Goal: Task Accomplishment & Management: Use online tool/utility

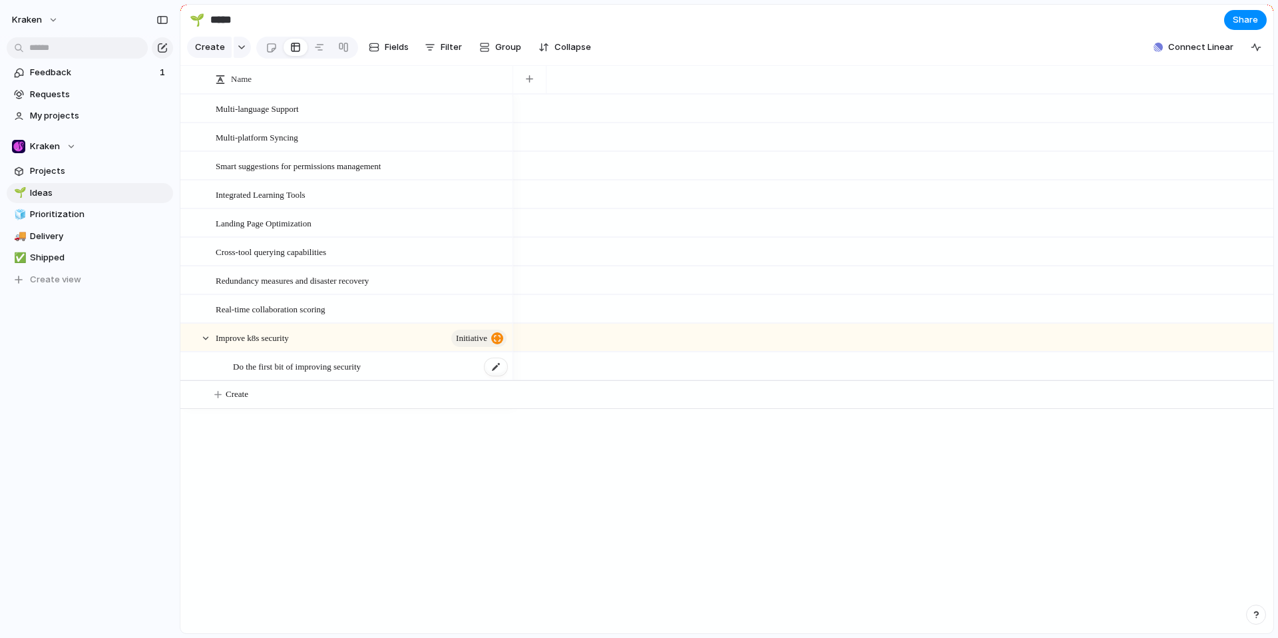
click at [261, 373] on span "Do the first bit of improving security" at bounding box center [297, 365] width 128 height 15
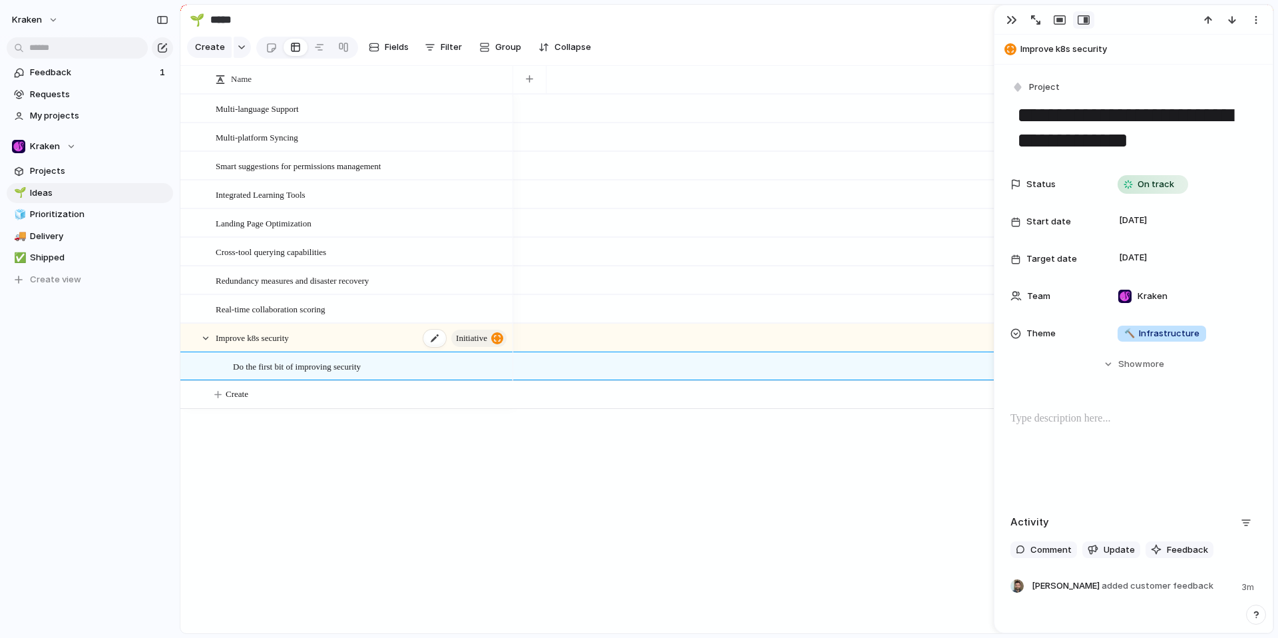
click at [264, 345] on span "Improve k8s security" at bounding box center [252, 336] width 73 height 15
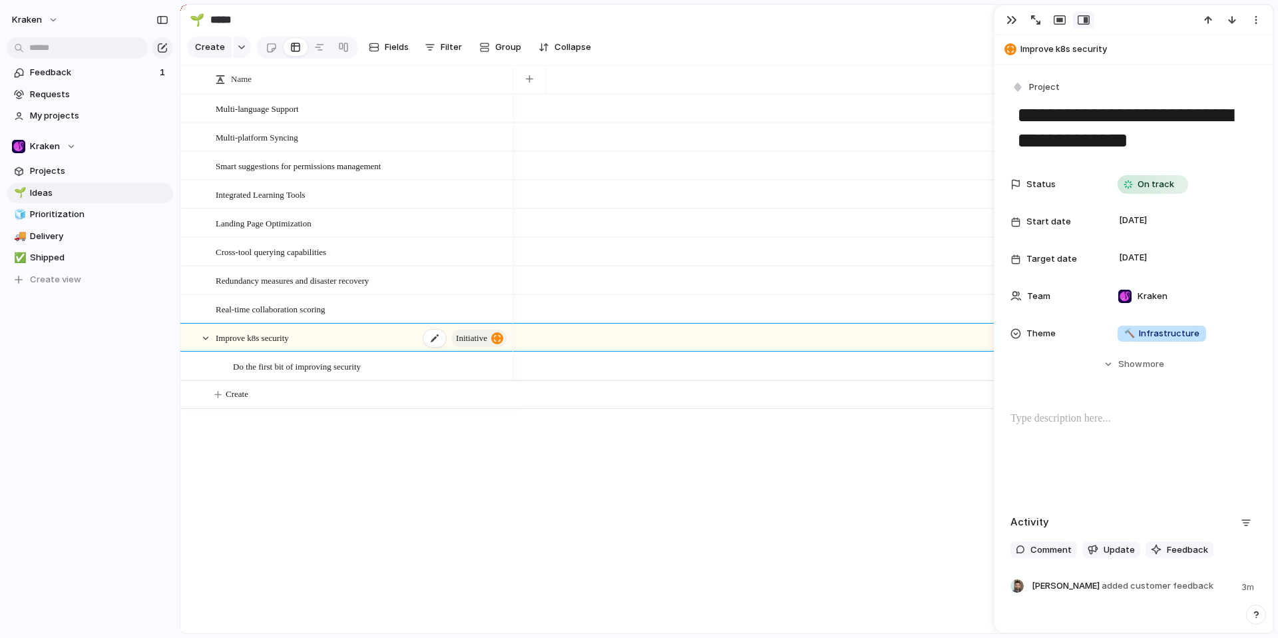
type textarea "**********"
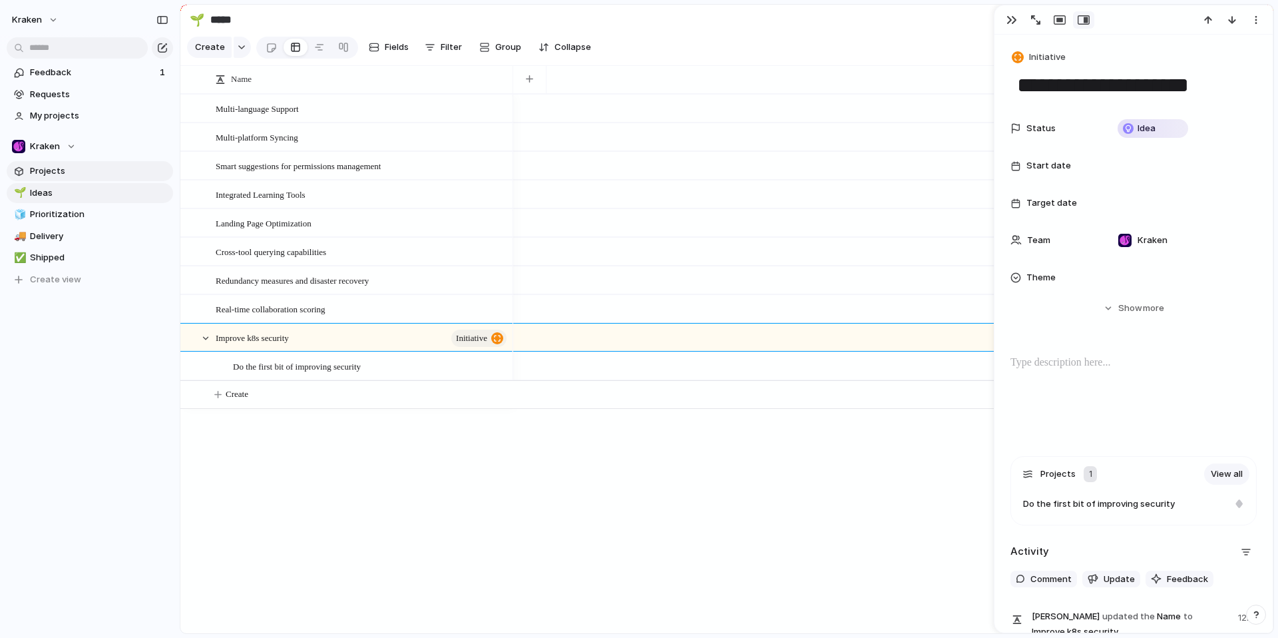
click at [73, 162] on link "Projects" at bounding box center [90, 171] width 166 height 20
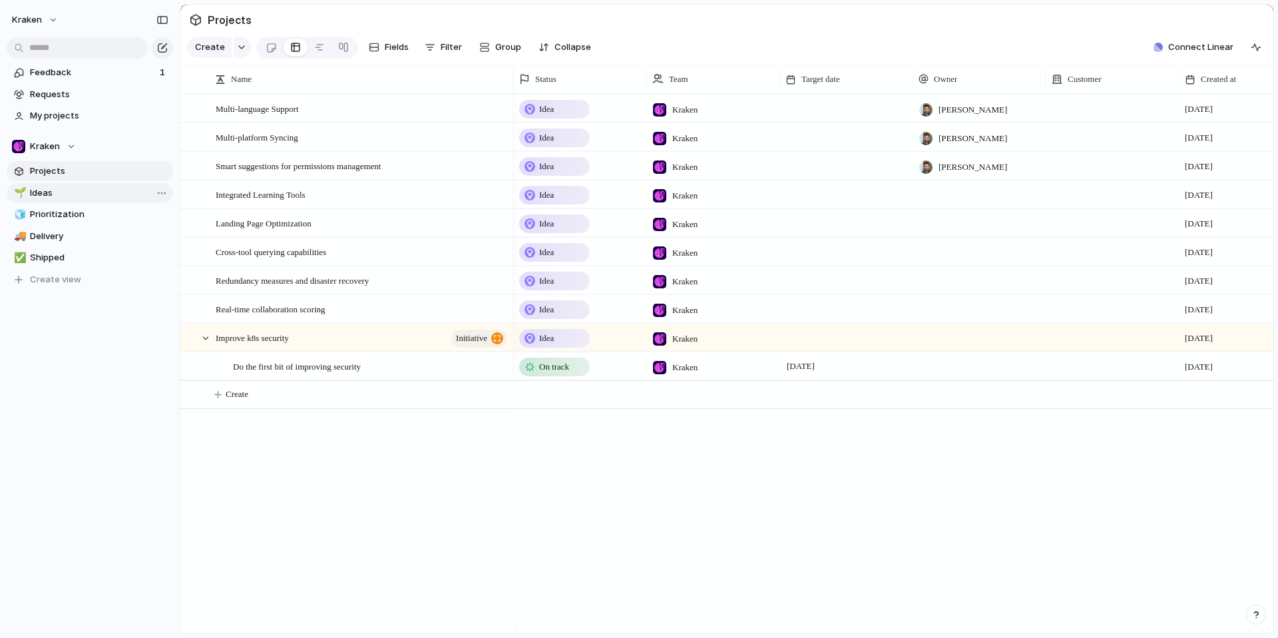
click at [27, 191] on link "🌱 Ideas" at bounding box center [90, 193] width 166 height 20
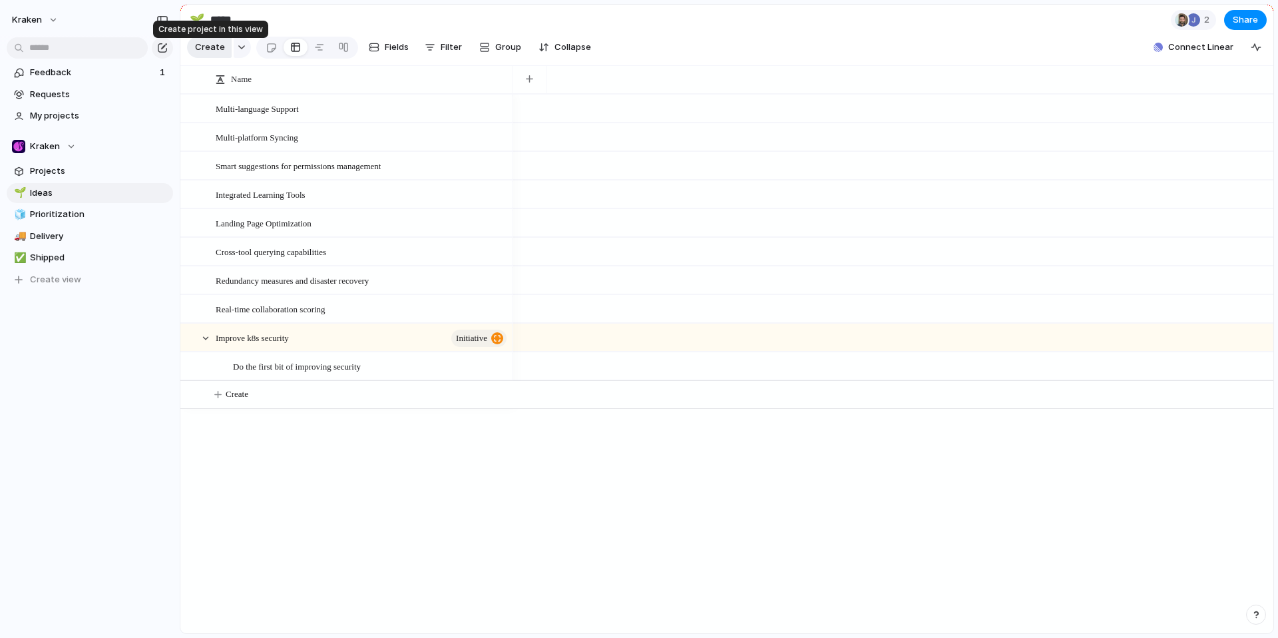
click at [220, 54] on span "Create" at bounding box center [210, 47] width 30 height 13
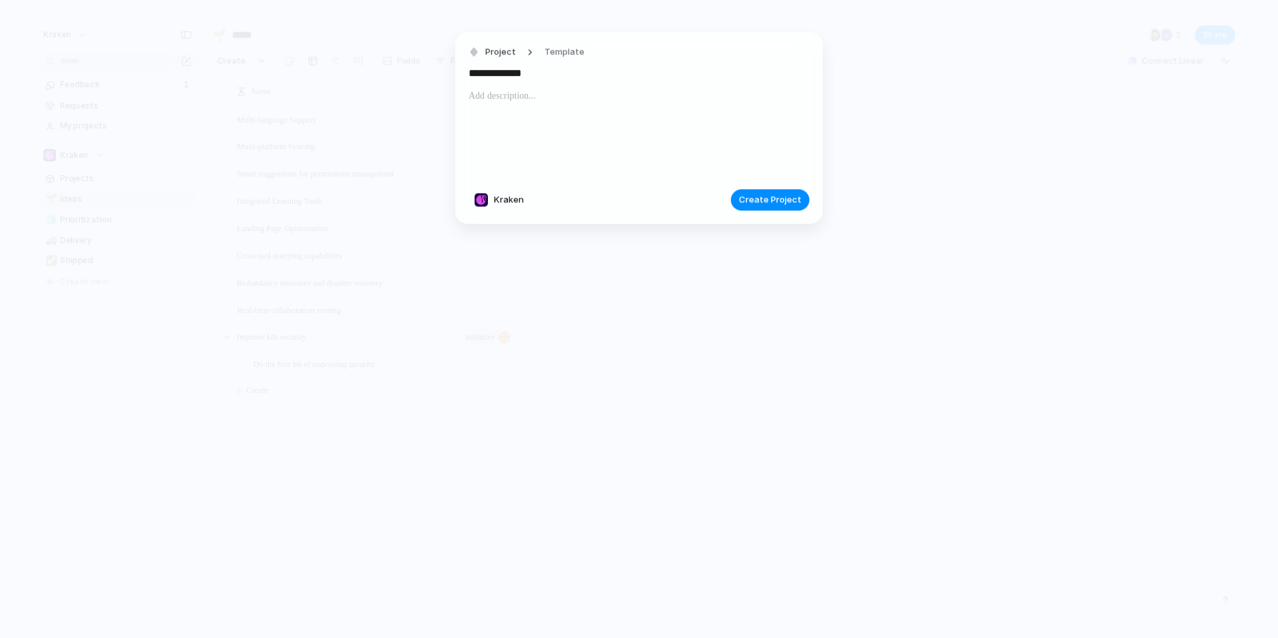
type input "**********"
click at [560, 98] on p at bounding box center [639, 96] width 341 height 16
click at [566, 59] on button "Template" at bounding box center [564, 52] width 56 height 19
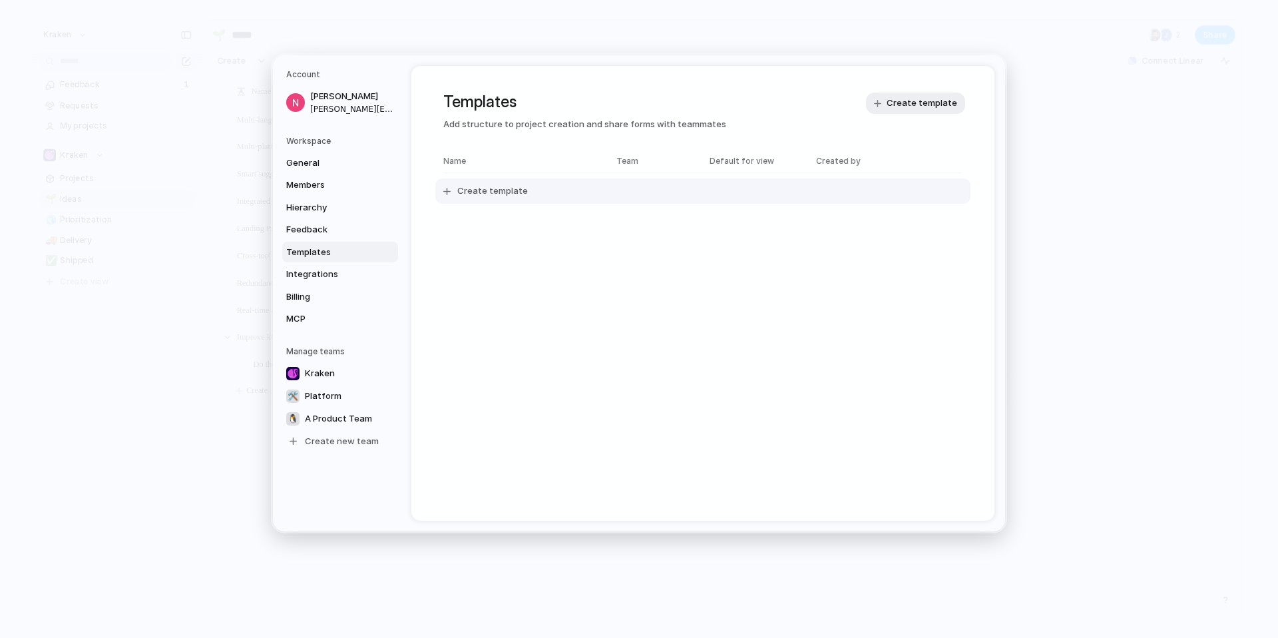
click at [479, 185] on span "Create template" at bounding box center [492, 190] width 71 height 13
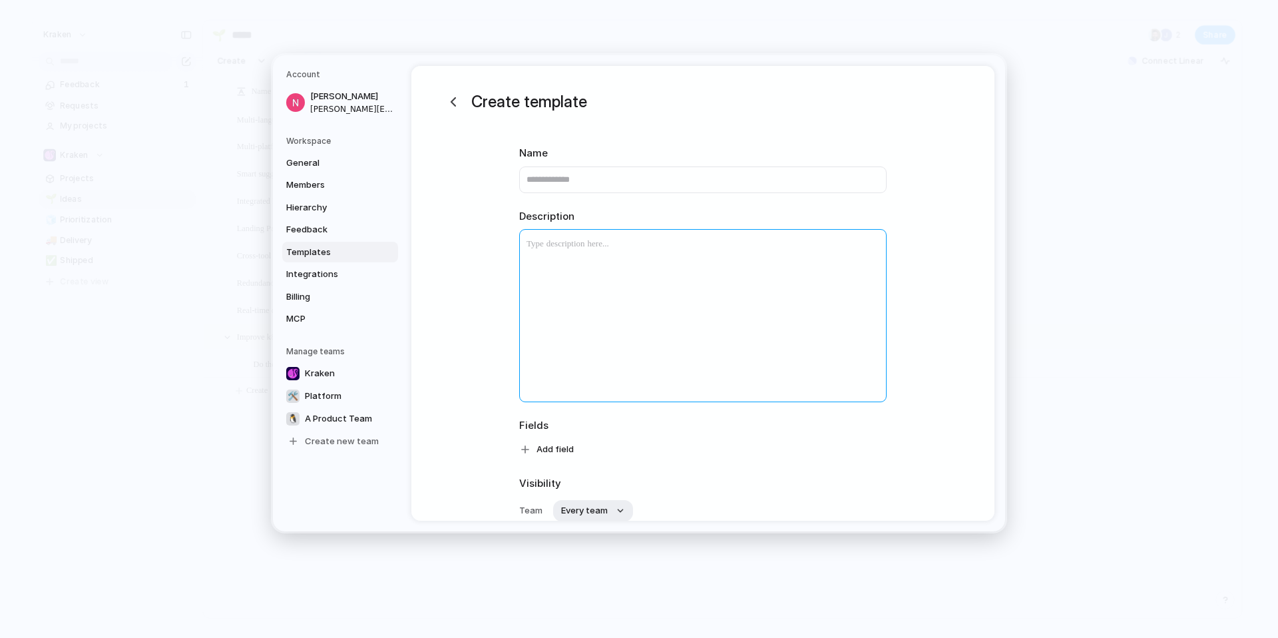
click at [567, 274] on div at bounding box center [703, 316] width 366 height 172
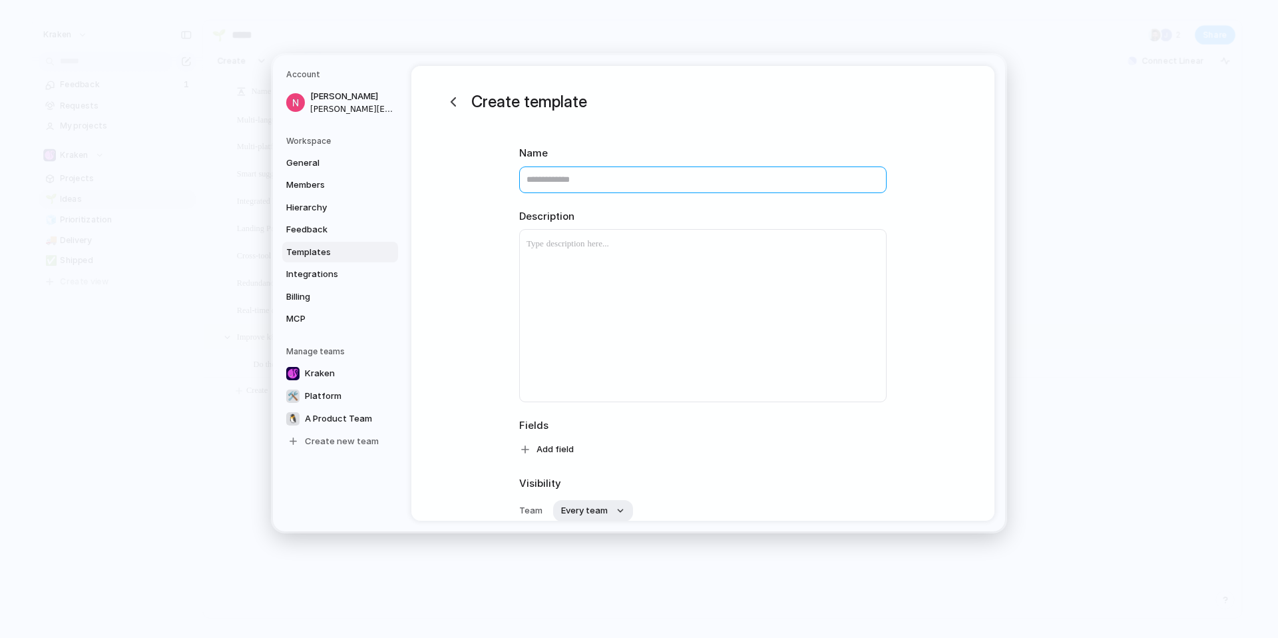
click at [570, 169] on input "text" at bounding box center [702, 179] width 367 height 27
type input "**********"
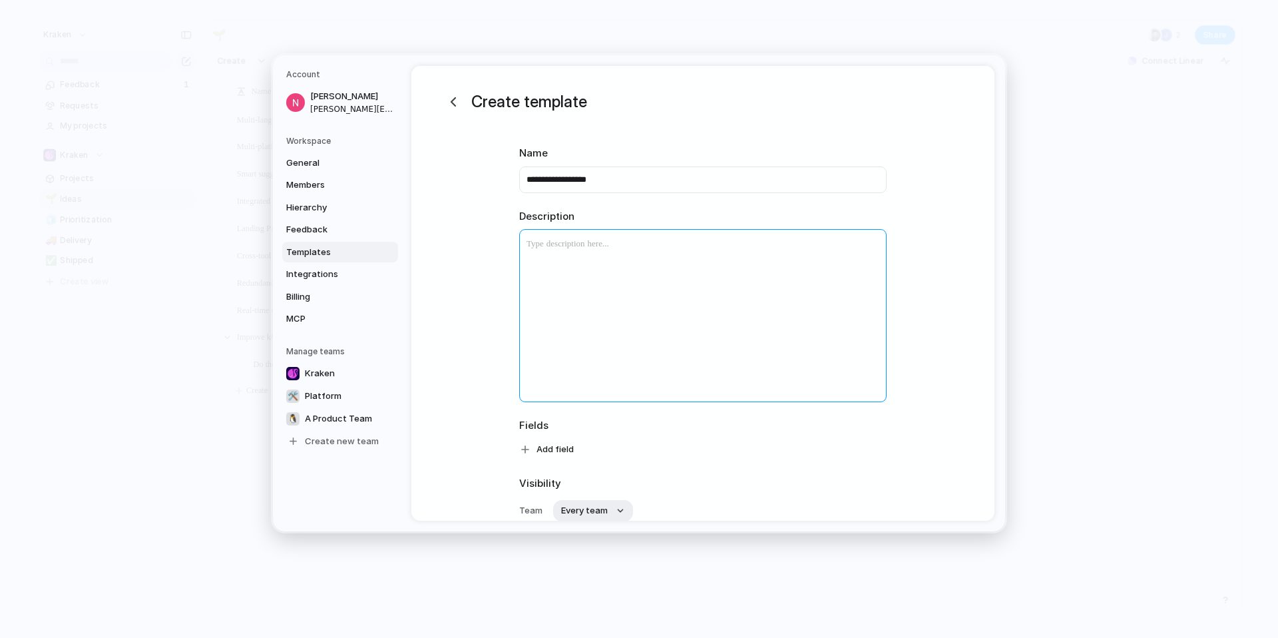
click at [614, 319] on div at bounding box center [703, 316] width 366 height 172
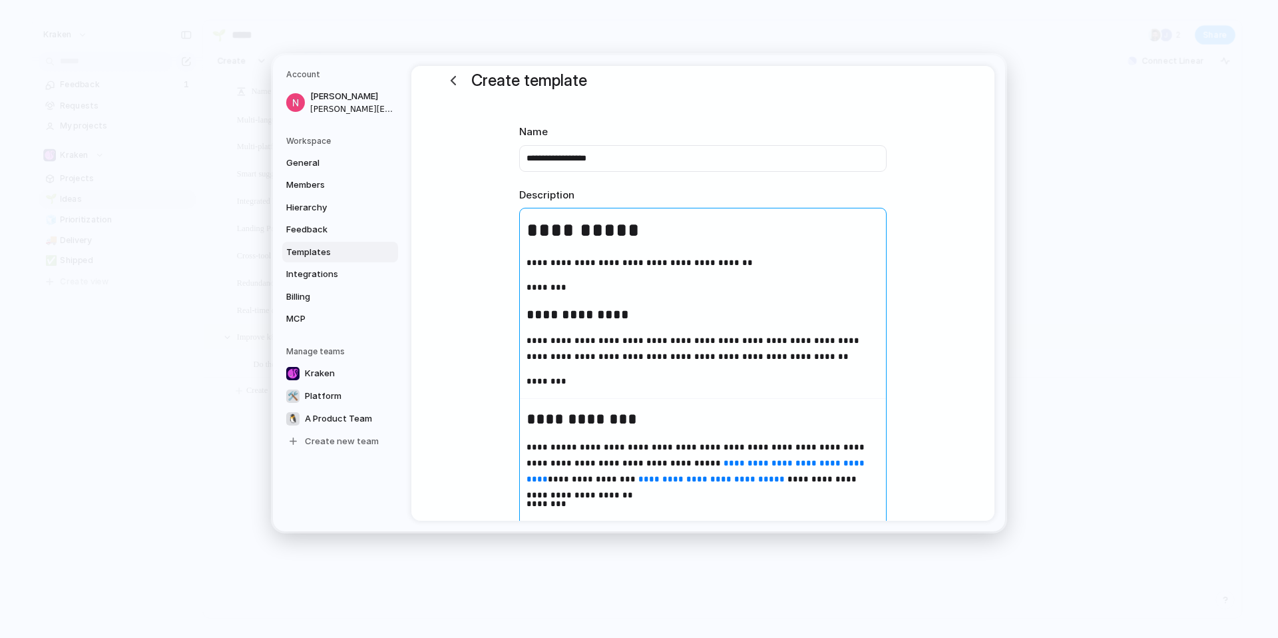
scroll to position [22, 0]
drag, startPoint x: 572, startPoint y: 291, endPoint x: 524, endPoint y: 276, distance: 50.7
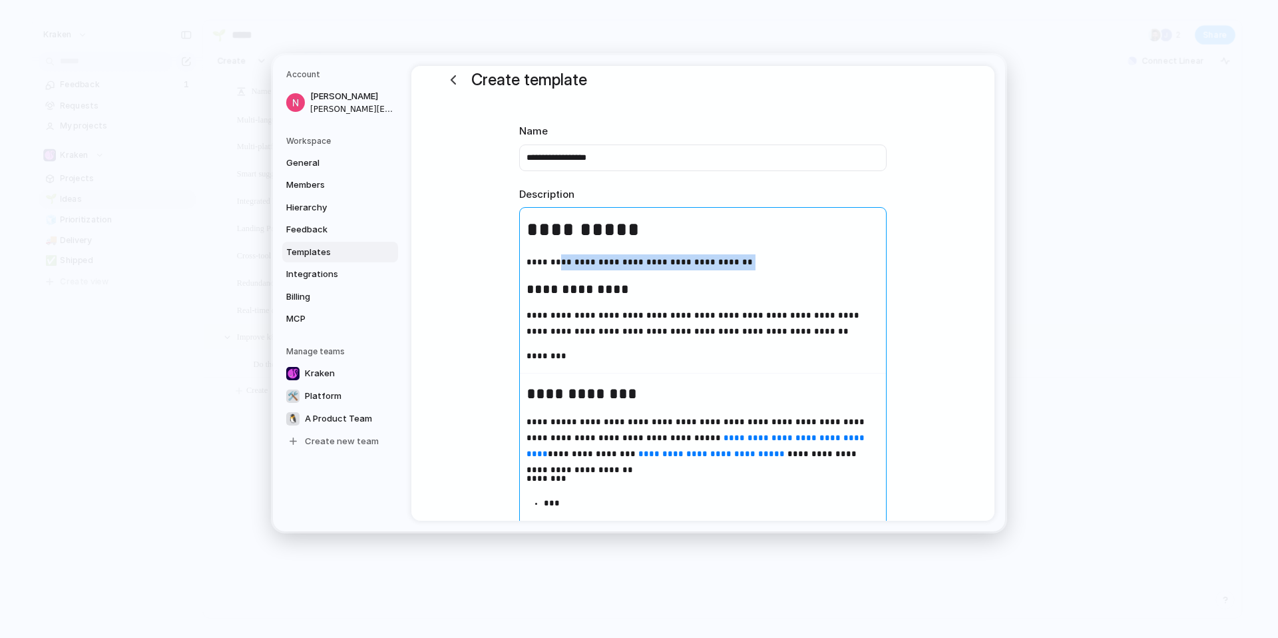
drag, startPoint x: 557, startPoint y: 266, endPoint x: 516, endPoint y: 272, distance: 41.0
click at [725, 254] on p "**********" at bounding box center [703, 262] width 366 height 16
click at [631, 264] on p "**********" at bounding box center [703, 262] width 366 height 16
drag, startPoint x: 558, startPoint y: 260, endPoint x: 517, endPoint y: 261, distance: 40.6
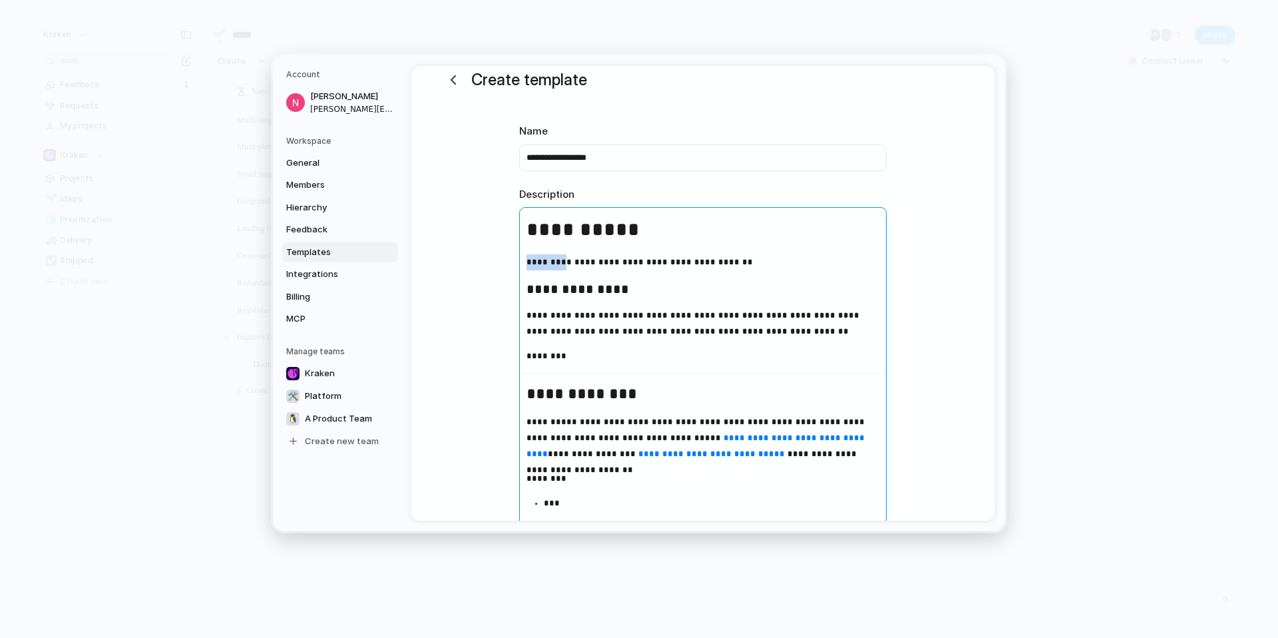
click at [520, 261] on p "**********" at bounding box center [703, 262] width 366 height 16
drag, startPoint x: 729, startPoint y: 259, endPoint x: 504, endPoint y: 256, distance: 225.0
click at [681, 260] on p "**********" at bounding box center [703, 262] width 366 height 16
drag, startPoint x: 557, startPoint y: 319, endPoint x: 522, endPoint y: 319, distance: 35.3
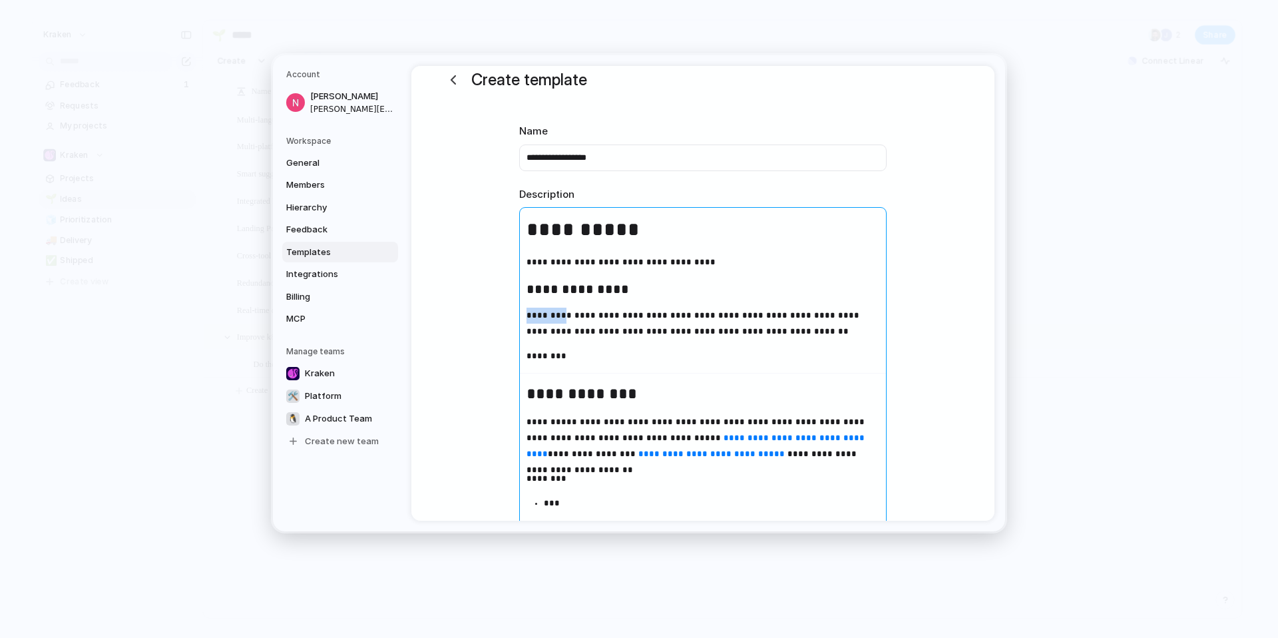
click at [522, 319] on p "**********" at bounding box center [703, 323] width 366 height 32
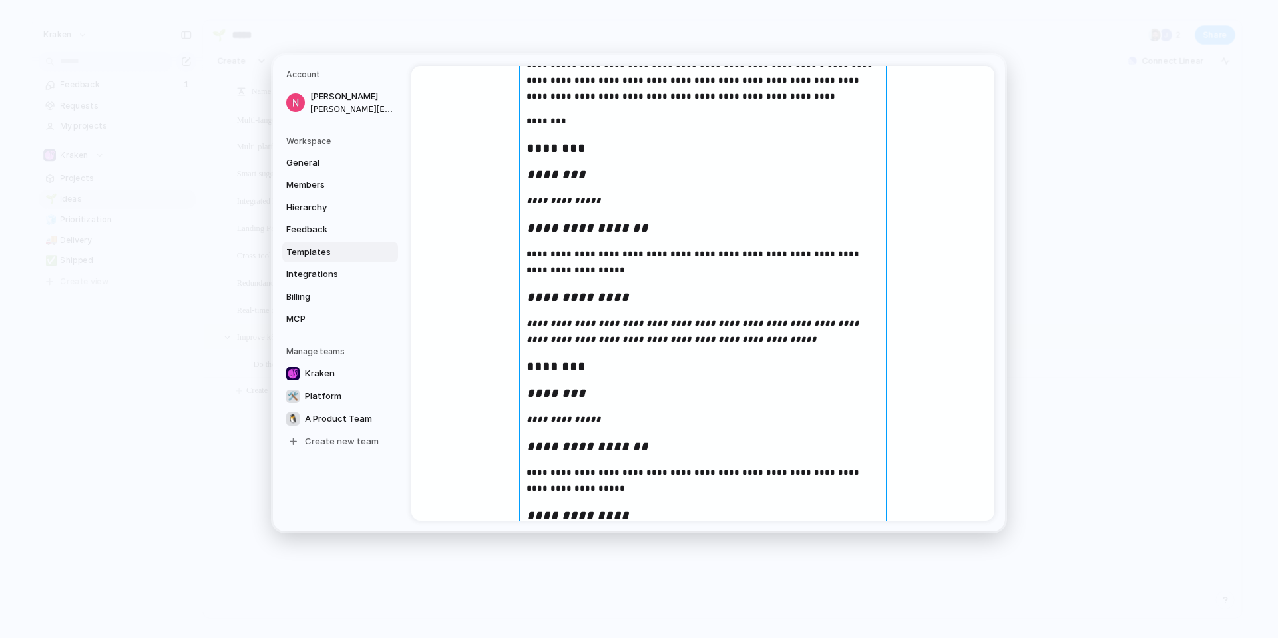
scroll to position [1643, 0]
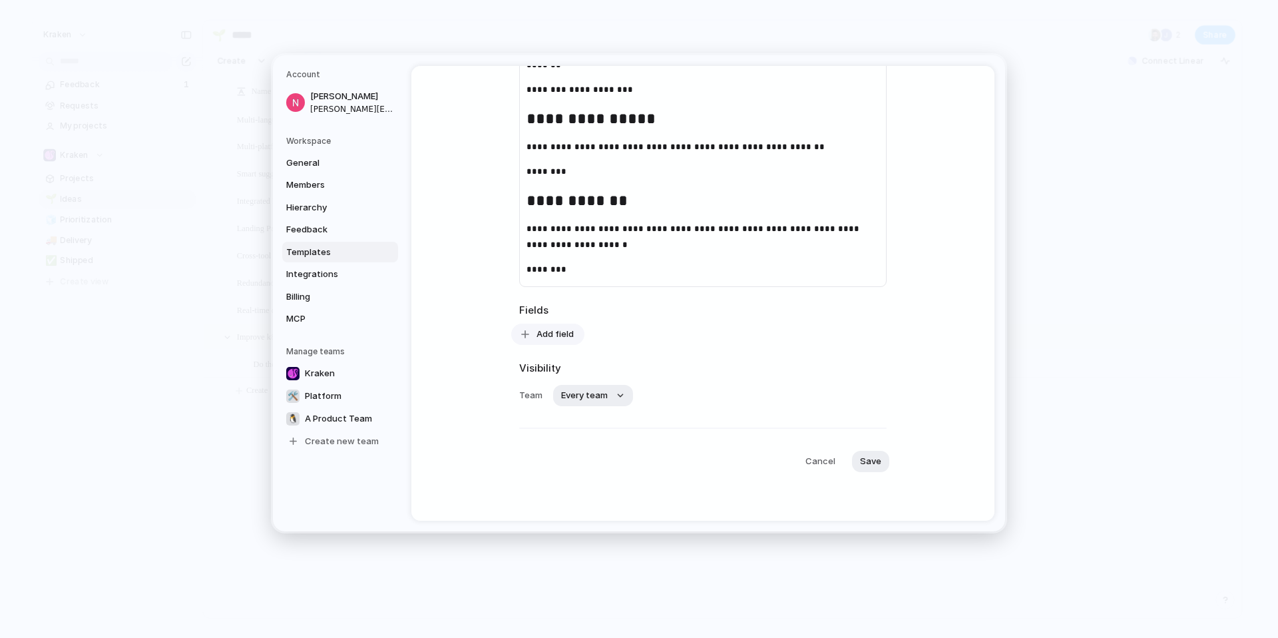
click at [550, 330] on span "Add field" at bounding box center [554, 333] width 37 height 13
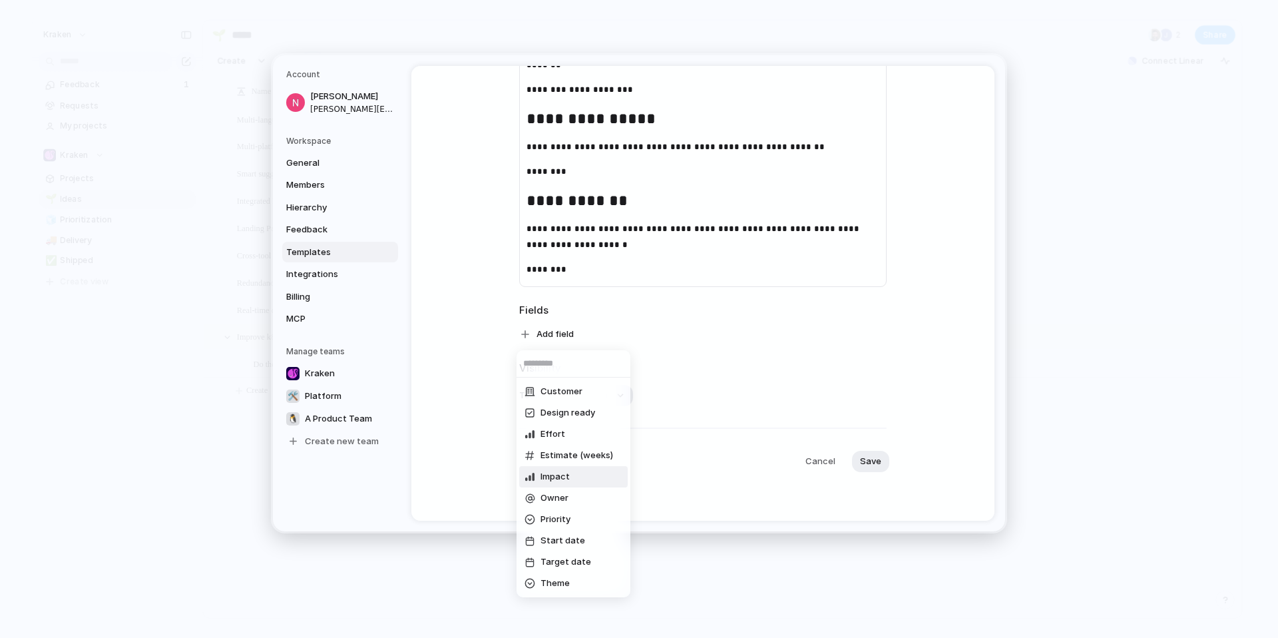
click at [558, 473] on span "Impact" at bounding box center [554, 476] width 29 height 13
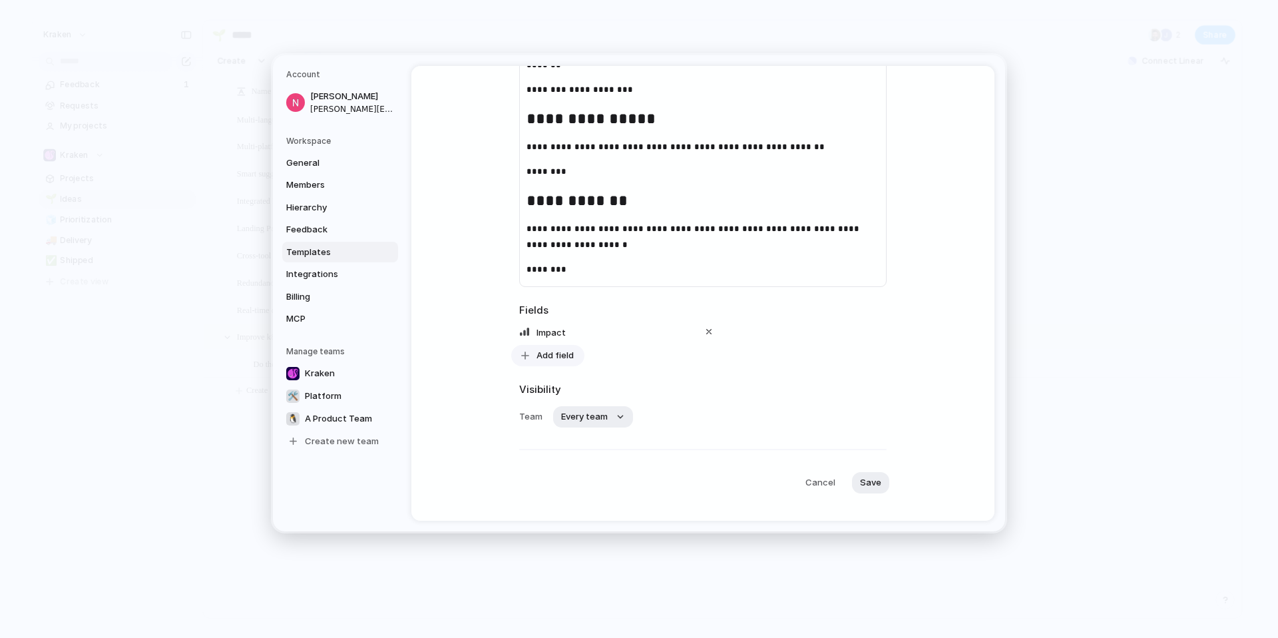
click at [549, 354] on span "Add field" at bounding box center [554, 355] width 37 height 13
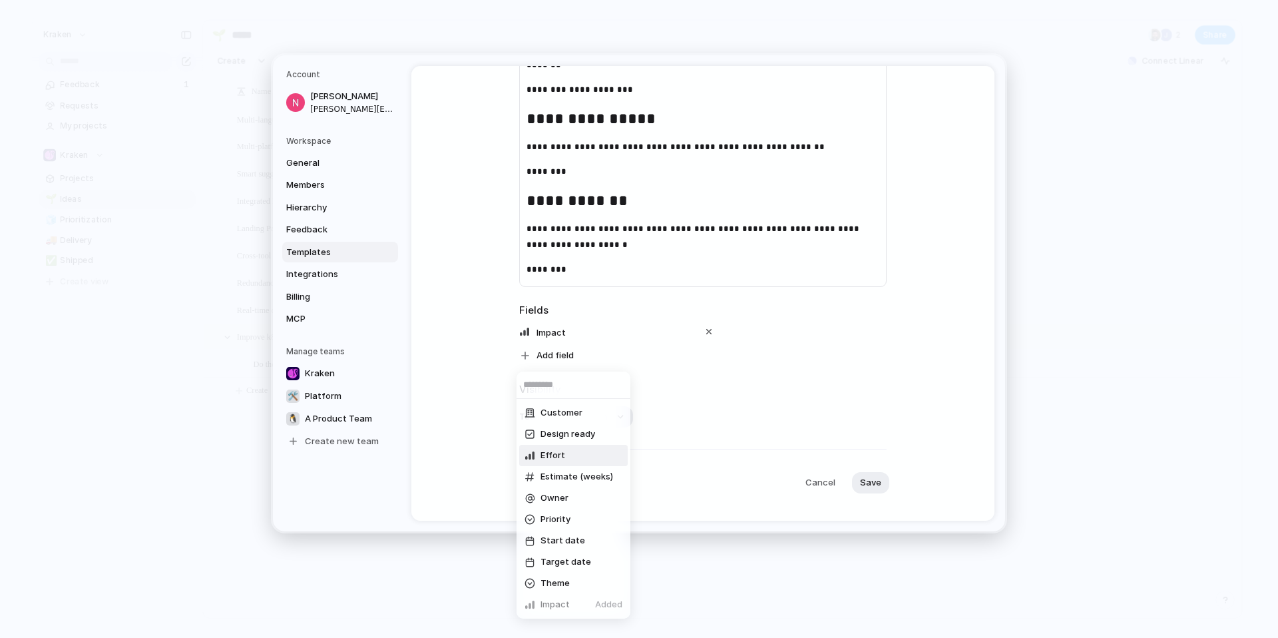
click at [568, 446] on li "Effort" at bounding box center [573, 455] width 108 height 21
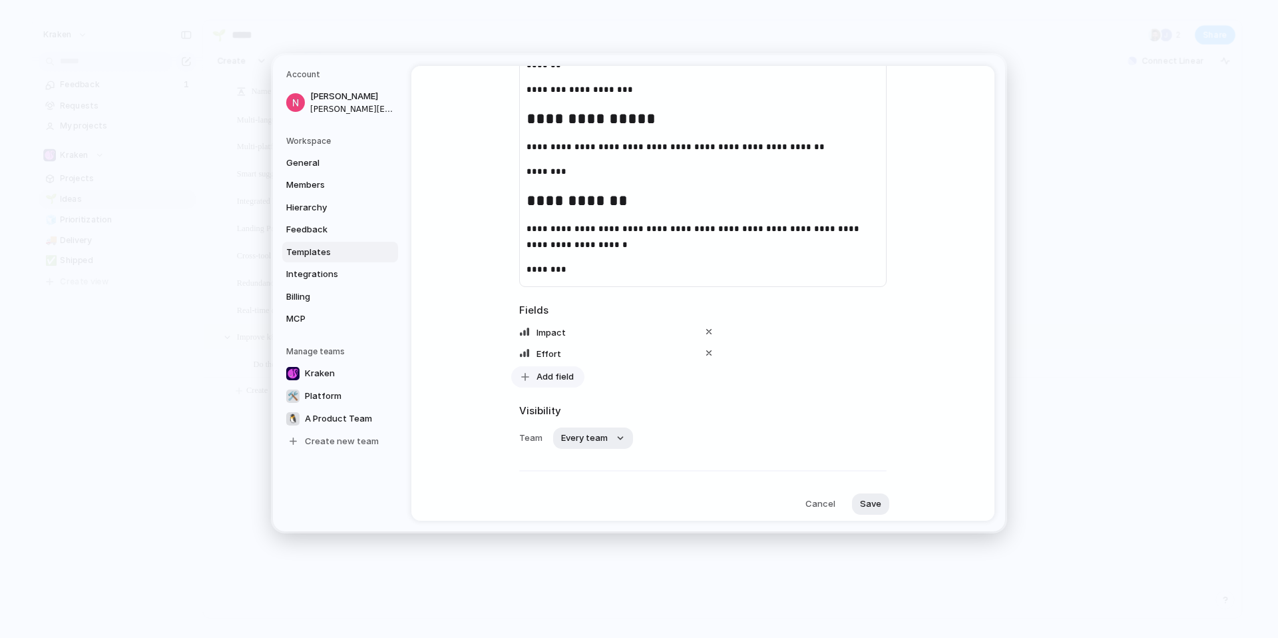
click at [554, 375] on span "Add field" at bounding box center [554, 376] width 37 height 13
click at [566, 469] on span "Estimate (weeks)" at bounding box center [576, 470] width 73 height 13
click at [558, 403] on span "Add field" at bounding box center [554, 397] width 37 height 13
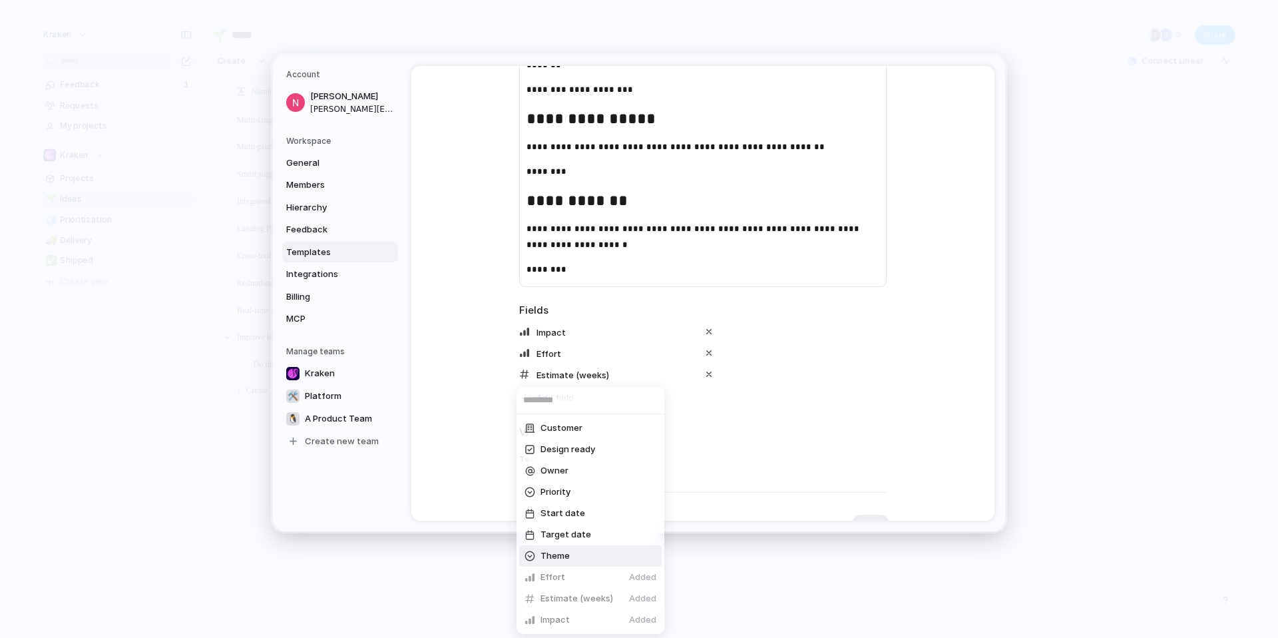
click at [576, 558] on li "Theme" at bounding box center [590, 555] width 142 height 21
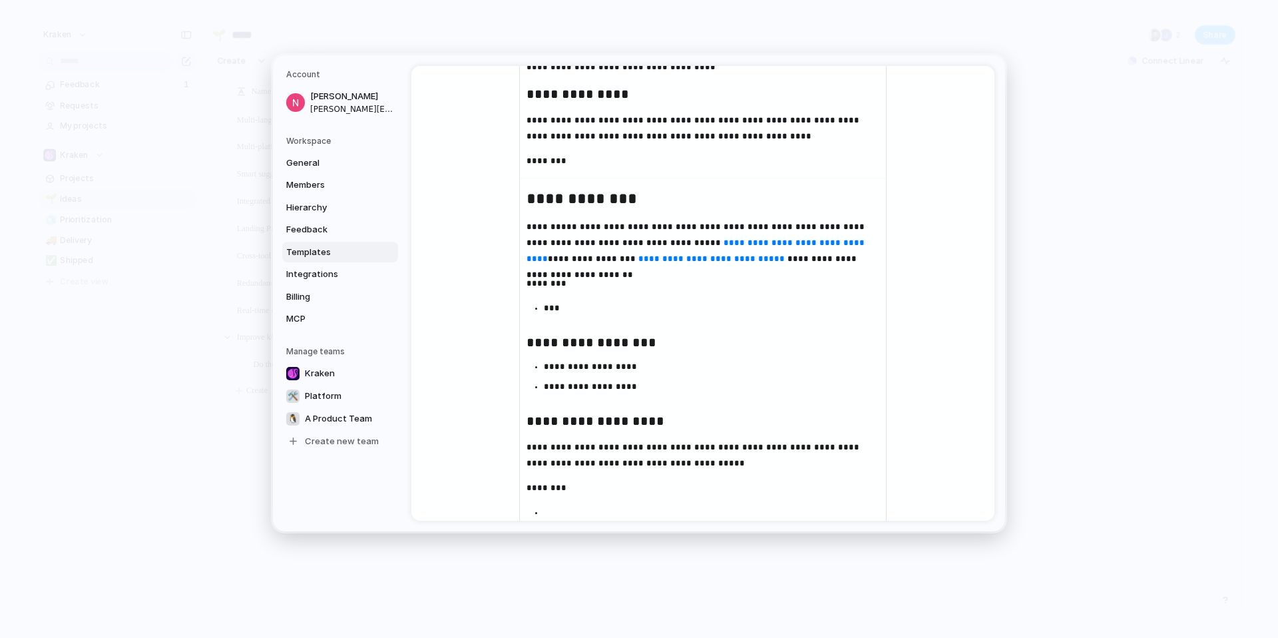
scroll to position [39, 0]
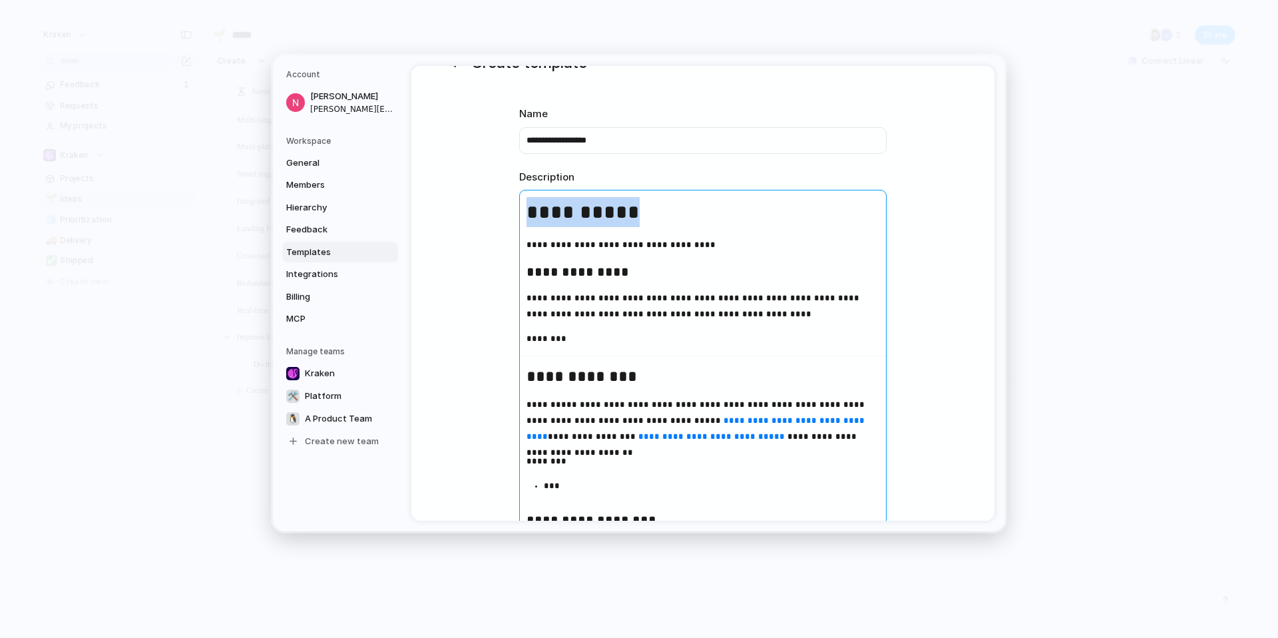
drag, startPoint x: 526, startPoint y: 204, endPoint x: 671, endPoint y: 214, distance: 144.8
click at [672, 214] on h1 "**********" at bounding box center [703, 212] width 366 height 30
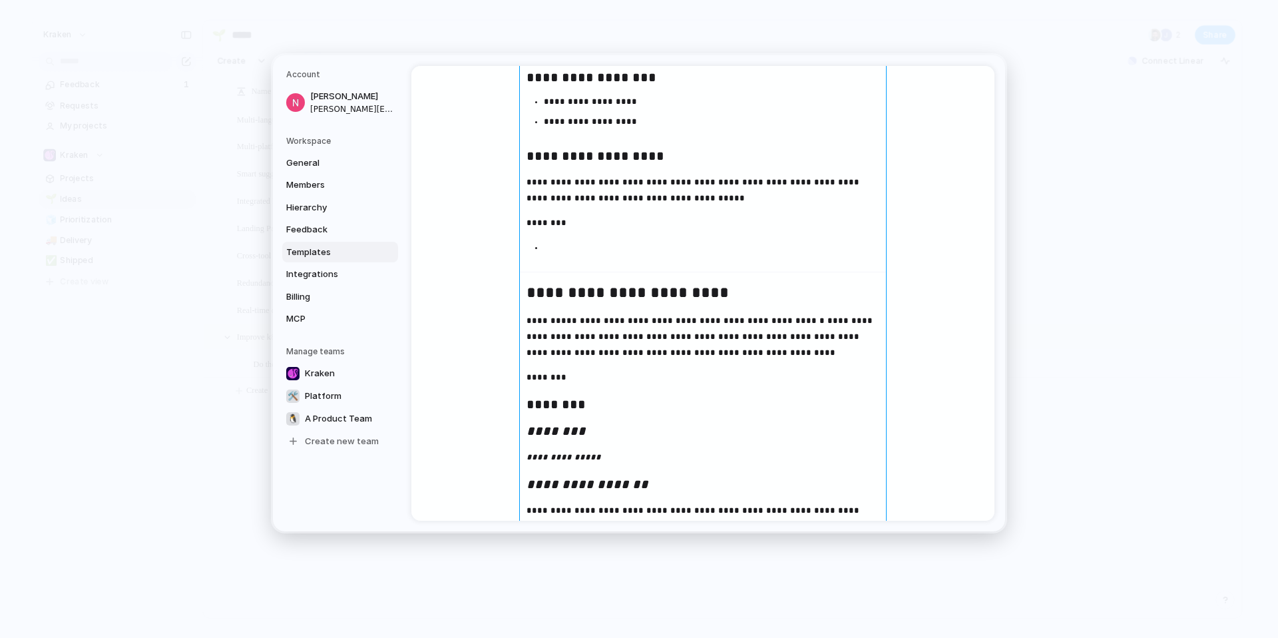
scroll to position [0, 0]
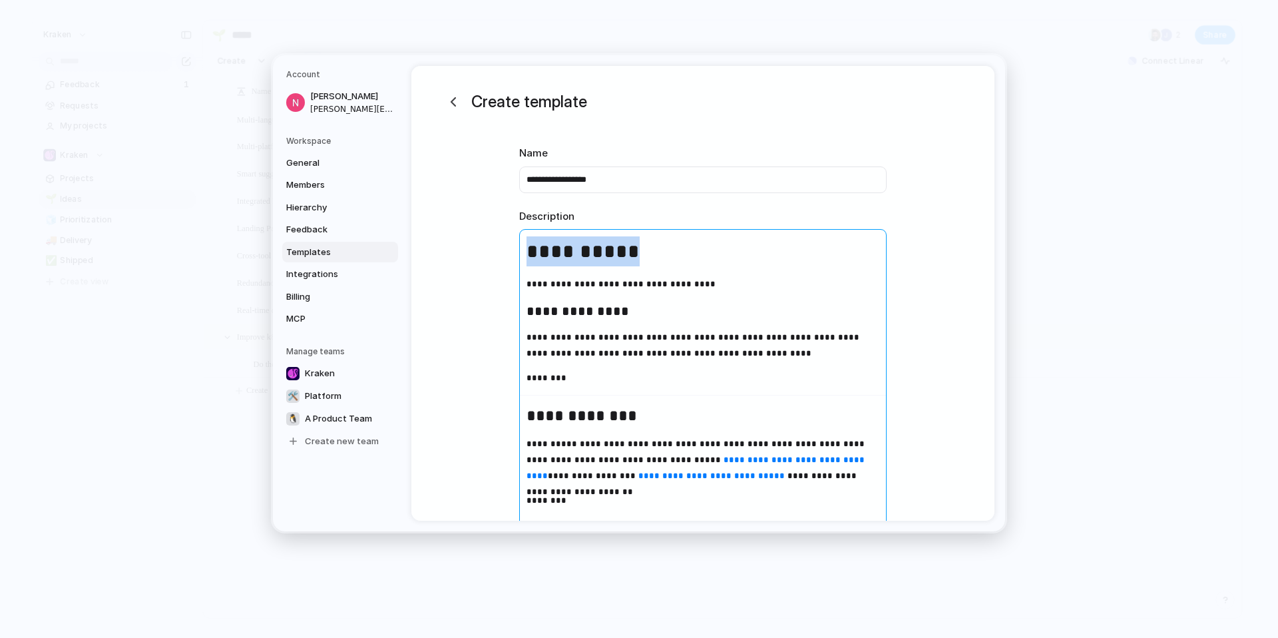
click at [610, 261] on h1 "**********" at bounding box center [703, 251] width 366 height 30
drag, startPoint x: 555, startPoint y: 252, endPoint x: 516, endPoint y: 248, distance: 39.4
click at [675, 379] on p "********" at bounding box center [703, 378] width 366 height 16
click at [631, 284] on p "**********" at bounding box center [703, 284] width 366 height 16
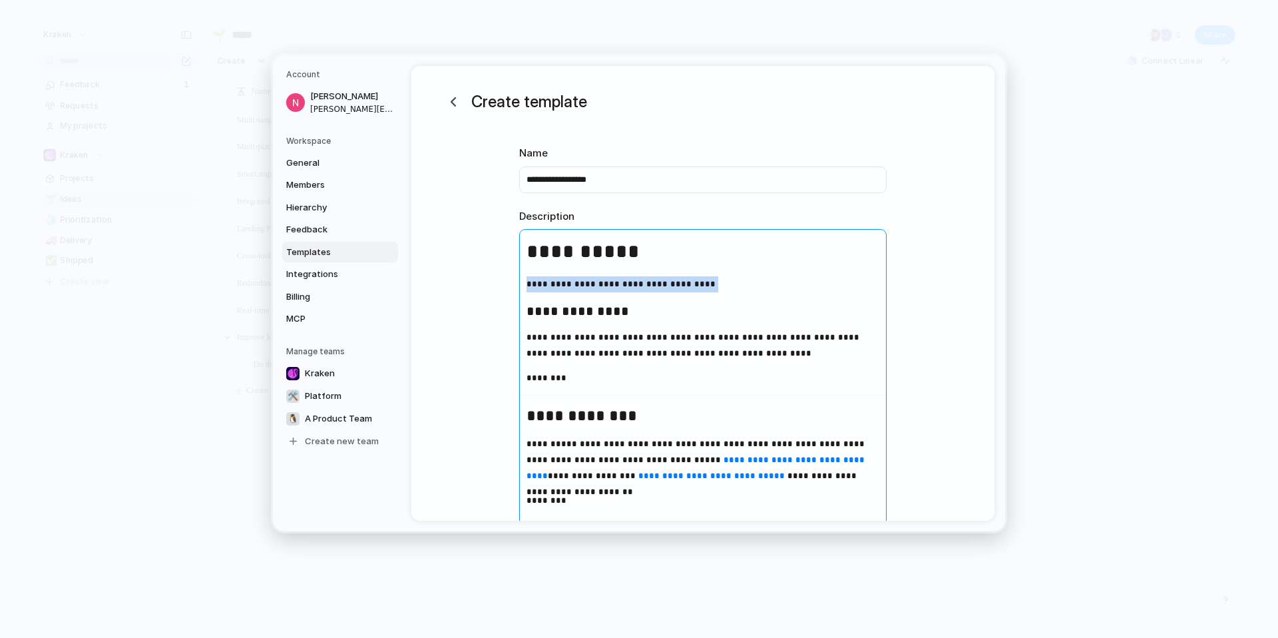
drag, startPoint x: 595, startPoint y: 284, endPoint x: 527, endPoint y: 281, distance: 67.9
drag, startPoint x: 592, startPoint y: 280, endPoint x: 758, endPoint y: 288, distance: 165.9
click at [758, 288] on p "**********" at bounding box center [703, 284] width 366 height 16
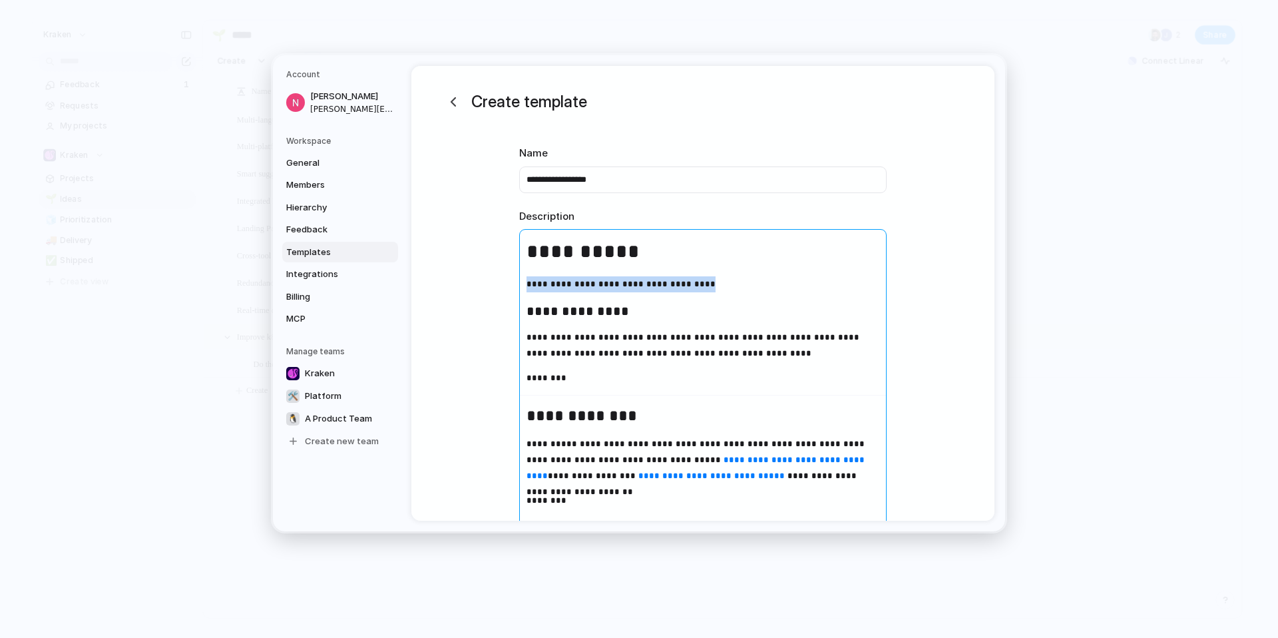
click at [618, 310] on h3 "**********" at bounding box center [703, 311] width 366 height 20
drag, startPoint x: 568, startPoint y: 371, endPoint x: 509, endPoint y: 379, distance: 59.9
drag, startPoint x: 558, startPoint y: 444, endPoint x: 521, endPoint y: 444, distance: 37.3
click at [521, 444] on p "**********" at bounding box center [703, 460] width 366 height 48
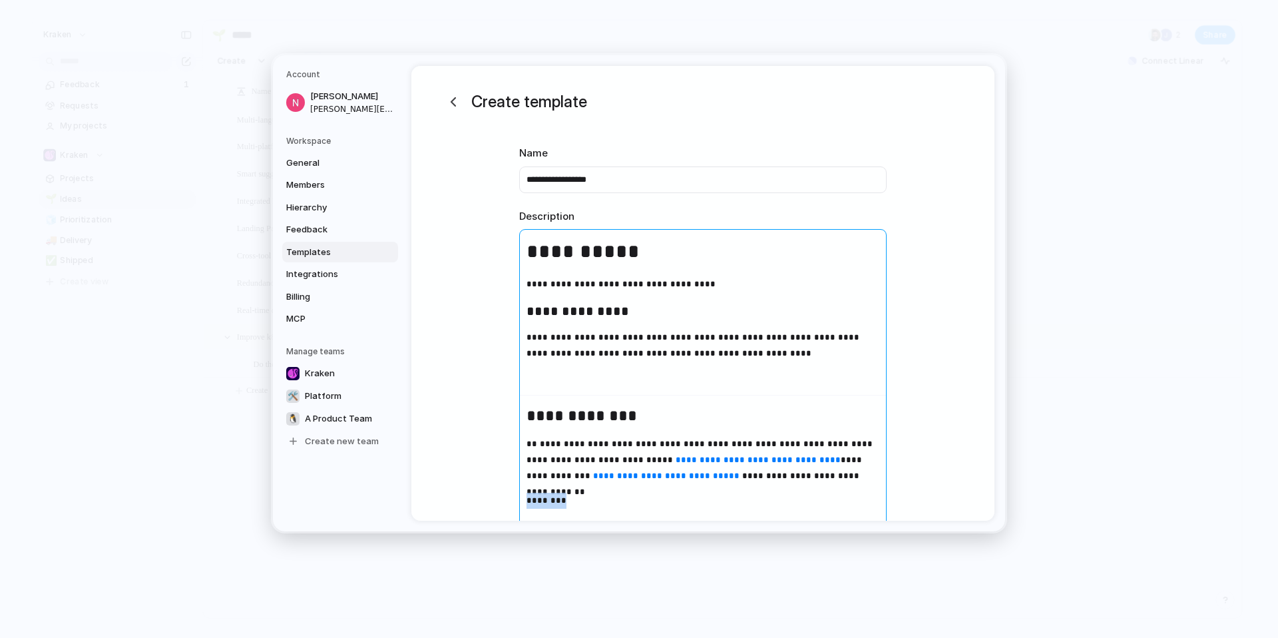
drag, startPoint x: 614, startPoint y: 505, endPoint x: 839, endPoint y: 474, distance: 227.0
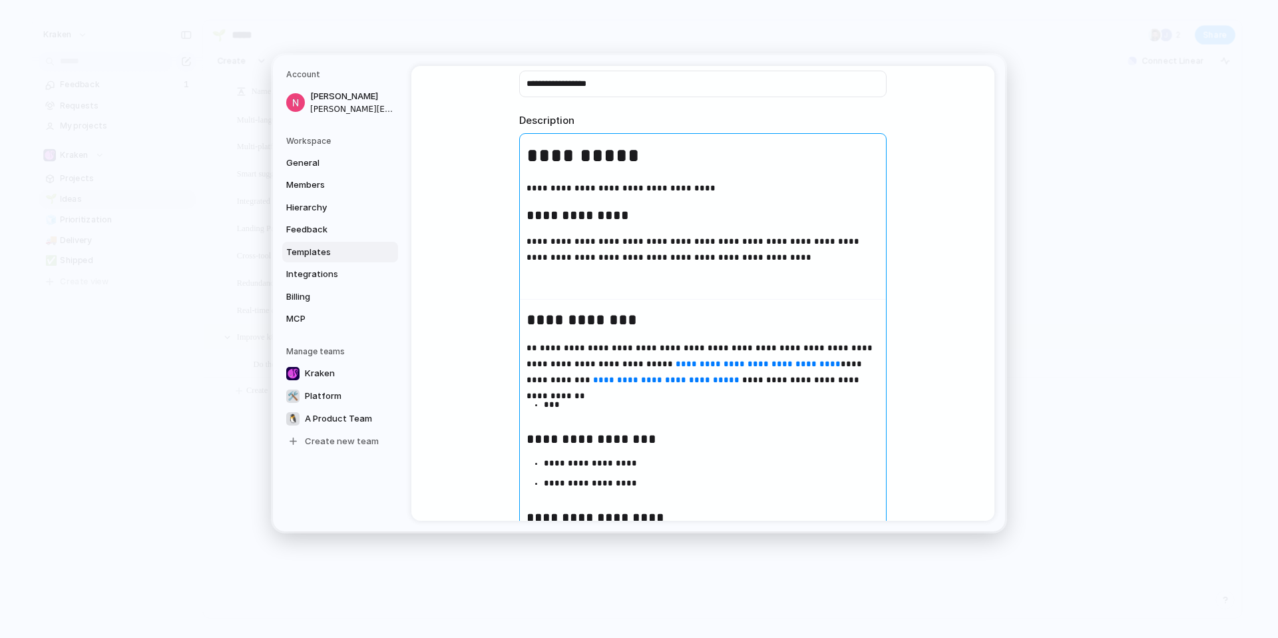
scroll to position [248, 0]
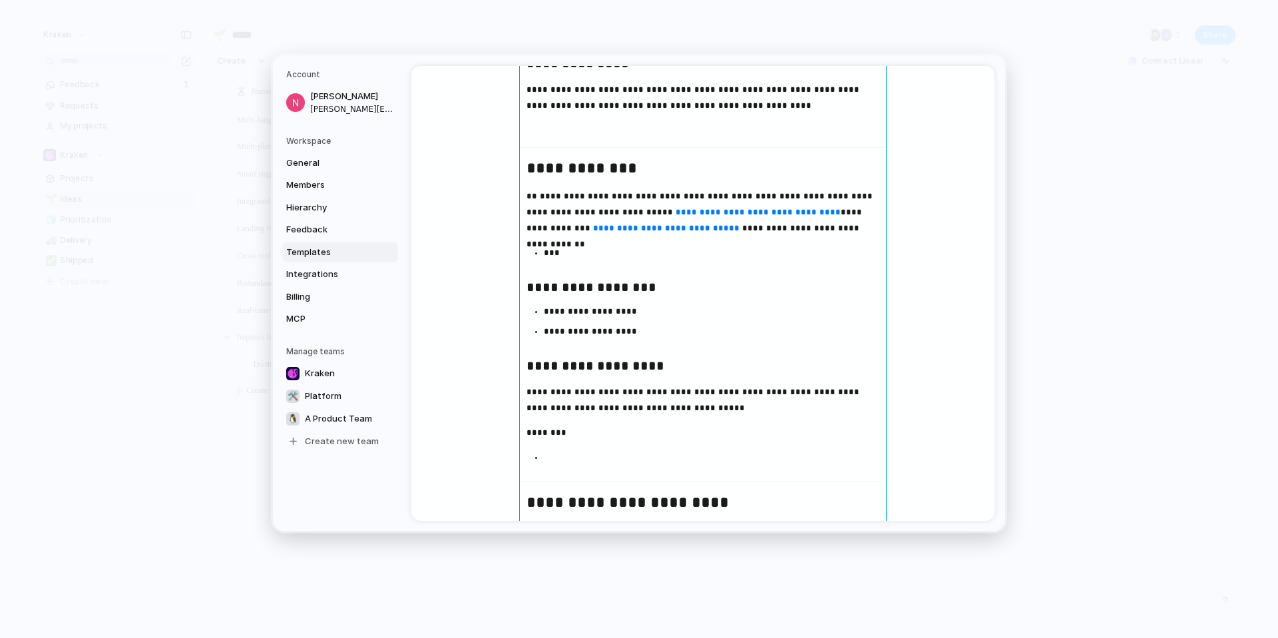
click at [630, 333] on p "**********" at bounding box center [711, 331] width 335 height 16
click at [550, 254] on p "***" at bounding box center [711, 253] width 335 height 16
click at [628, 327] on p "**********" at bounding box center [711, 331] width 335 height 16
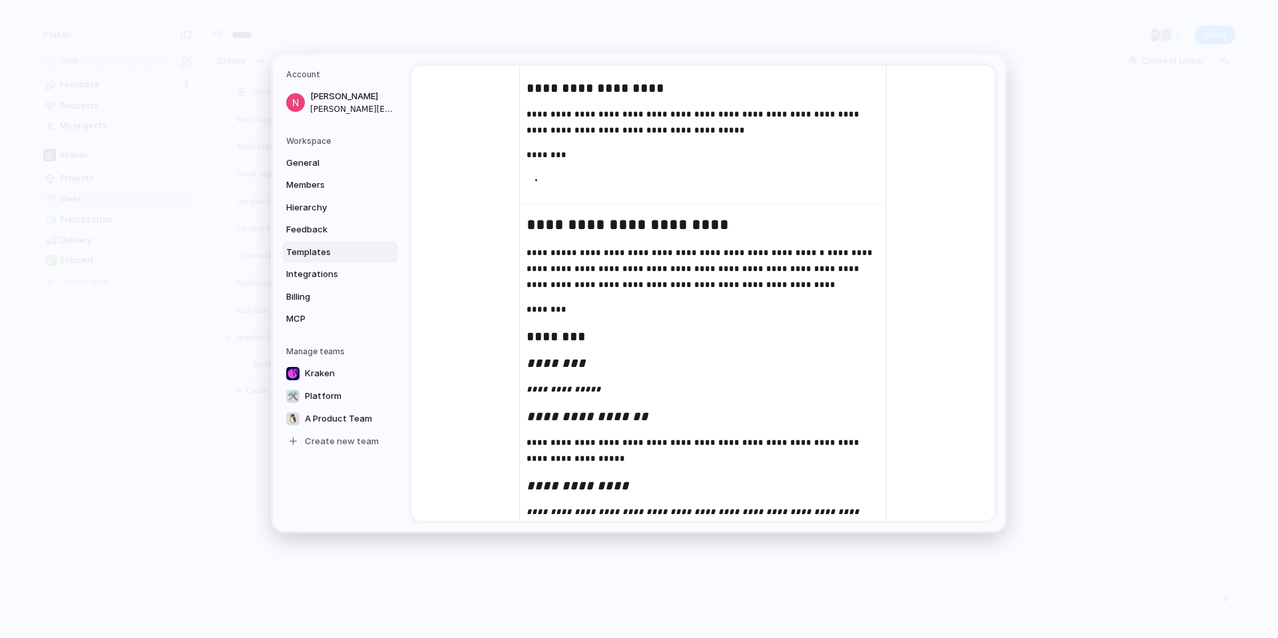
click at [956, 264] on div "**********" at bounding box center [702, 620] width 583 height 2158
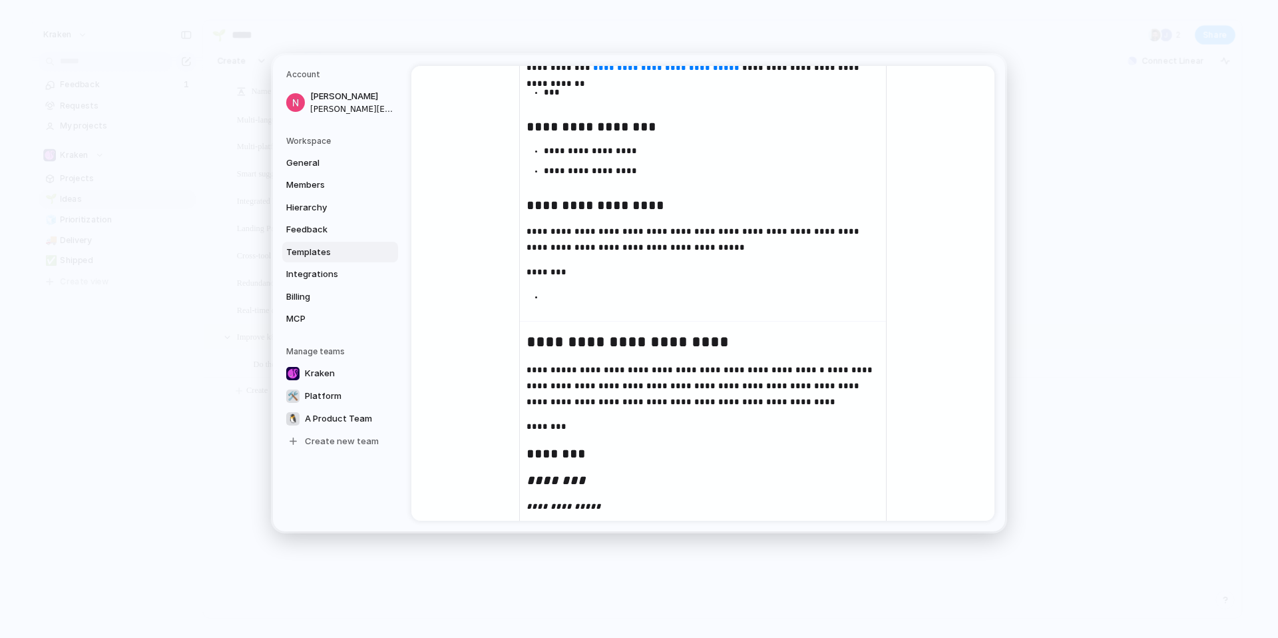
scroll to position [405, 0]
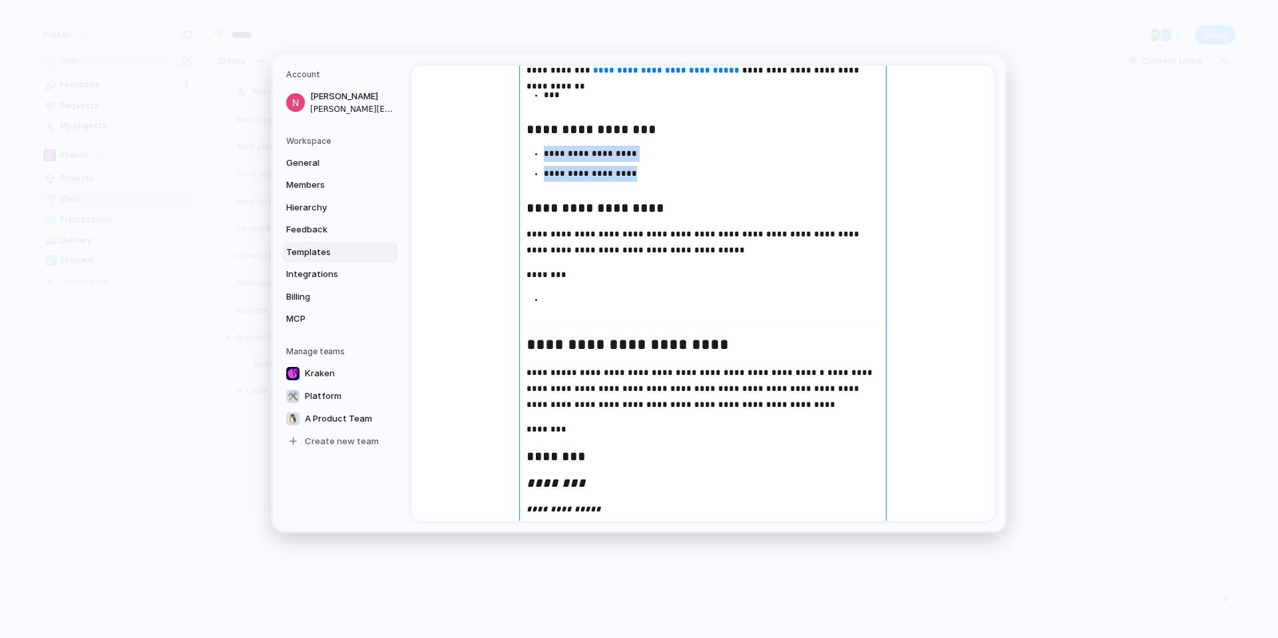
drag, startPoint x: 618, startPoint y: 171, endPoint x: 528, endPoint y: 155, distance: 91.3
click at [528, 155] on ul "**********" at bounding box center [703, 164] width 366 height 36
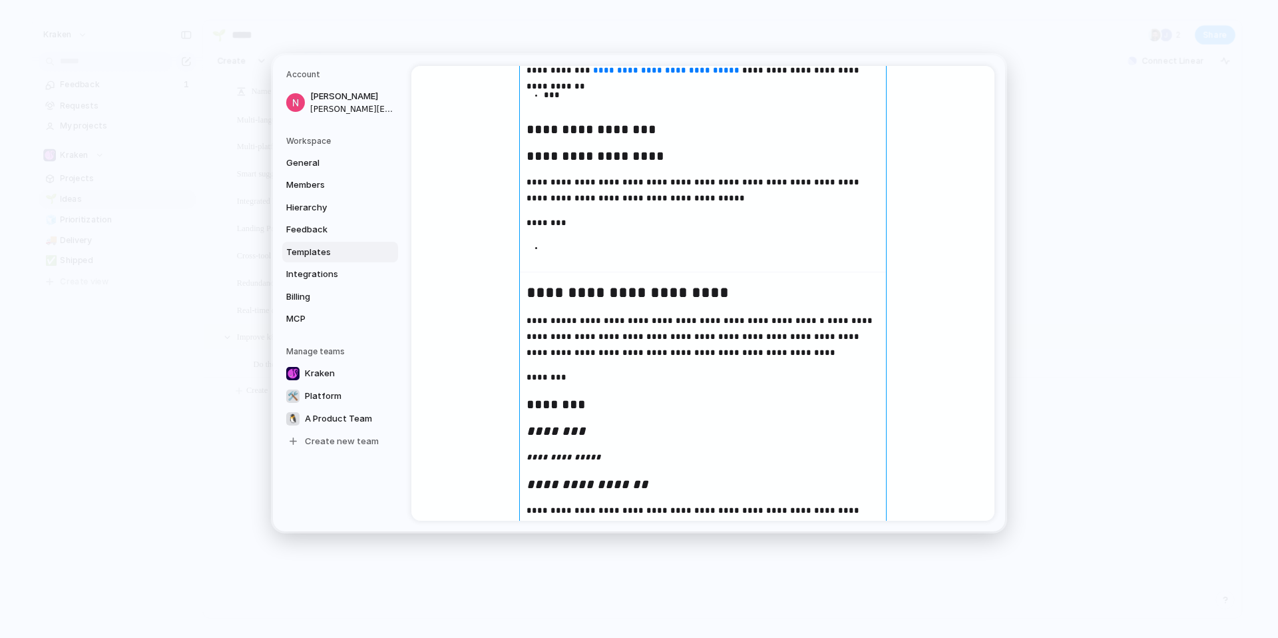
click at [662, 126] on h3 "**********" at bounding box center [703, 129] width 366 height 20
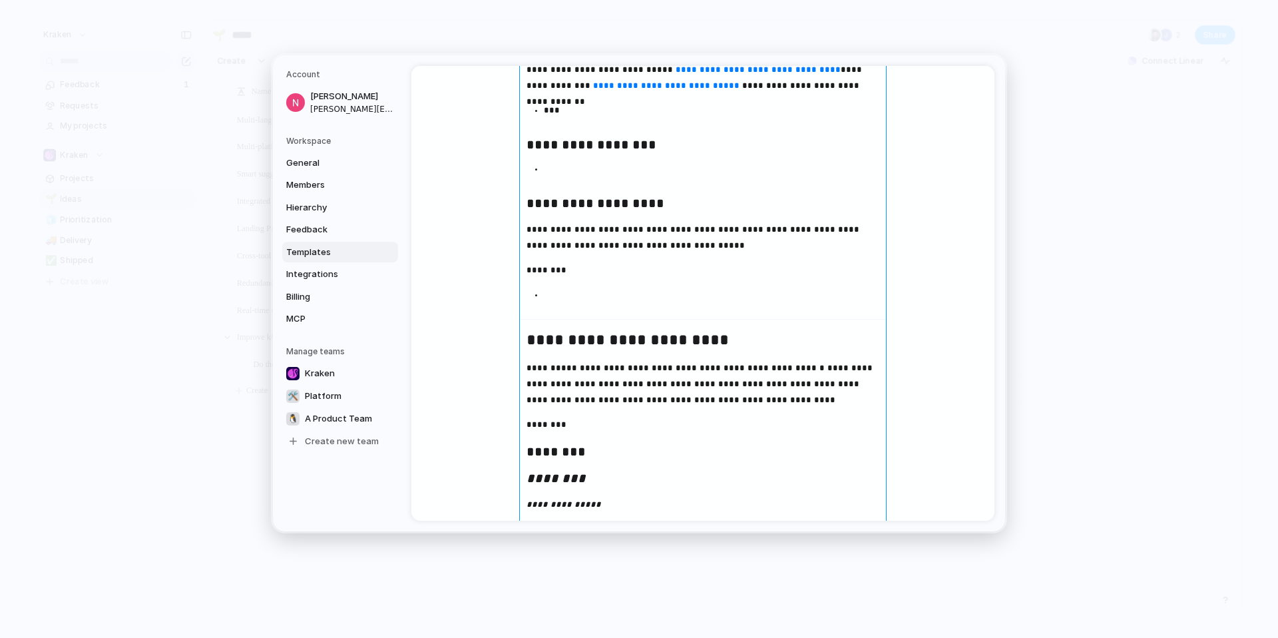
scroll to position [382, 0]
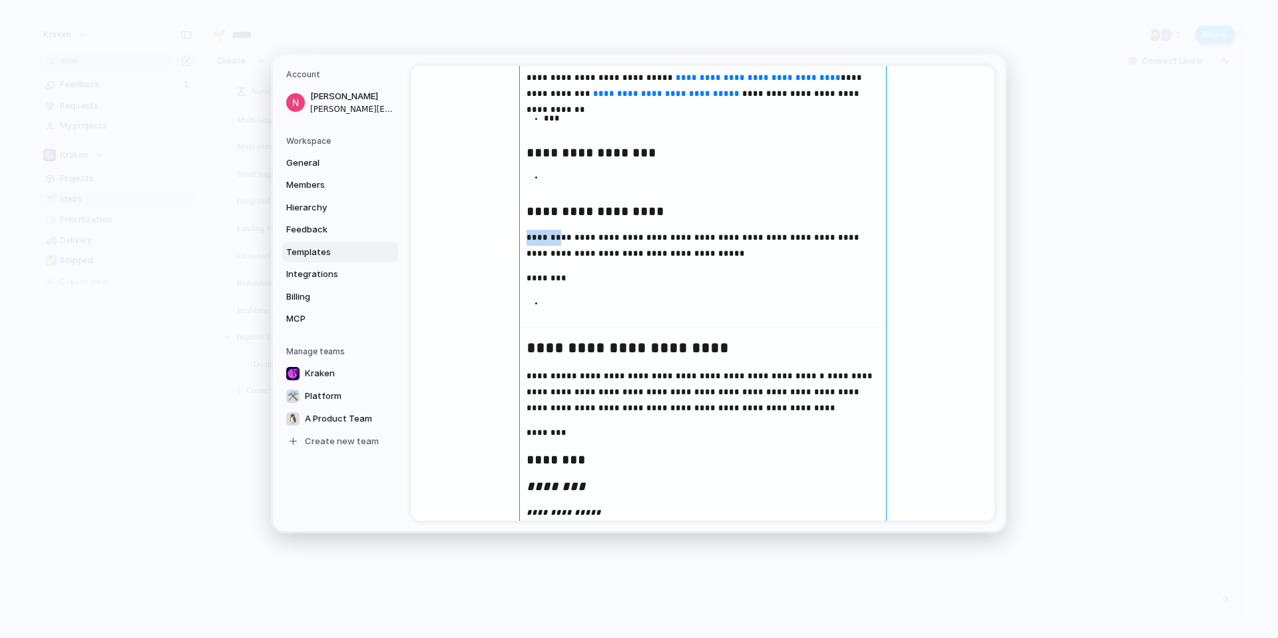
drag, startPoint x: 556, startPoint y: 242, endPoint x: 512, endPoint y: 245, distance: 44.1
drag, startPoint x: 555, startPoint y: 279, endPoint x: 518, endPoint y: 284, distance: 36.9
click at [520, 284] on p "********" at bounding box center [703, 278] width 366 height 16
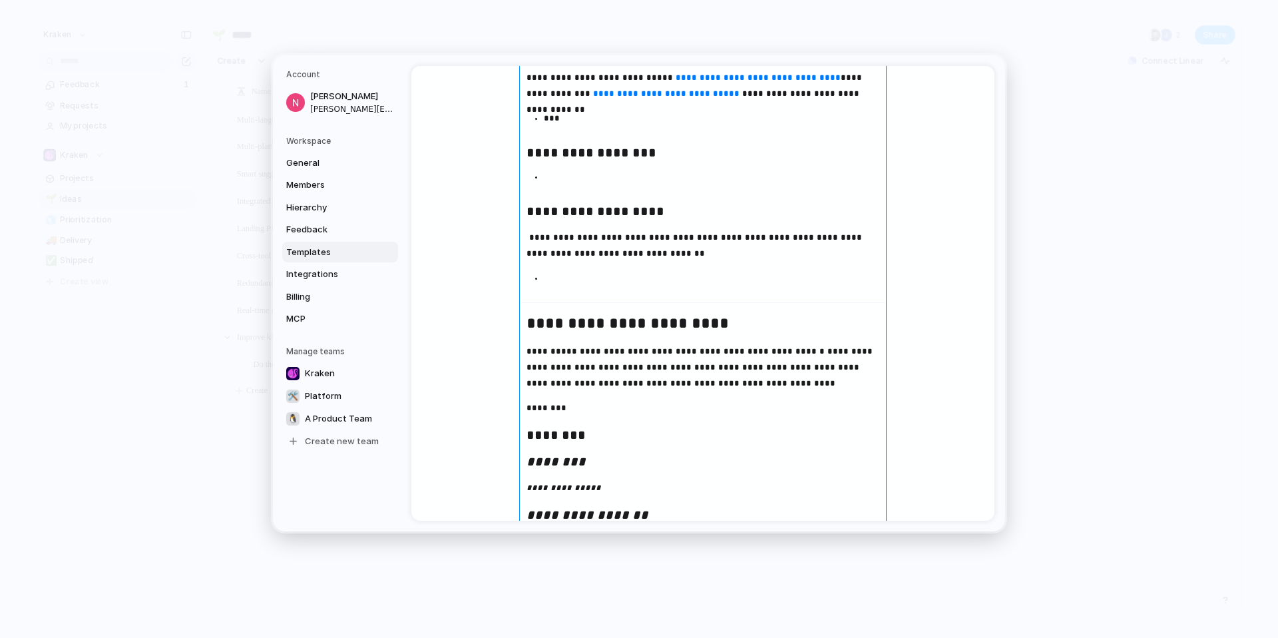
scroll to position [507, 0]
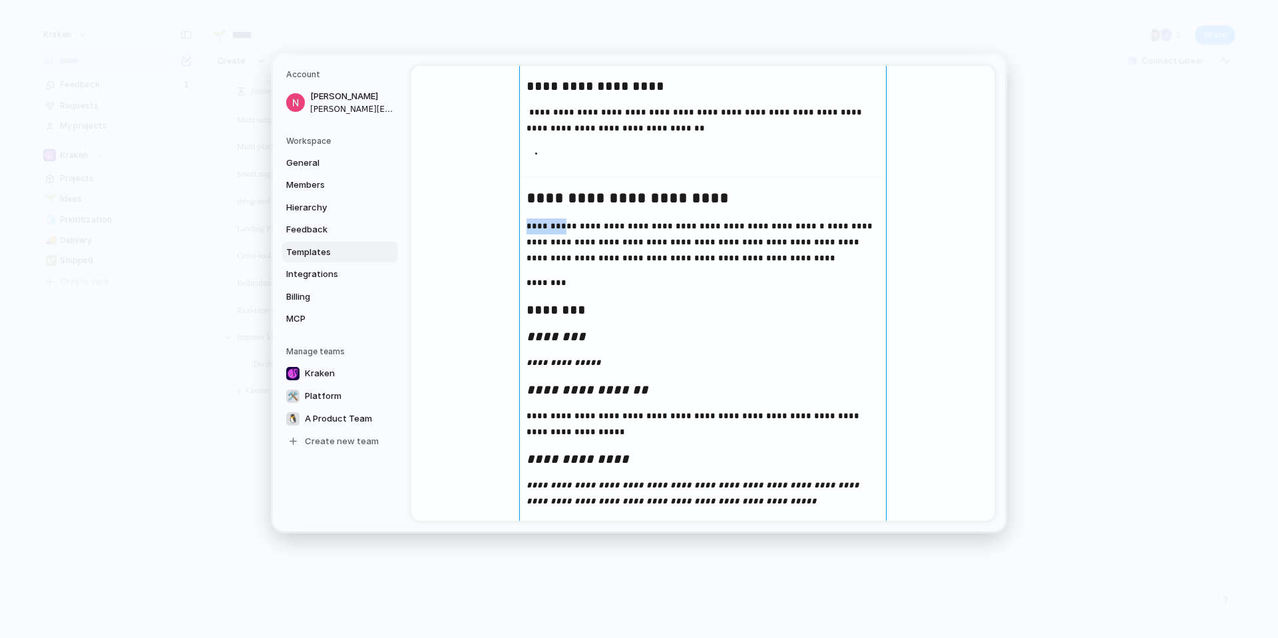
drag, startPoint x: 560, startPoint y: 226, endPoint x: 526, endPoint y: 230, distance: 34.2
click at [526, 230] on p "**********" at bounding box center [703, 242] width 366 height 48
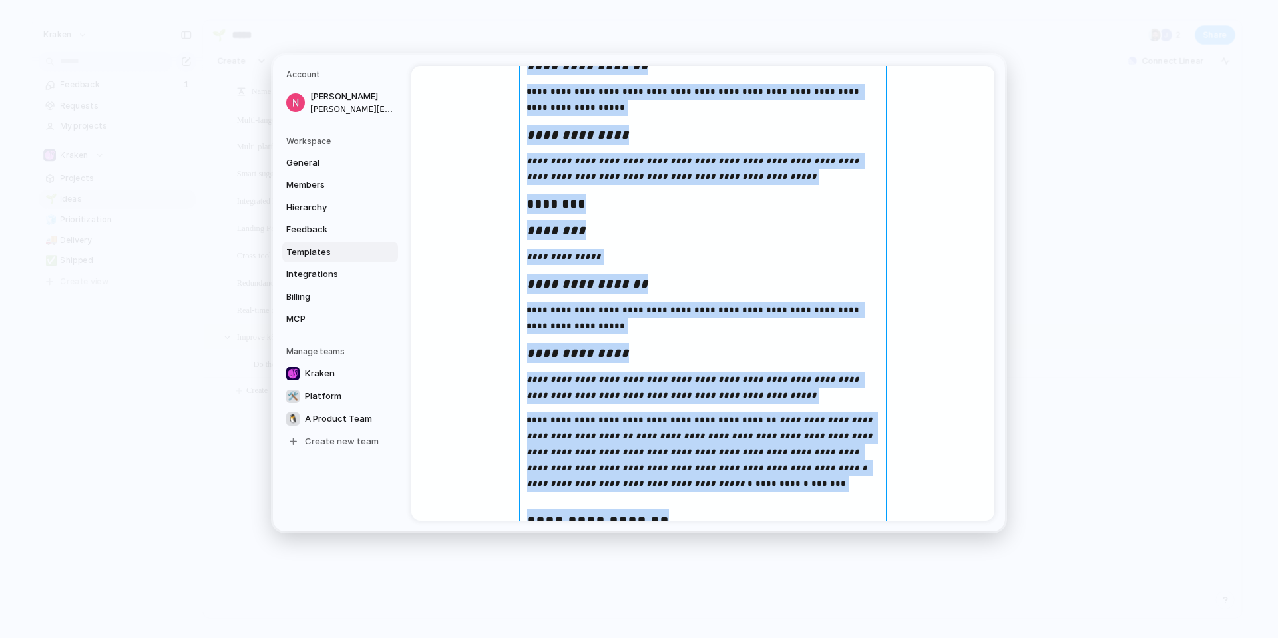
scroll to position [883, 0]
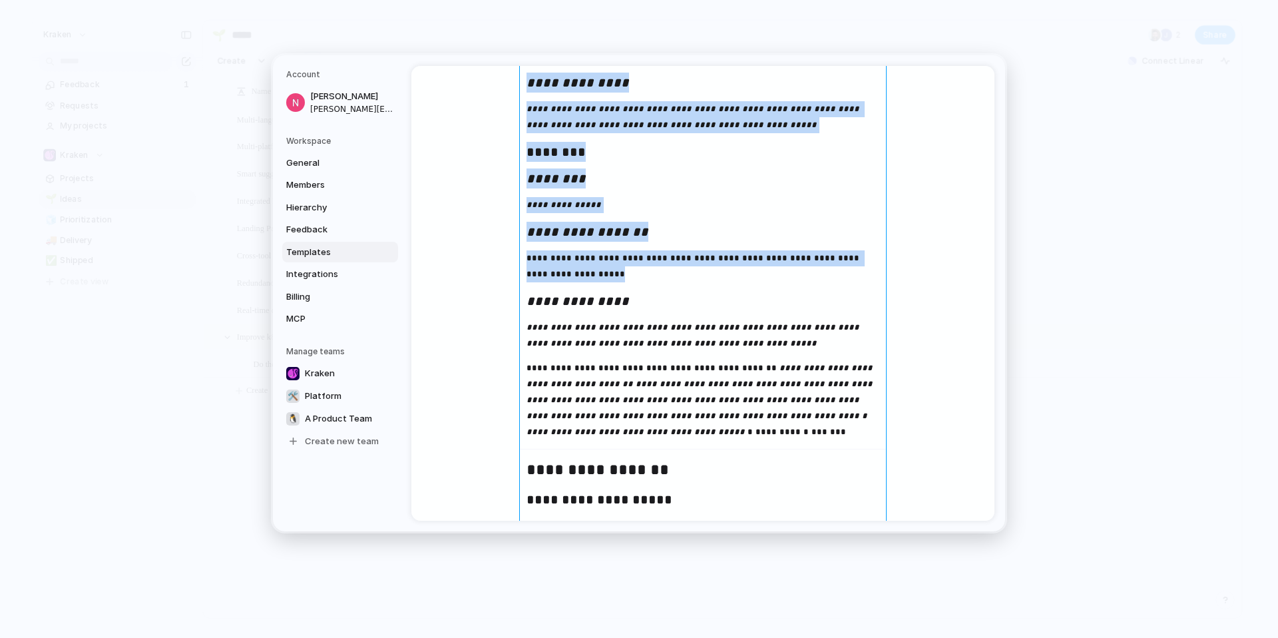
drag, startPoint x: 526, startPoint y: 280, endPoint x: 785, endPoint y: 279, distance: 259.6
click at [785, 279] on div "**********" at bounding box center [703, 161] width 366 height 1630
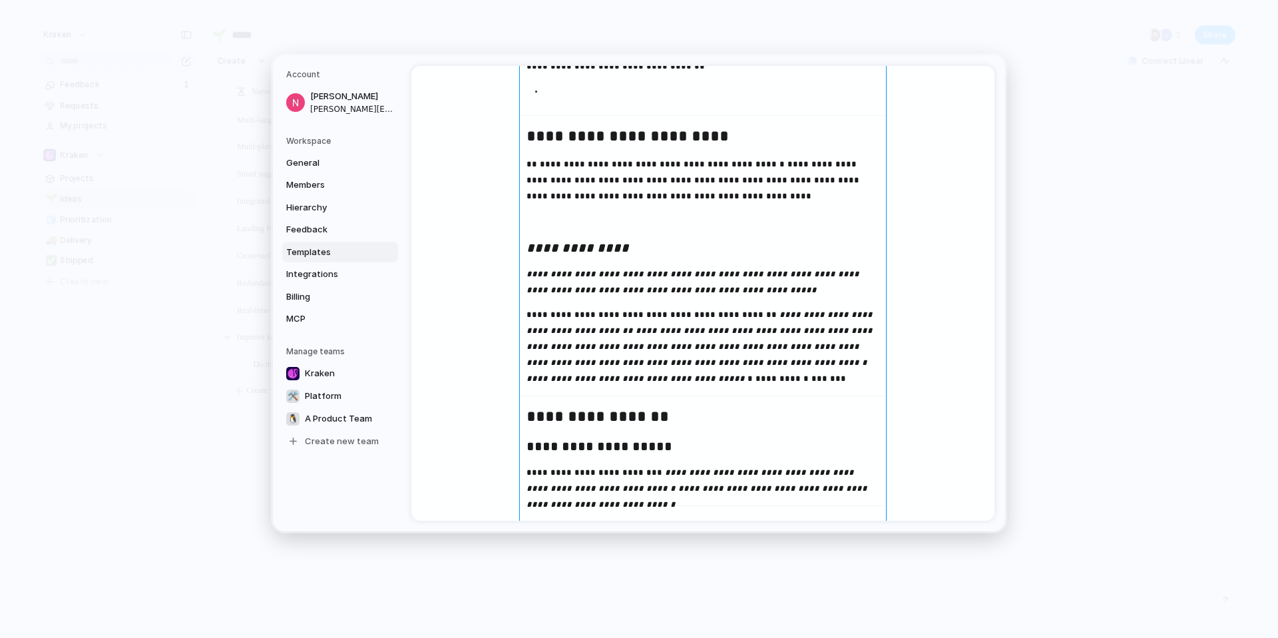
scroll to position [571, 0]
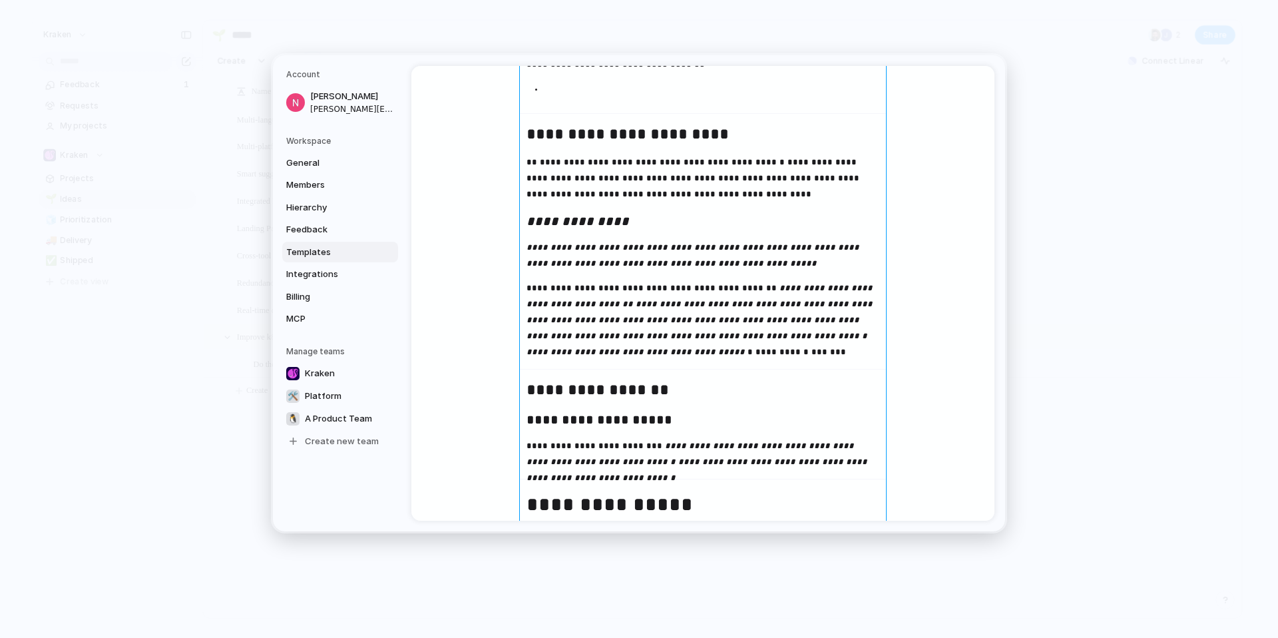
drag, startPoint x: 666, startPoint y: 361, endPoint x: 532, endPoint y: 226, distance: 190.6
click at [533, 226] on div "**********" at bounding box center [703, 278] width 366 height 1238
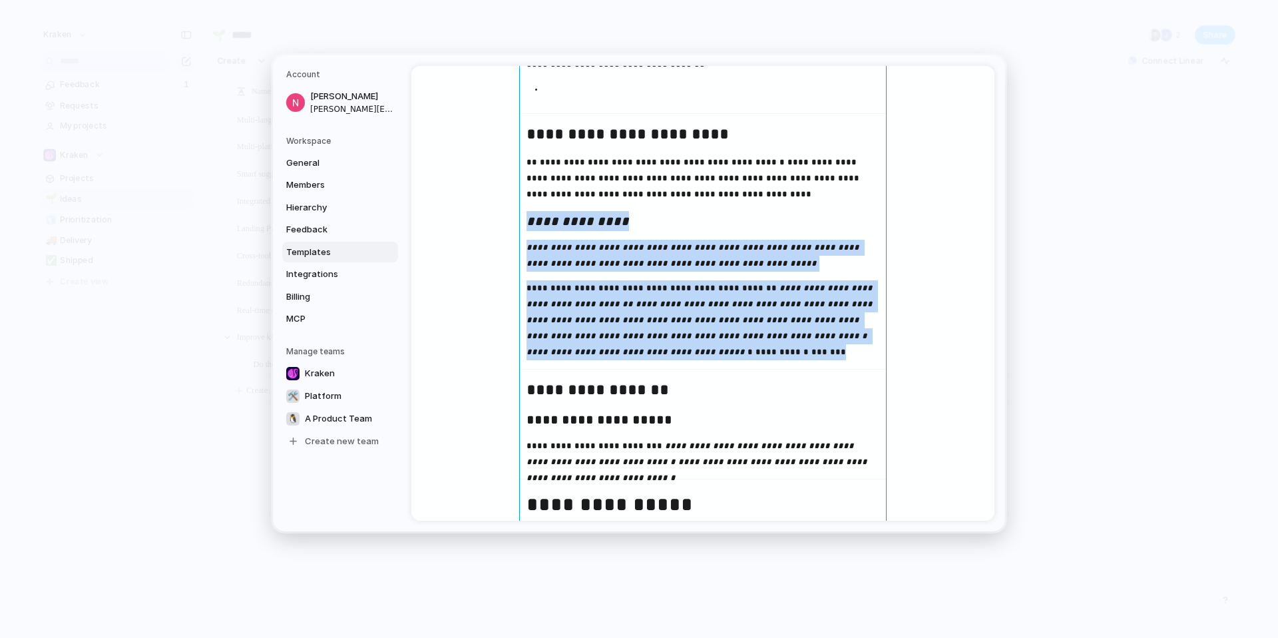
drag, startPoint x: 524, startPoint y: 220, endPoint x: 694, endPoint y: 356, distance: 217.3
click at [694, 356] on div "**********" at bounding box center [703, 278] width 366 height 1238
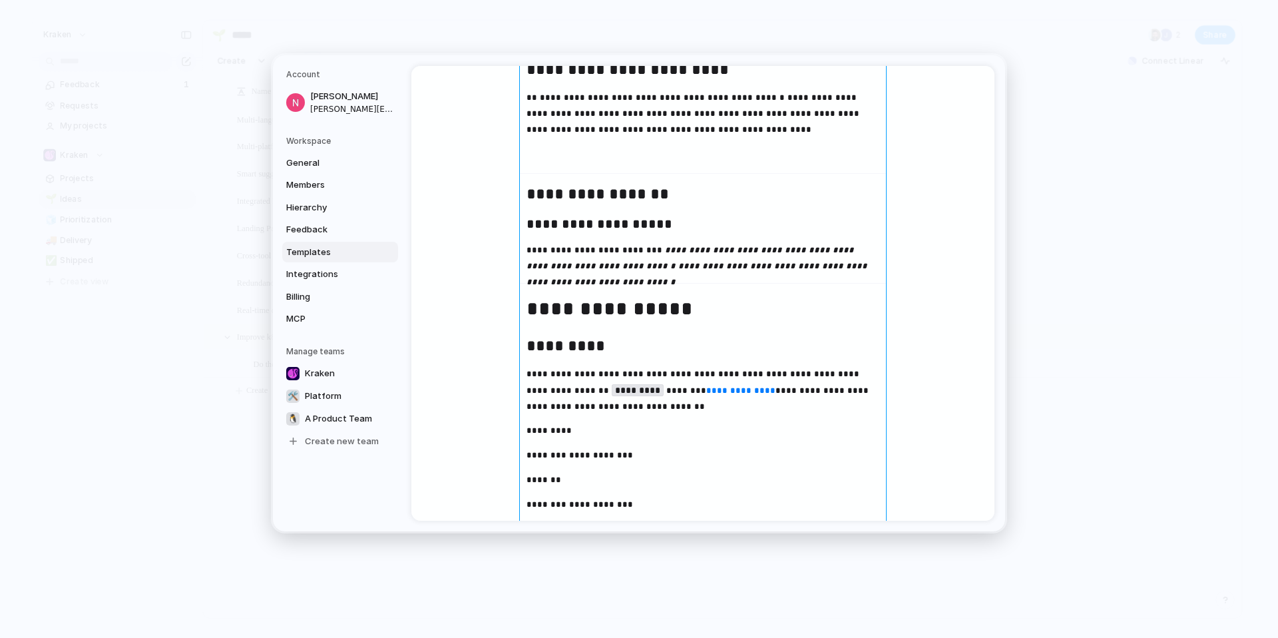
scroll to position [648, 0]
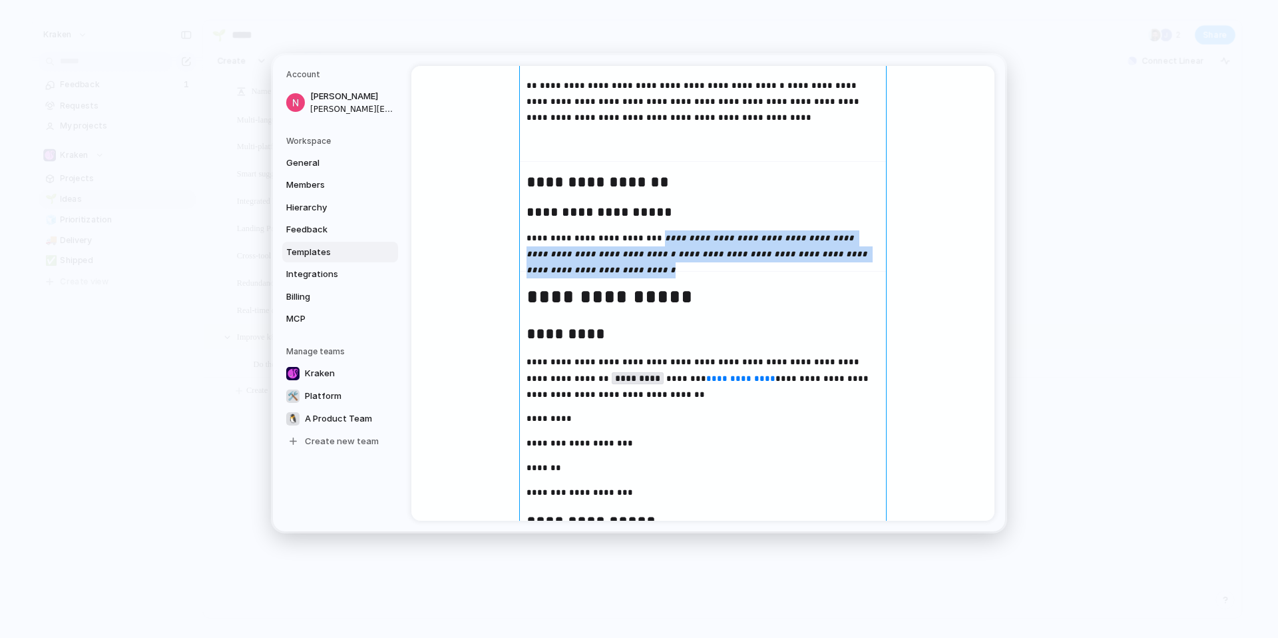
drag, startPoint x: 636, startPoint y: 238, endPoint x: 858, endPoint y: 258, distance: 223.1
click at [858, 258] on p "**********" at bounding box center [703, 246] width 366 height 32
click at [859, 258] on p "**********" at bounding box center [703, 246] width 366 height 32
drag, startPoint x: 630, startPoint y: 248, endPoint x: 524, endPoint y: 236, distance: 105.8
click at [524, 236] on p "**********" at bounding box center [703, 246] width 366 height 32
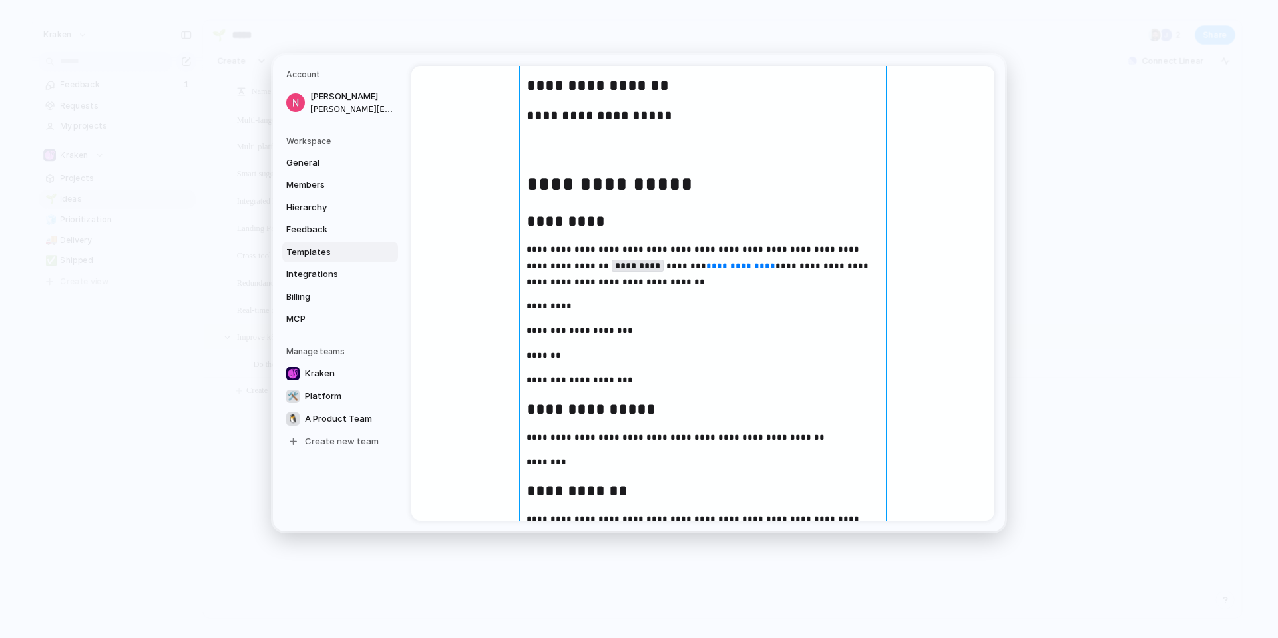
scroll to position [797, 0]
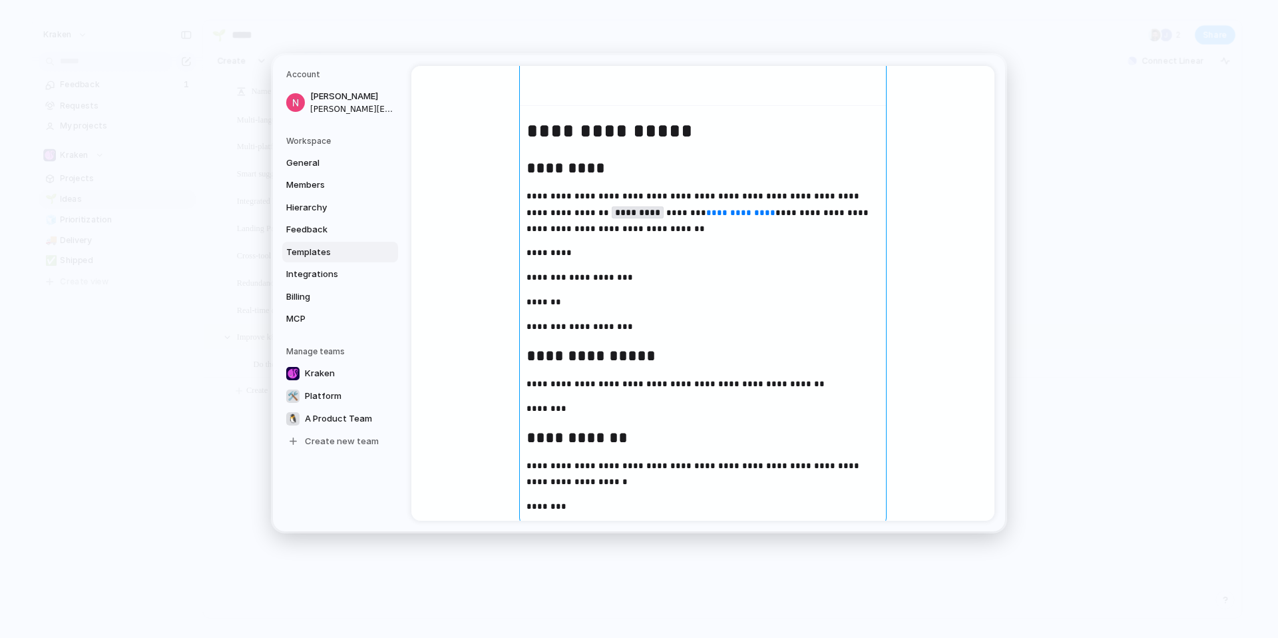
drag, startPoint x: 565, startPoint y: 97, endPoint x: 629, endPoint y: 518, distance: 426.8
click at [630, 523] on div "**********" at bounding box center [639, 293] width 732 height 476
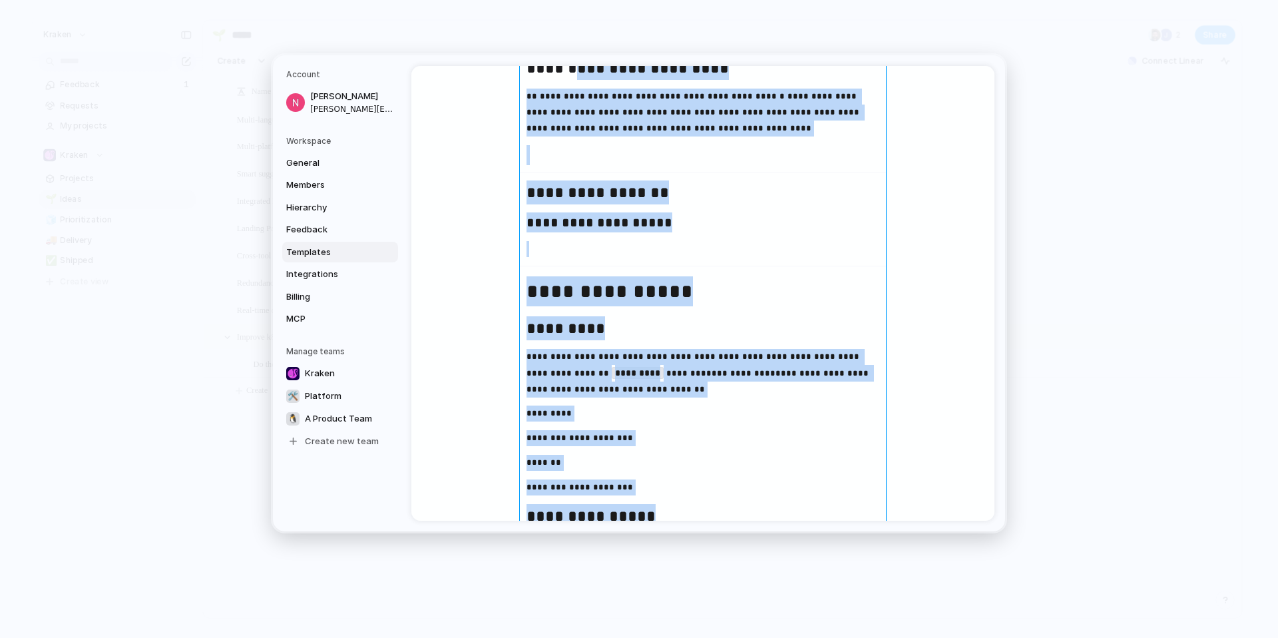
scroll to position [617, 0]
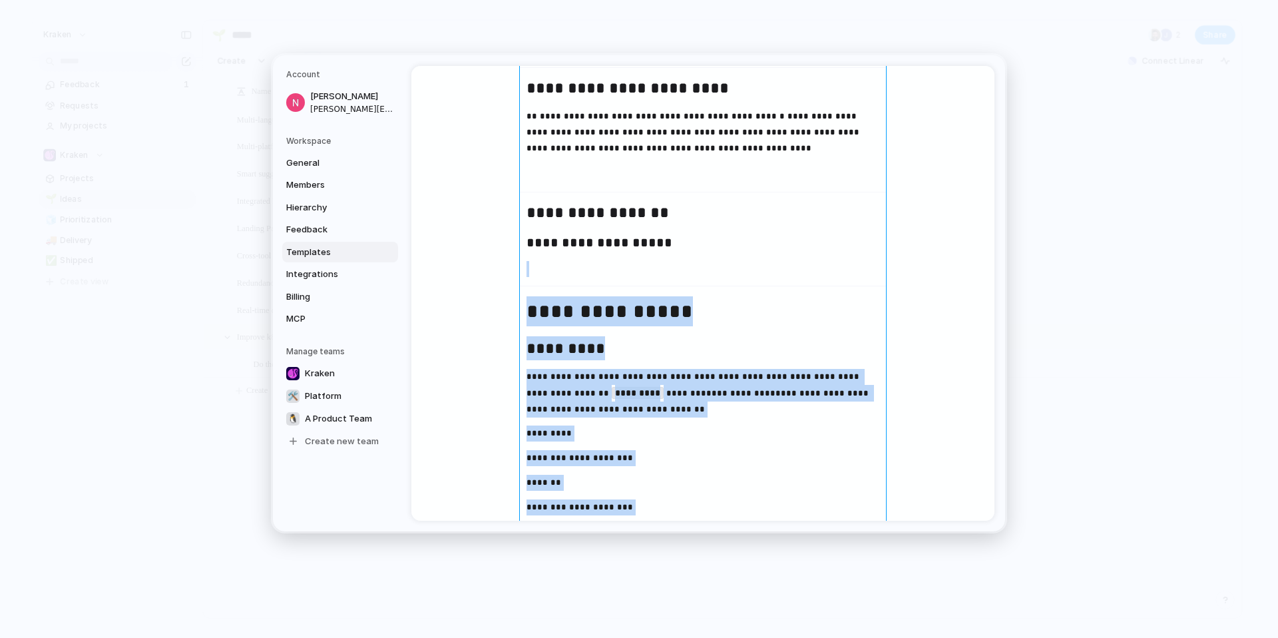
drag, startPoint x: 580, startPoint y: 395, endPoint x: 527, endPoint y: 278, distance: 128.4
click at [527, 278] on div "**********" at bounding box center [703, 158] width 366 height 1091
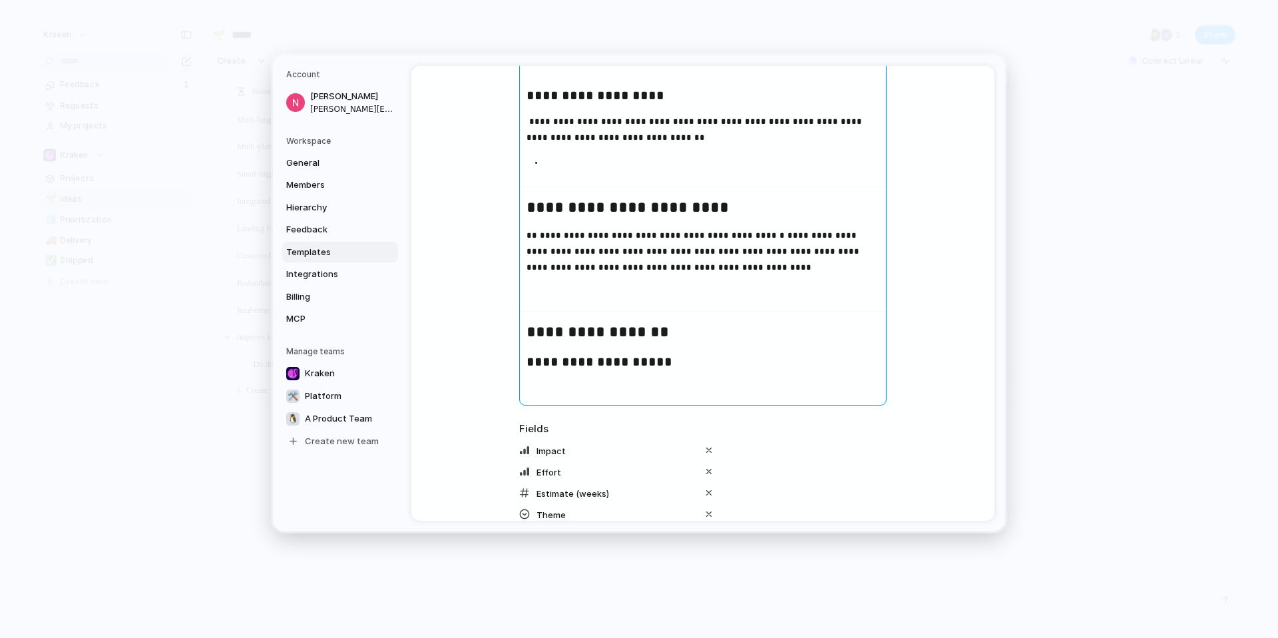
scroll to position [702, 0]
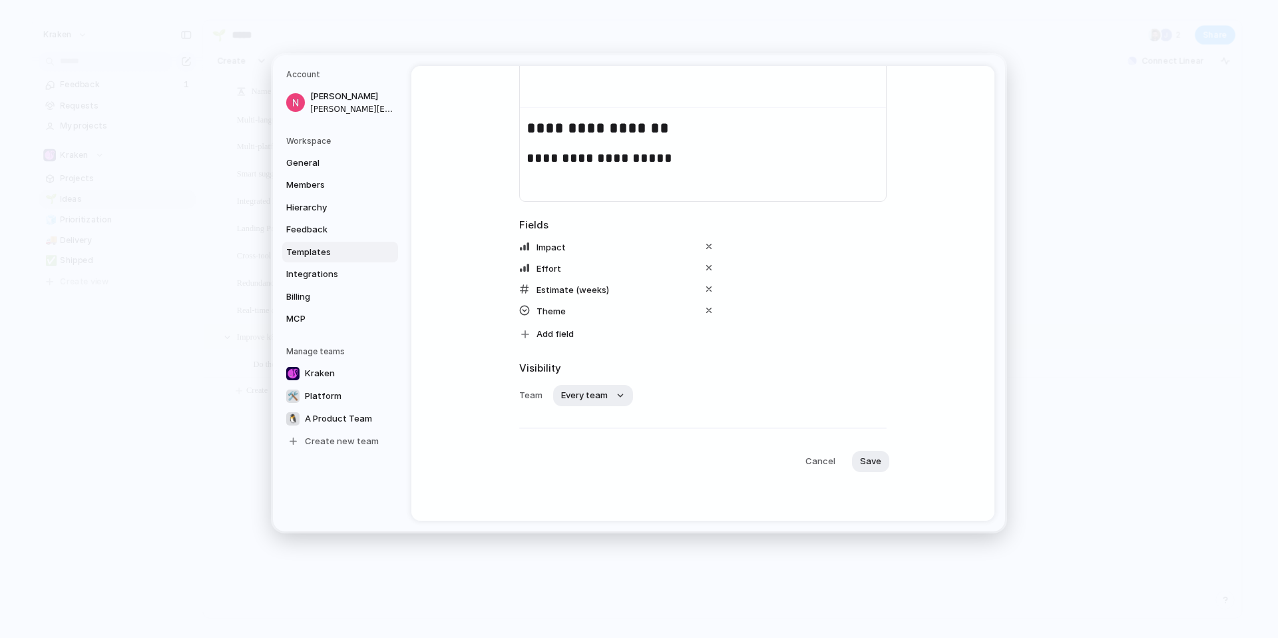
click at [877, 464] on span "Save" at bounding box center [870, 461] width 21 height 13
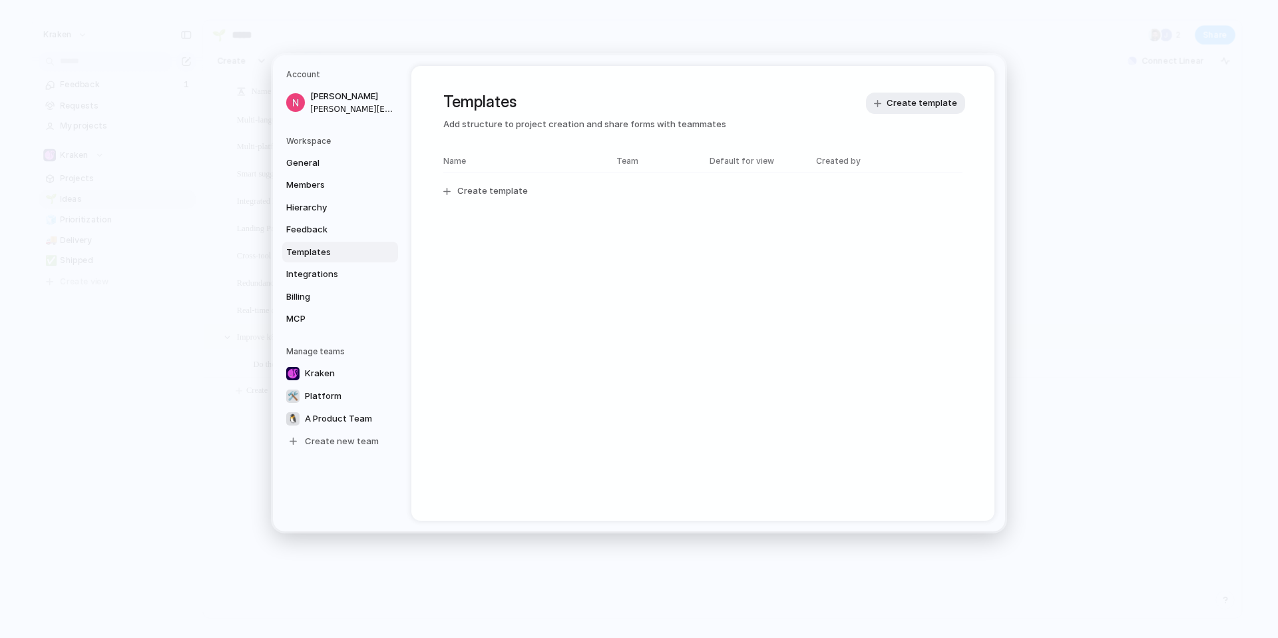
scroll to position [0, 0]
click at [509, 192] on span "Discovery template" at bounding box center [523, 190] width 160 height 13
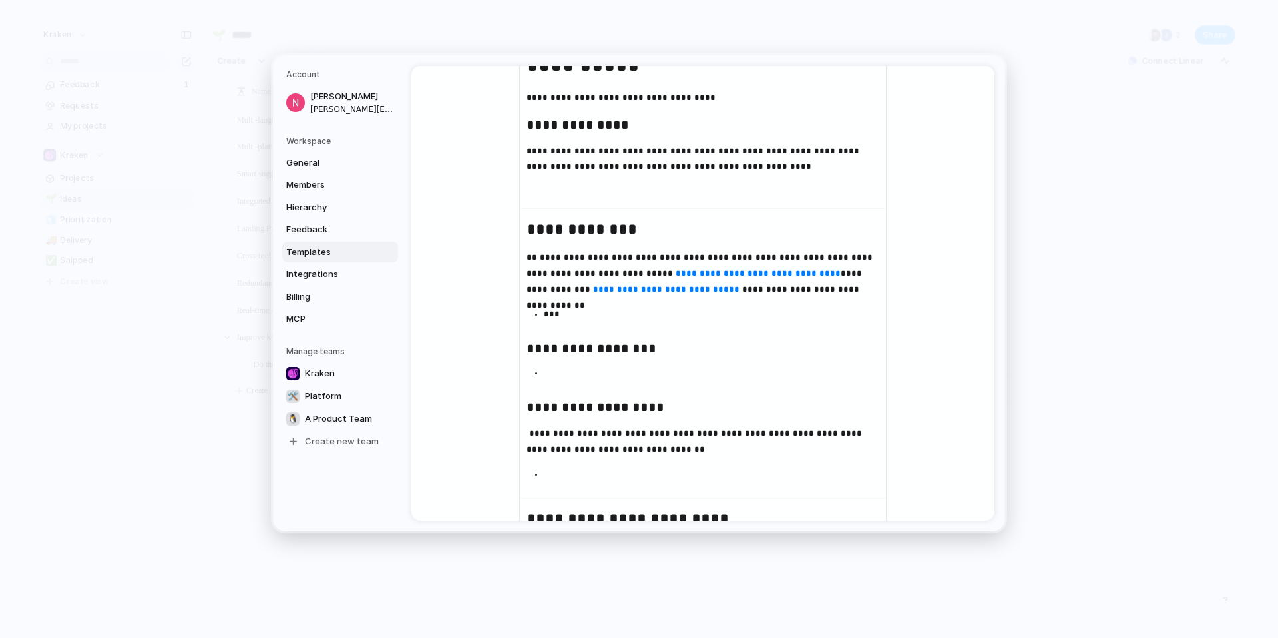
scroll to position [194, 0]
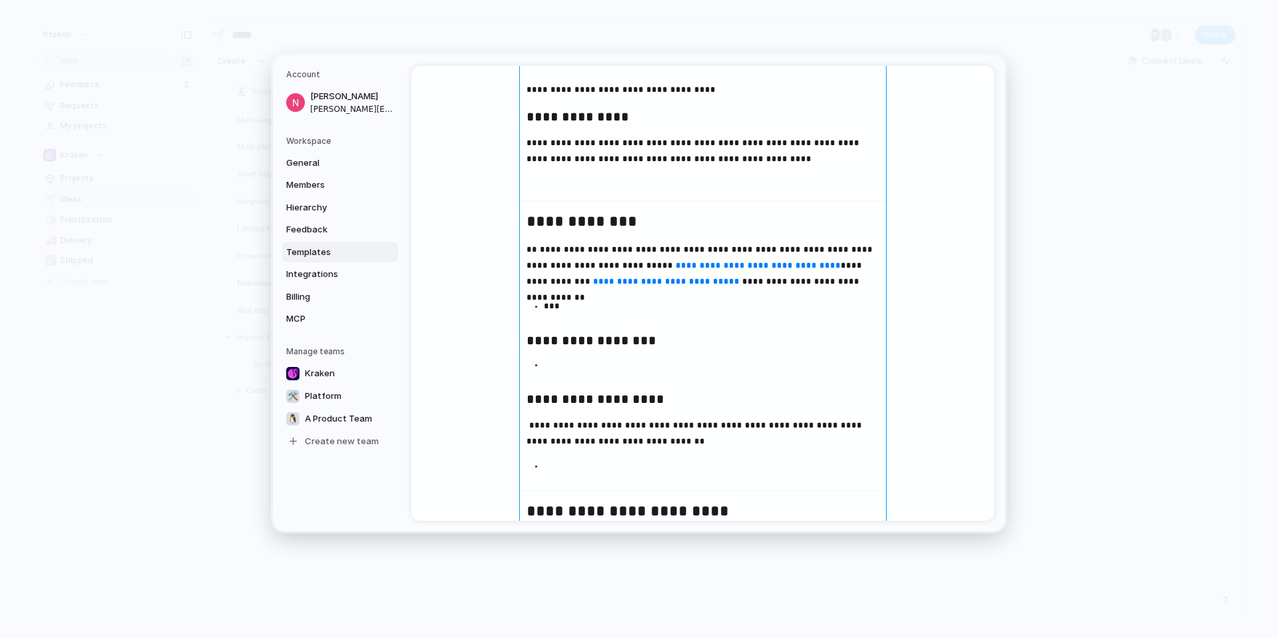
click at [553, 300] on p "***" at bounding box center [711, 306] width 335 height 16
click at [534, 307] on ul "***" at bounding box center [703, 306] width 366 height 16
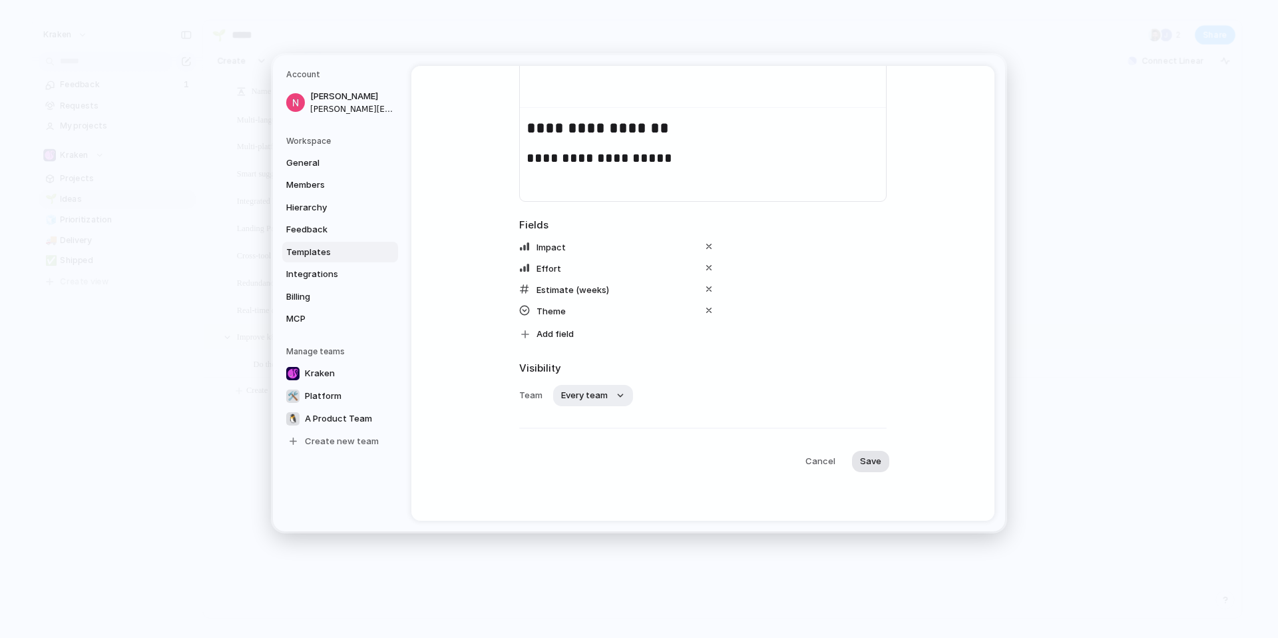
click at [869, 460] on span "Save" at bounding box center [870, 461] width 21 height 13
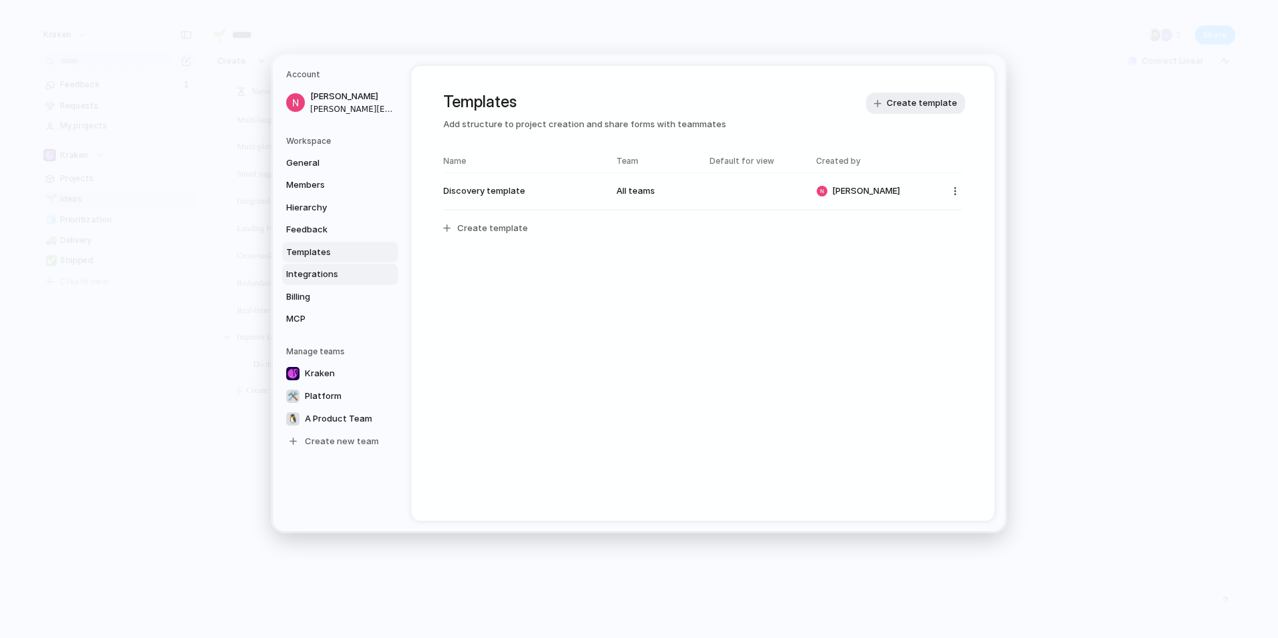
click at [327, 276] on span "Integrations" at bounding box center [328, 274] width 85 height 13
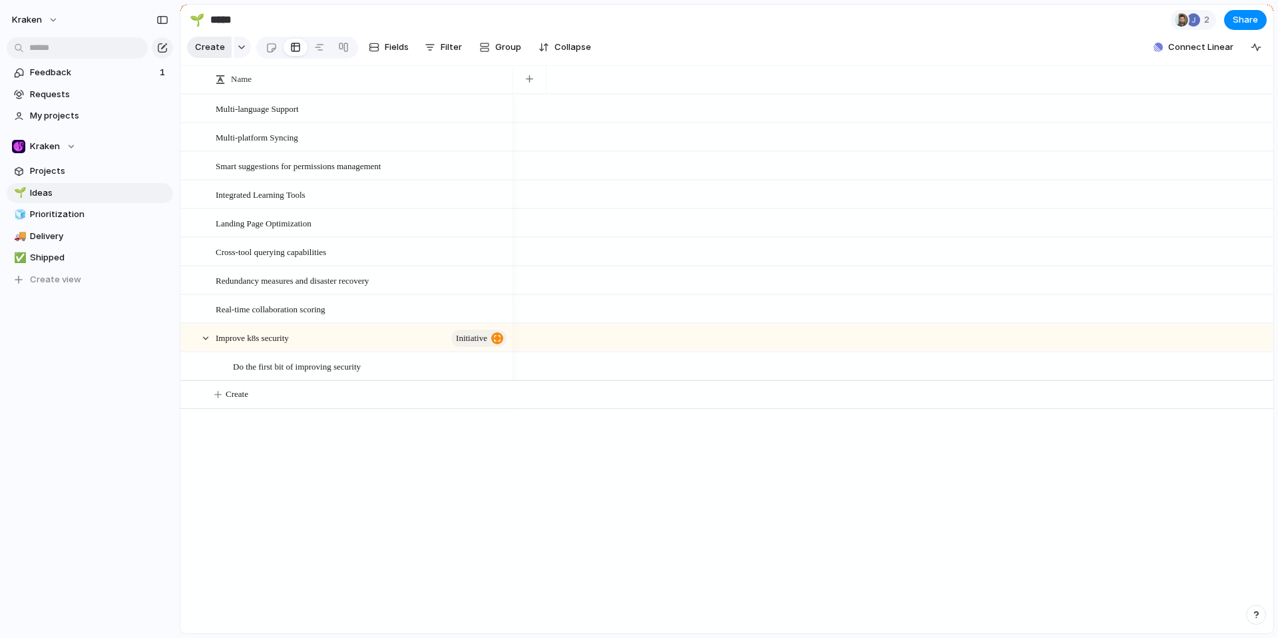
click at [221, 51] on span "Create" at bounding box center [210, 47] width 30 height 13
type input "**********"
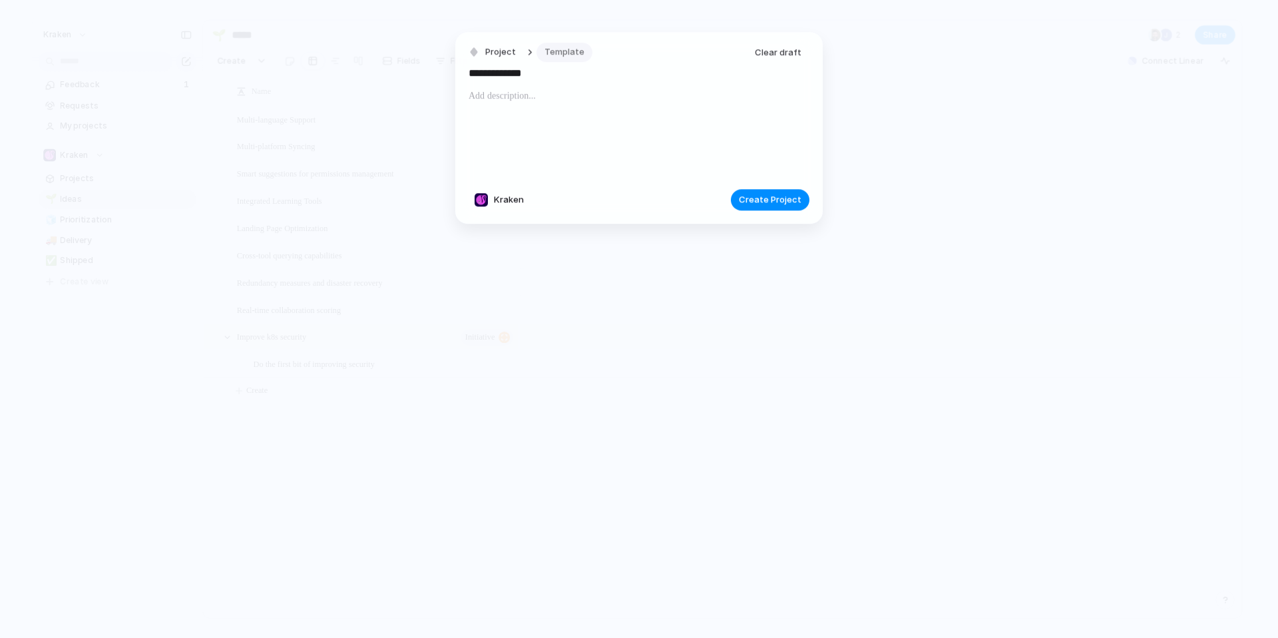
click at [545, 53] on span "Template" at bounding box center [564, 52] width 40 height 13
click at [578, 104] on span "Discovery template" at bounding box center [589, 108] width 82 height 13
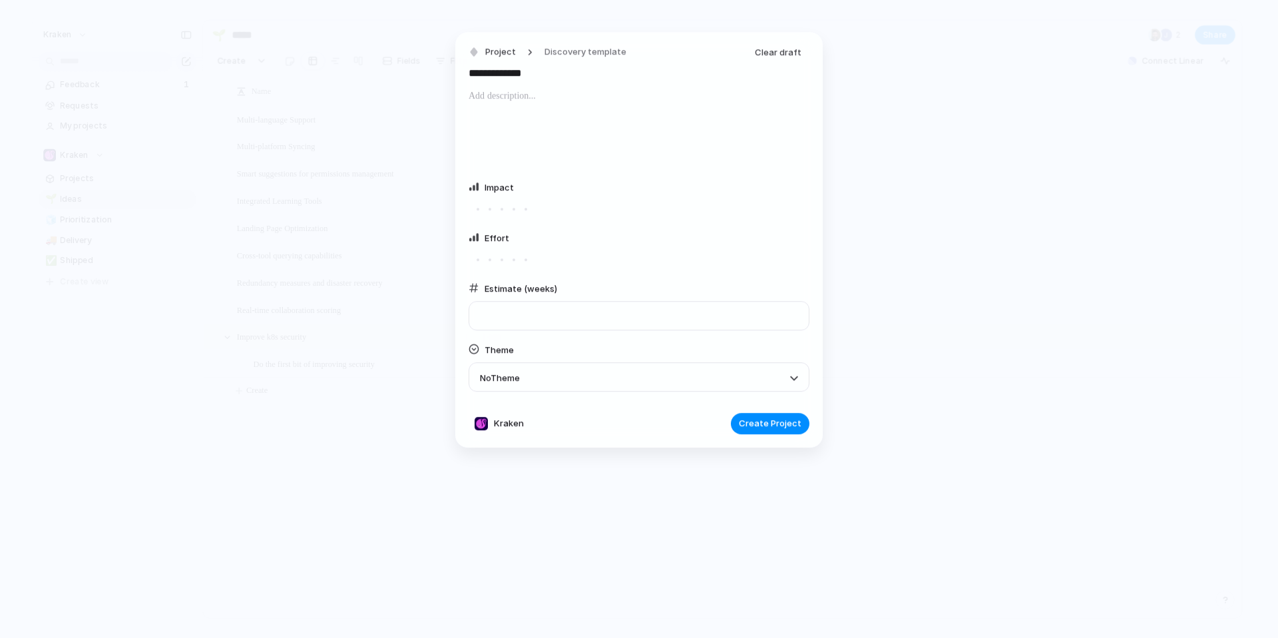
click at [506, 124] on div at bounding box center [639, 133] width 341 height 91
drag, startPoint x: 526, startPoint y: 130, endPoint x: 520, endPoint y: 232, distance: 102.6
click at [520, 232] on div "**********" at bounding box center [639, 222] width 341 height 359
click at [744, 94] on p at bounding box center [639, 96] width 341 height 16
click at [564, 307] on div at bounding box center [639, 315] width 341 height 29
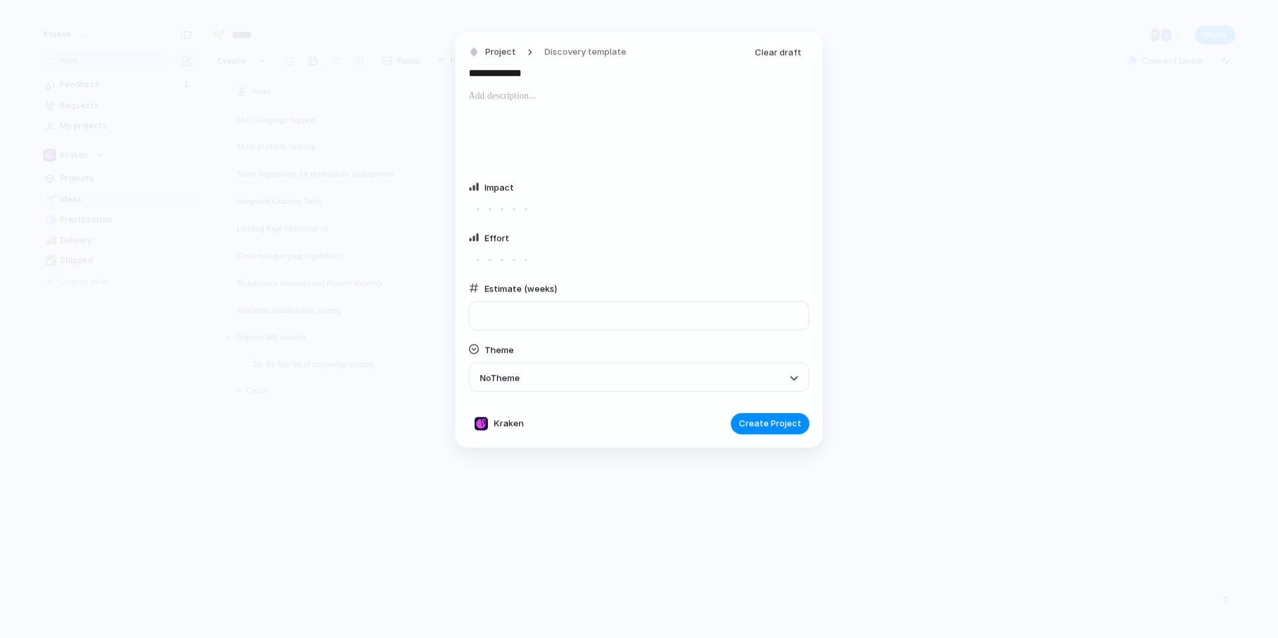
click at [534, 333] on div "Estimate (weeks)" at bounding box center [639, 310] width 341 height 61
click at [531, 375] on div "No Theme" at bounding box center [630, 377] width 301 height 16
click at [548, 435] on span "🌱 Experiment" at bounding box center [542, 431] width 62 height 13
click at [540, 322] on div at bounding box center [639, 315] width 341 height 29
click at [538, 311] on input "number" at bounding box center [630, 315] width 301 height 9
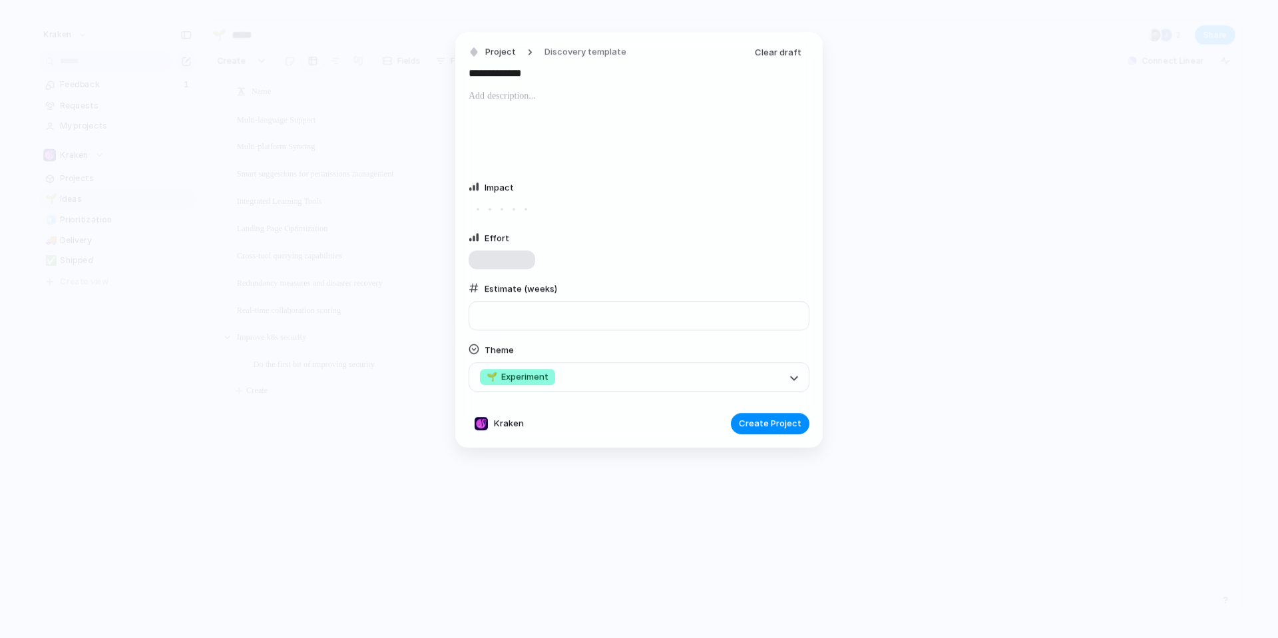
click at [517, 254] on div at bounding box center [514, 260] width 12 height 12
click at [505, 262] on div at bounding box center [502, 260] width 60 height 12
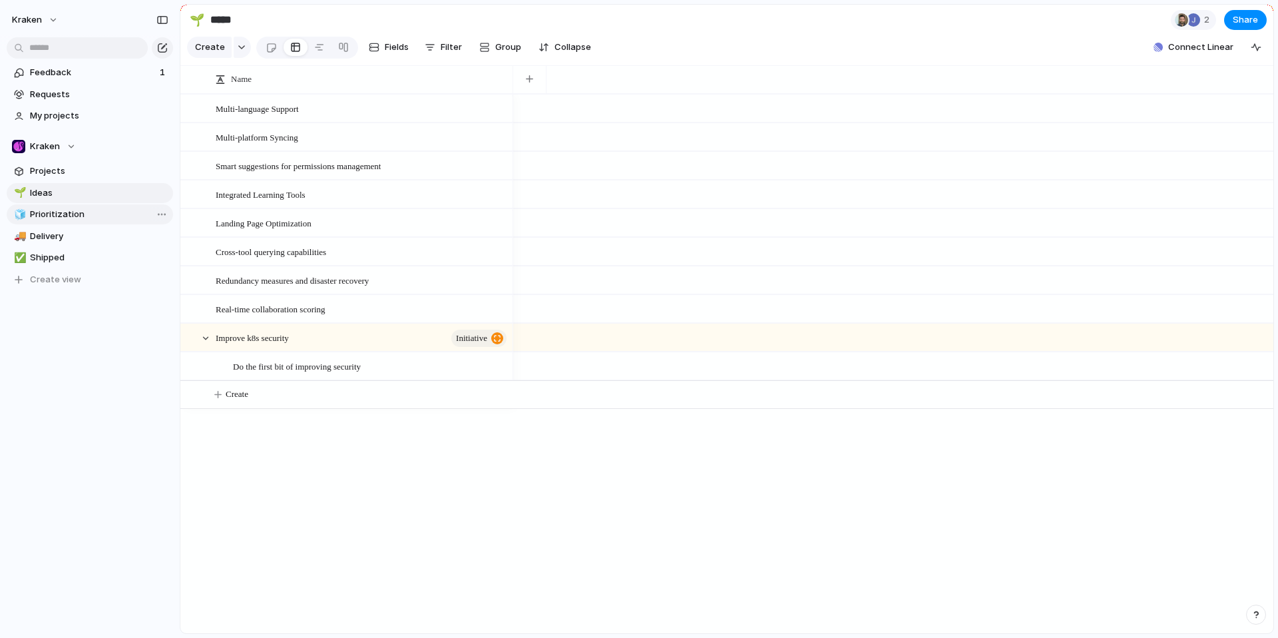
click at [57, 218] on span "Prioritization" at bounding box center [99, 214] width 138 height 13
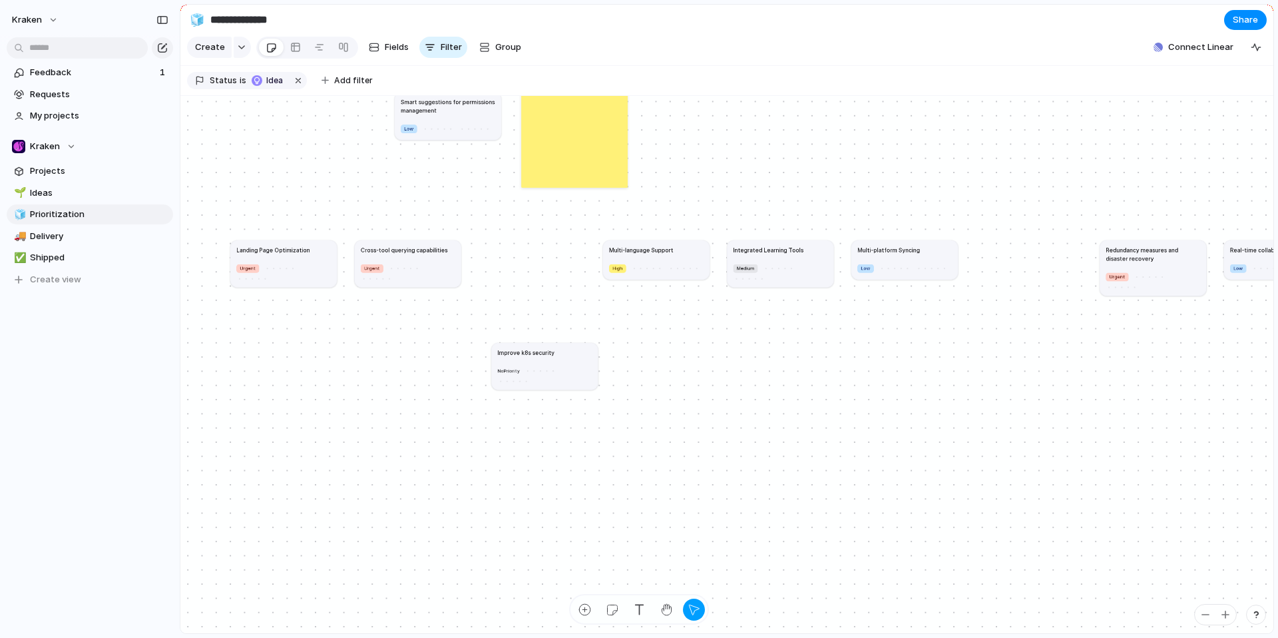
drag, startPoint x: 518, startPoint y: 279, endPoint x: 530, endPoint y: 382, distance: 103.9
click at [530, 376] on div at bounding box center [540, 370] width 32 height 11
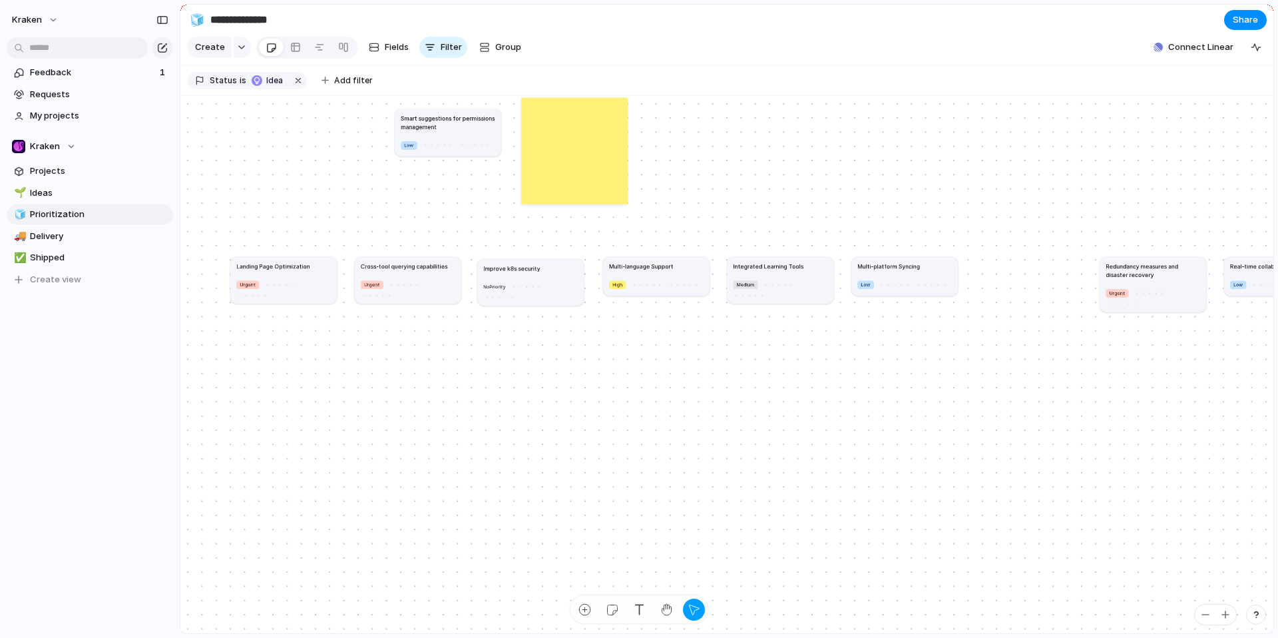
drag, startPoint x: 555, startPoint y: 391, endPoint x: 548, endPoint y: 274, distance: 117.4
click at [542, 281] on div at bounding box center [527, 286] width 32 height 11
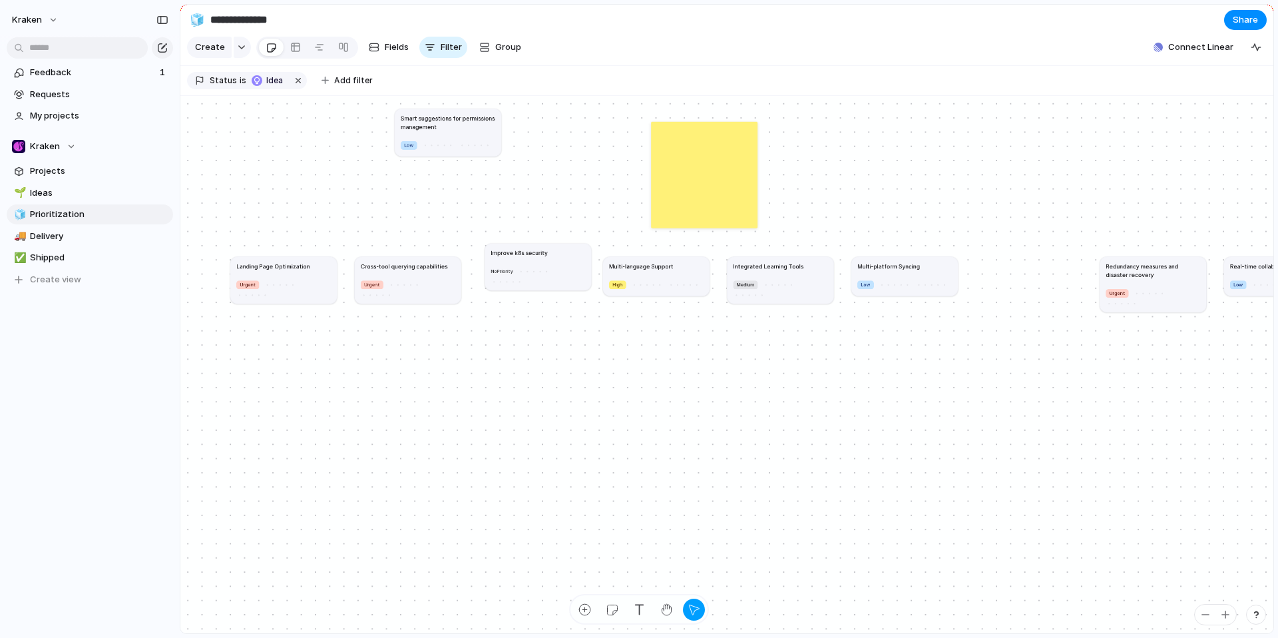
drag, startPoint x: 596, startPoint y: 162, endPoint x: 729, endPoint y: 172, distance: 133.5
click at [729, 173] on div at bounding box center [704, 174] width 106 height 106
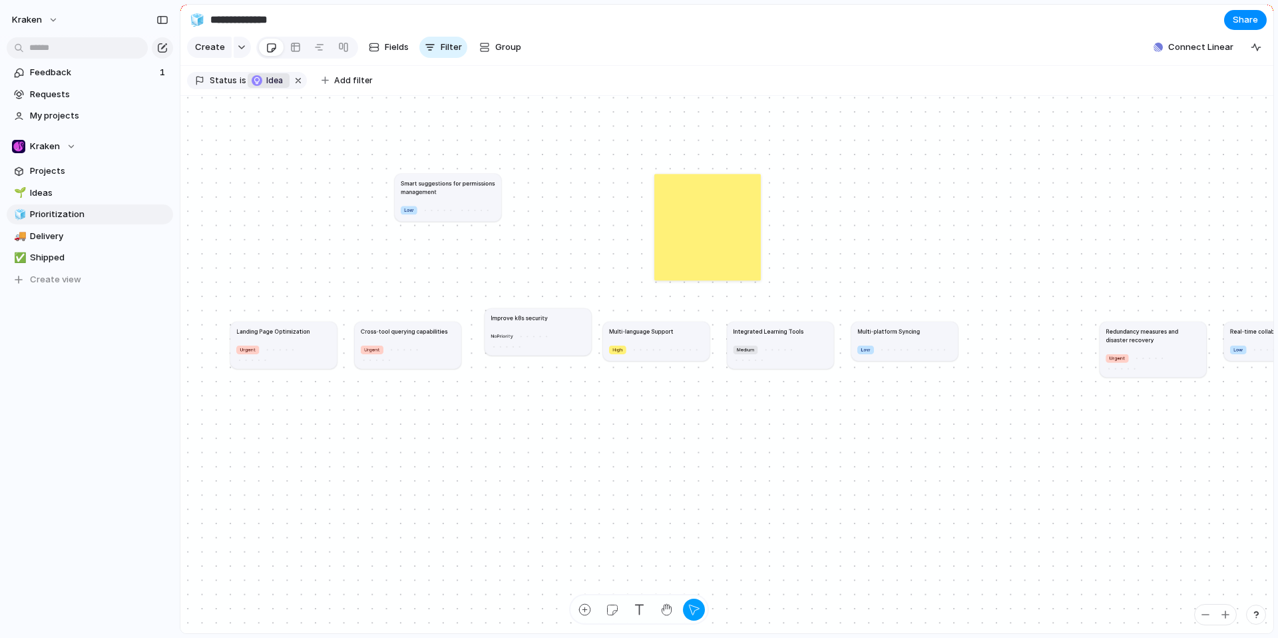
click at [271, 87] on span "Idea" at bounding box center [275, 81] width 19 height 12
click at [530, 134] on div "Idea Planned On track At risk Off track Paused Canceled Done" at bounding box center [639, 319] width 1278 height 638
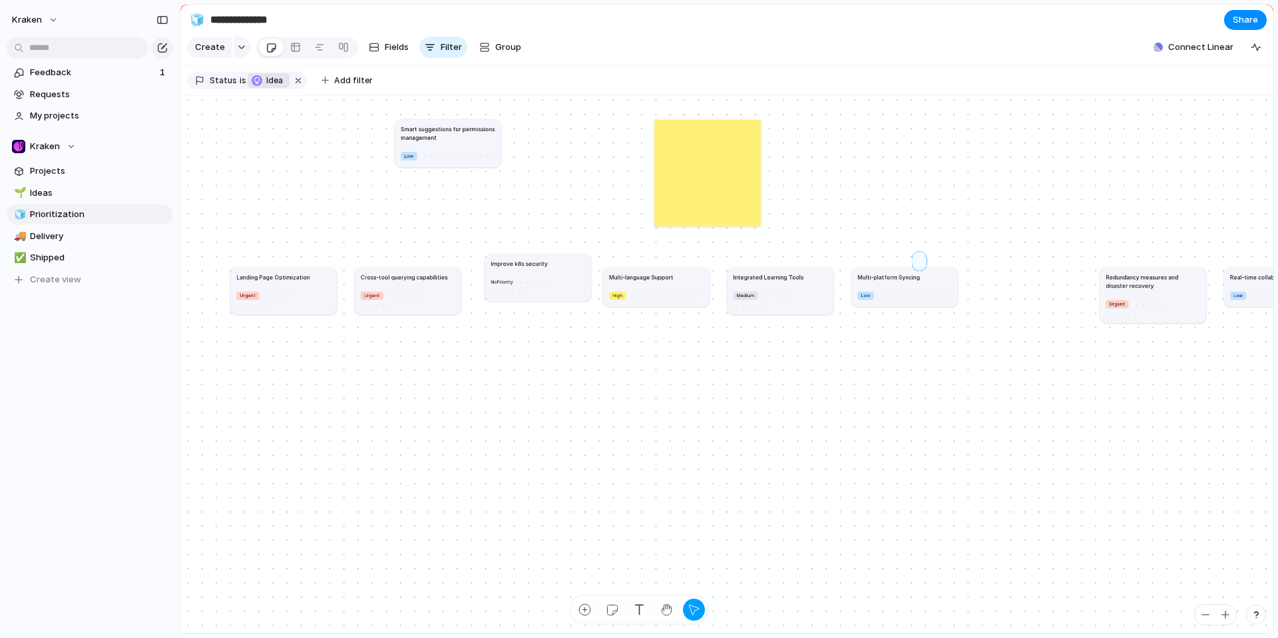
drag, startPoint x: 922, startPoint y: 263, endPoint x: 903, endPoint y: 297, distance: 38.7
click at [903, 297] on div "Landing Page Optimization Urgent Cross-tool querying capabilities Urgent Improv…" at bounding box center [726, 365] width 1093 height 538
drag, startPoint x: 902, startPoint y: 286, endPoint x: 810, endPoint y: 404, distance: 149.4
click at [857, 281] on h1 "Multi-platform Syncing" at bounding box center [888, 276] width 63 height 9
drag, startPoint x: 758, startPoint y: 294, endPoint x: 802, endPoint y: 300, distance: 44.3
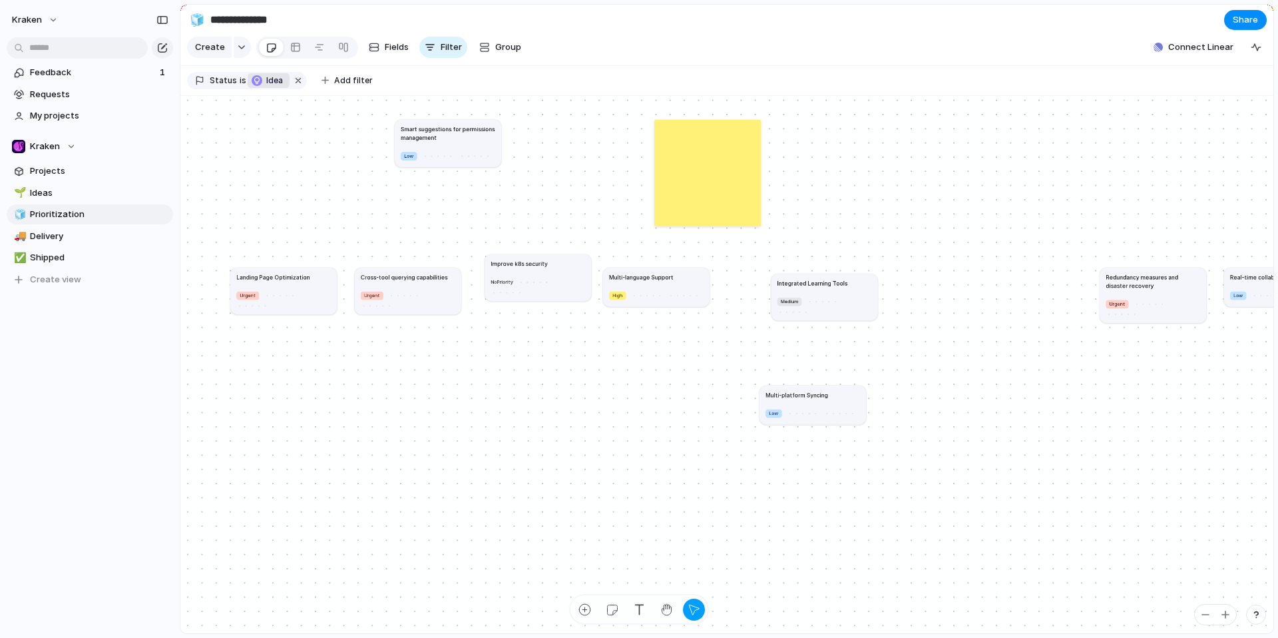
click at [802, 300] on article "Integrated Learning Tools Medium" at bounding box center [824, 296] width 106 height 47
drag, startPoint x: 818, startPoint y: 422, endPoint x: 831, endPoint y: 385, distance: 38.7
click at [819, 410] on div at bounding box center [816, 413] width 7 height 7
click at [784, 379] on span "Low" at bounding box center [786, 376] width 9 height 7
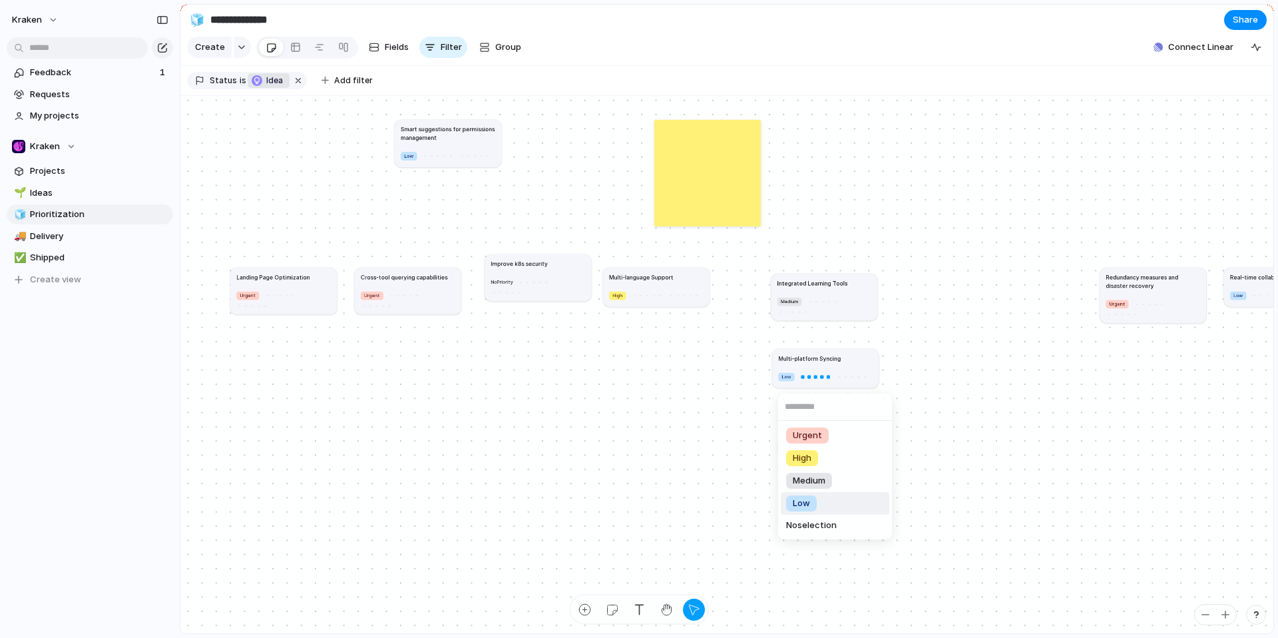
click at [965, 345] on div "Urgent High Medium Low No selection" at bounding box center [639, 319] width 1278 height 638
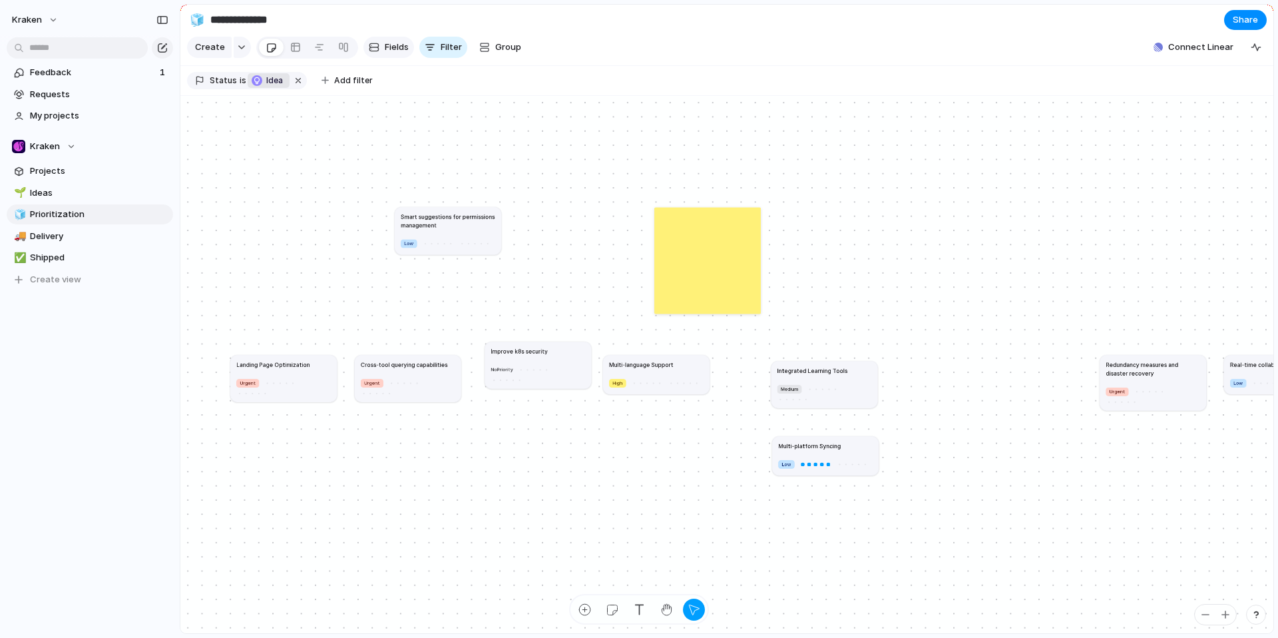
click at [387, 44] on button "Fields" at bounding box center [388, 47] width 51 height 21
click at [491, 47] on button "Group" at bounding box center [500, 47] width 55 height 21
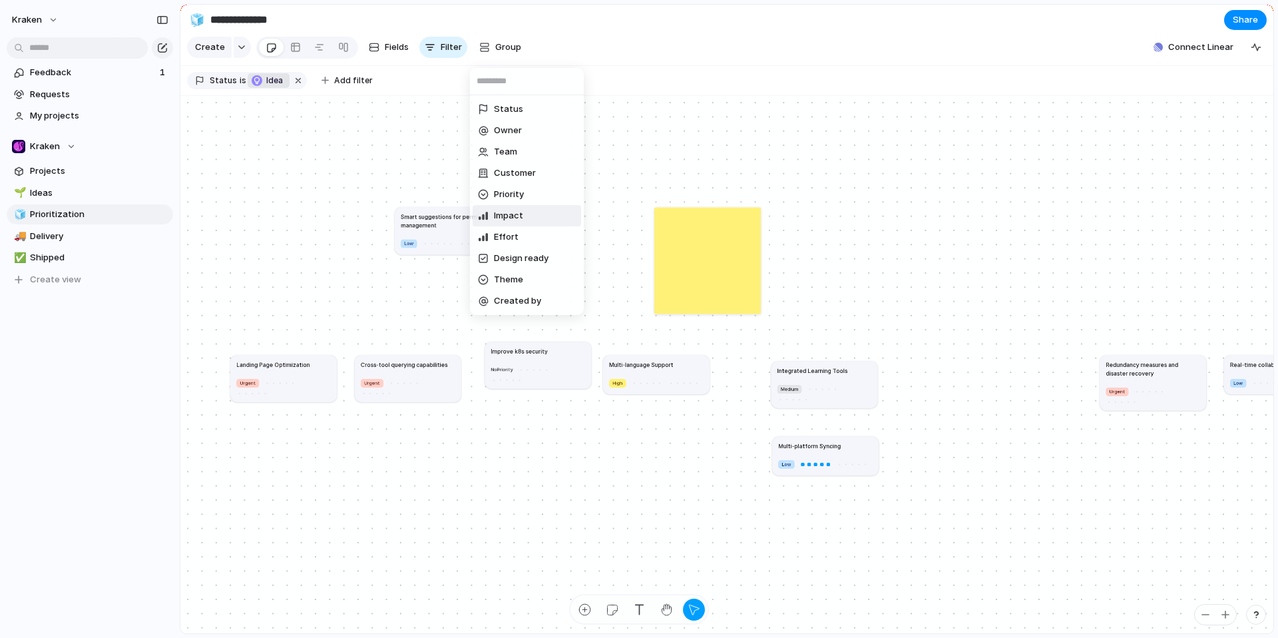
click at [523, 225] on li "Impact" at bounding box center [527, 215] width 108 height 21
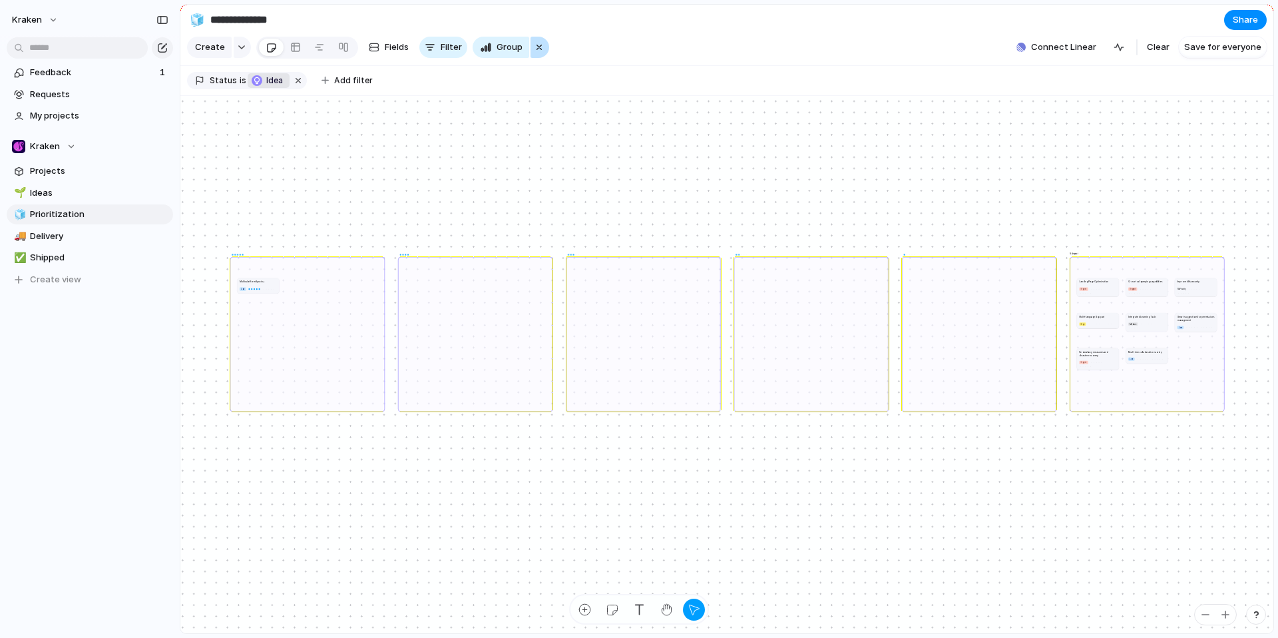
click at [540, 52] on div "button" at bounding box center [539, 47] width 11 height 16
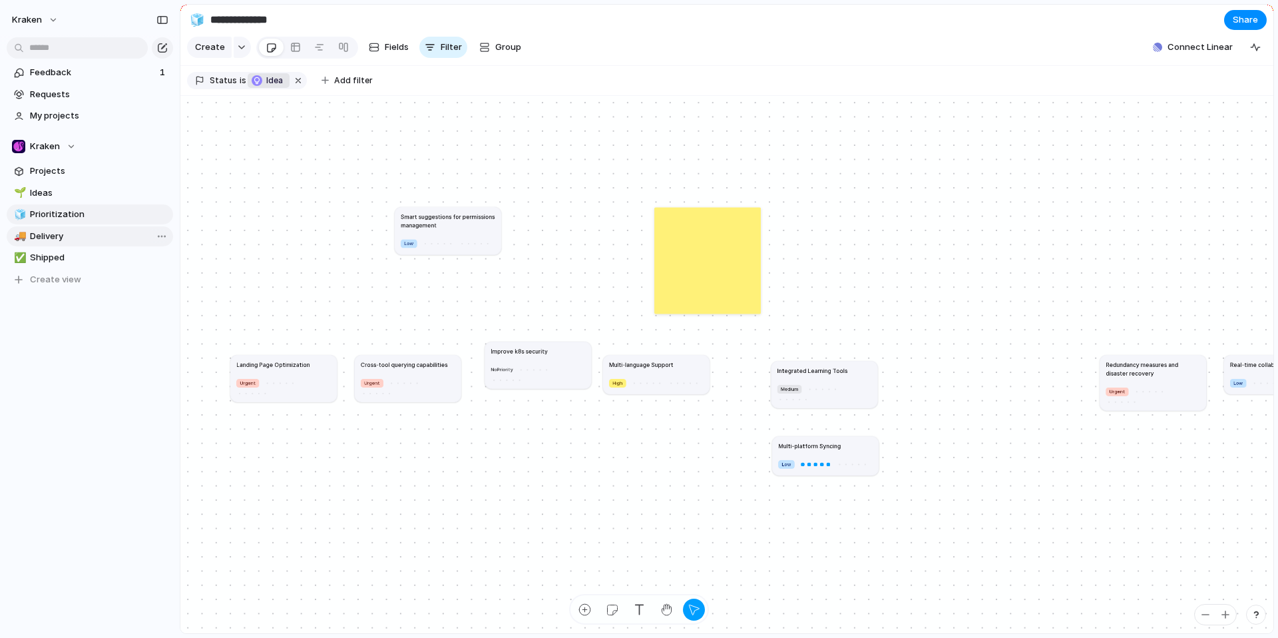
click at [89, 236] on span "Delivery" at bounding box center [99, 236] width 138 height 13
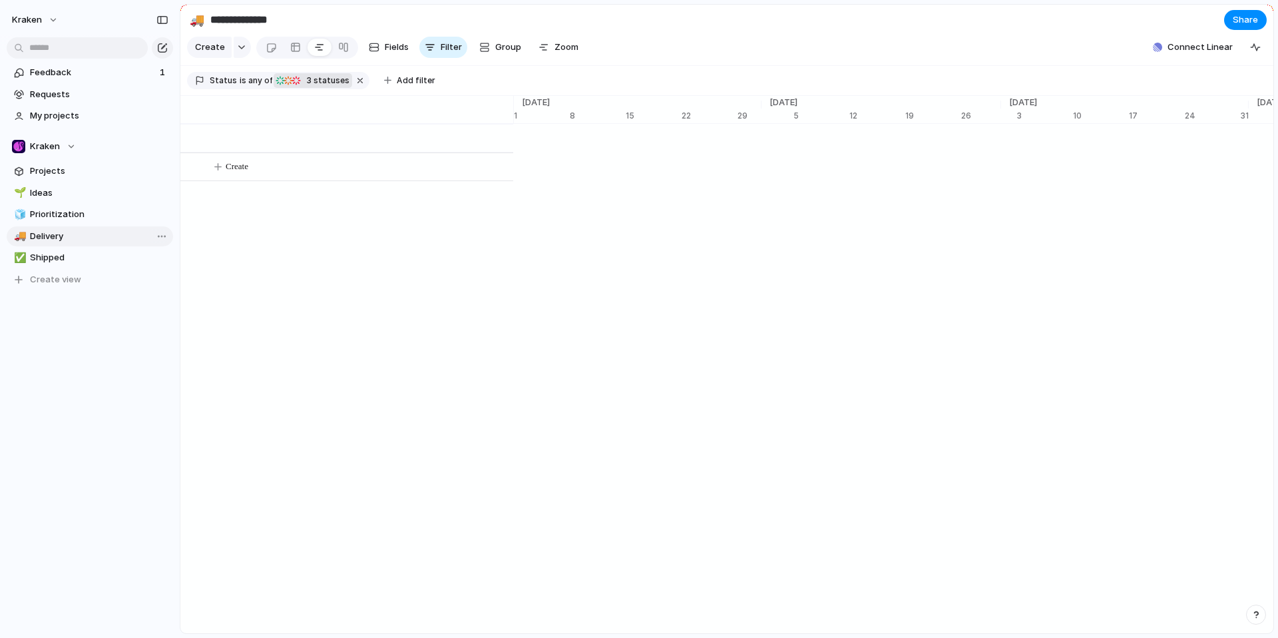
type input "********"
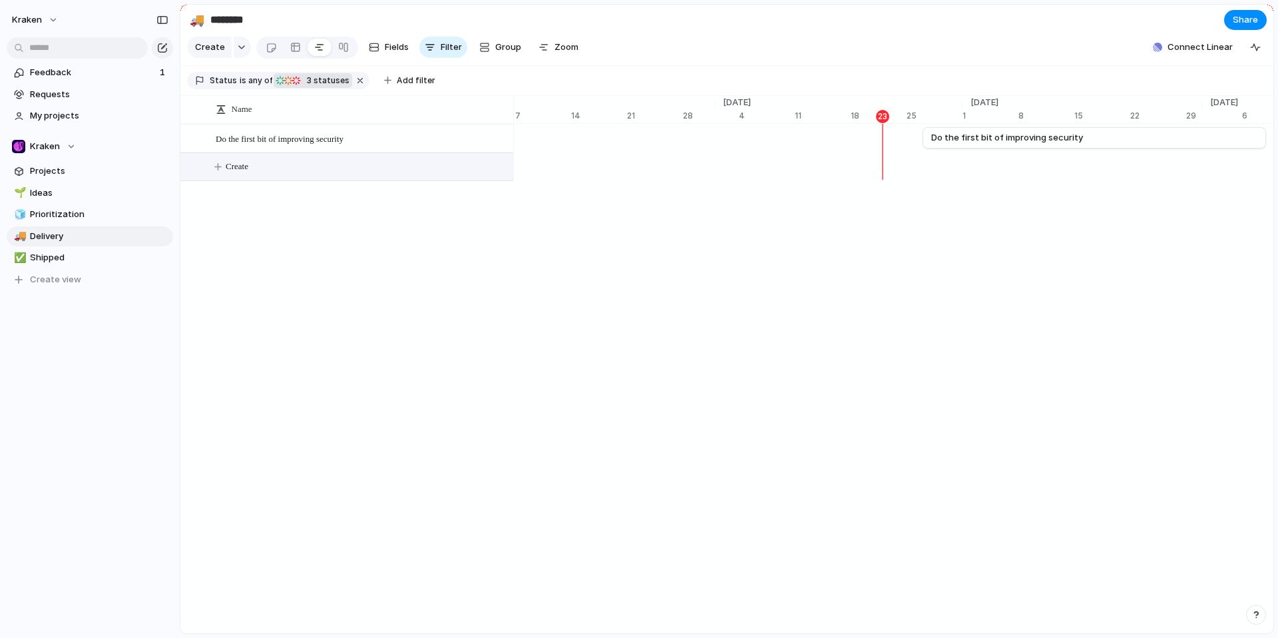
click at [239, 173] on span "Create" at bounding box center [237, 166] width 23 height 13
click at [399, 48] on span "Fields" at bounding box center [397, 47] width 24 height 13
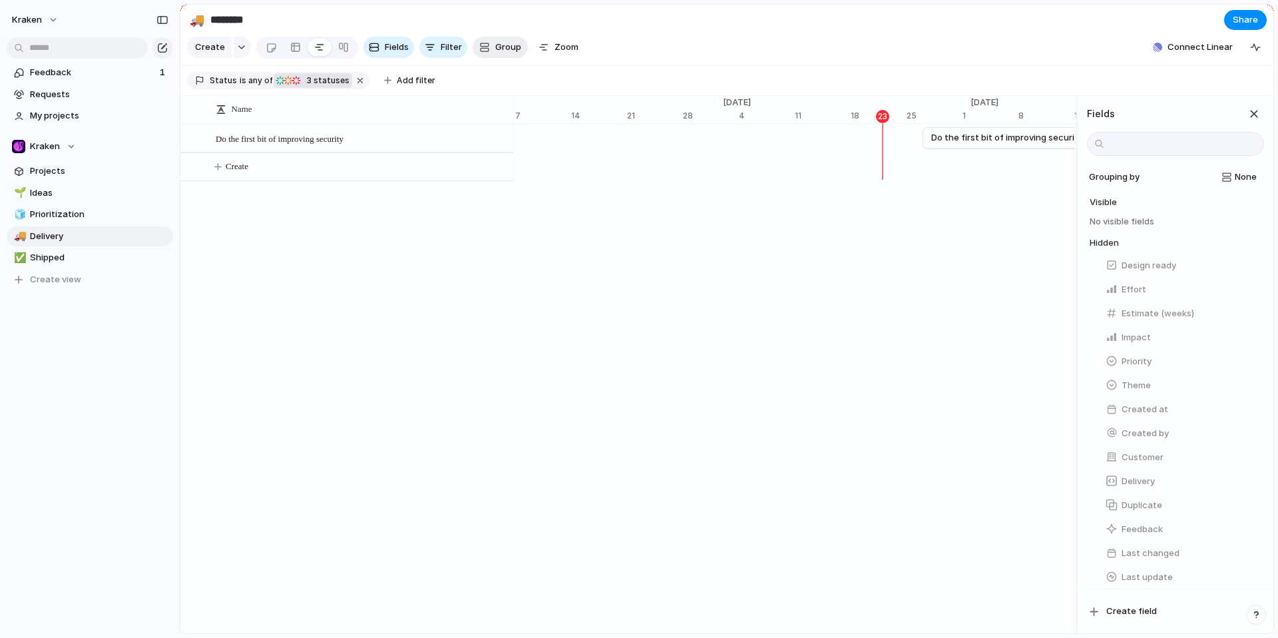
click at [498, 49] on span "Group" at bounding box center [508, 47] width 26 height 13
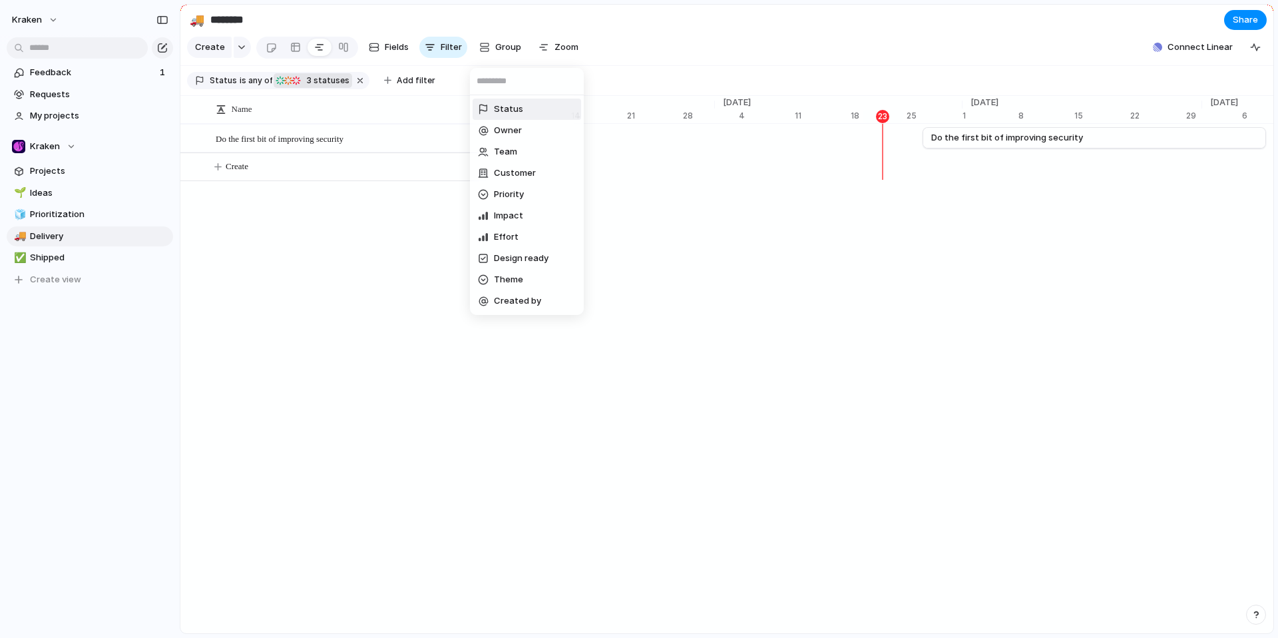
click at [581, 59] on div "Status Owner Team Customer Priority Impact Effort Design ready Theme Created by" at bounding box center [639, 319] width 1278 height 638
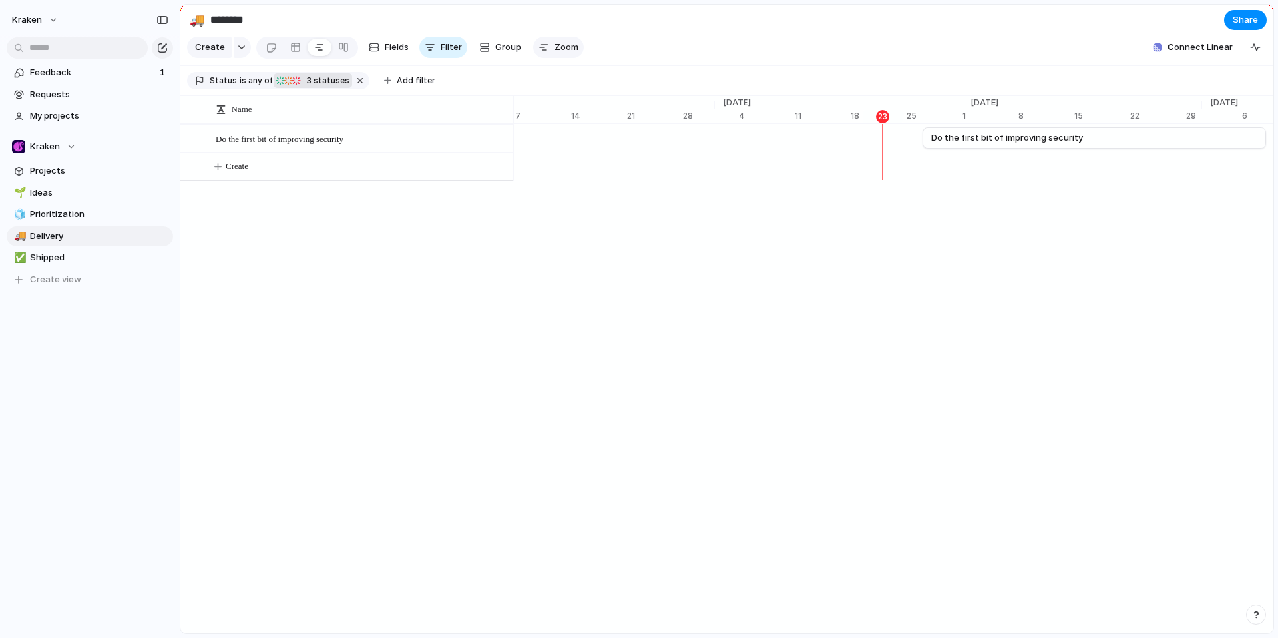
click at [567, 51] on span "Zoom" at bounding box center [566, 47] width 24 height 13
type input "**"
click at [445, 250] on div "Name Do the first bit of improving security Create [DATE] 1 8 15 22 [DATE] 5 12…" at bounding box center [726, 365] width 1093 height 538
click at [399, 84] on span "Add filter" at bounding box center [416, 81] width 39 height 12
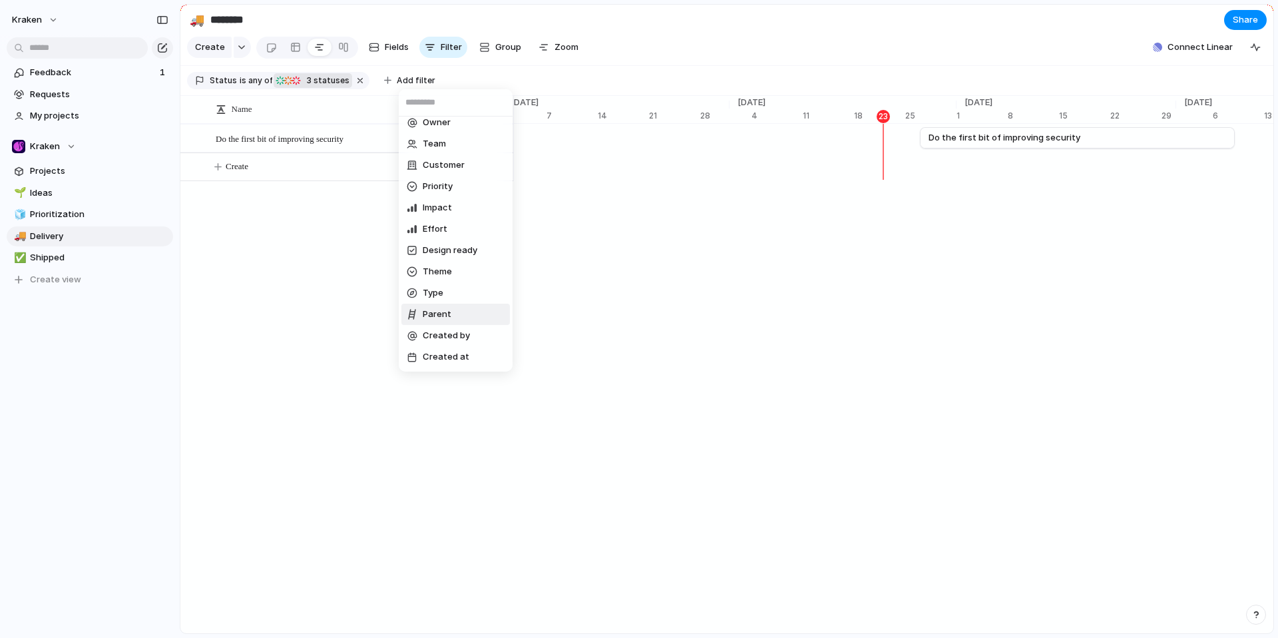
scroll to position [71, 0]
click at [465, 317] on li "Parent" at bounding box center [455, 315] width 108 height 21
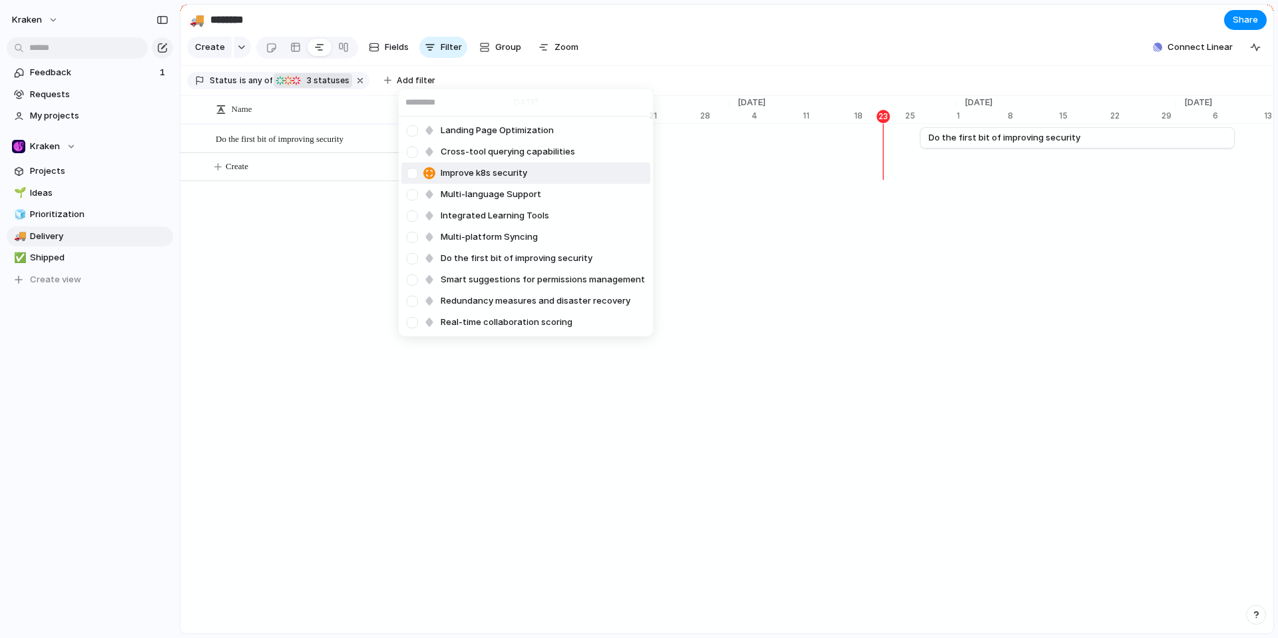
click at [410, 172] on div at bounding box center [412, 173] width 23 height 23
click at [415, 166] on div at bounding box center [412, 173] width 23 height 23
click at [263, 266] on div "Landing Page Optimization Cross-tool querying capabilities Improve k8s security…" at bounding box center [639, 319] width 1278 height 638
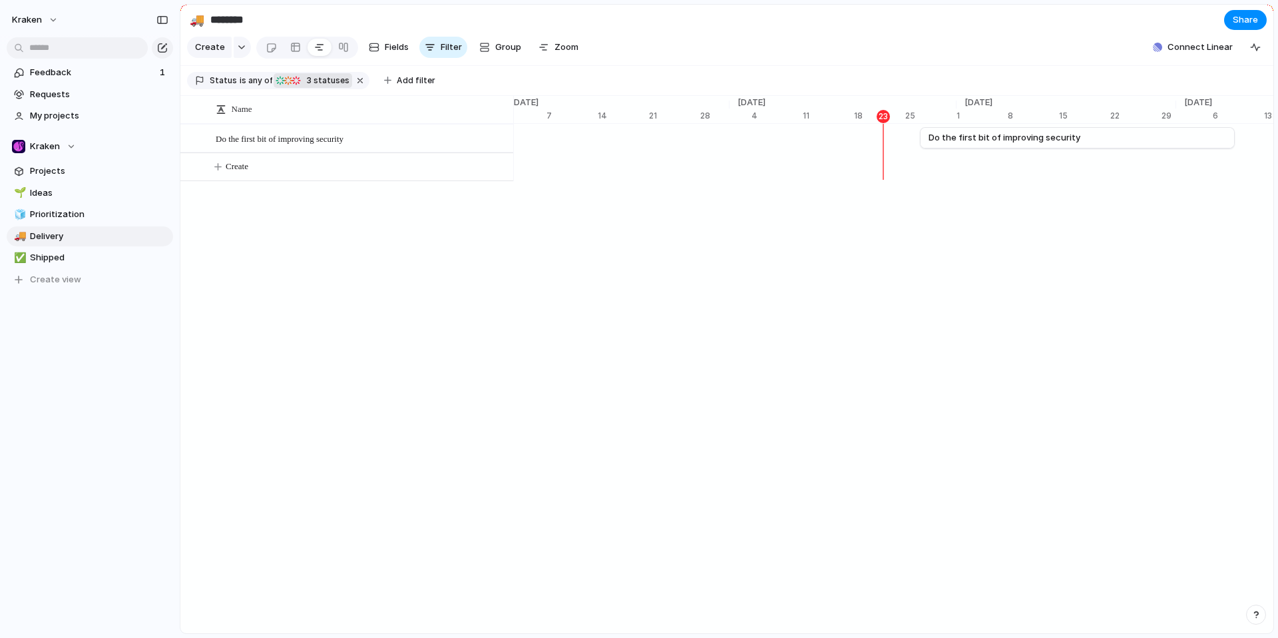
click at [436, 290] on div "Open in new tab Copy link Duplicate view Rename view Delete view" at bounding box center [639, 319] width 1278 height 638
click at [55, 265] on link "✅ Shipped" at bounding box center [90, 258] width 166 height 20
type input "*******"
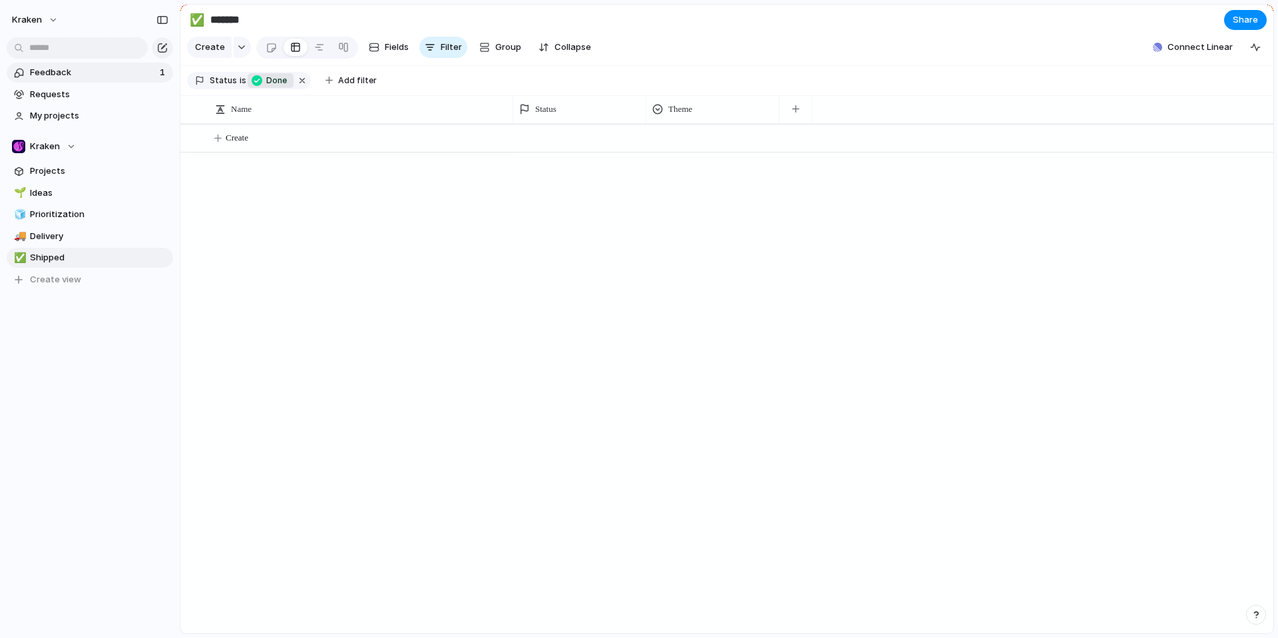
click at [59, 63] on link "Feedback 1" at bounding box center [90, 73] width 166 height 20
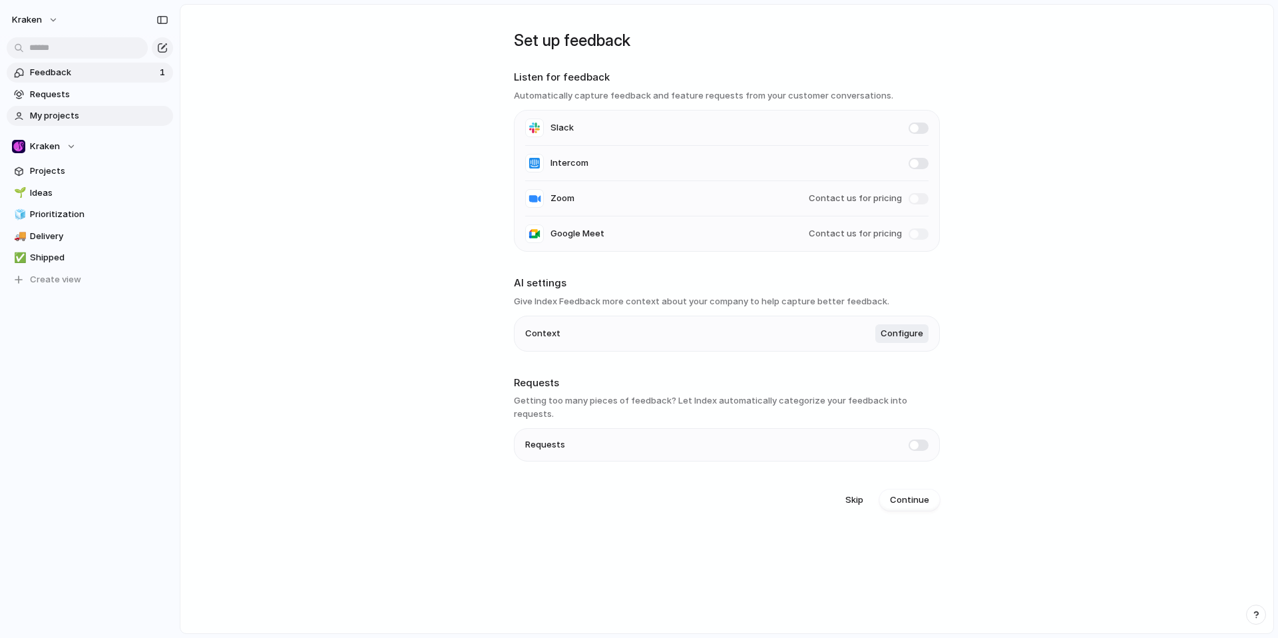
click at [67, 108] on link "My projects" at bounding box center [90, 116] width 166 height 20
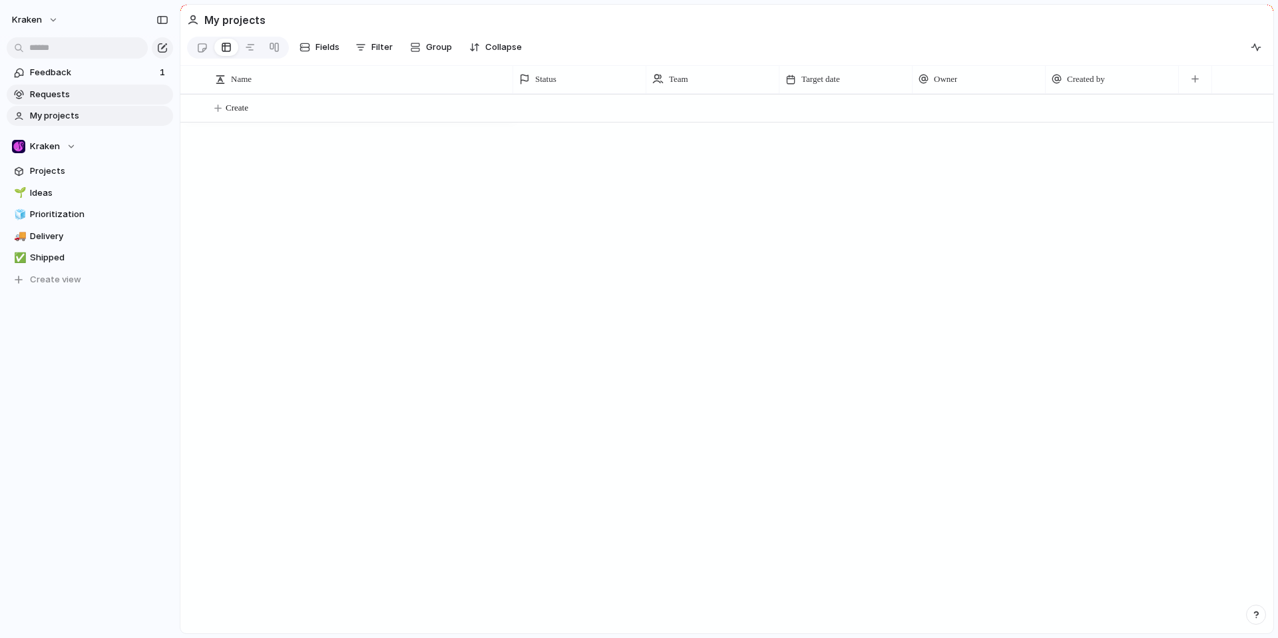
click at [68, 94] on span "Requests" at bounding box center [99, 94] width 138 height 13
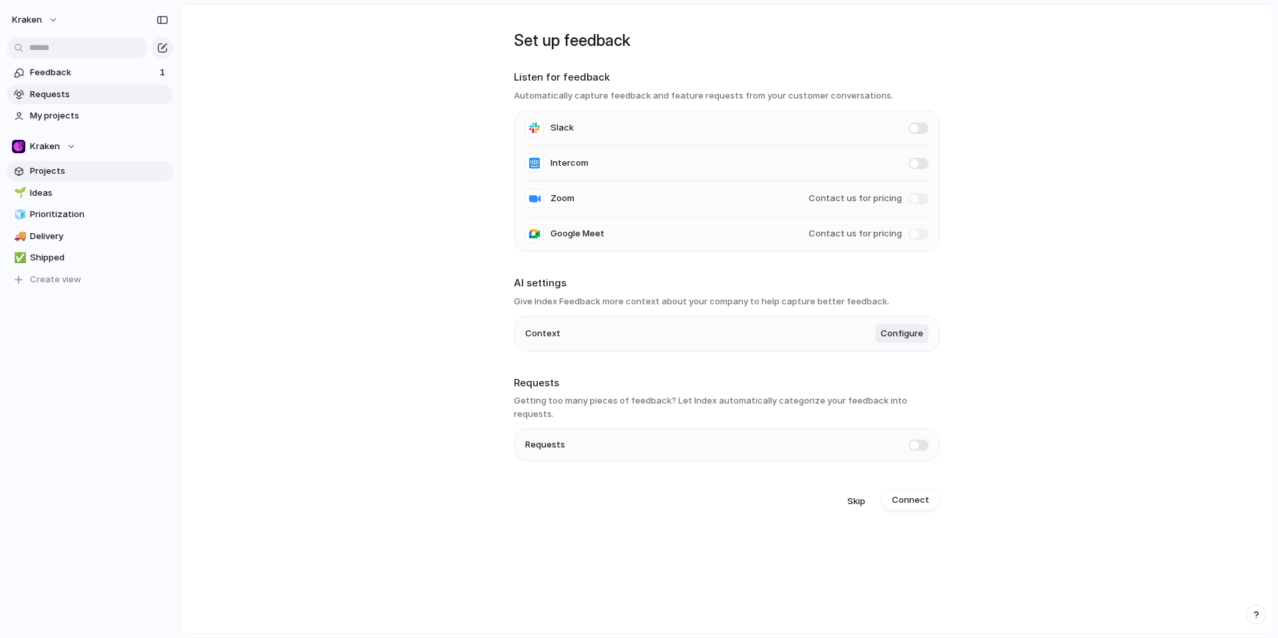
click at [61, 176] on span "Projects" at bounding box center [99, 170] width 138 height 13
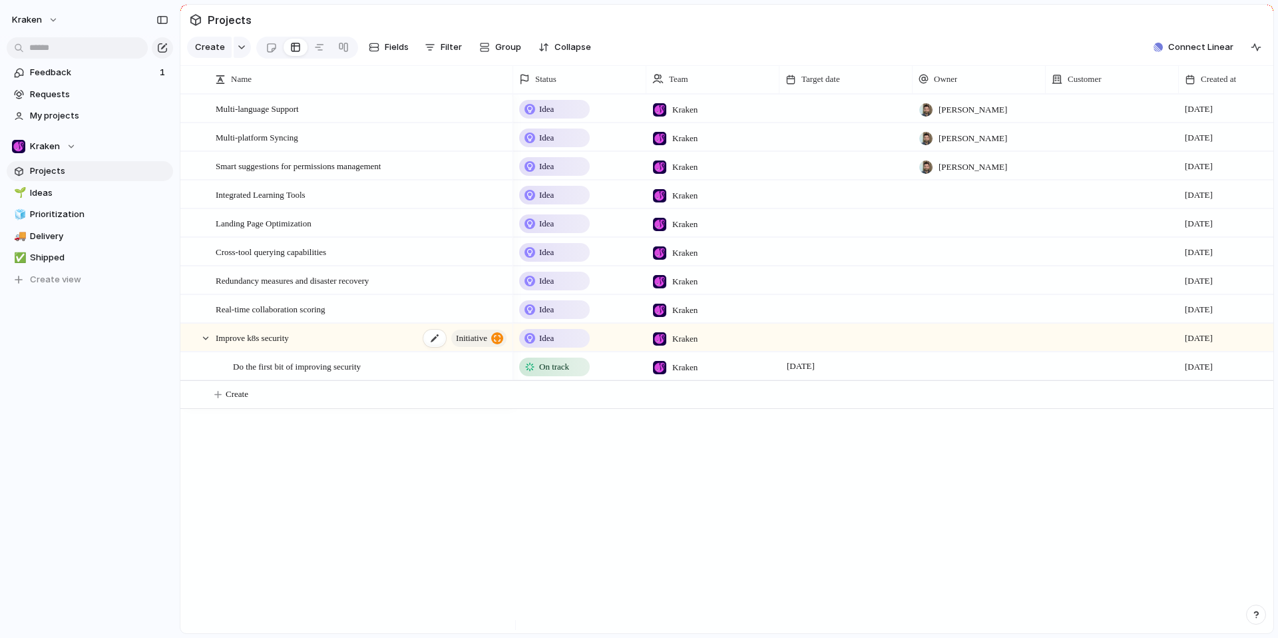
click at [254, 345] on span "Improve k8s security" at bounding box center [252, 336] width 73 height 15
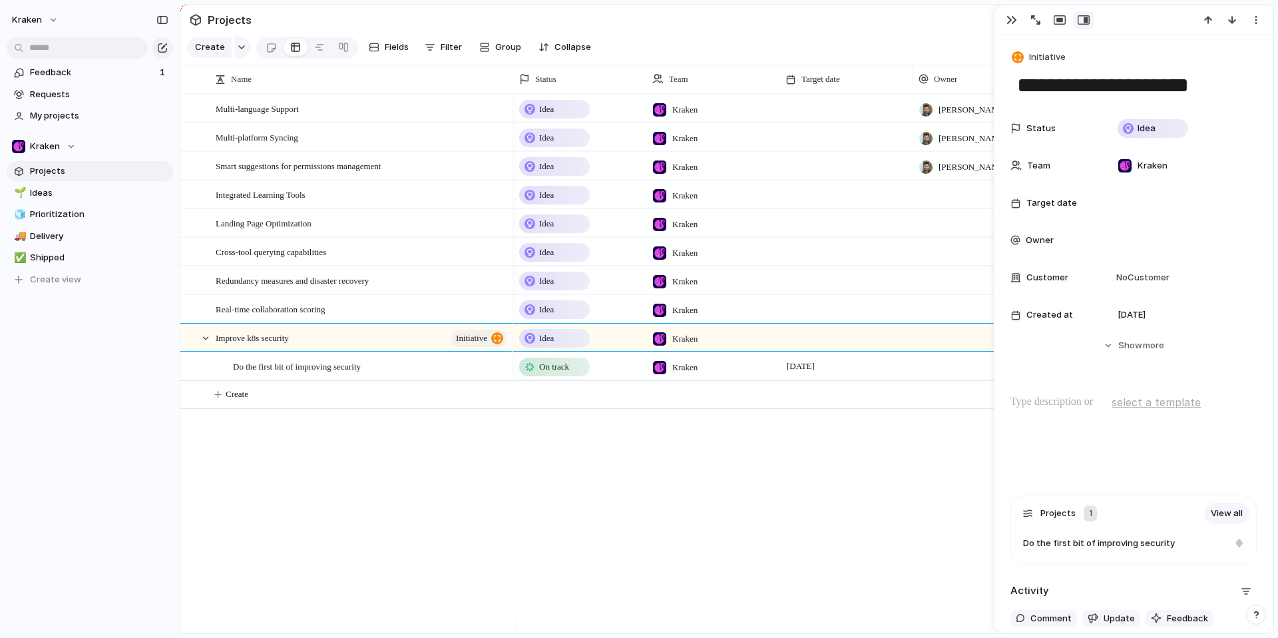
click at [320, 468] on div "Multi-language Support Multi-platform Syncing Smart suggestions for permissions…" at bounding box center [726, 363] width 1093 height 539
click at [54, 95] on span "Requests" at bounding box center [99, 94] width 138 height 13
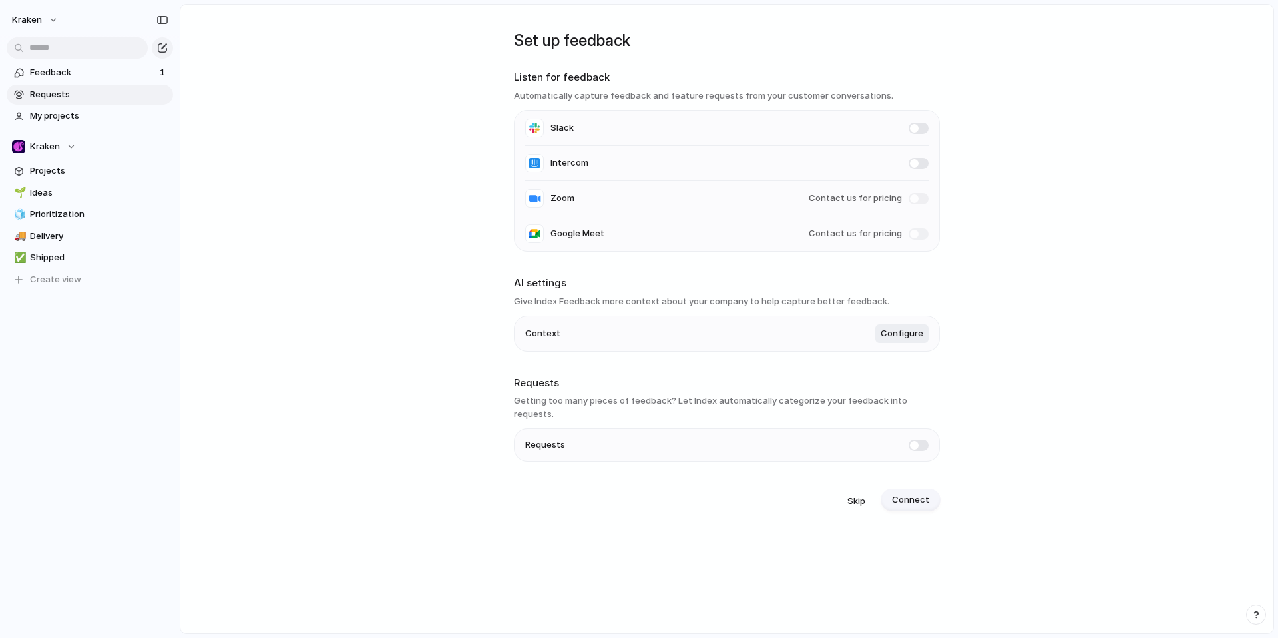
click at [904, 493] on span "Connect" at bounding box center [910, 499] width 37 height 13
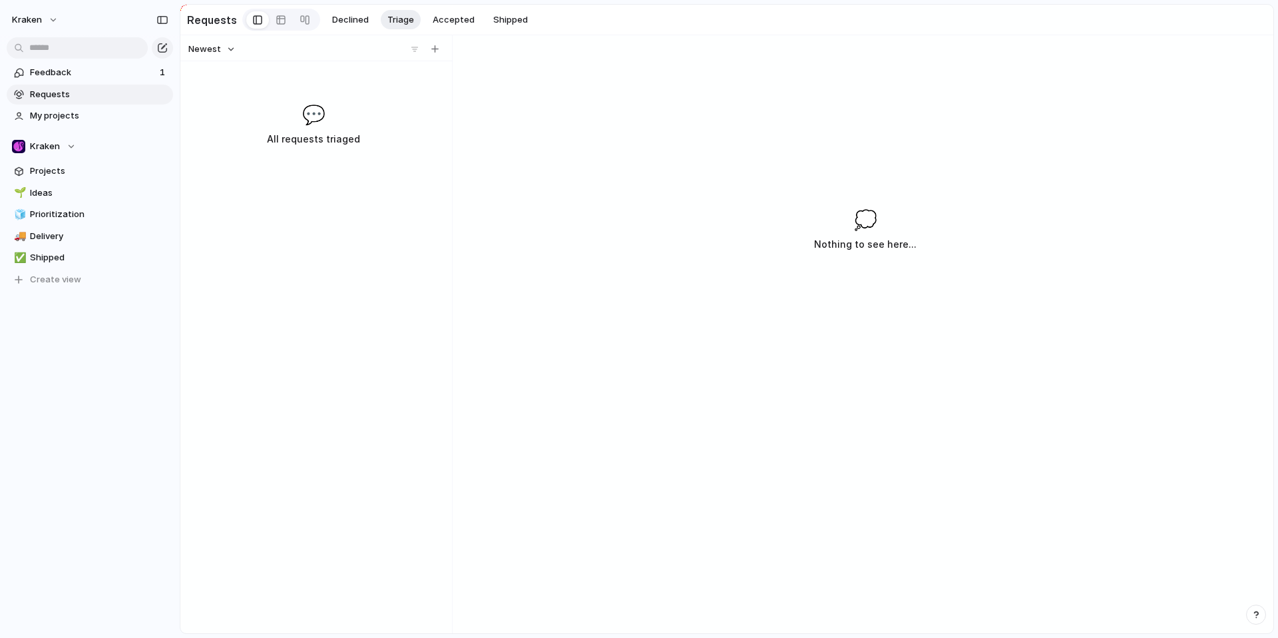
click at [296, 130] on div "💬 All requests triaged" at bounding box center [313, 124] width 261 height 47
click at [50, 19] on button "Kraken" at bounding box center [35, 19] width 59 height 21
click at [63, 49] on span "Settings" at bounding box center [49, 49] width 37 height 13
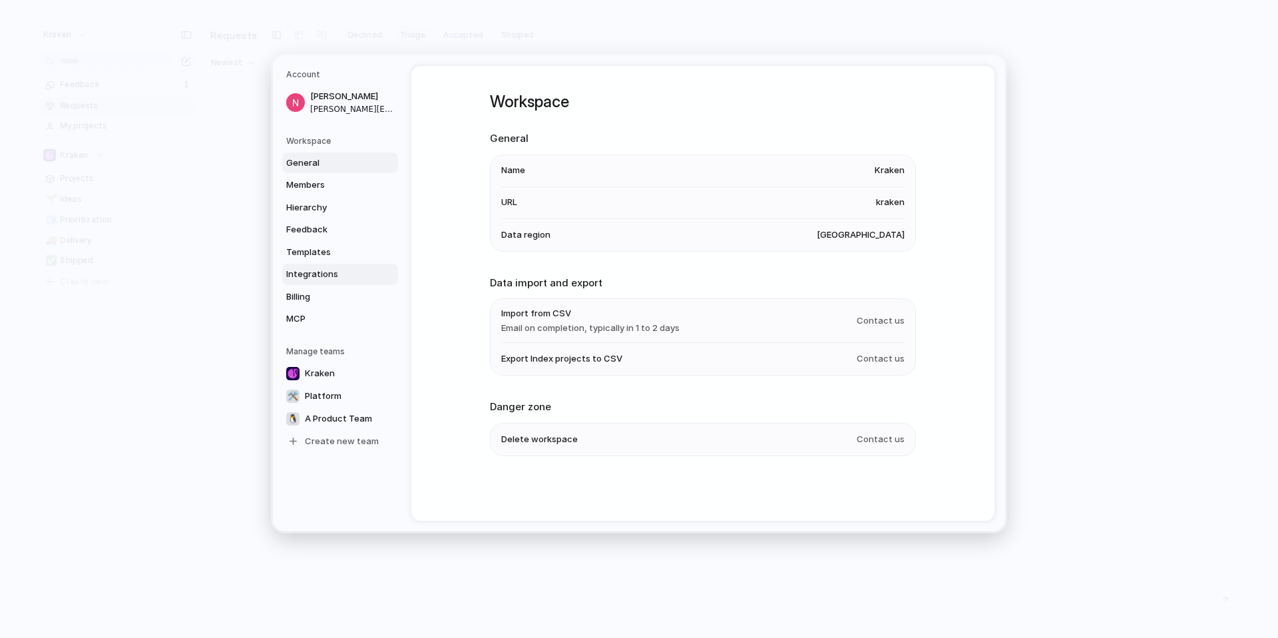
click at [311, 273] on span "Integrations" at bounding box center [328, 274] width 85 height 13
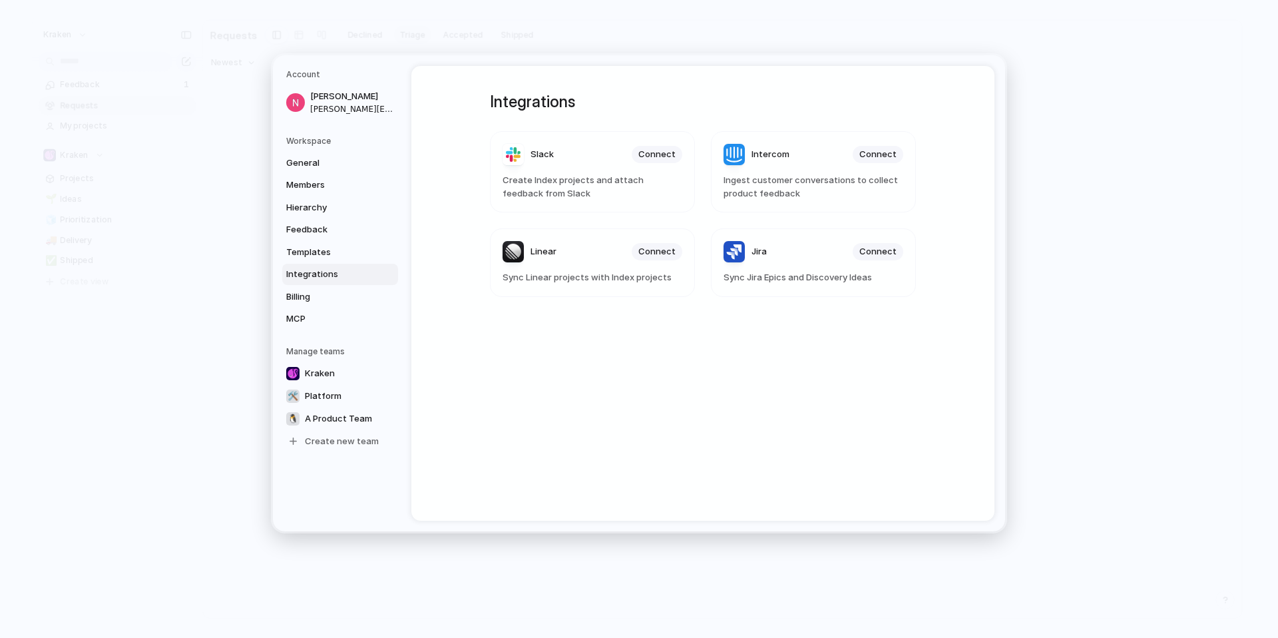
click at [821, 331] on div "Integrations Slack Connect Create Index projects and attach feedback from Slack…" at bounding box center [703, 293] width 474 height 455
click at [651, 241] on header "Linear Connect" at bounding box center [593, 251] width 180 height 21
click at [649, 245] on span "Connect" at bounding box center [656, 251] width 37 height 13
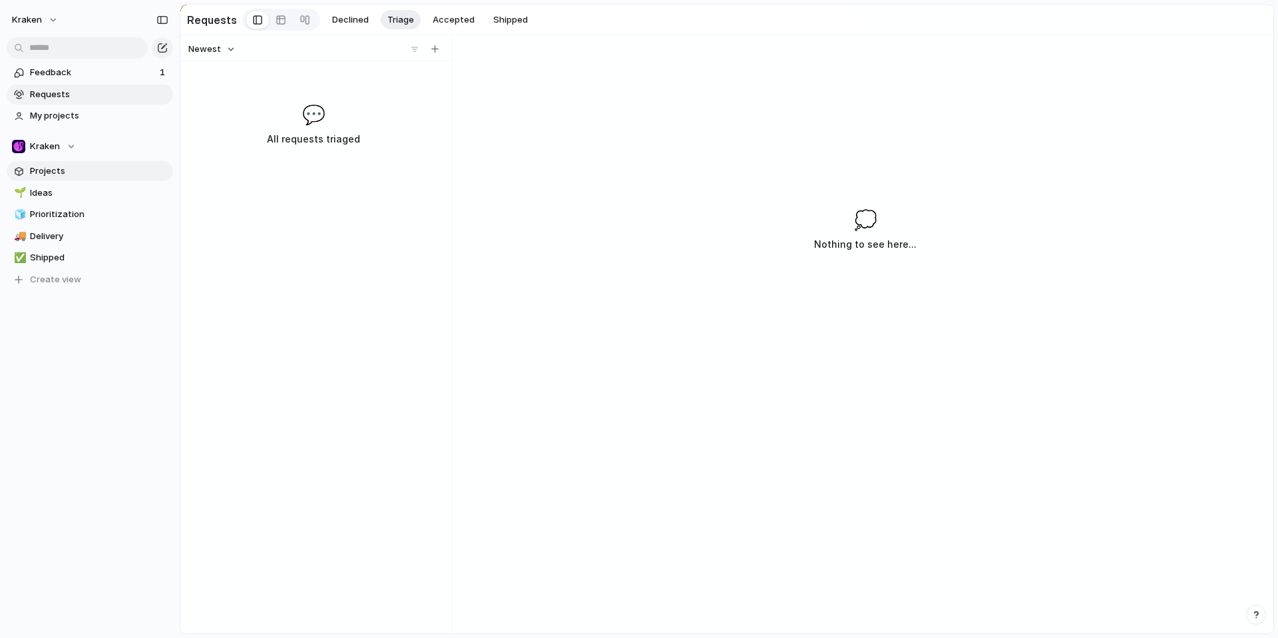
click at [48, 166] on span "Projects" at bounding box center [99, 170] width 138 height 13
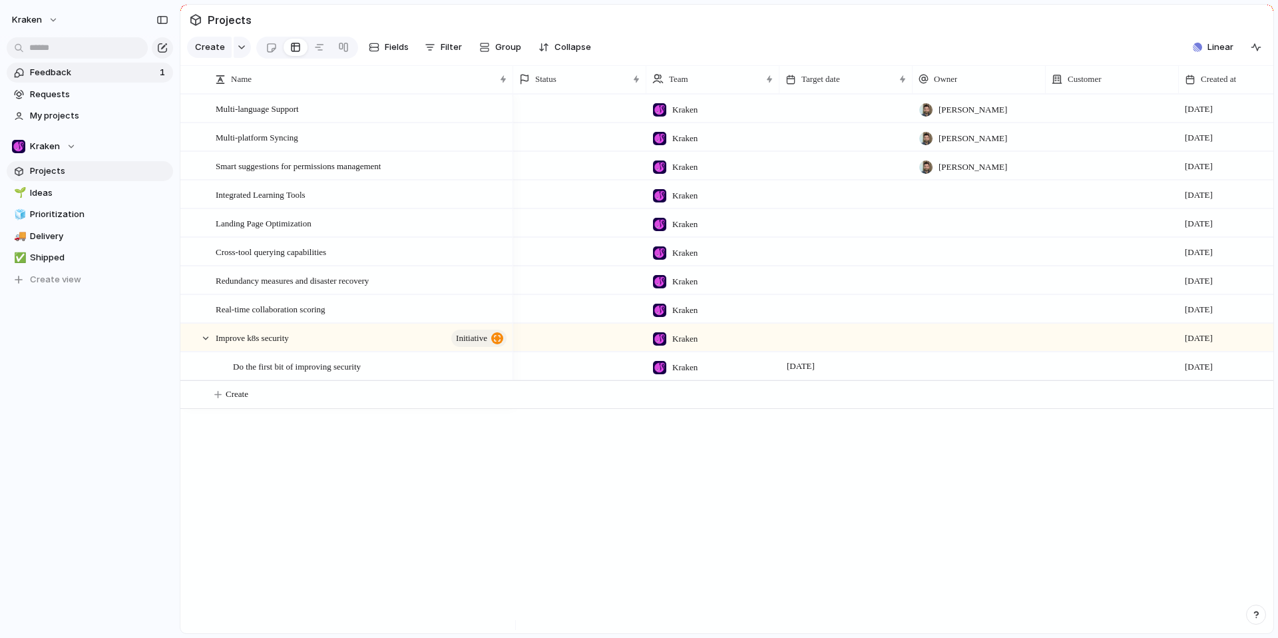
click at [55, 75] on span "Feedback" at bounding box center [93, 72] width 126 height 13
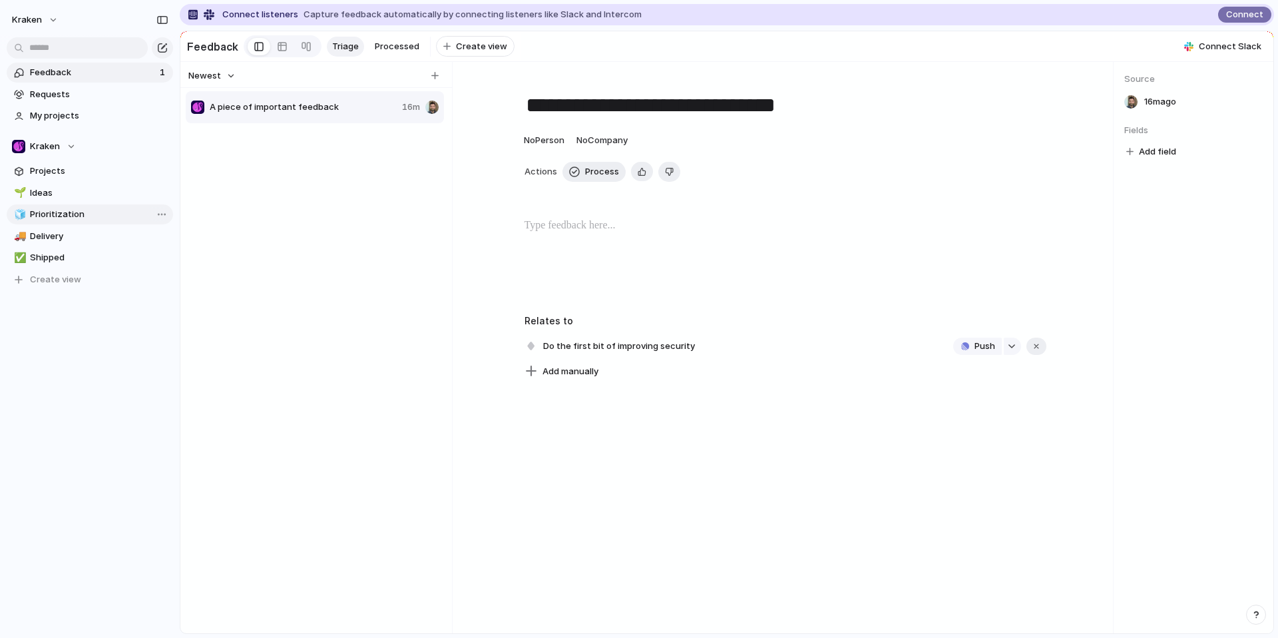
click at [69, 221] on link "🧊 Prioritization" at bounding box center [90, 214] width 166 height 20
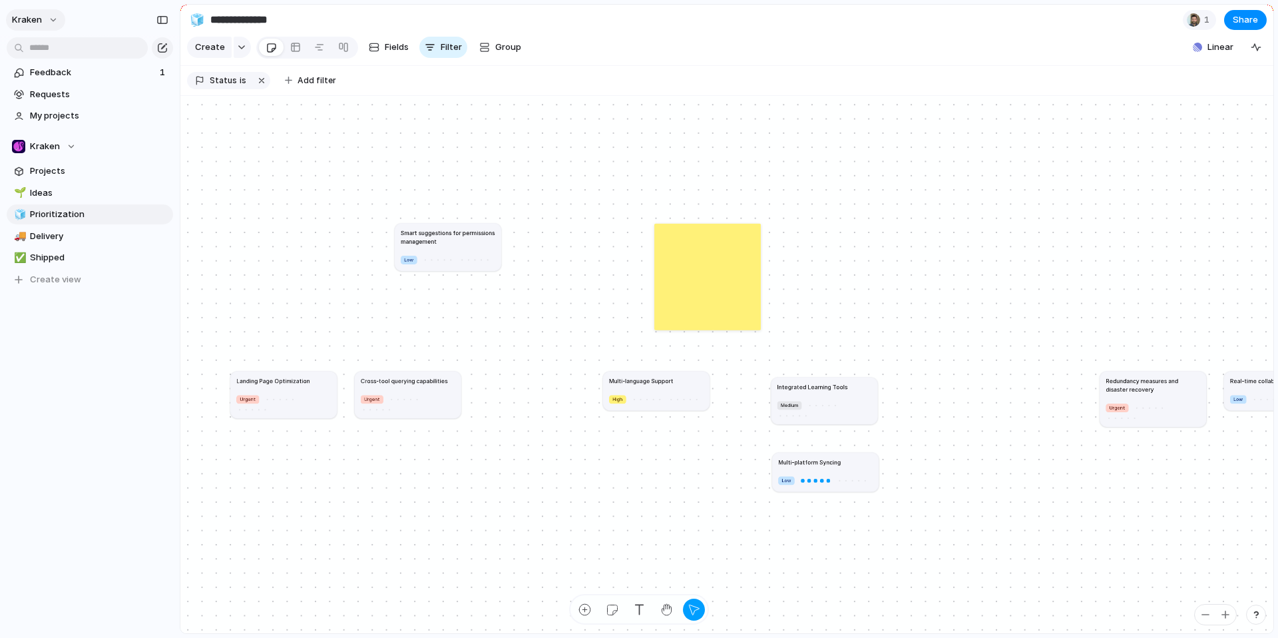
click at [46, 18] on button "Kraken" at bounding box center [35, 19] width 59 height 21
click at [58, 49] on span "Settings" at bounding box center [49, 49] width 37 height 13
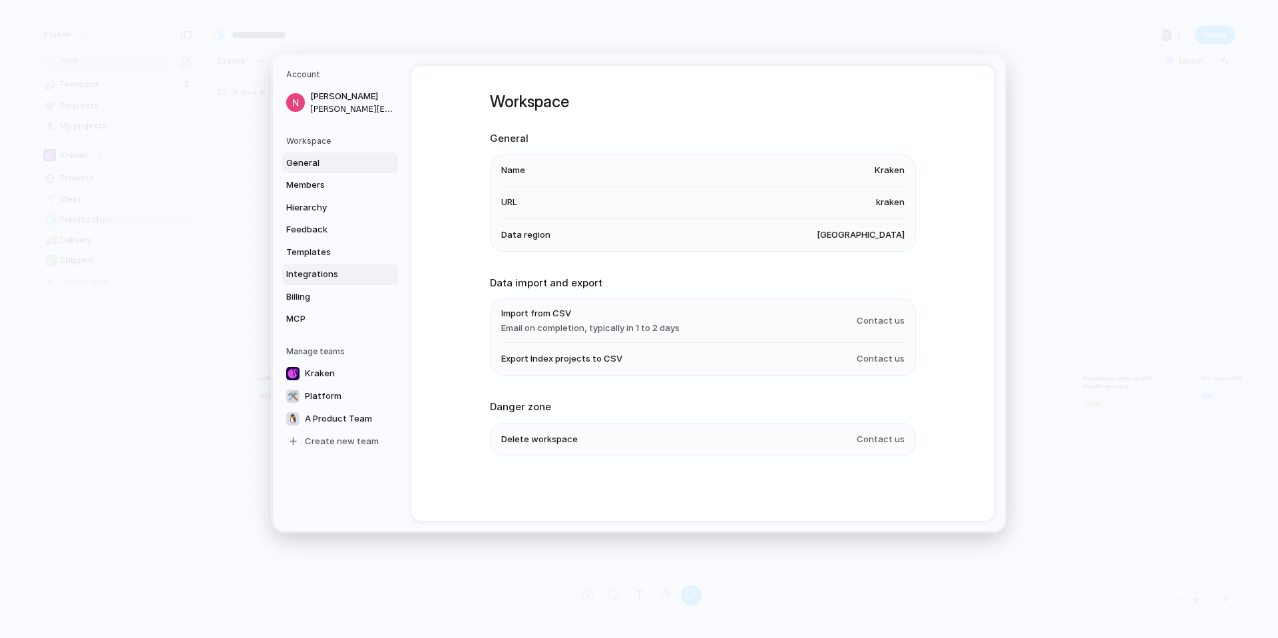
click at [321, 281] on link "Integrations" at bounding box center [340, 274] width 116 height 21
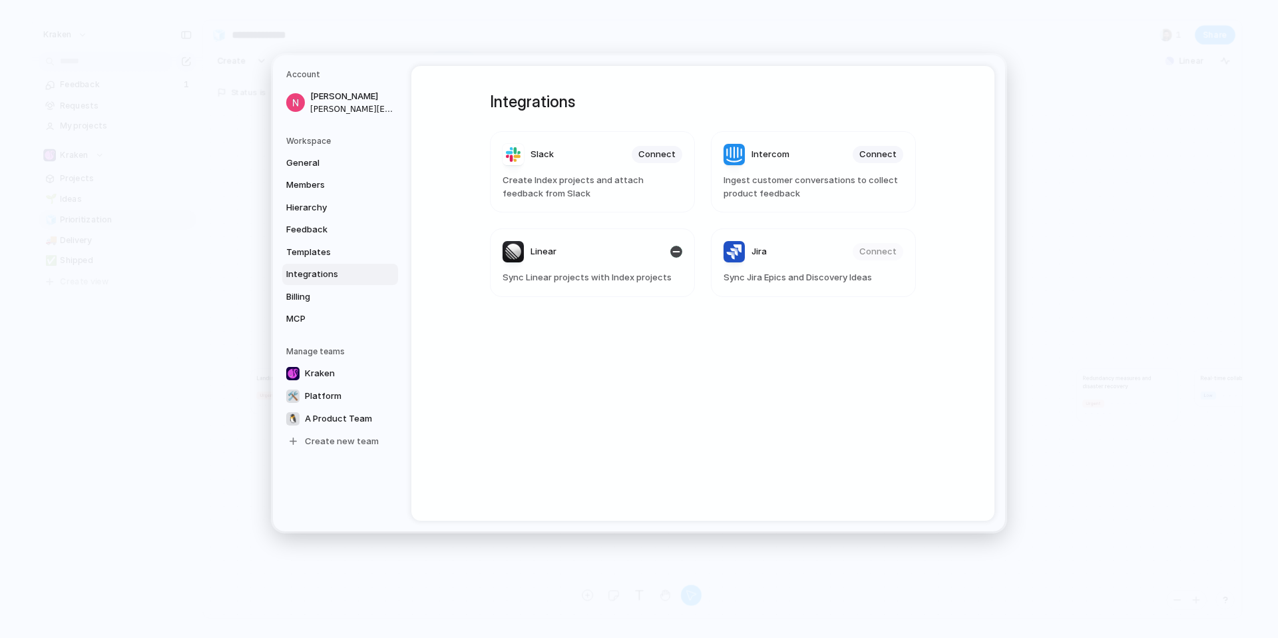
click at [603, 255] on header "Linear" at bounding box center [593, 251] width 180 height 21
drag, startPoint x: 511, startPoint y: 253, endPoint x: 554, endPoint y: 256, distance: 44.0
click at [533, 256] on div "Linear" at bounding box center [530, 251] width 54 height 21
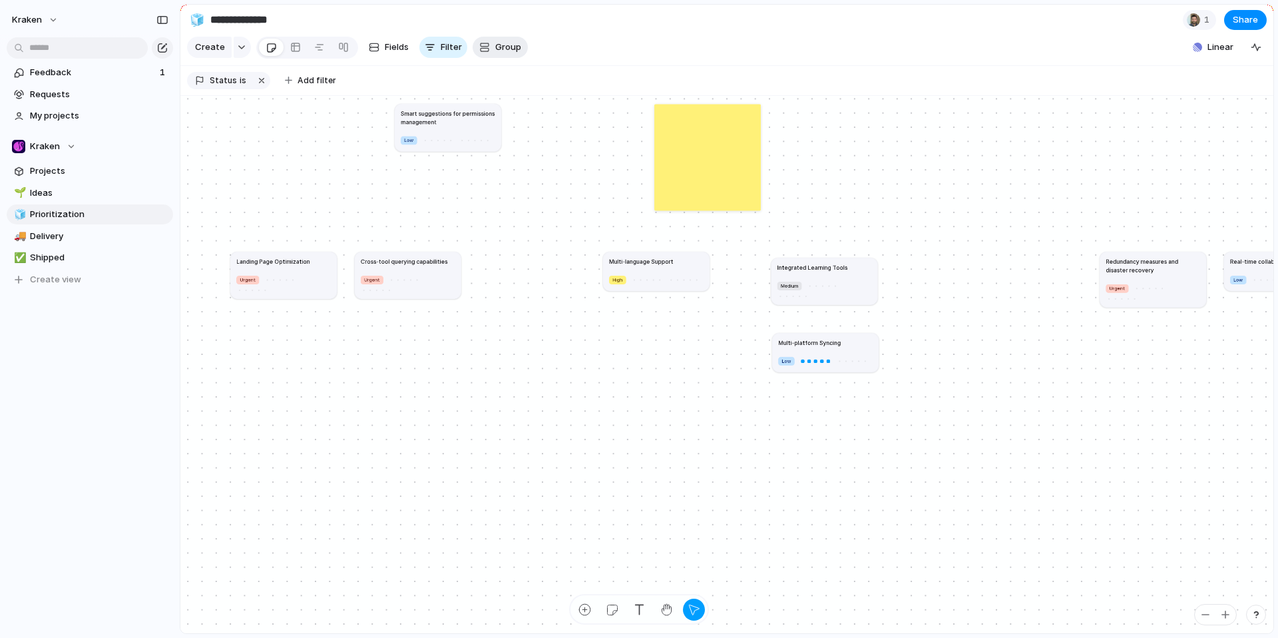
click at [495, 52] on span "Group" at bounding box center [508, 47] width 26 height 13
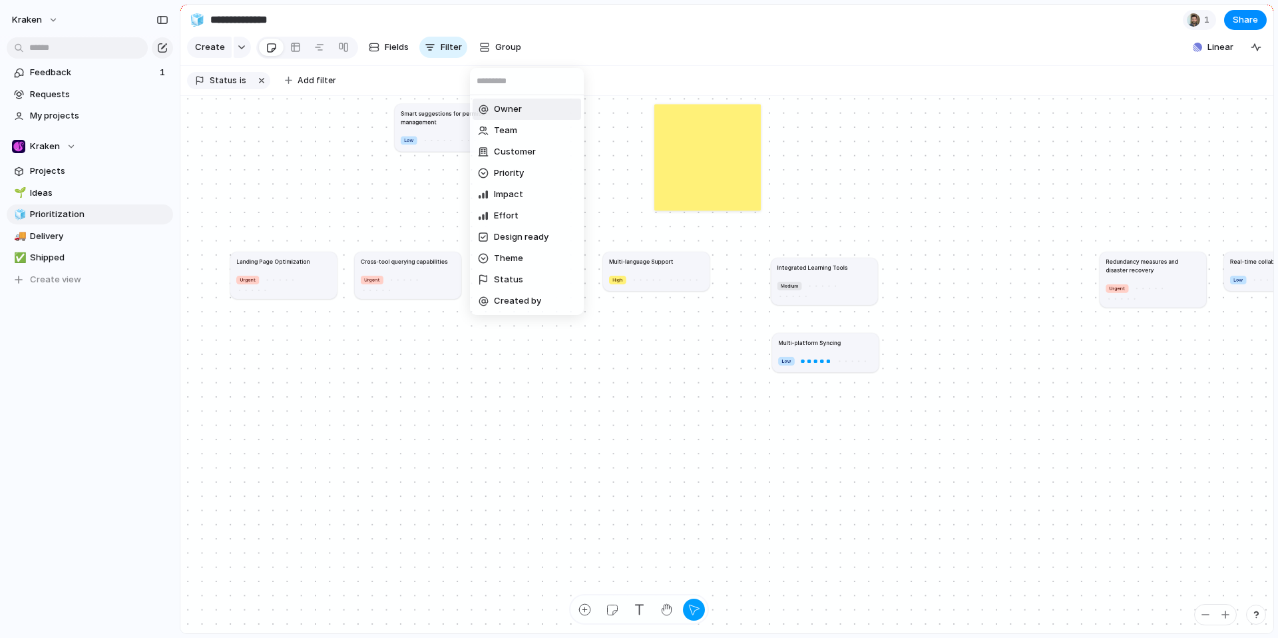
click at [419, 52] on div "Owner Team Customer Priority Impact Effort Design ready Theme Status Created by" at bounding box center [639, 319] width 1278 height 638
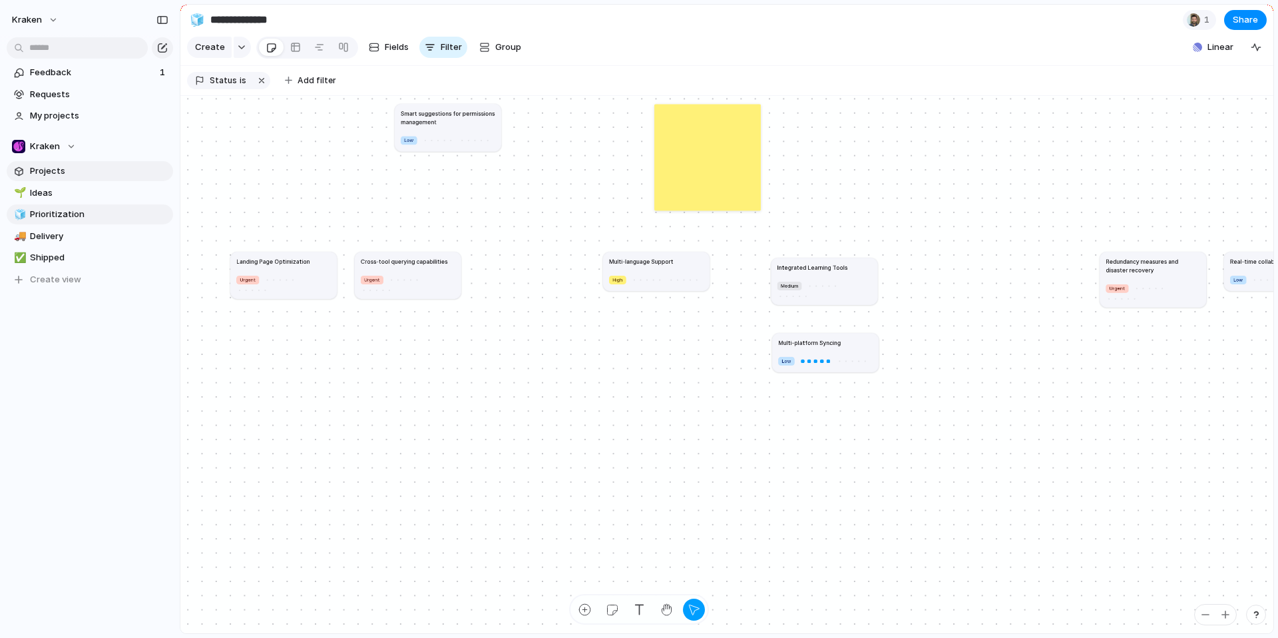
click at [33, 168] on span "Projects" at bounding box center [99, 170] width 138 height 13
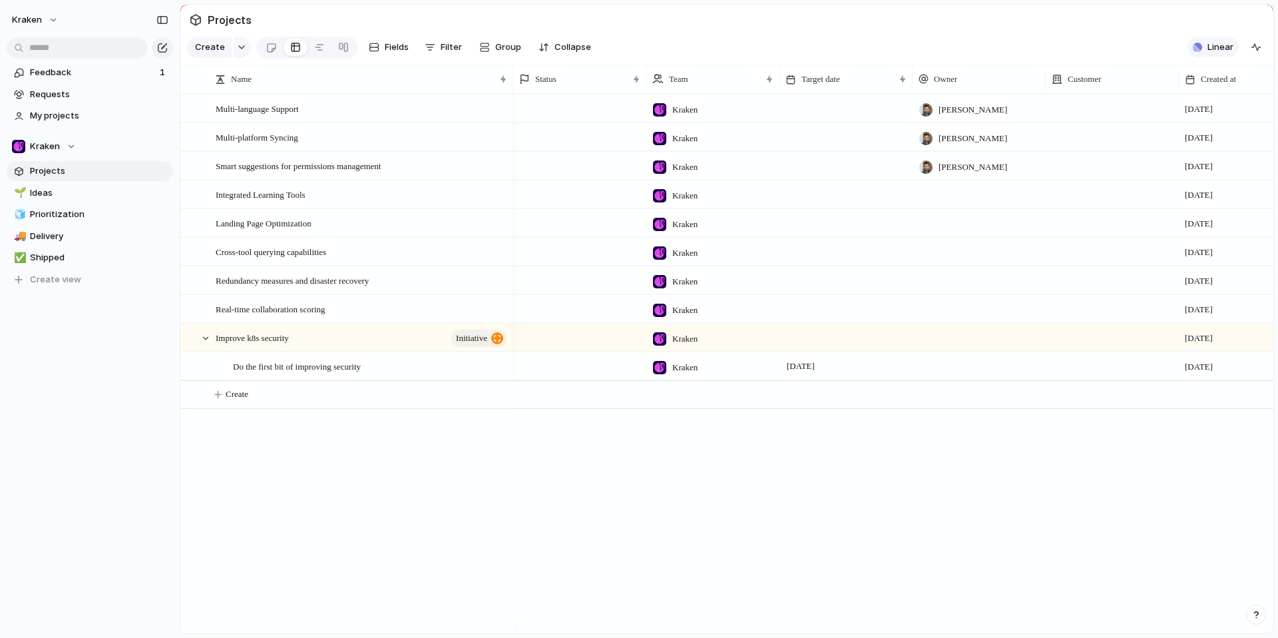
click at [1237, 57] on div "Linear" at bounding box center [1212, 47] width 51 height 20
click at [1228, 54] on span "Linear" at bounding box center [1220, 47] width 26 height 13
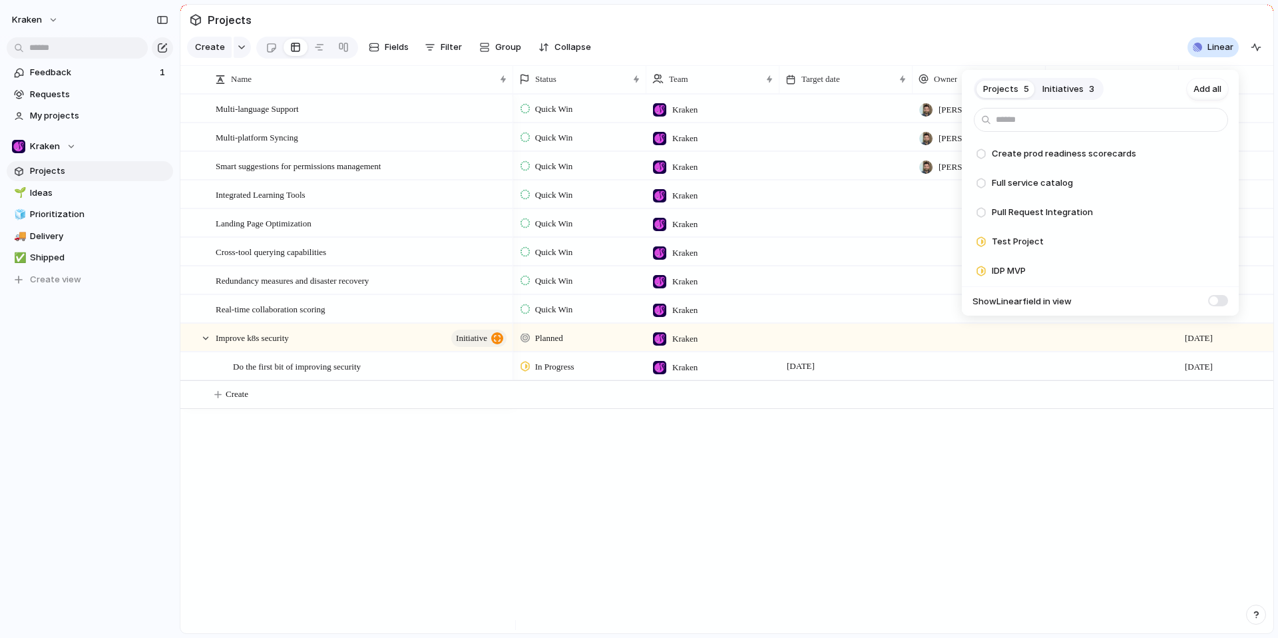
click at [1214, 296] on span at bounding box center [1218, 300] width 20 height 11
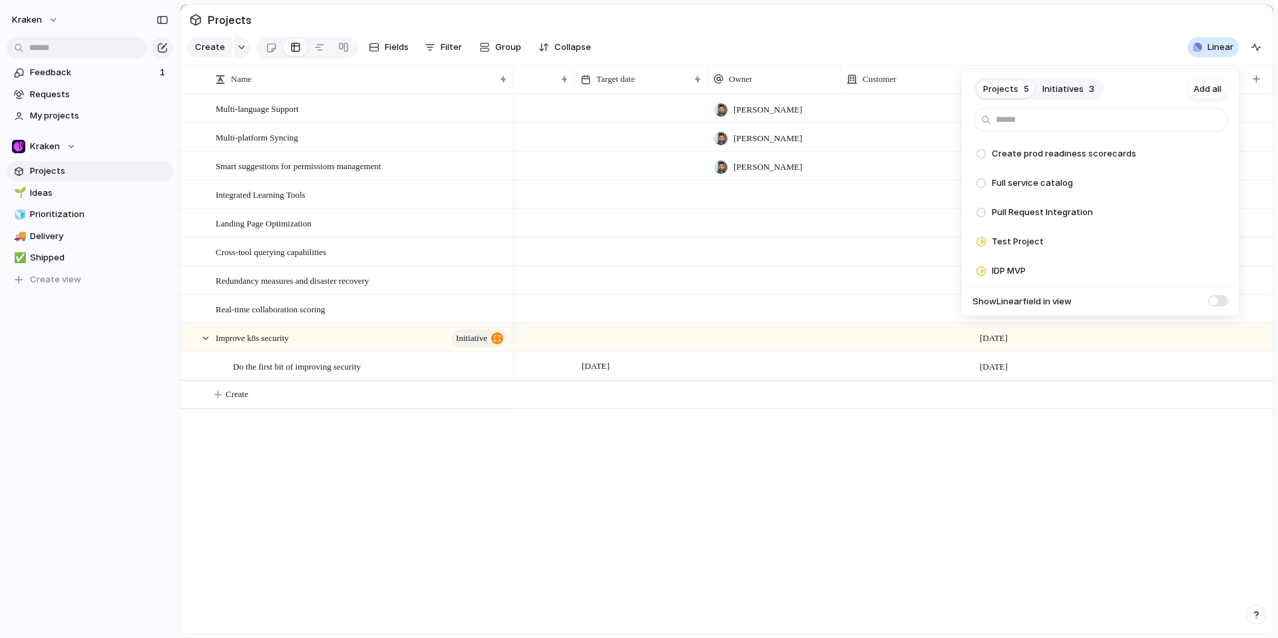
click at [1218, 296] on span at bounding box center [1218, 300] width 20 height 11
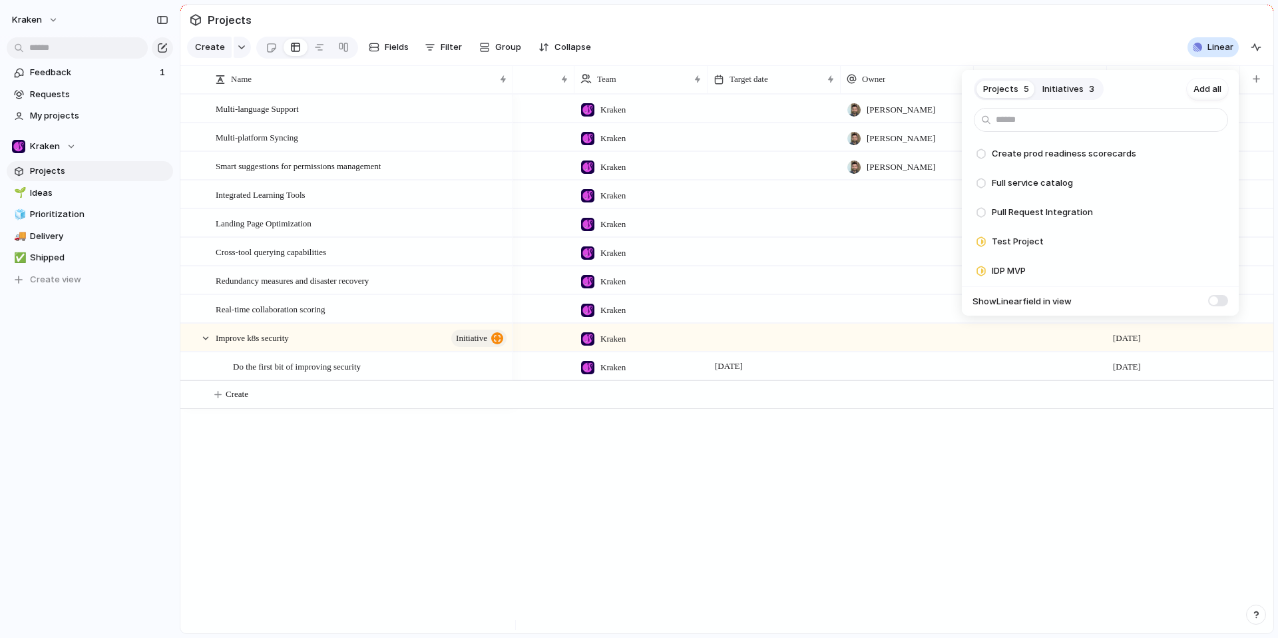
click at [1218, 296] on span at bounding box center [1218, 300] width 20 height 11
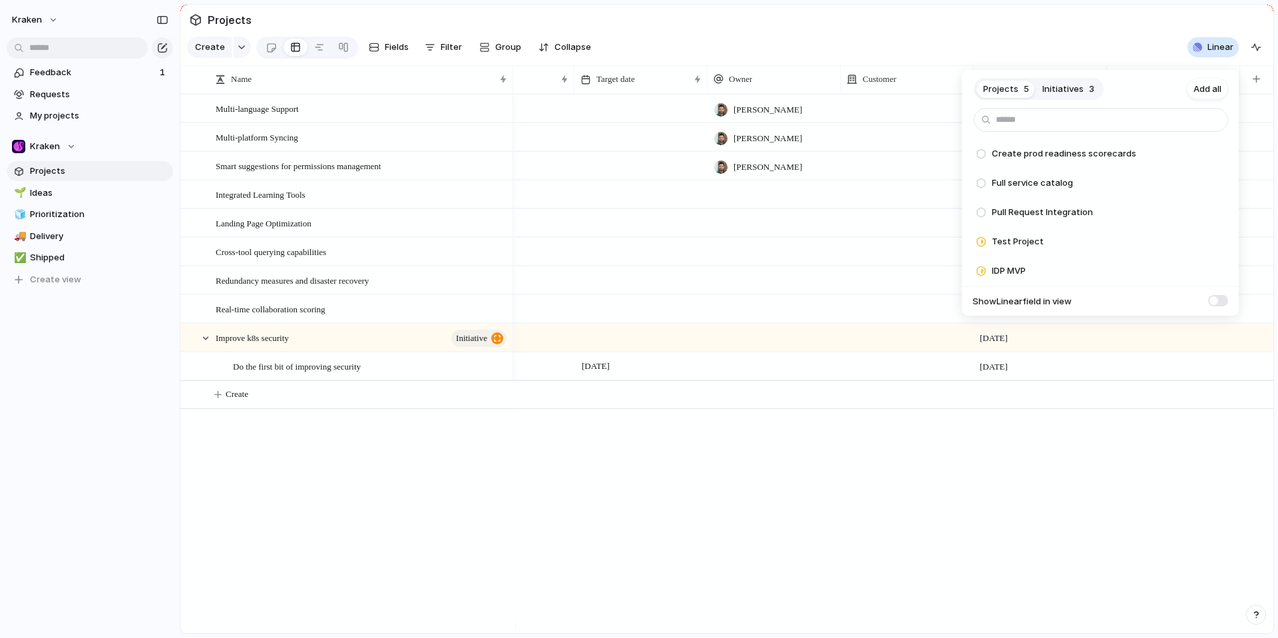
click at [930, 527] on div "Projects 5 Initiatives 3 Add all Create prod readiness scorecards Add Full serv…" at bounding box center [639, 319] width 1278 height 638
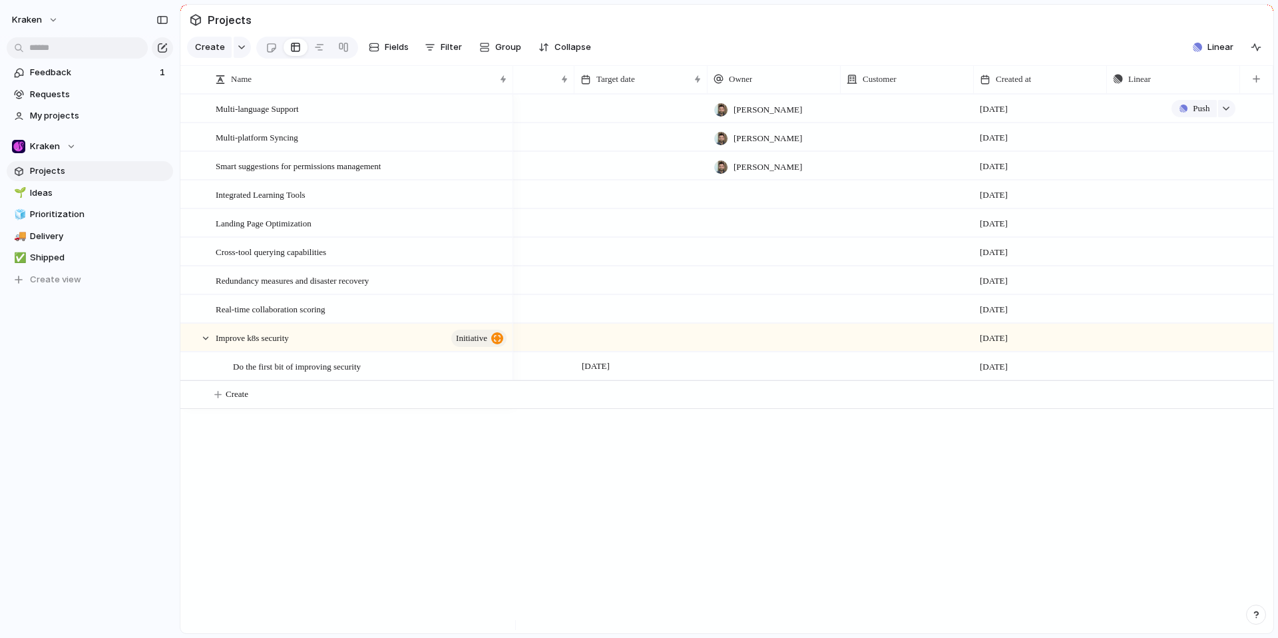
click at [1158, 109] on div "Push" at bounding box center [1174, 108] width 132 height 26
click at [1229, 111] on div "button" at bounding box center [1225, 108] width 9 height 5
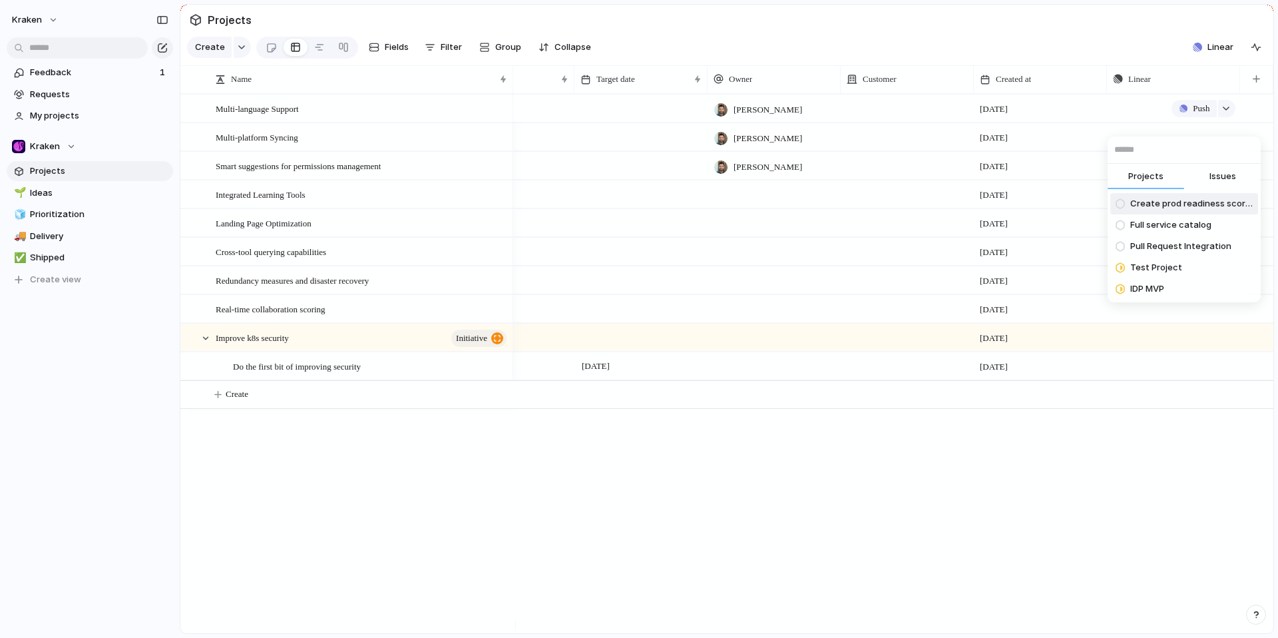
click at [1224, 178] on span "Issues" at bounding box center [1222, 176] width 27 height 13
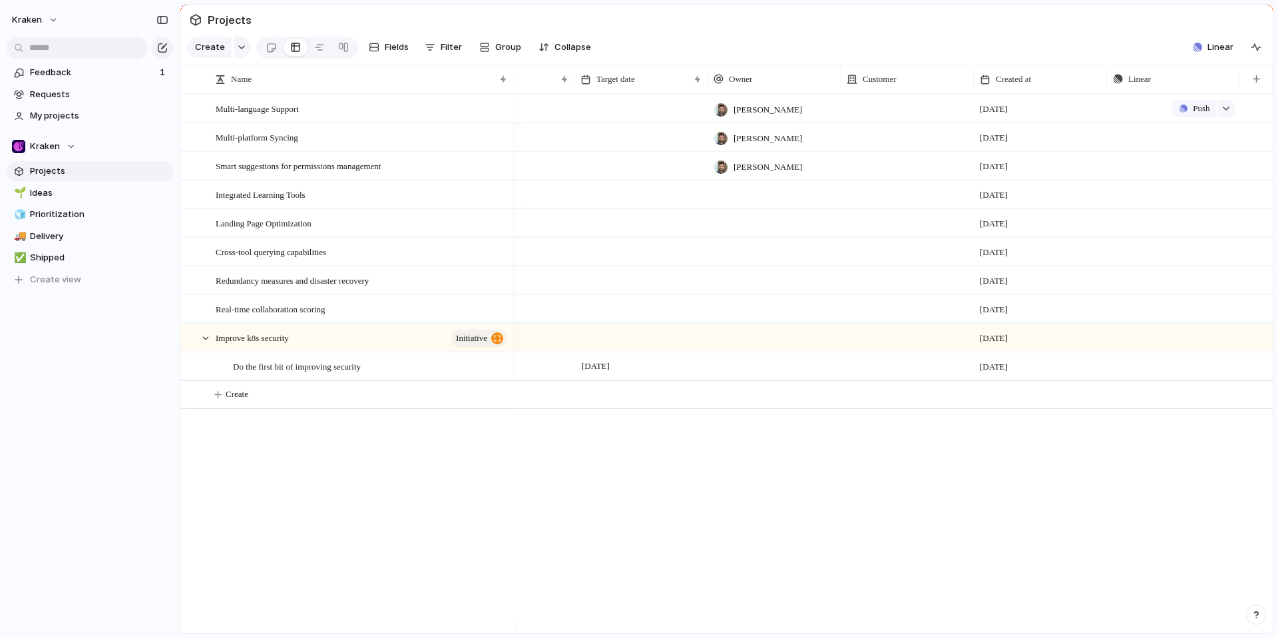
click at [918, 397] on div "Projects Issues Rootly integration Ad hoc request Import your data (4) Get fami…" at bounding box center [639, 319] width 1278 height 638
click at [1222, 340] on div "button" at bounding box center [1225, 337] width 9 height 5
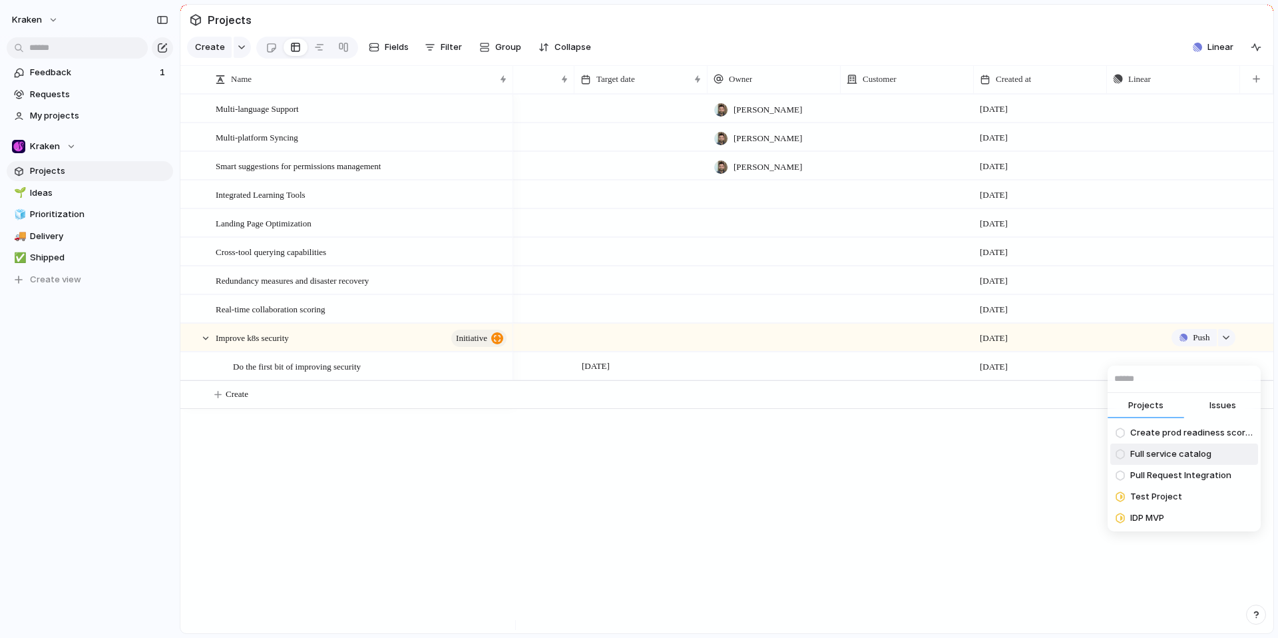
click at [852, 469] on div "Projects Issues Create prod readiness scorecards Full service catalog Pull Requ…" at bounding box center [639, 319] width 1278 height 638
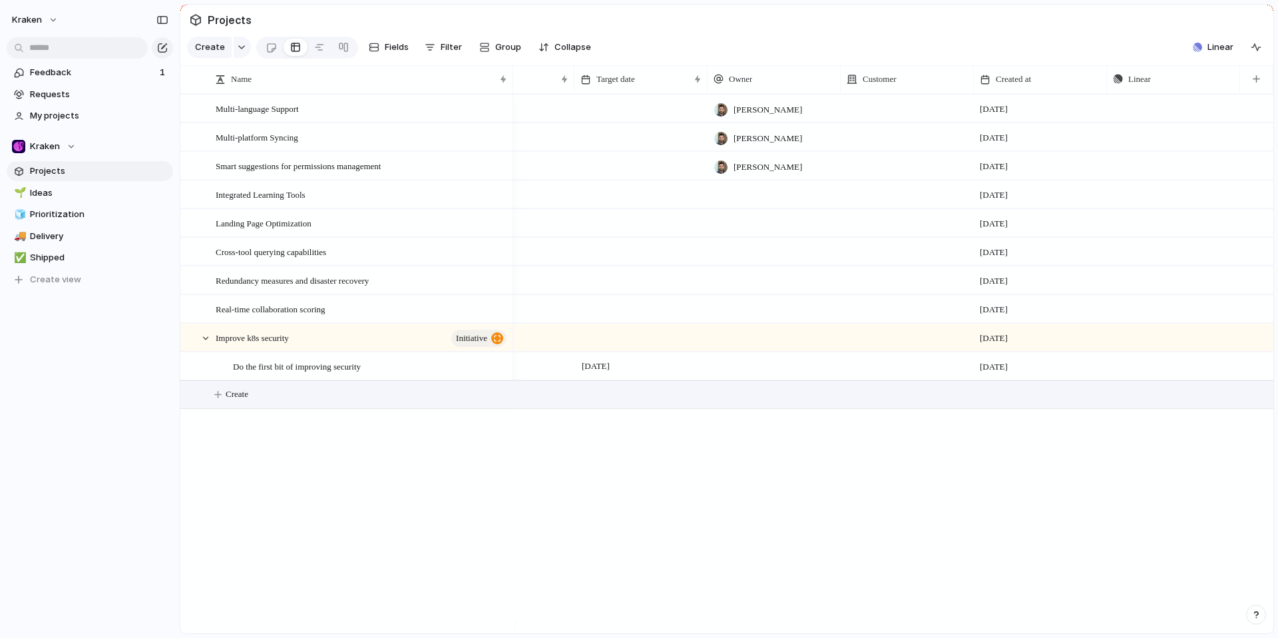
click at [271, 401] on button "Create" at bounding box center [744, 394] width 1100 height 27
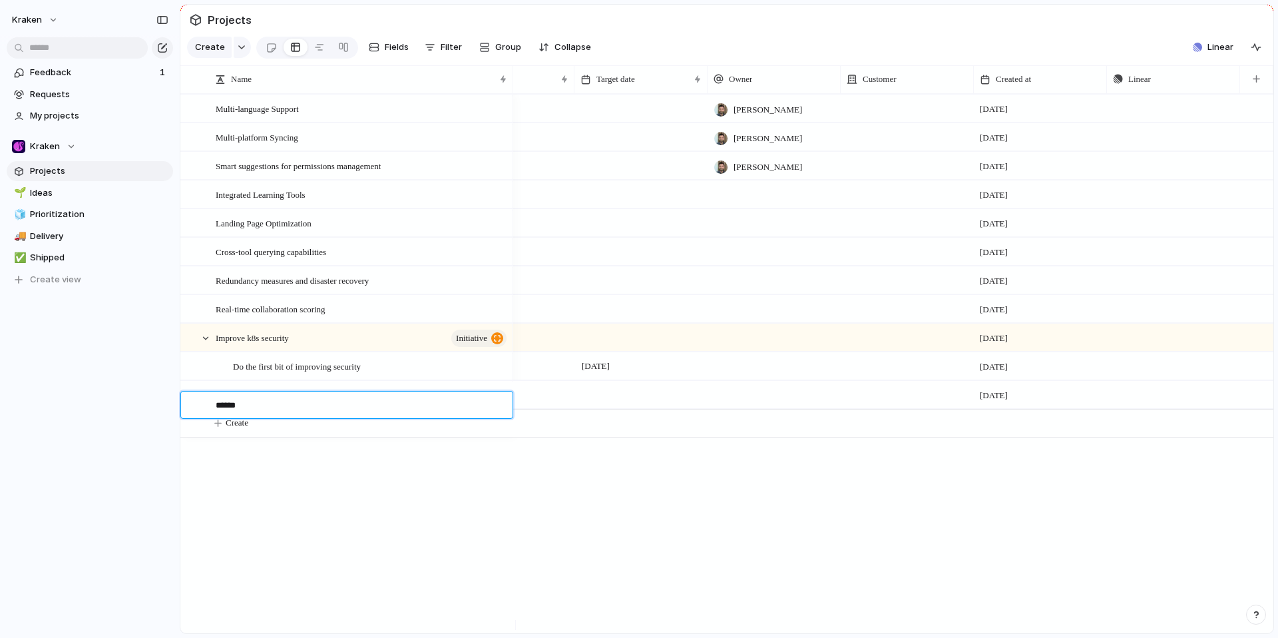
type textarea "*******"
click at [1223, 403] on button "button" at bounding box center [1226, 394] width 17 height 17
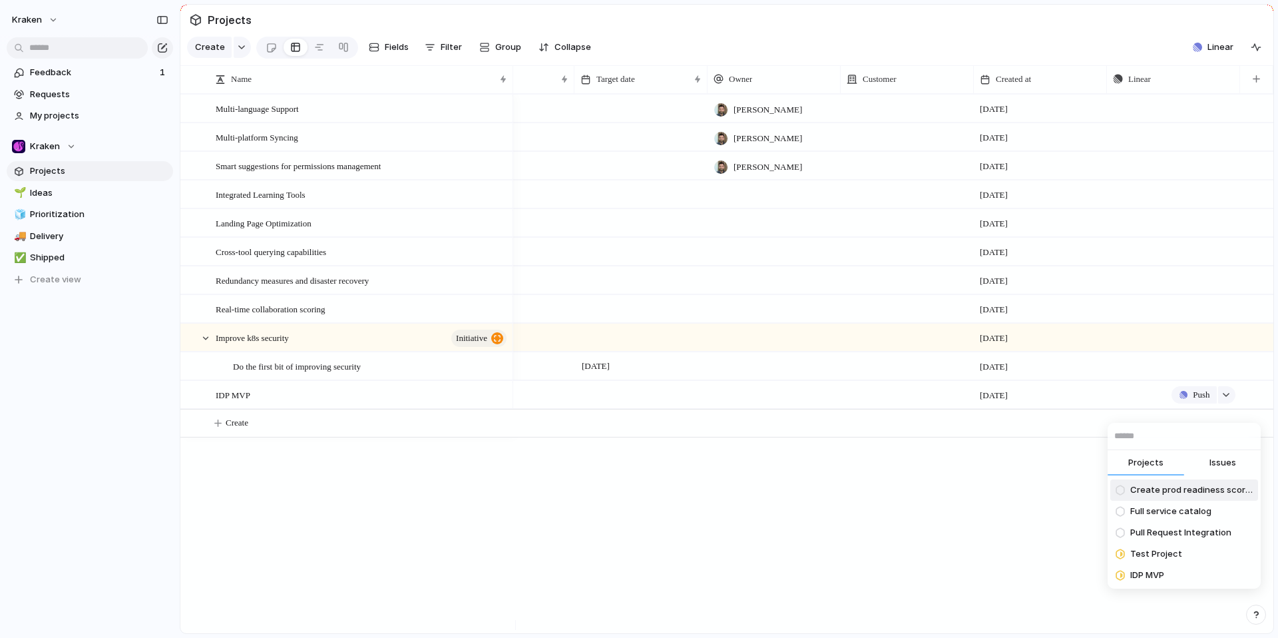
click at [1221, 413] on div "Projects Issues Create prod readiness scorecards Full service catalog Pull Requ…" at bounding box center [639, 319] width 1278 height 638
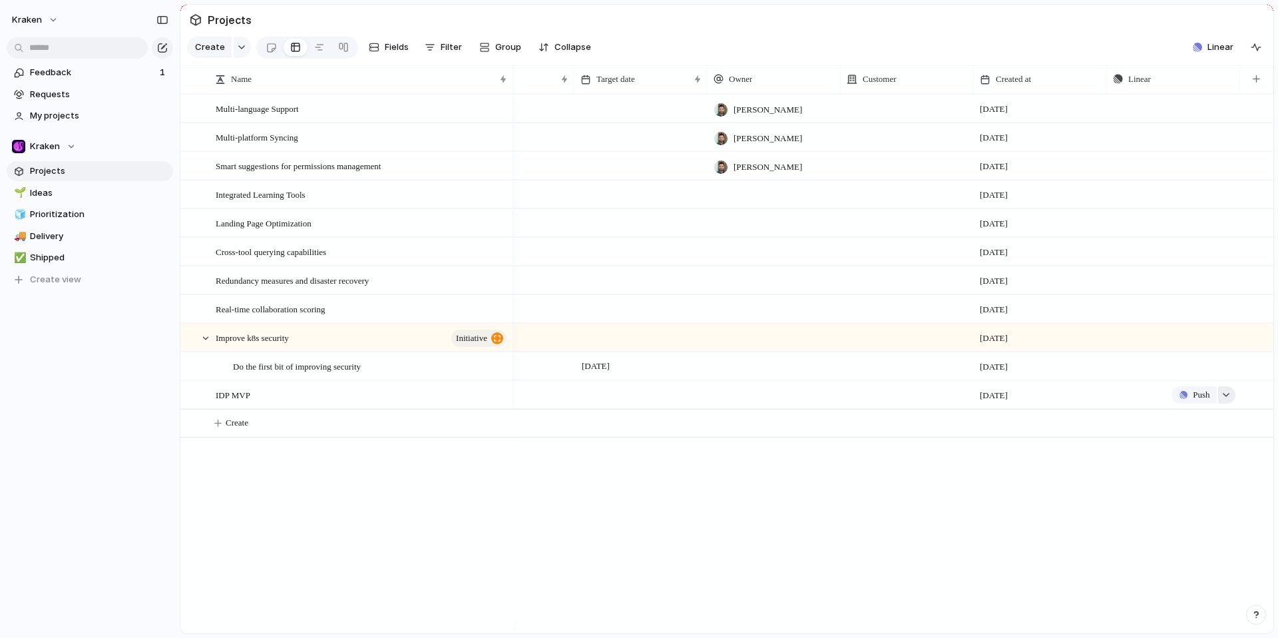
click at [1225, 397] on div "button" at bounding box center [1225, 394] width 9 height 5
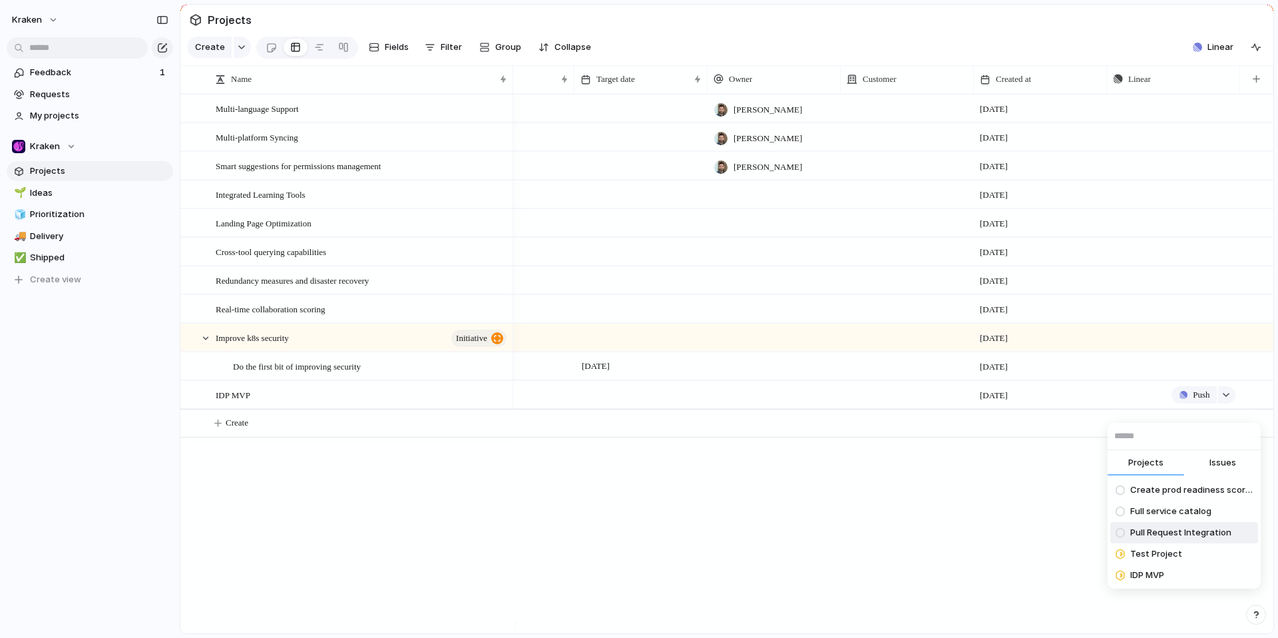
click at [911, 503] on div "Projects Issues Create prod readiness scorecards Full service catalog Pull Requ…" at bounding box center [639, 319] width 1278 height 638
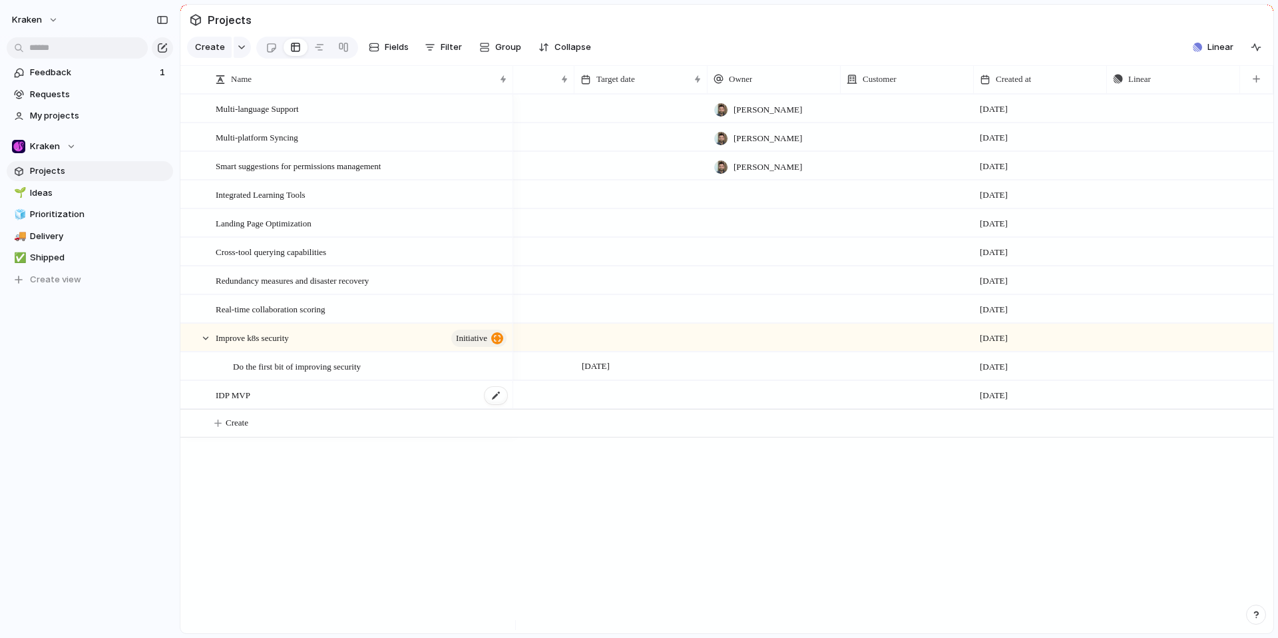
click at [315, 407] on div "IDP MVP" at bounding box center [362, 394] width 293 height 27
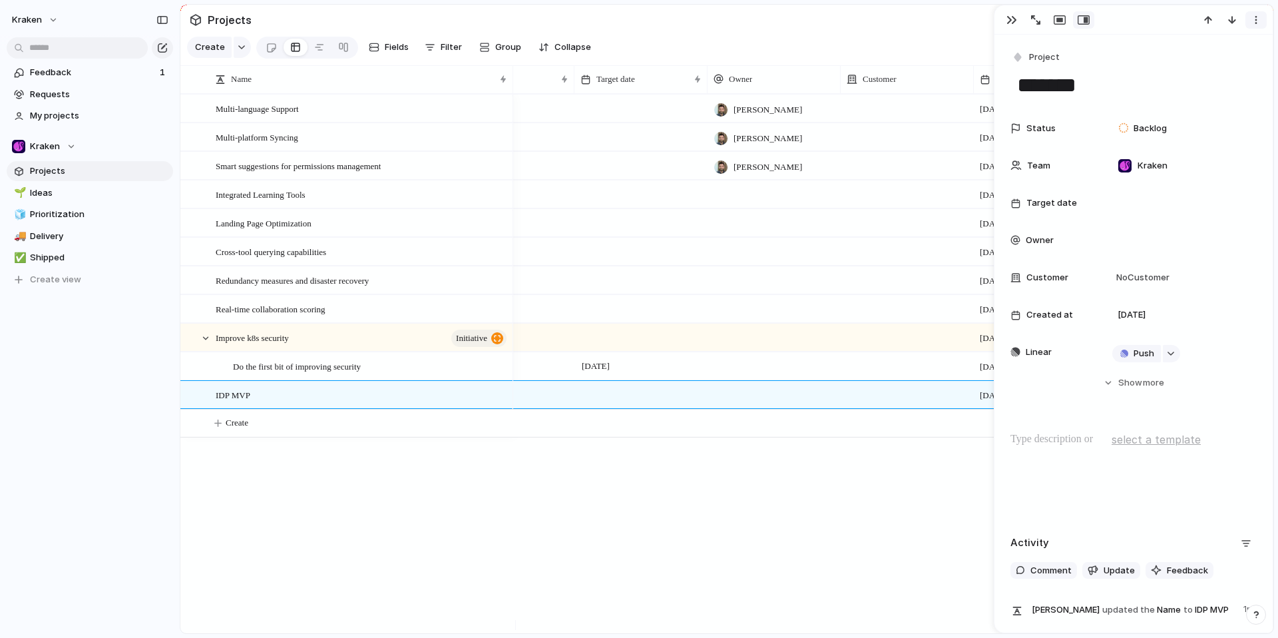
click at [1249, 21] on button "button" at bounding box center [1255, 19] width 21 height 17
click at [1201, 69] on span "Delete" at bounding box center [1199, 69] width 28 height 13
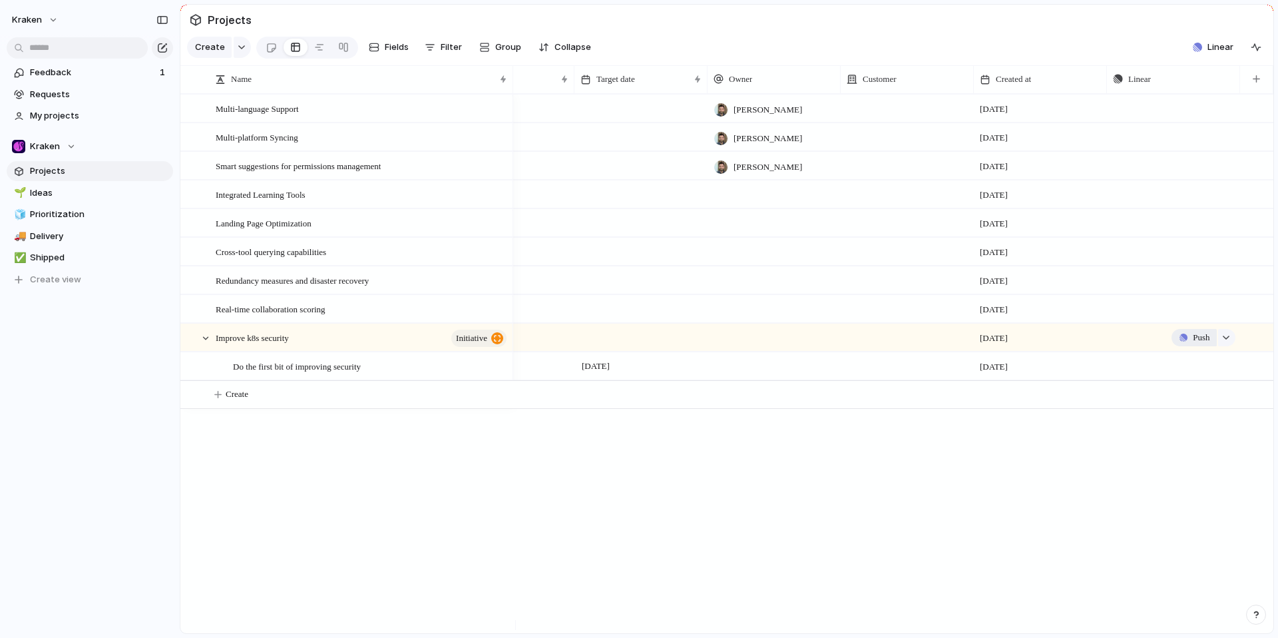
click at [1193, 344] on span "Push" at bounding box center [1201, 337] width 17 height 13
click at [1171, 343] on span "Improve k8s security" at bounding box center [1173, 337] width 73 height 13
click at [702, 494] on div "Quick Win Kraken [PERSON_NAME] [DATE] Push Quick Win Kraken [PERSON_NAME] [DATE…" at bounding box center [893, 363] width 760 height 539
click at [364, 349] on div "Improve k8s security initiative" at bounding box center [362, 337] width 293 height 27
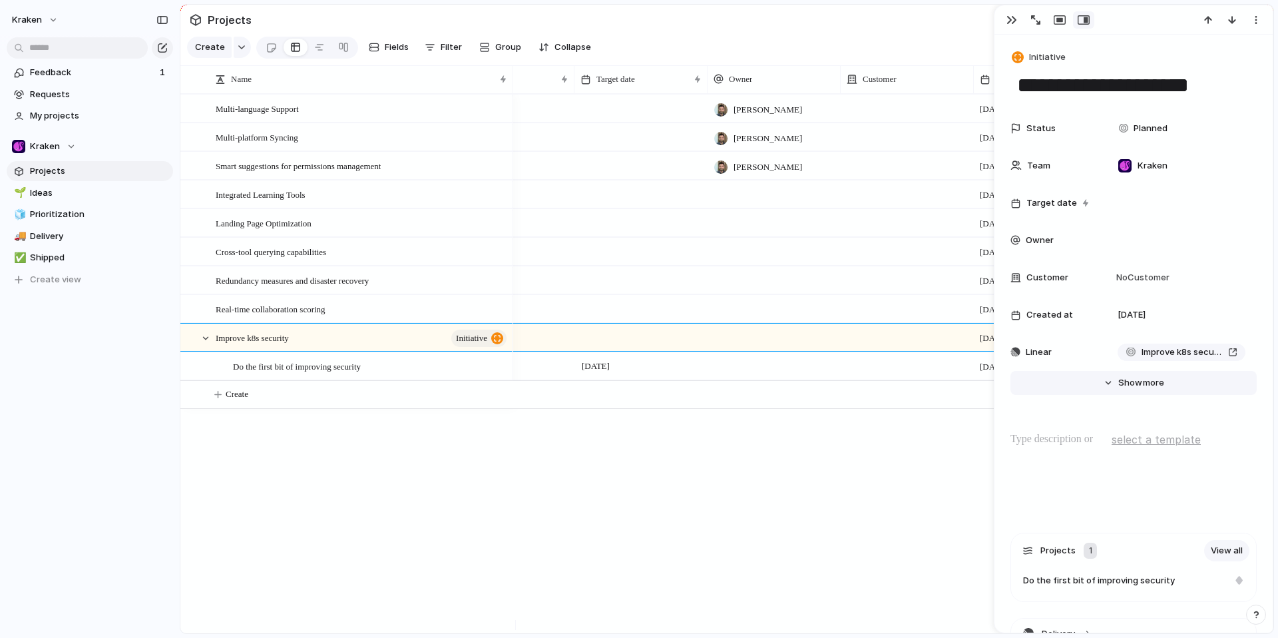
click at [1131, 380] on span "Show" at bounding box center [1130, 382] width 24 height 13
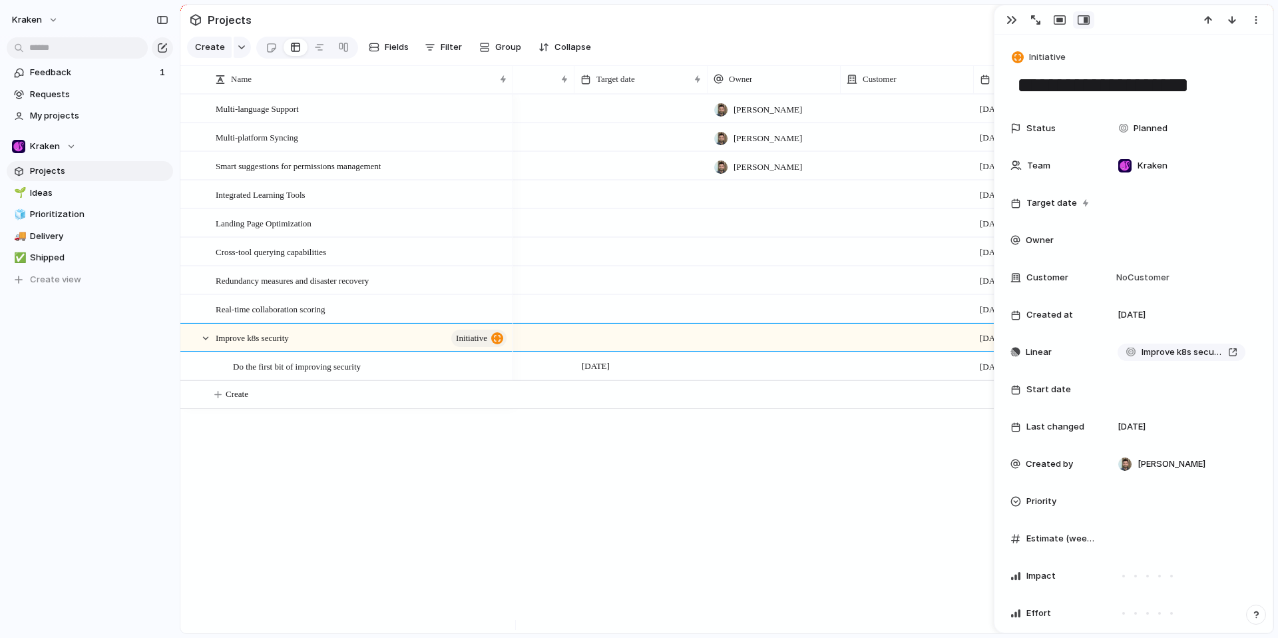
click at [810, 491] on div "Quick Win Kraken [PERSON_NAME] [DATE] Push Quick Win Kraken [PERSON_NAME] [DATE…" at bounding box center [893, 363] width 760 height 539
click at [1008, 17] on div "button" at bounding box center [1011, 20] width 11 height 11
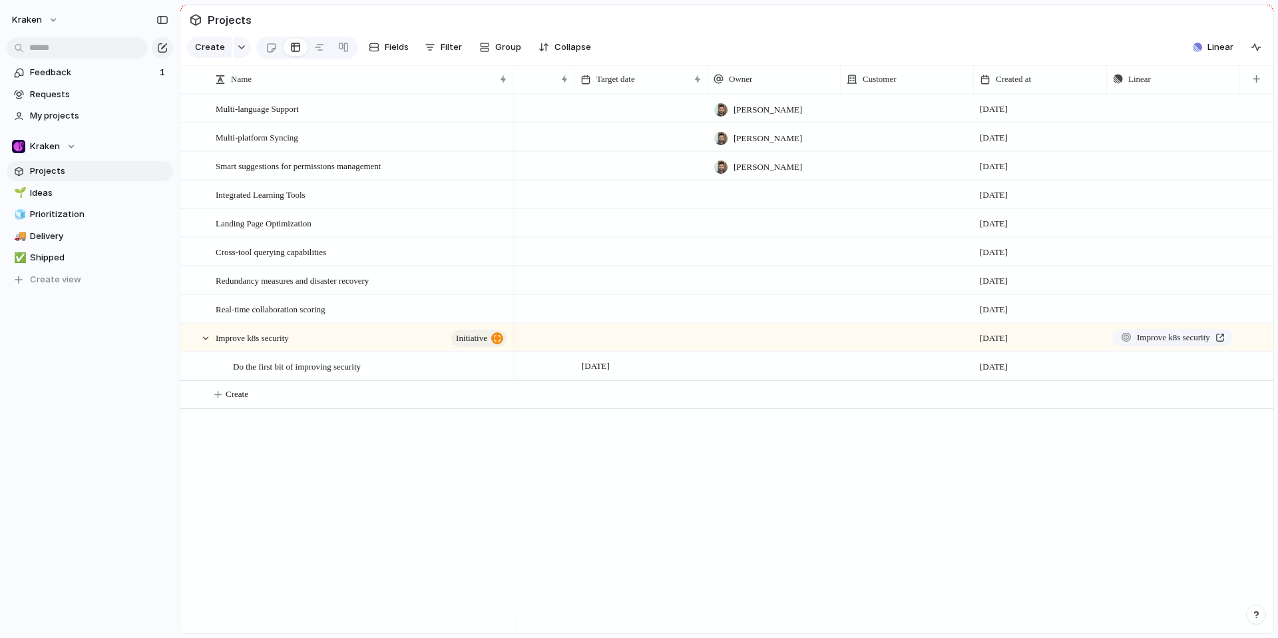
scroll to position [0, 205]
click at [729, 499] on div "Quick Win Kraken [PERSON_NAME] [DATE] Push Quick Win Kraken [PERSON_NAME] [DATE…" at bounding box center [893, 363] width 760 height 539
click at [55, 193] on span "Ideas" at bounding box center [99, 192] width 138 height 13
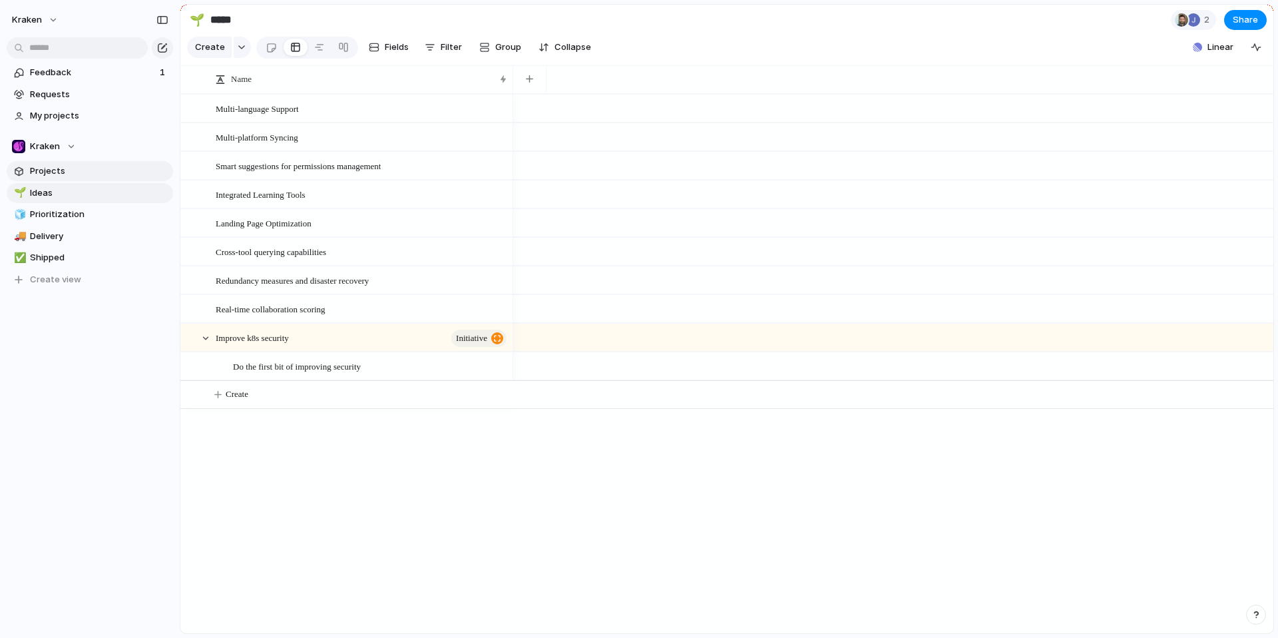
click at [52, 172] on span "Projects" at bounding box center [99, 170] width 138 height 13
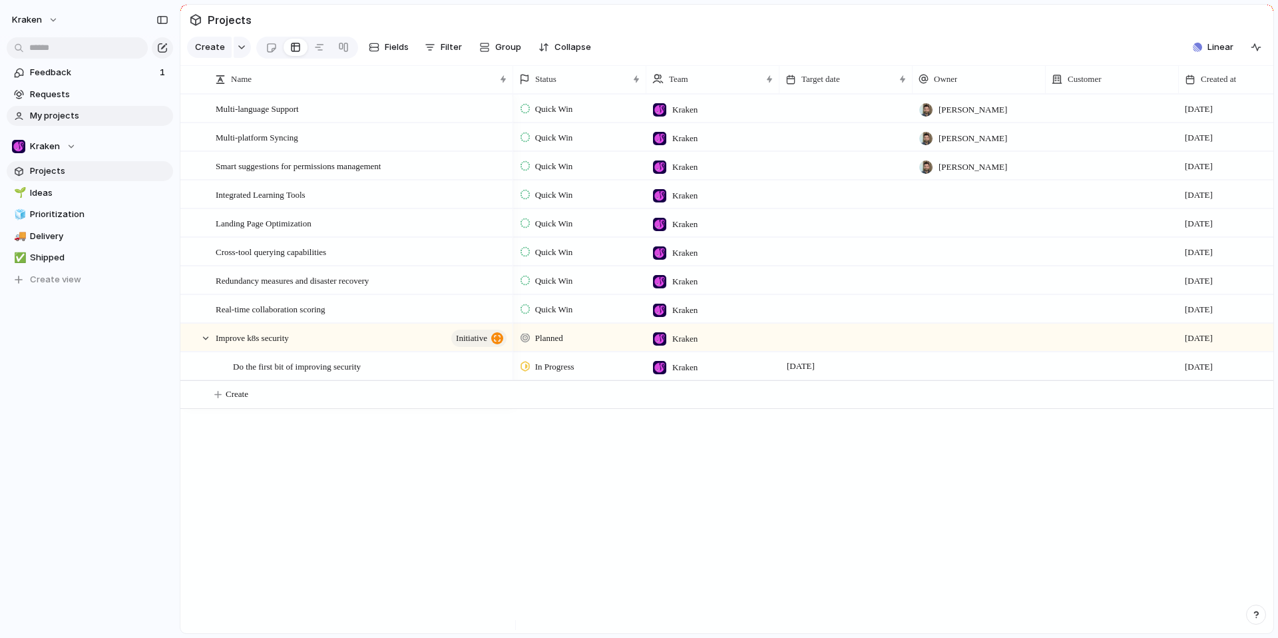
click at [69, 114] on span "My projects" at bounding box center [99, 115] width 138 height 13
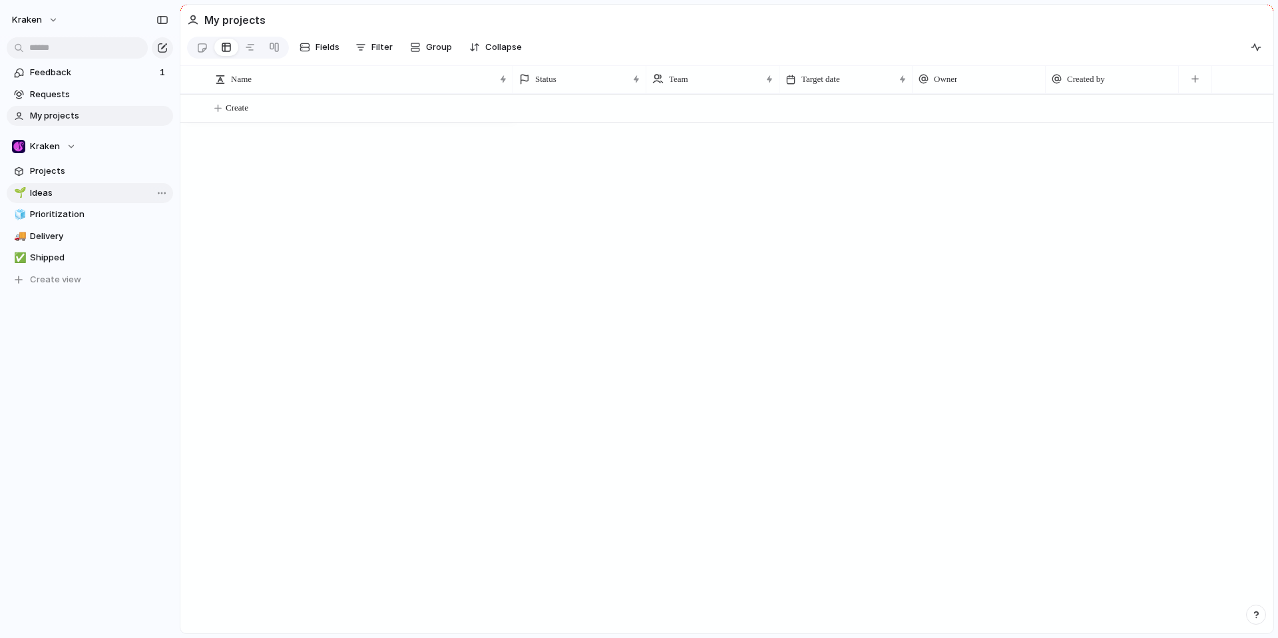
click at [77, 184] on link "🌱 Ideas" at bounding box center [90, 193] width 166 height 20
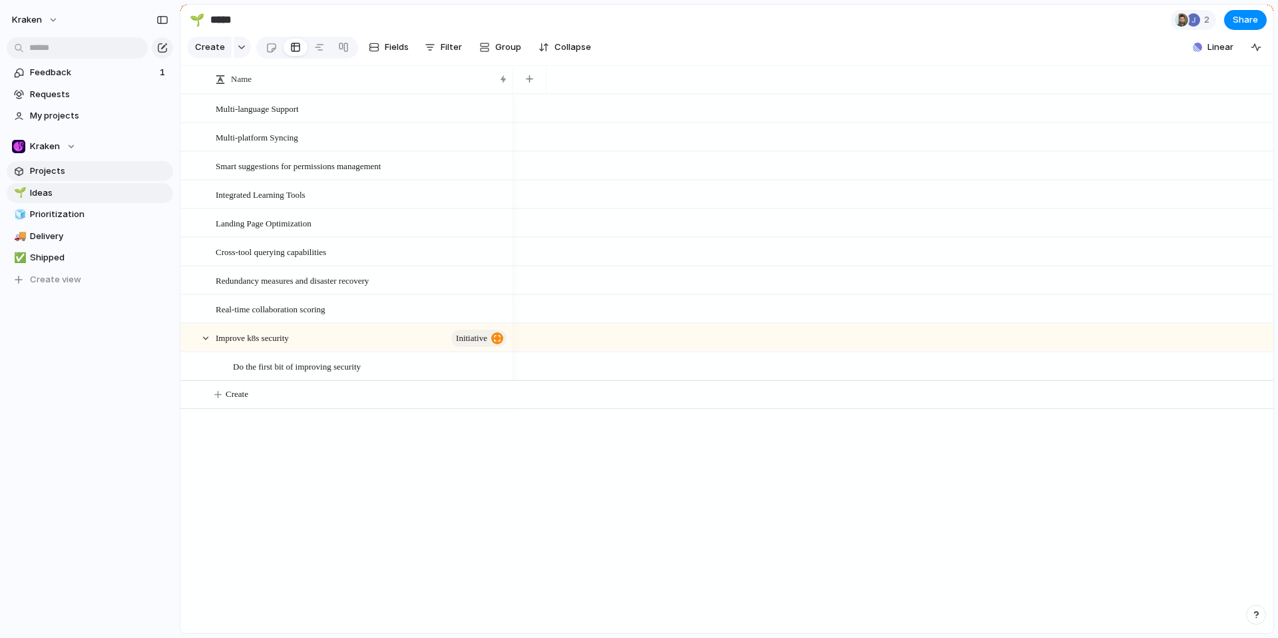
click at [75, 170] on span "Projects" at bounding box center [99, 170] width 138 height 13
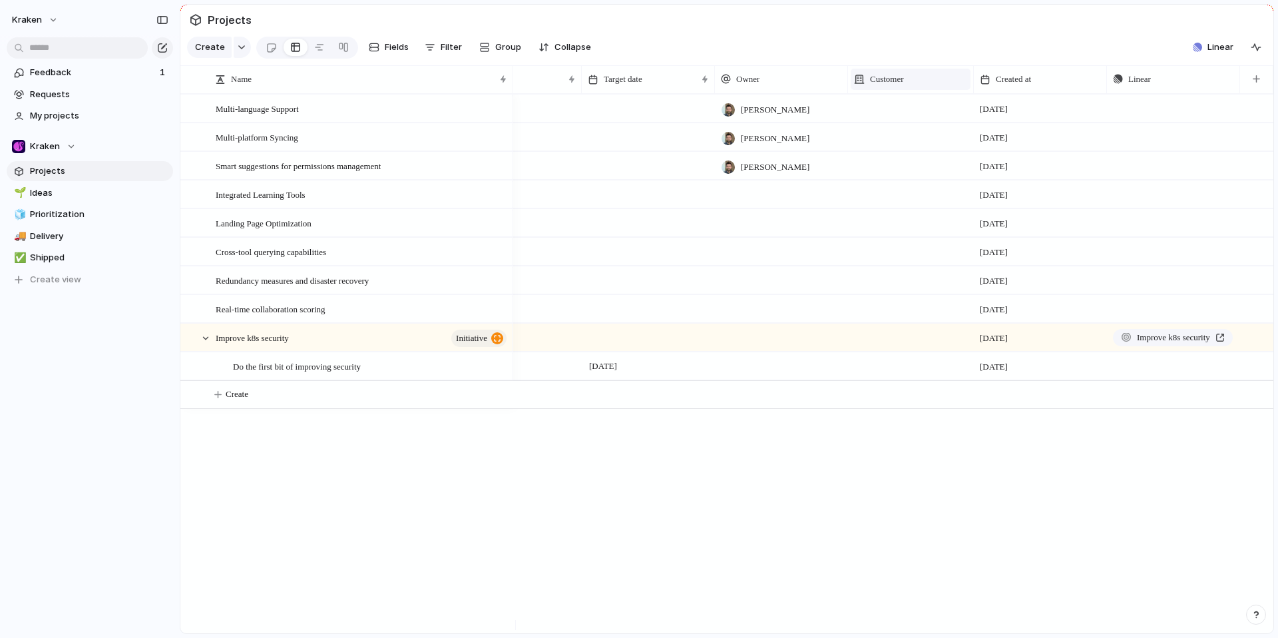
scroll to position [0, 166]
drag, startPoint x: 971, startPoint y: 89, endPoint x: 932, endPoint y: 89, distance: 39.3
click at [932, 89] on div "Customer" at bounding box center [927, 79] width 94 height 28
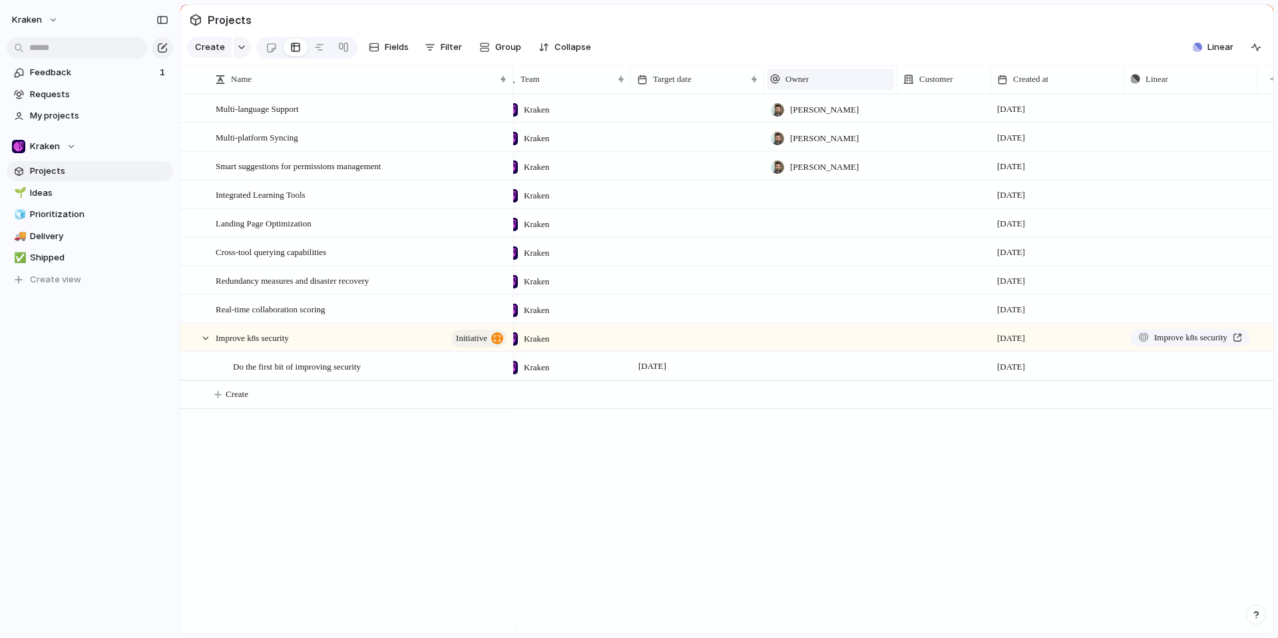
scroll to position [0, 139]
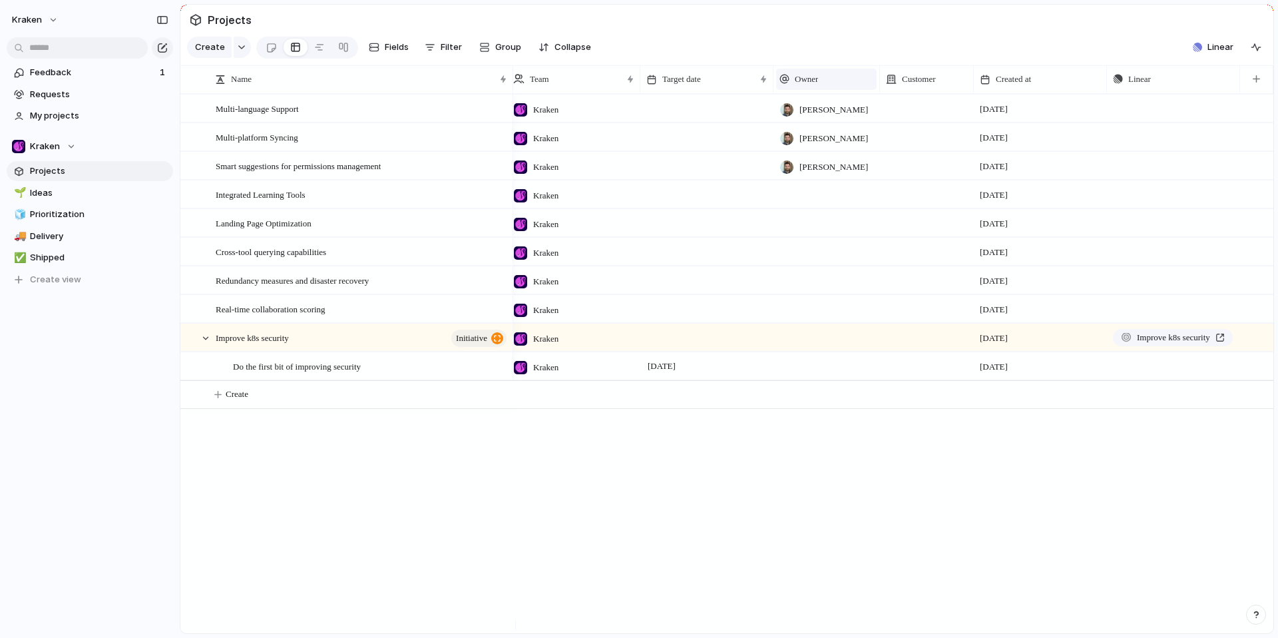
drag, startPoint x: 879, startPoint y: 93, endPoint x: 853, endPoint y: 93, distance: 26.6
click at [853, 93] on div "Owner" at bounding box center [826, 79] width 106 height 28
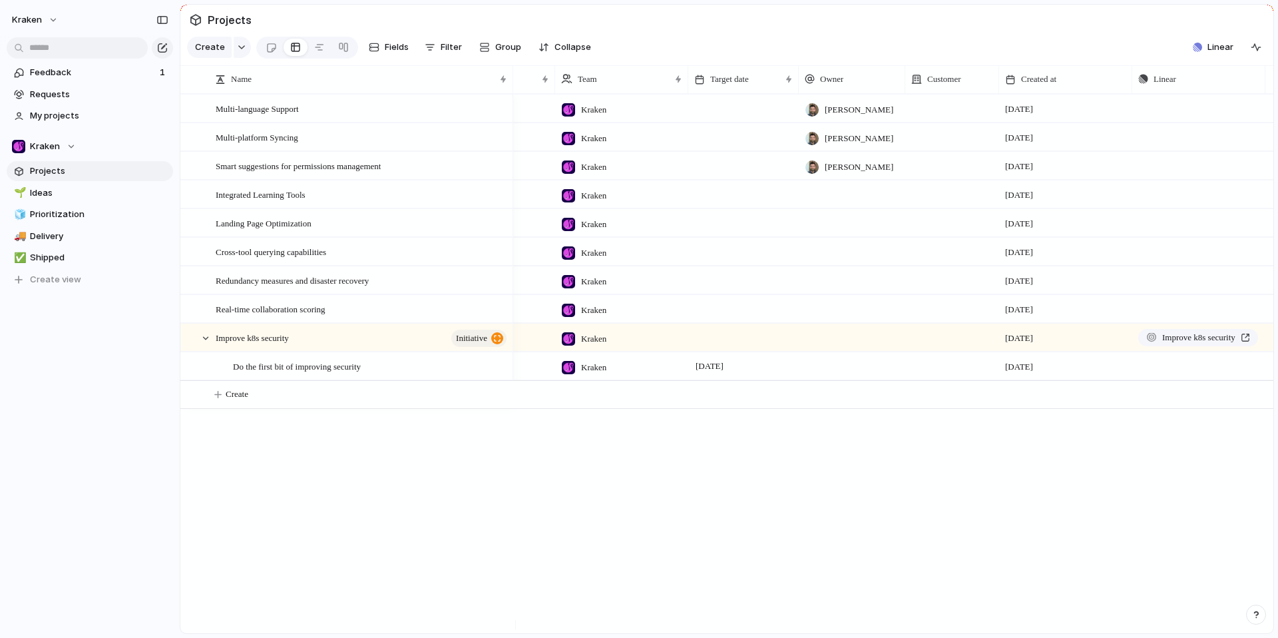
drag, startPoint x: 773, startPoint y: 93, endPoint x: 750, endPoint y: 103, distance: 25.0
click at [750, 94] on div "Name Status Team Target date Owner Customer Created at Linear" at bounding box center [726, 79] width 1093 height 29
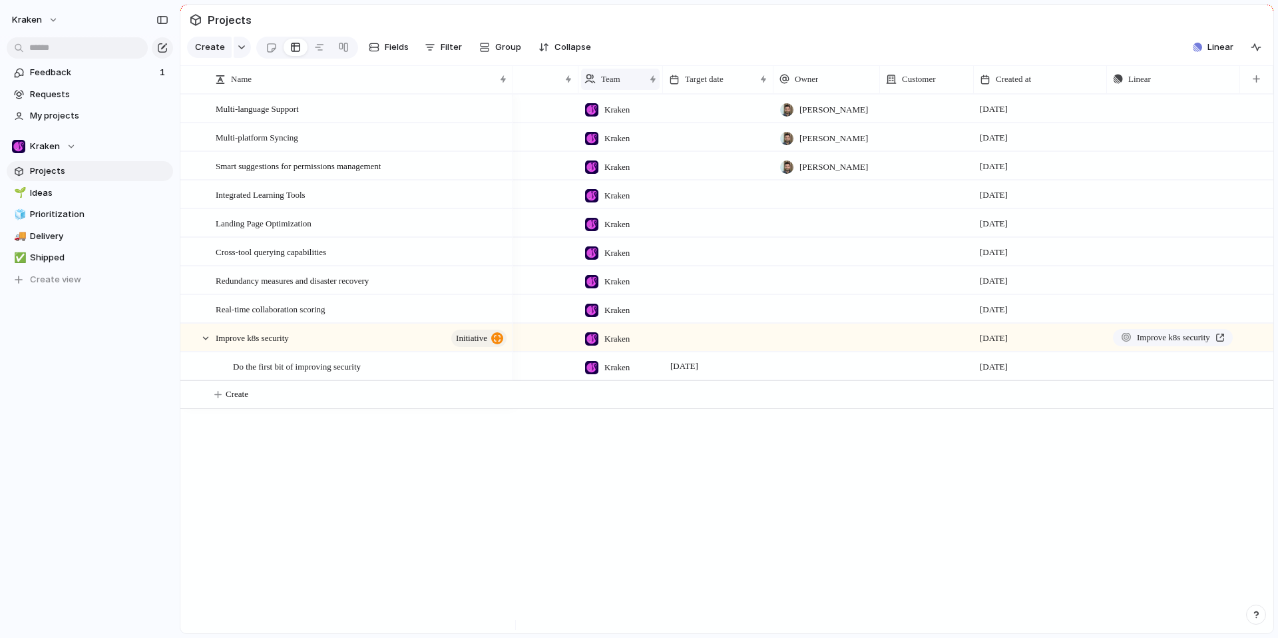
drag, startPoint x: 688, startPoint y: 91, endPoint x: 640, endPoint y: 96, distance: 48.8
click at [640, 93] on div "Team" at bounding box center [620, 79] width 85 height 28
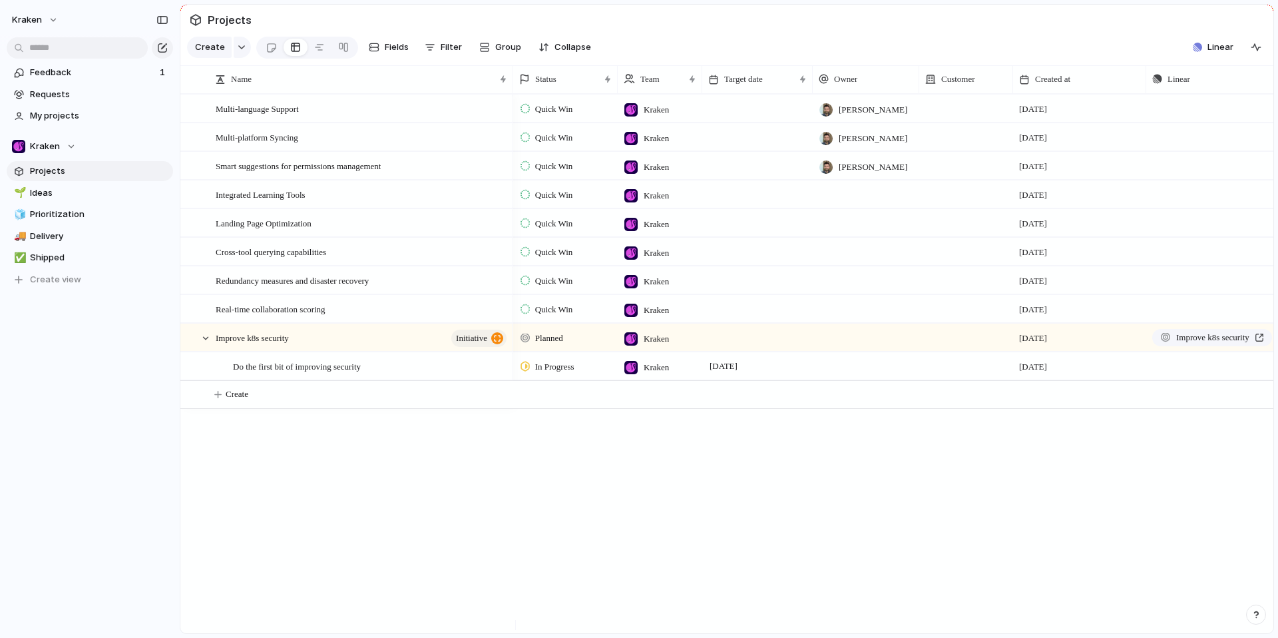
drag, startPoint x: 644, startPoint y: 89, endPoint x: 613, endPoint y: 98, distance: 32.0
click at [614, 93] on div at bounding box center [617, 79] width 7 height 28
drag, startPoint x: 1143, startPoint y: 91, endPoint x: 1093, endPoint y: 93, distance: 49.9
click at [1093, 93] on div at bounding box center [1092, 79] width 7 height 28
click at [578, 53] on span "Collapse" at bounding box center [572, 47] width 37 height 13
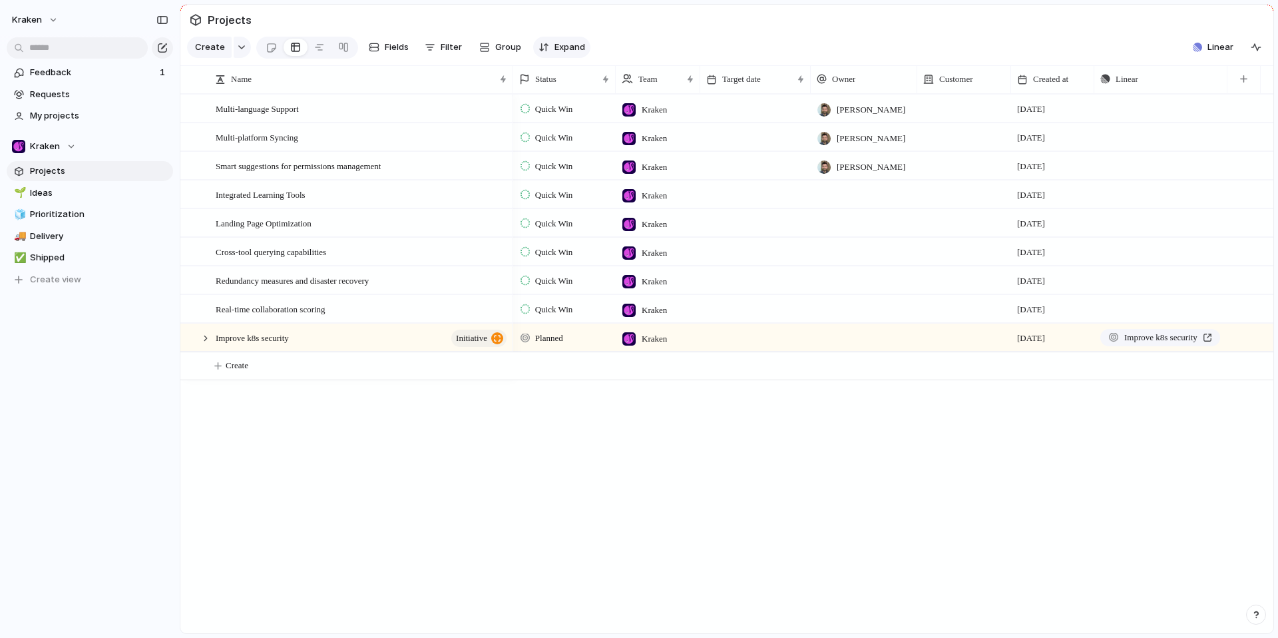
click at [578, 53] on span "Expand" at bounding box center [569, 47] width 31 height 13
click at [63, 240] on span "Delivery" at bounding box center [99, 236] width 138 height 13
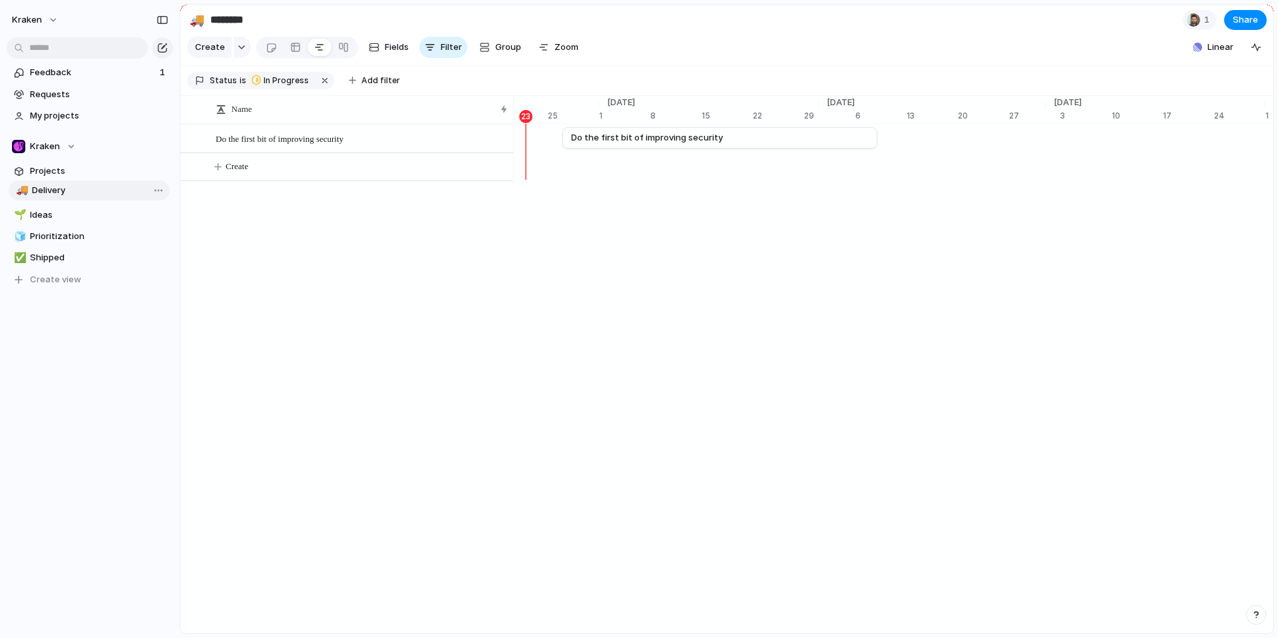
drag, startPoint x: 59, startPoint y: 239, endPoint x: 61, endPoint y: 195, distance: 44.0
click at [61, 195] on div "🌱 Ideas 🧊 Prioritization 🚚 Delivery ✅ Shipped 🚚 Delivery To pick up a draggable…" at bounding box center [90, 236] width 166 height 106
click at [55, 170] on span "Projects" at bounding box center [99, 170] width 138 height 13
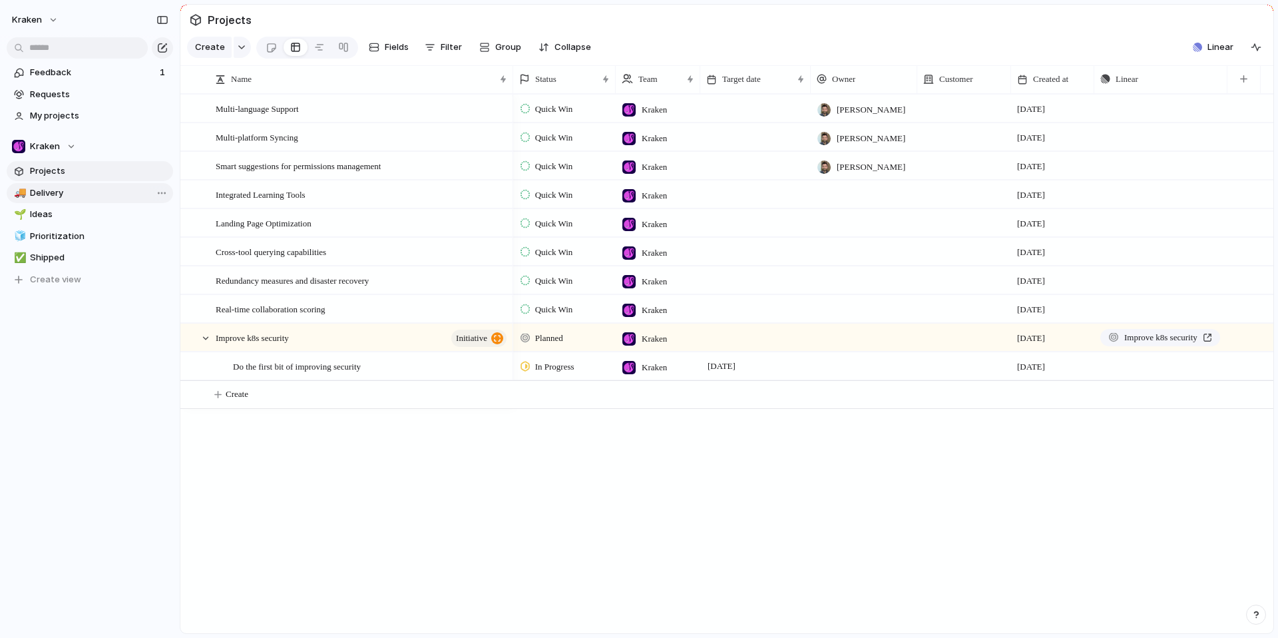
click at [43, 195] on span "Delivery" at bounding box center [99, 192] width 138 height 13
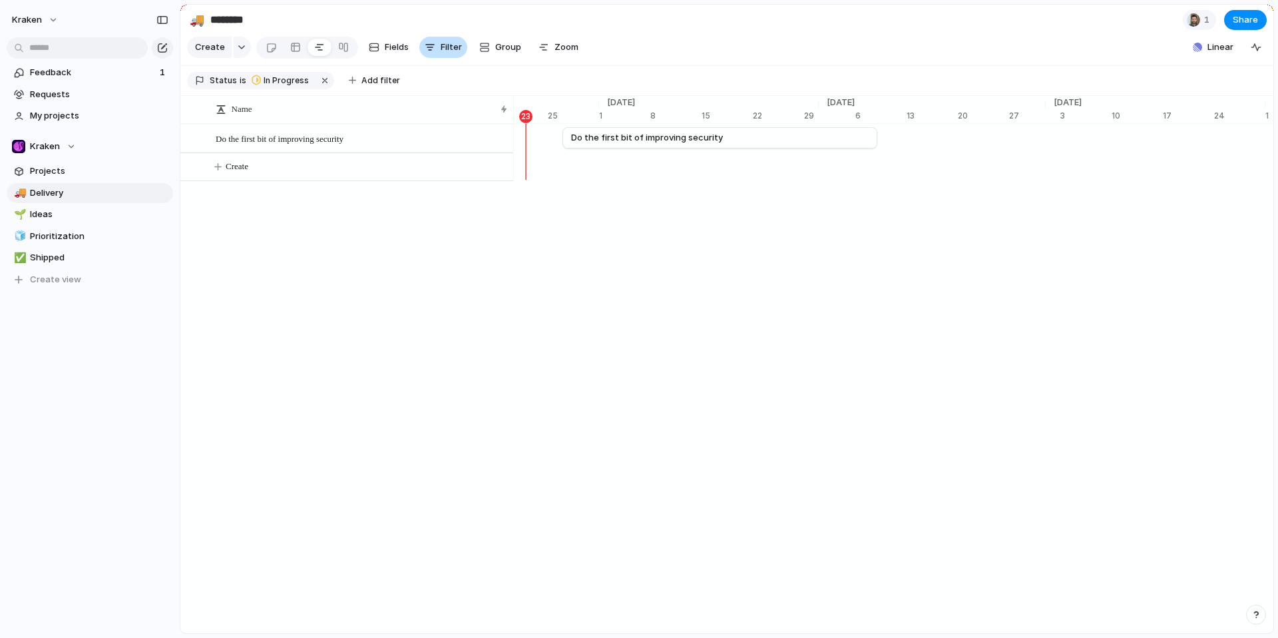
click at [446, 53] on span "Filter" at bounding box center [451, 47] width 21 height 13
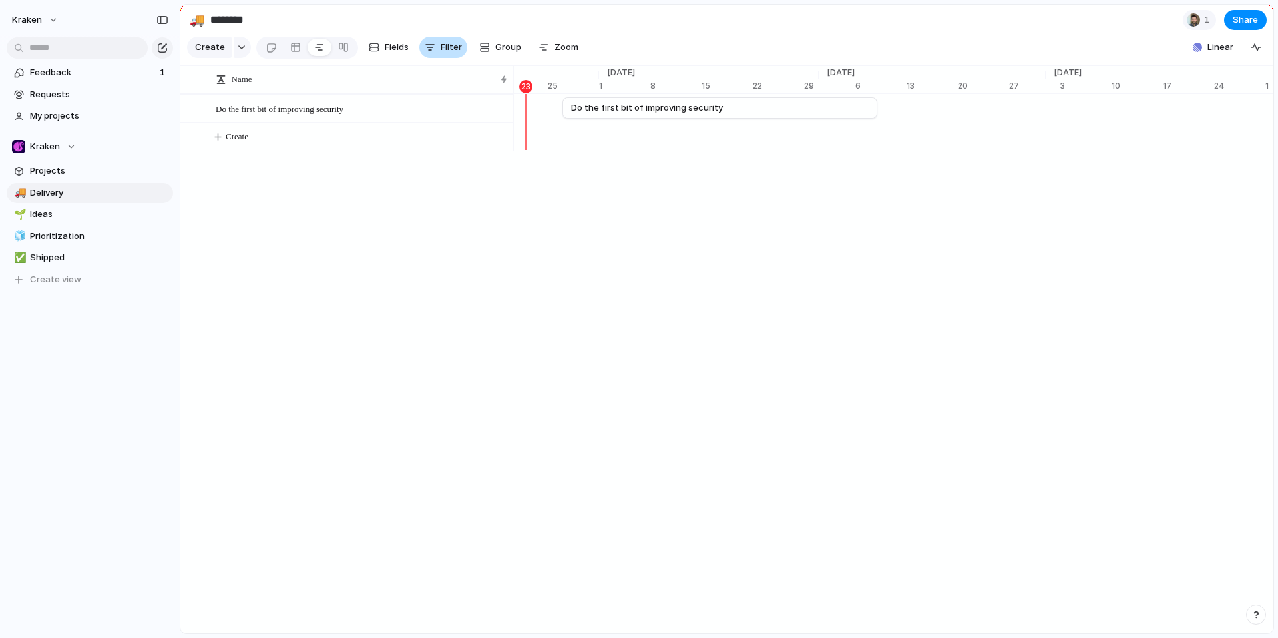
click at [446, 53] on span "Filter" at bounding box center [451, 47] width 21 height 13
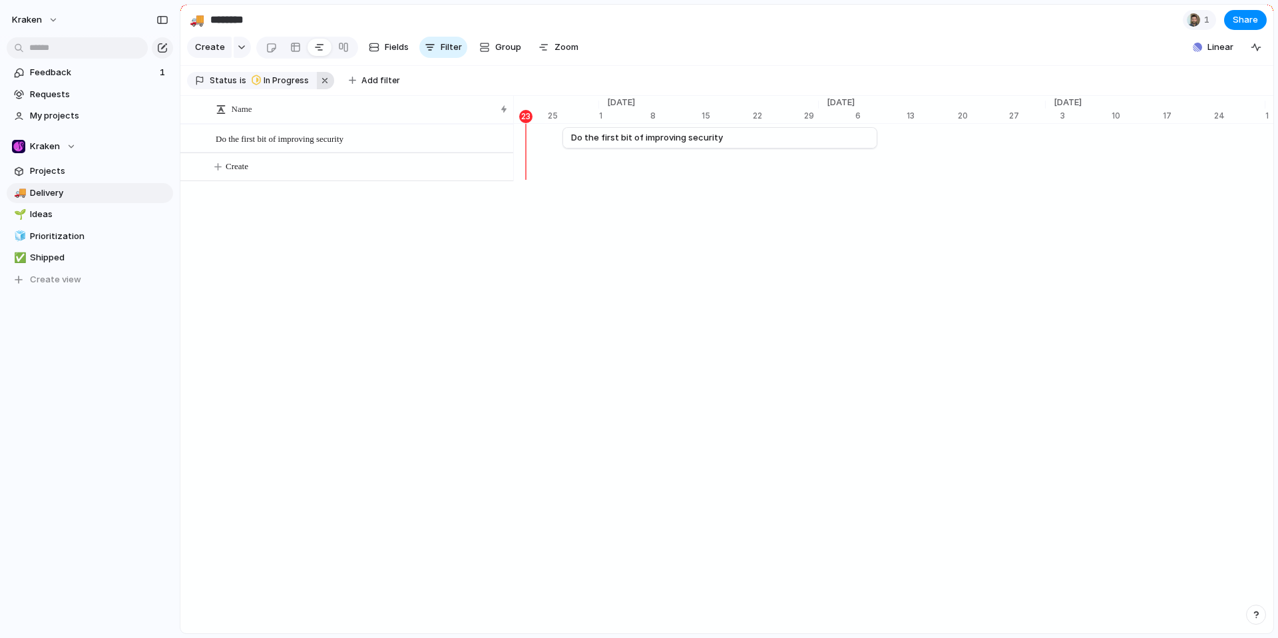
click at [317, 87] on button "button" at bounding box center [325, 80] width 17 height 17
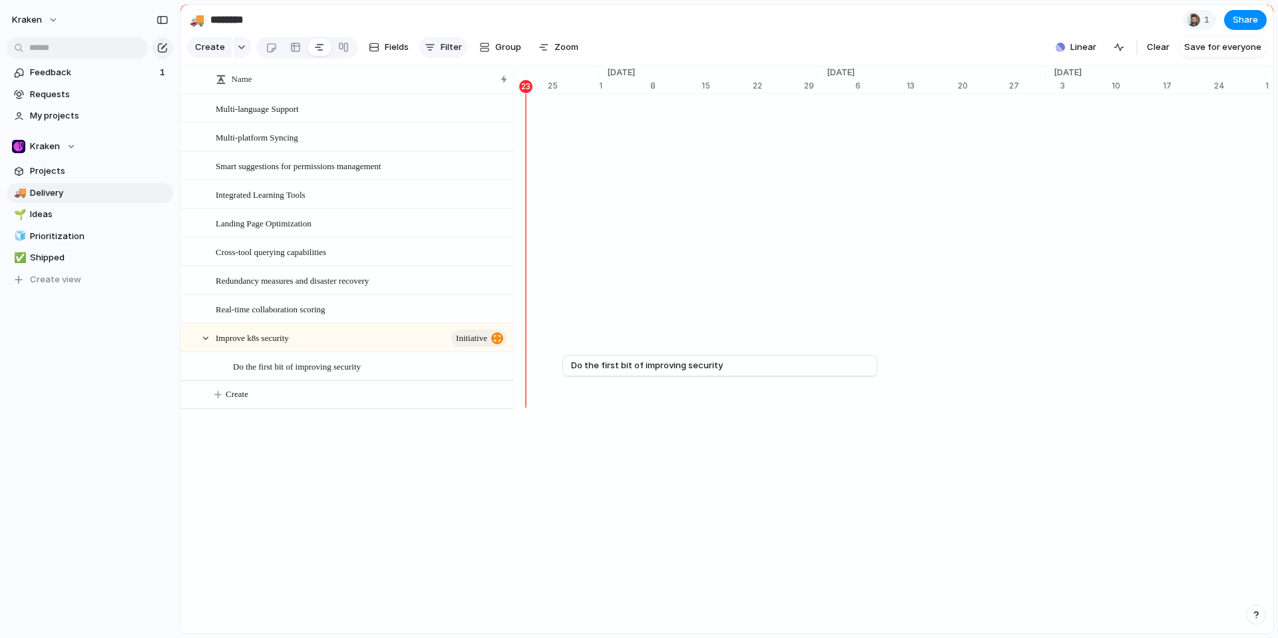
click at [462, 53] on button "Filter" at bounding box center [443, 47] width 48 height 21
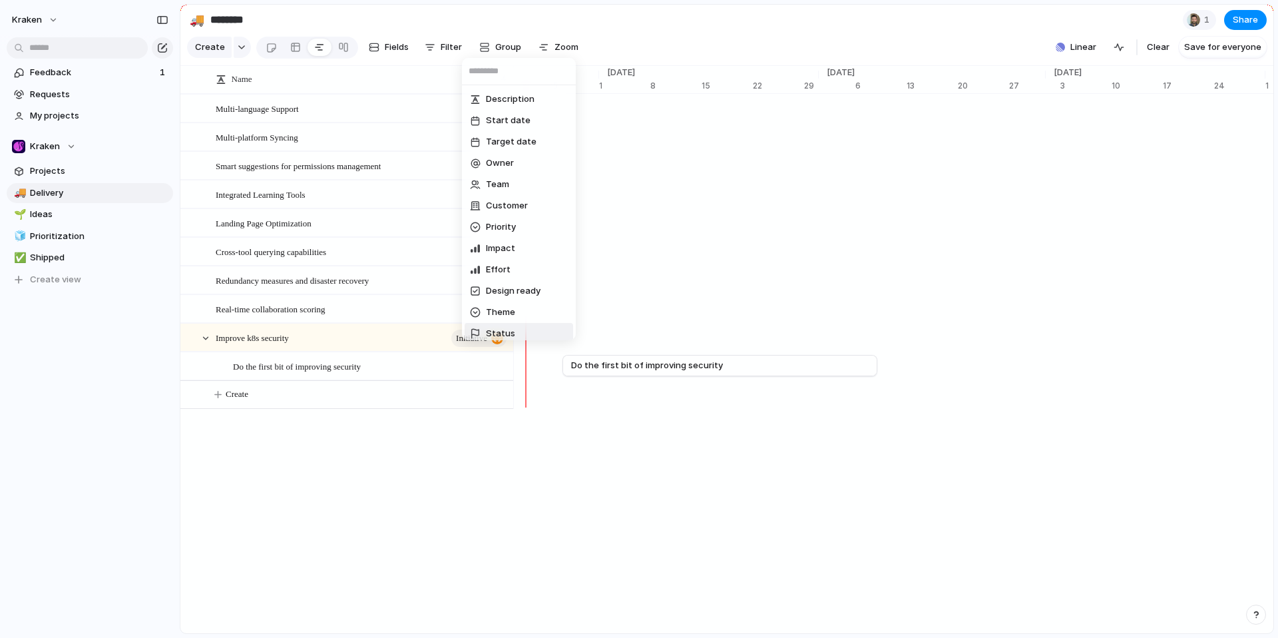
click at [511, 337] on span "Status" at bounding box center [500, 333] width 29 height 13
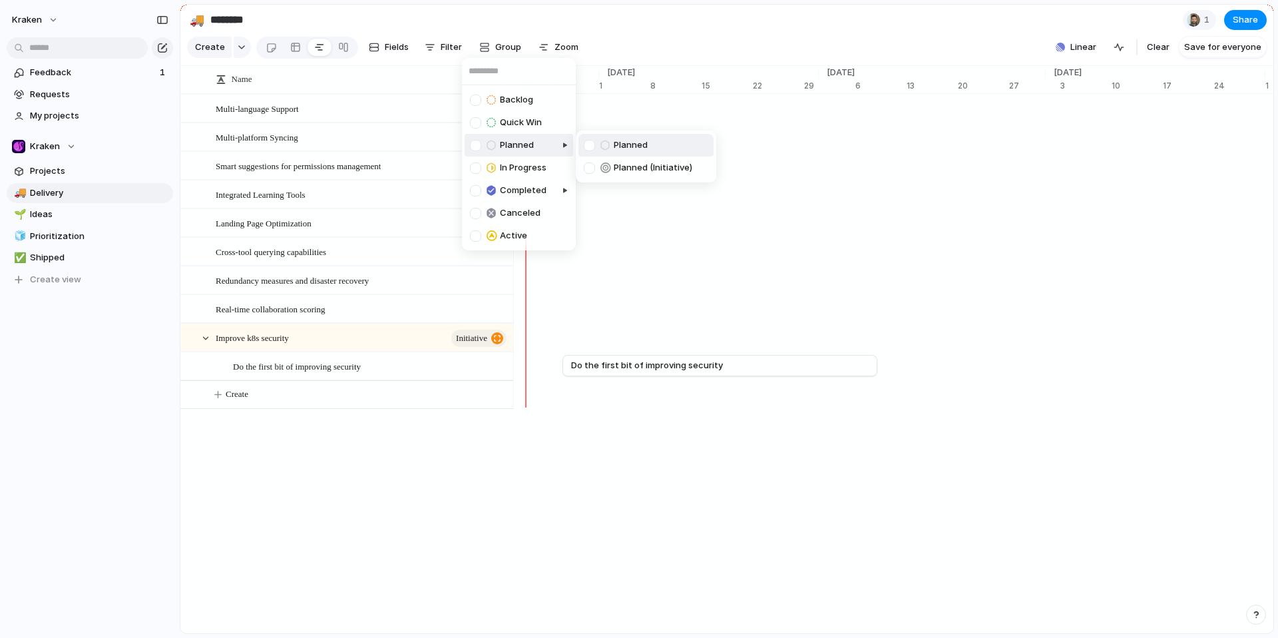
click at [474, 148] on div at bounding box center [525, 156] width 102 height 52
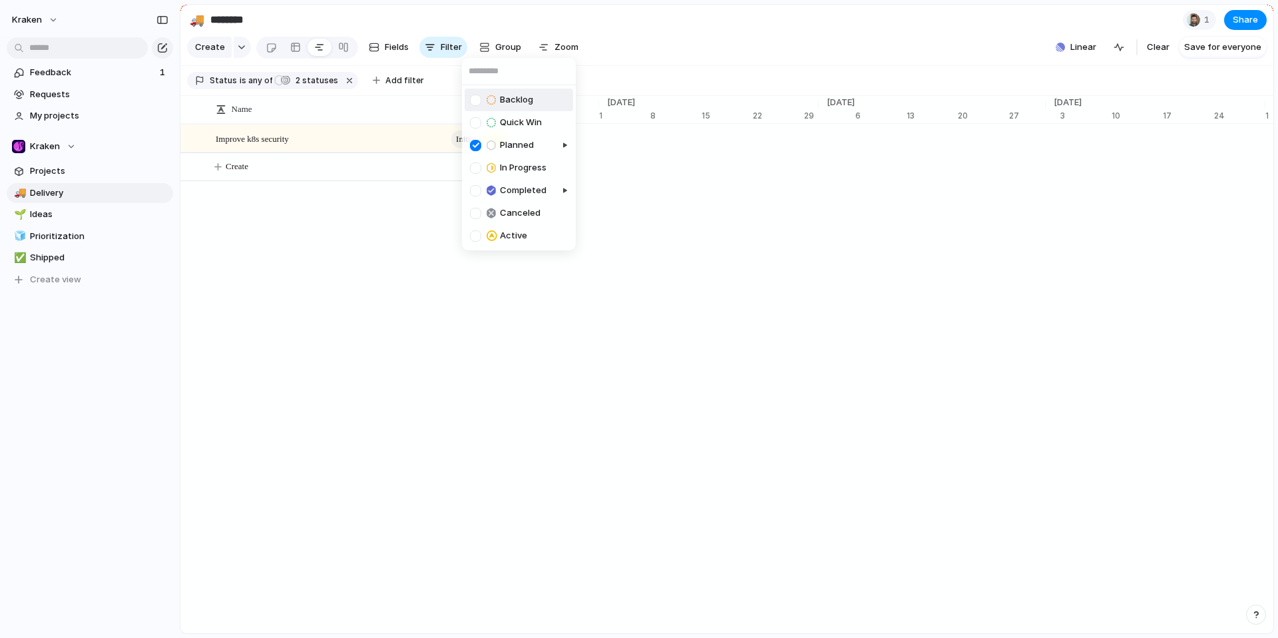
click at [1054, 41] on div "Backlog Quick Win Planned In Progress Completed Canceled Active" at bounding box center [639, 319] width 1278 height 638
click at [74, 183] on div "🚚 Delivery" at bounding box center [90, 193] width 166 height 20
click at [71, 165] on span "Projects" at bounding box center [99, 170] width 138 height 13
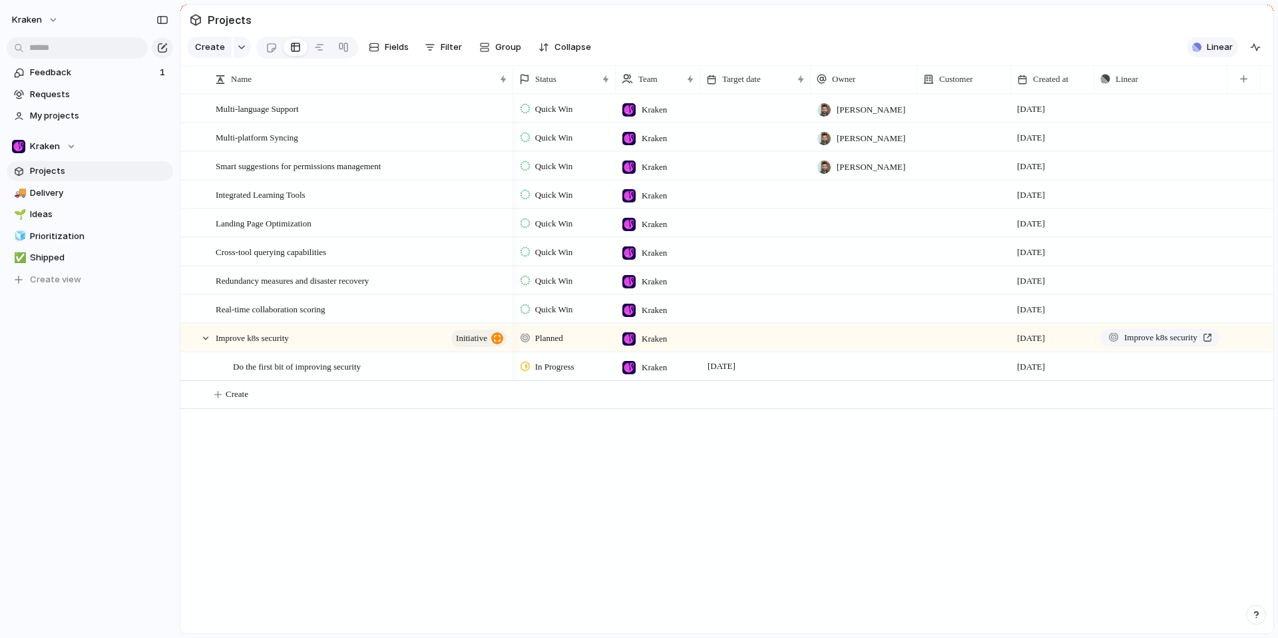
click at [1217, 54] on span "Linear" at bounding box center [1220, 47] width 26 height 13
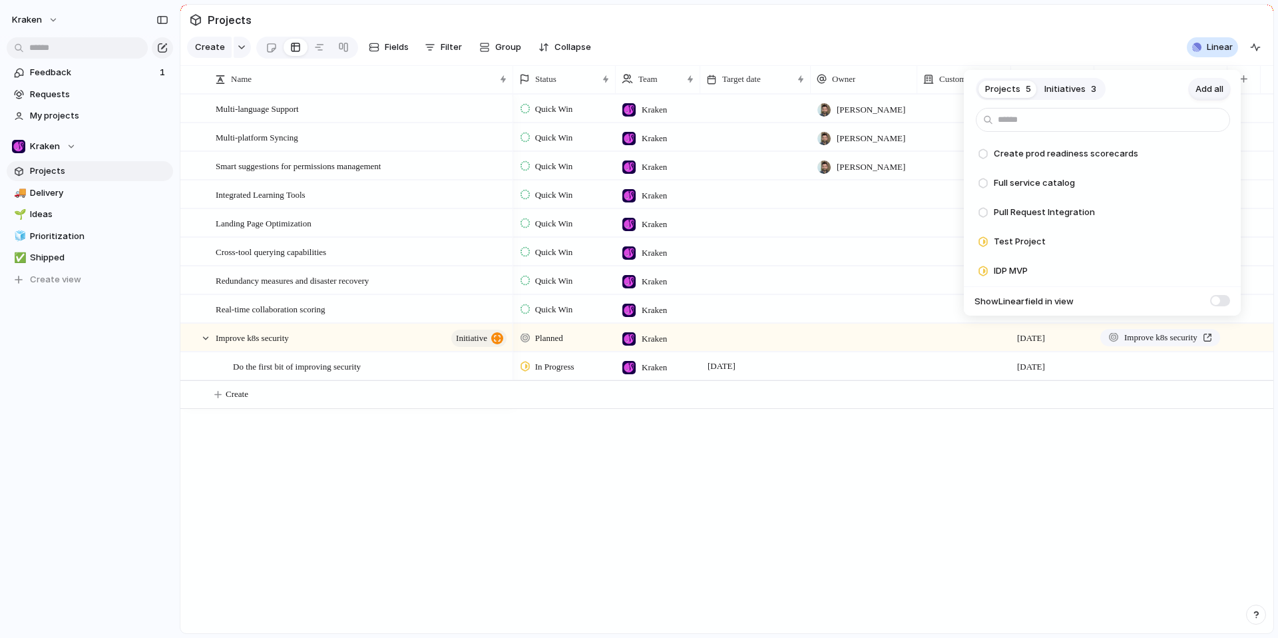
click at [1207, 89] on span "Add all" at bounding box center [1209, 89] width 28 height 13
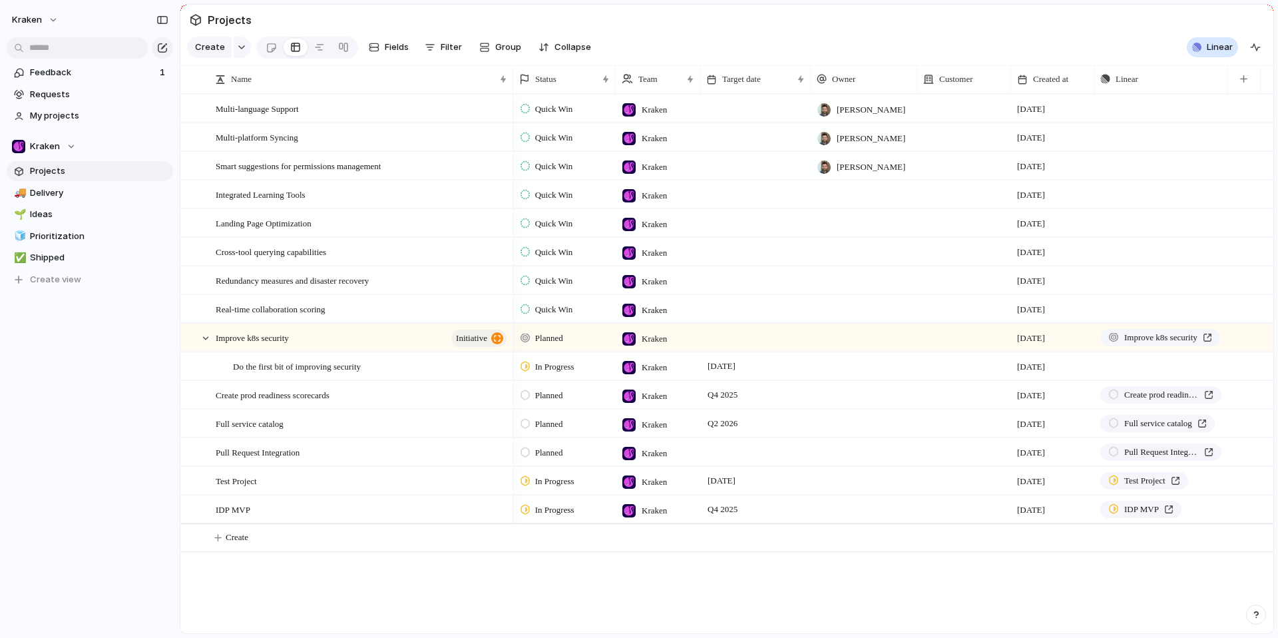
click at [1062, 609] on div "Projects 0 Initiatives 3 Add all ✅️ In sync with Linear Show Linear field in vi…" at bounding box center [639, 319] width 1278 height 638
click at [1200, 66] on section "Create Fields Filter Group Zoom Collapse Linear Clear Save for everyone" at bounding box center [726, 50] width 1093 height 32
click at [1211, 51] on span "Linear" at bounding box center [1220, 47] width 26 height 13
click at [1122, 42] on div "Projects 0 Initiatives 3 Add all ✅️ In sync with Linear Show Linear field in vi…" at bounding box center [639, 319] width 1278 height 638
click at [1147, 507] on div "IDP MVP" at bounding box center [1161, 507] width 132 height 22
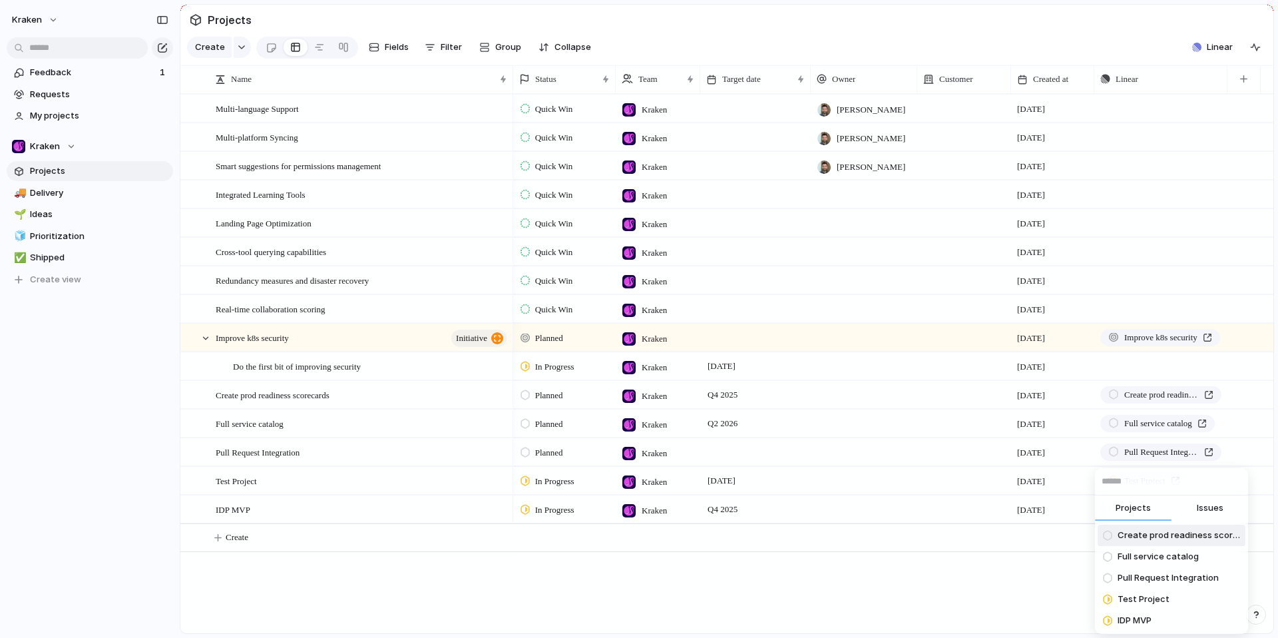
click at [1026, 538] on div "Projects Issues Create prod readiness scorecards Full service catalog Pull Requ…" at bounding box center [639, 319] width 1278 height 638
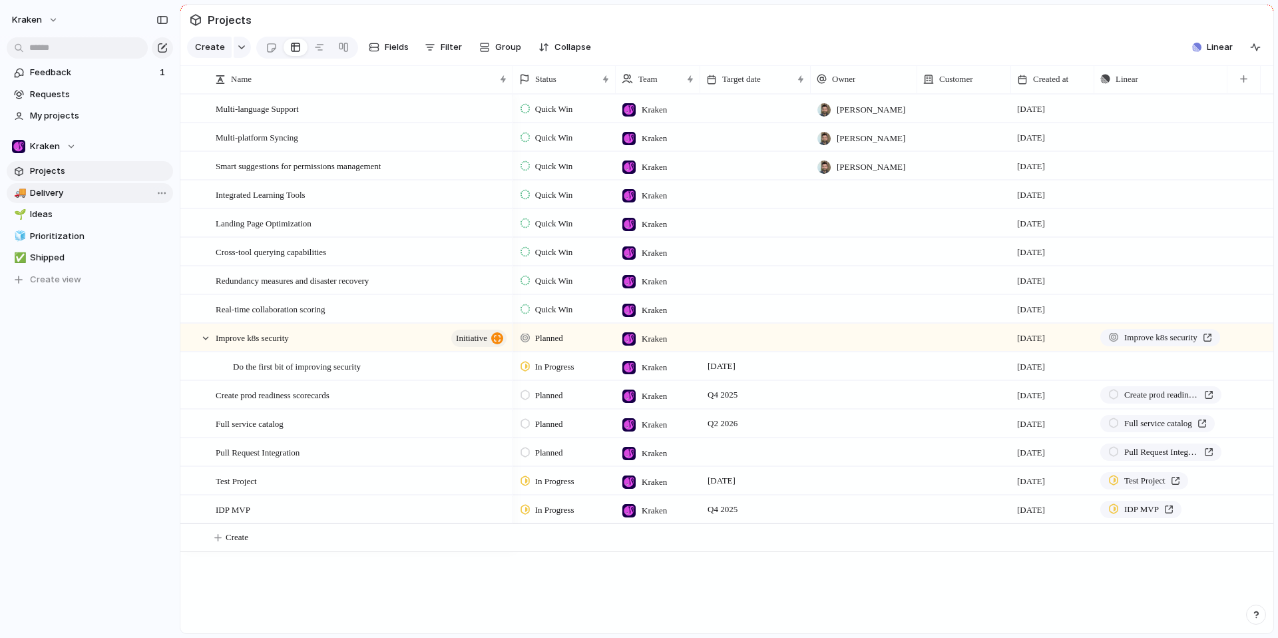
click at [75, 199] on link "🚚 Delivery" at bounding box center [90, 193] width 166 height 20
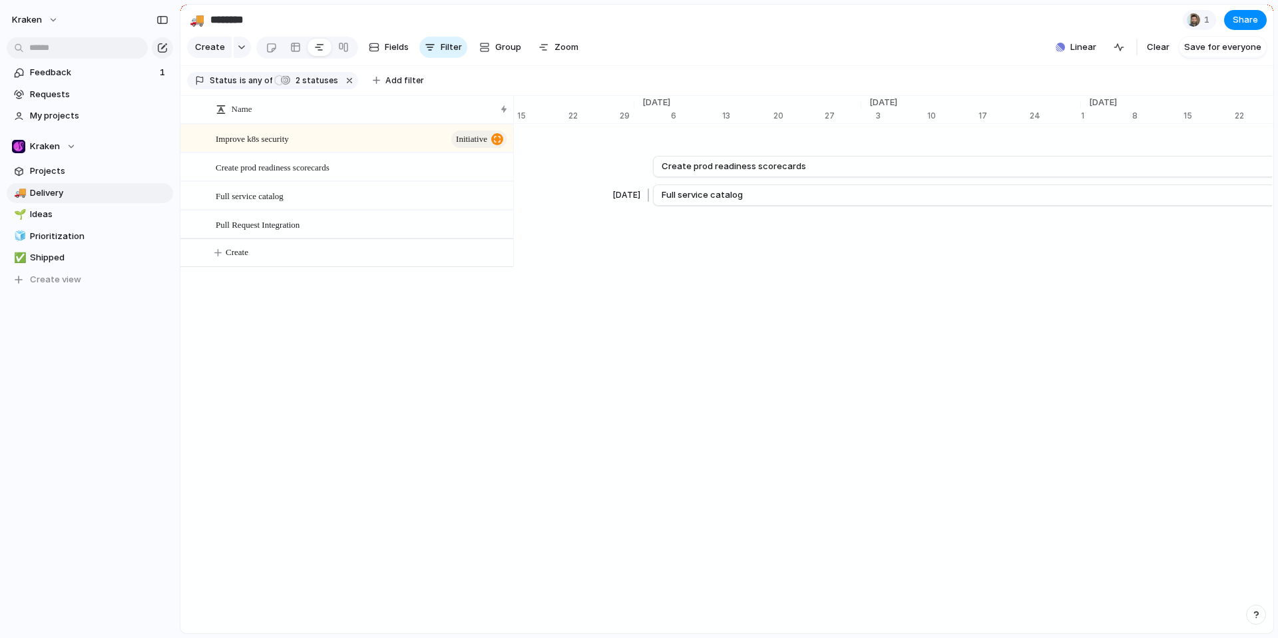
scroll to position [0, 8321]
click at [437, 49] on button "Filter" at bounding box center [443, 47] width 48 height 21
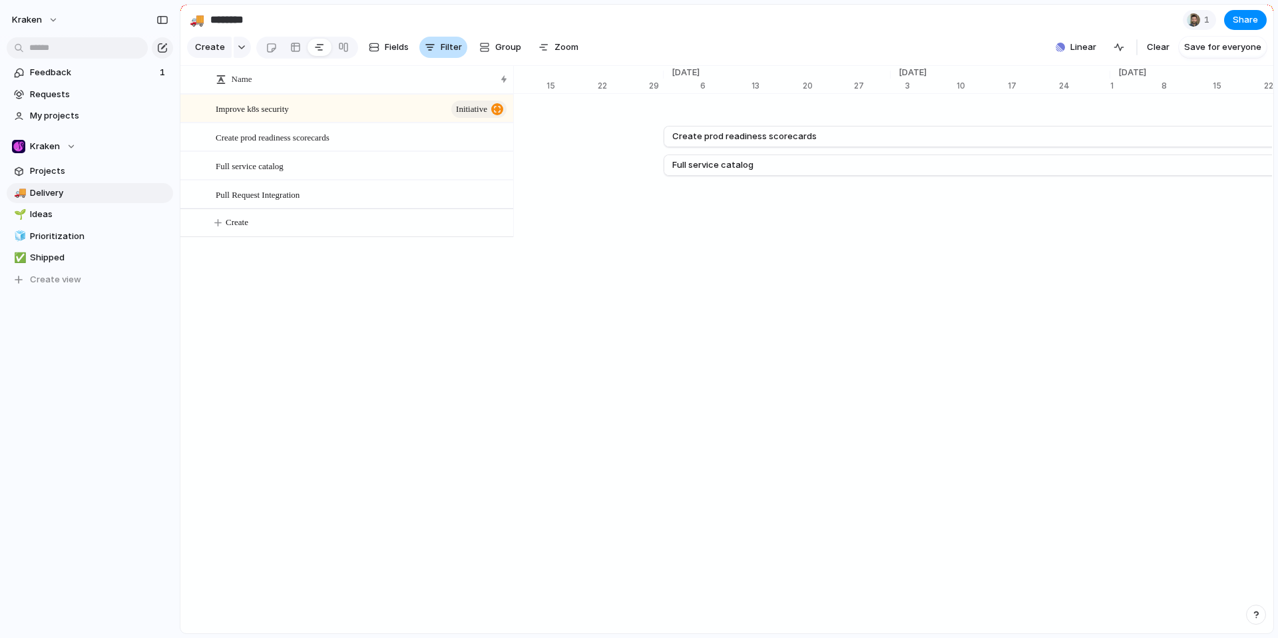
click at [449, 54] on span "Filter" at bounding box center [451, 47] width 21 height 13
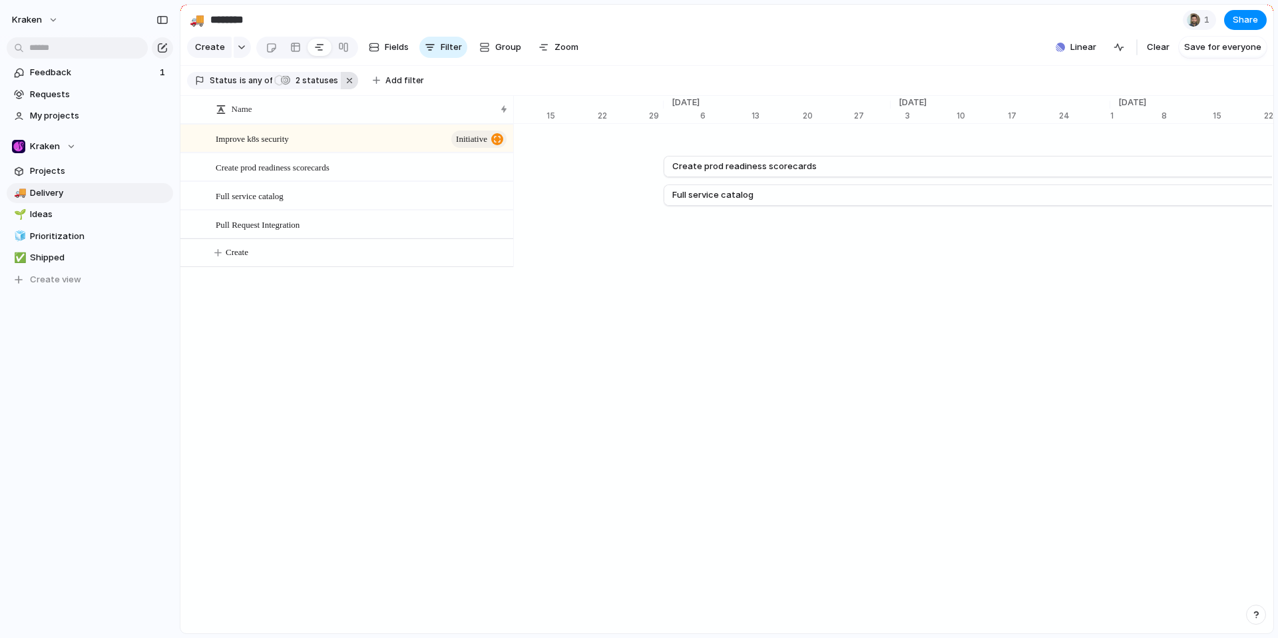
click at [347, 87] on button "button" at bounding box center [349, 80] width 17 height 17
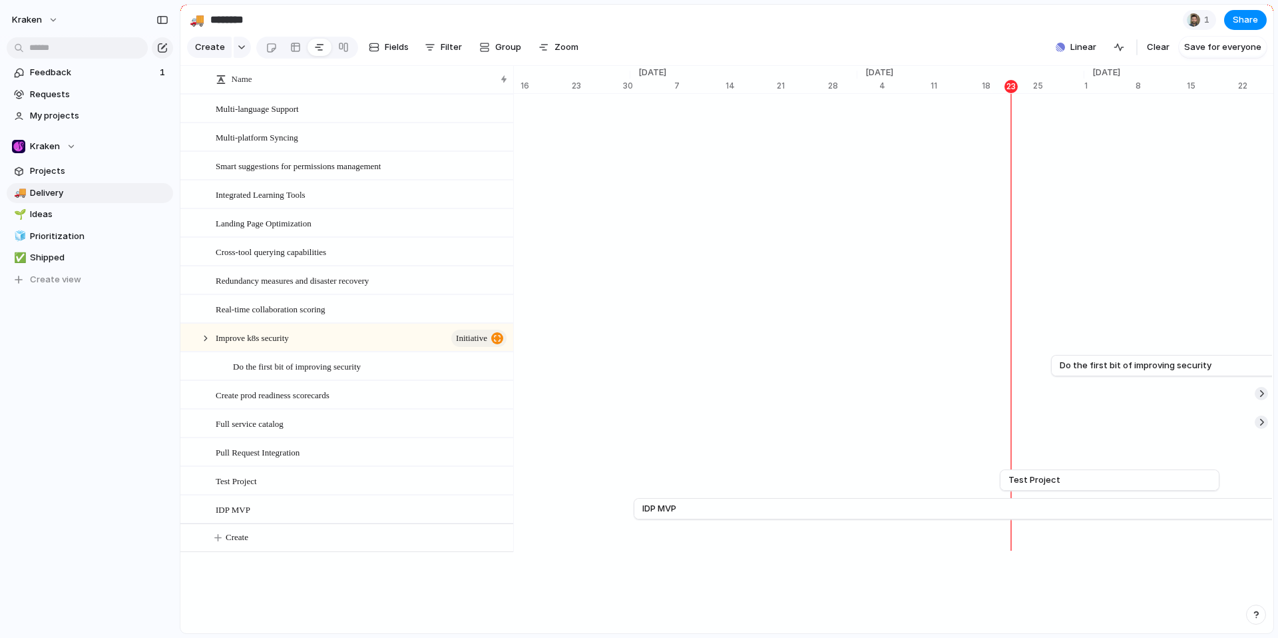
scroll to position [0, 7682]
click at [555, 54] on span "Zoom" at bounding box center [566, 47] width 24 height 13
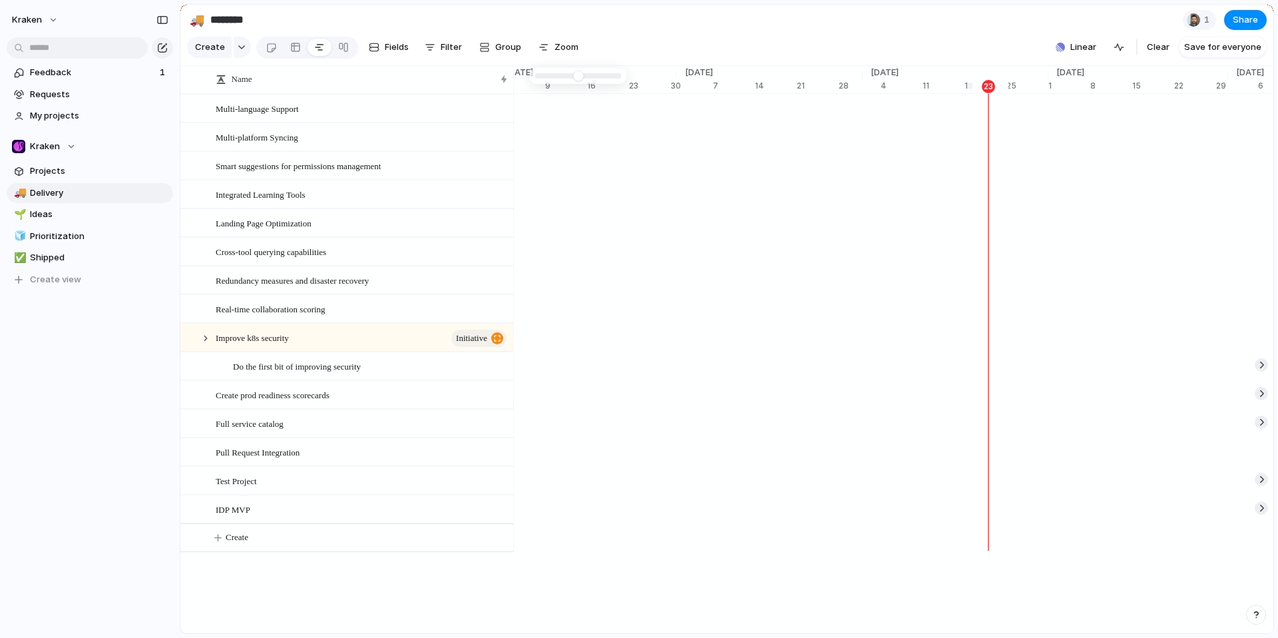
type input "*"
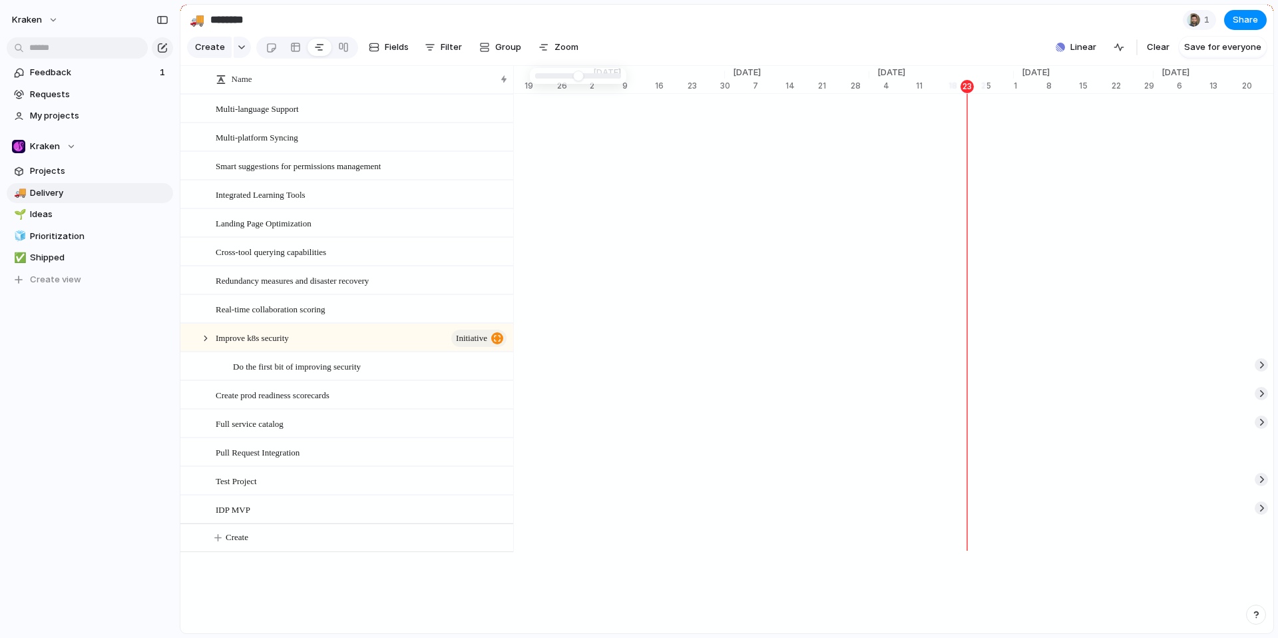
drag, startPoint x: 569, startPoint y: 73, endPoint x: 556, endPoint y: 73, distance: 13.3
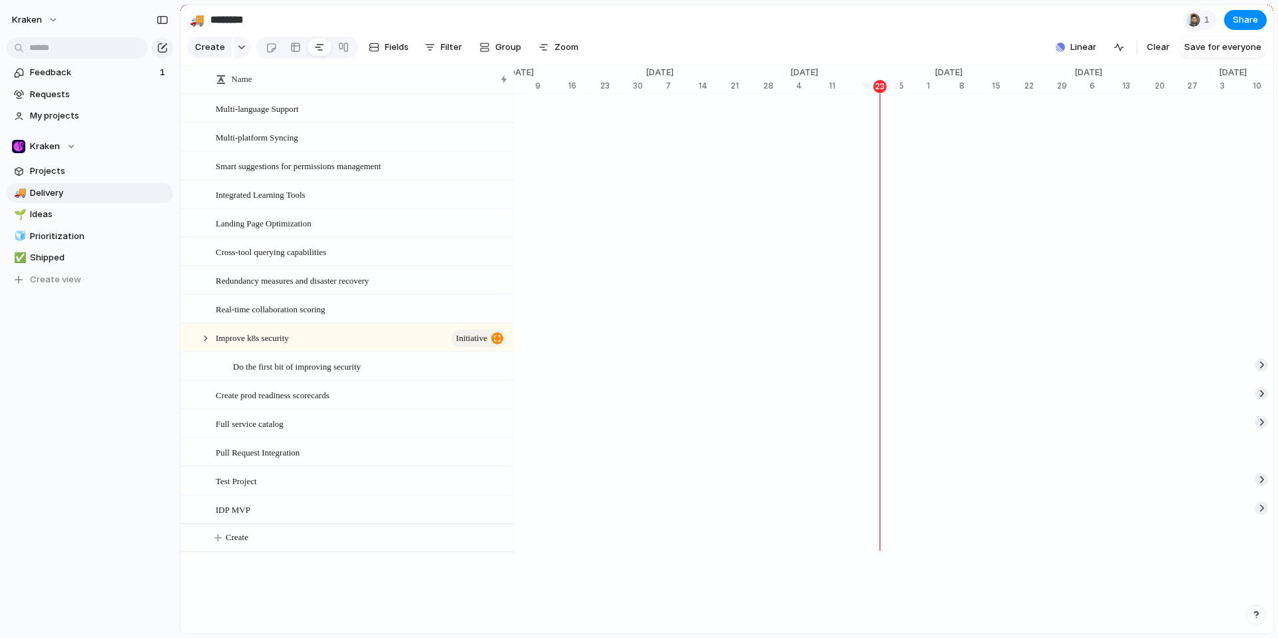
click at [1038, 437] on div "[DATE] Full service catalog [DATE]" at bounding box center [854, 423] width 10357 height 29
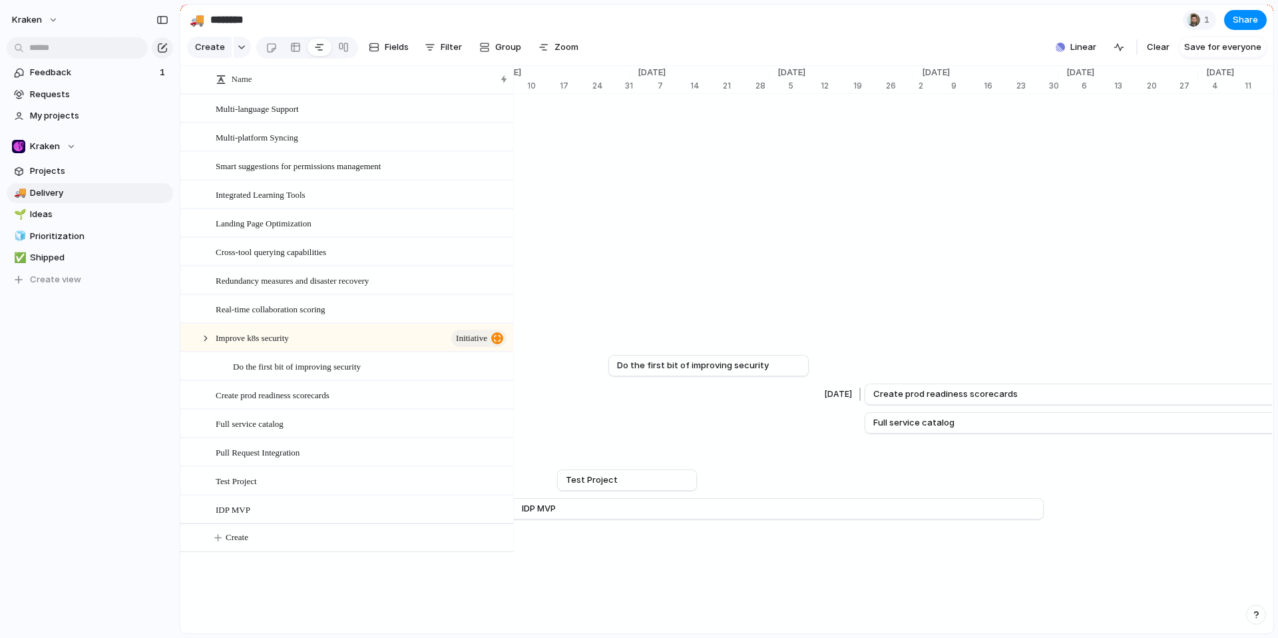
scroll to position [0, 8105]
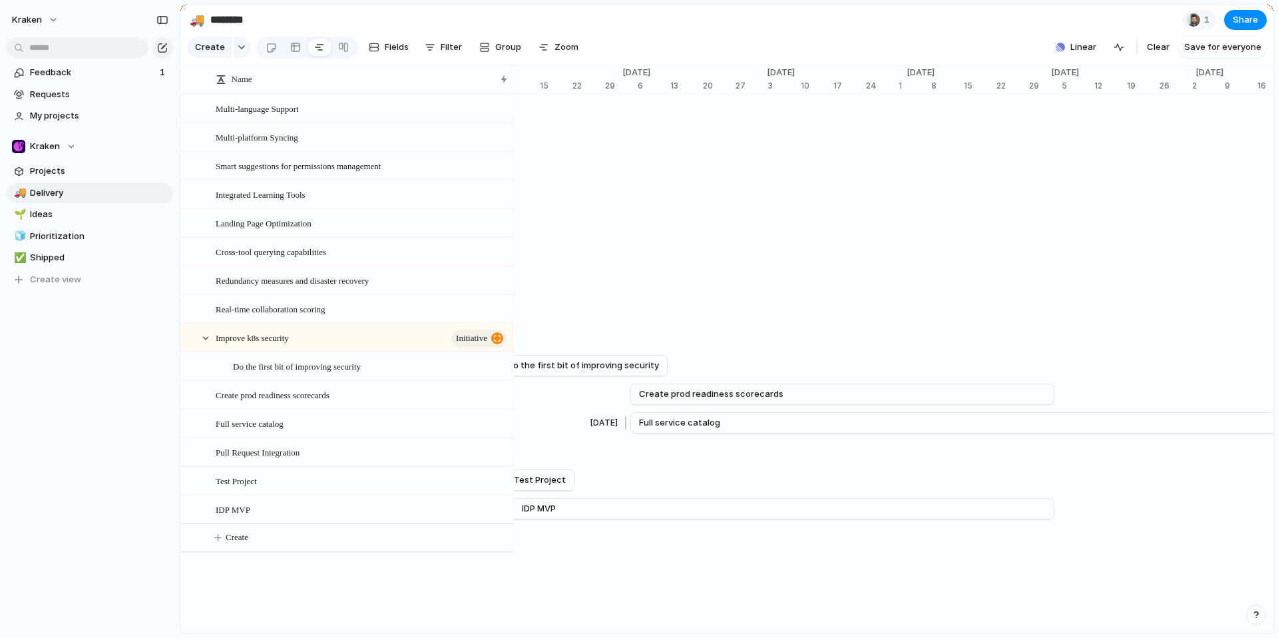
scroll to position [0, 5404]
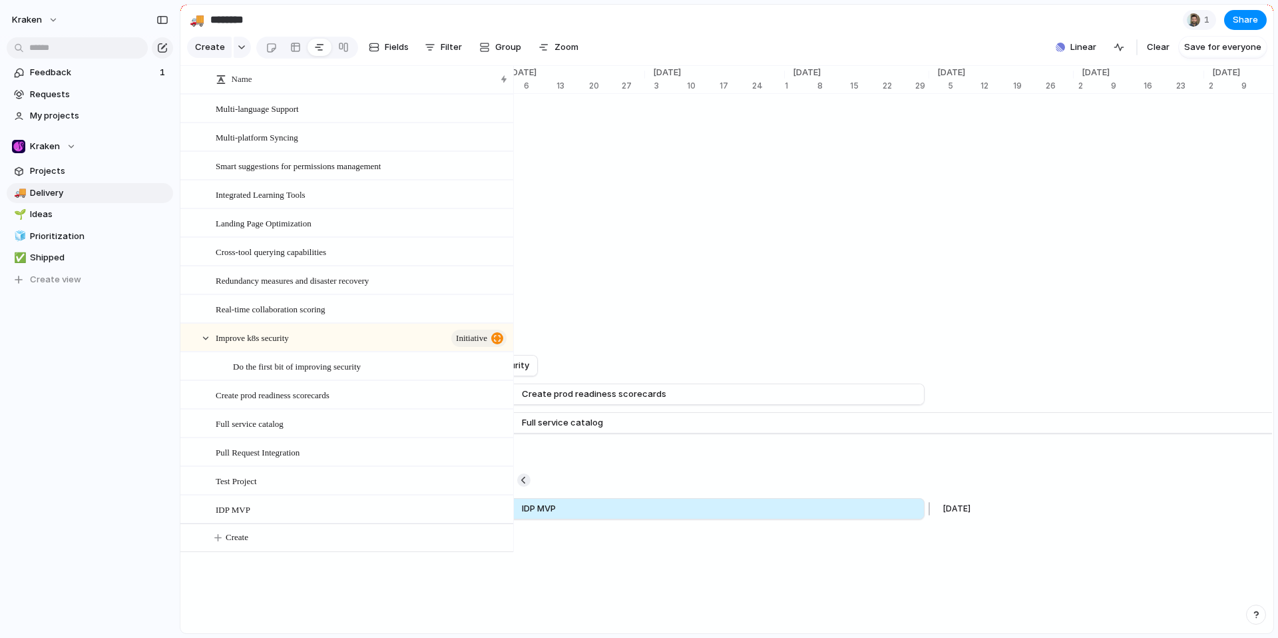
click at [801, 518] on link "IDP MVP" at bounding box center [498, 509] width 835 height 20
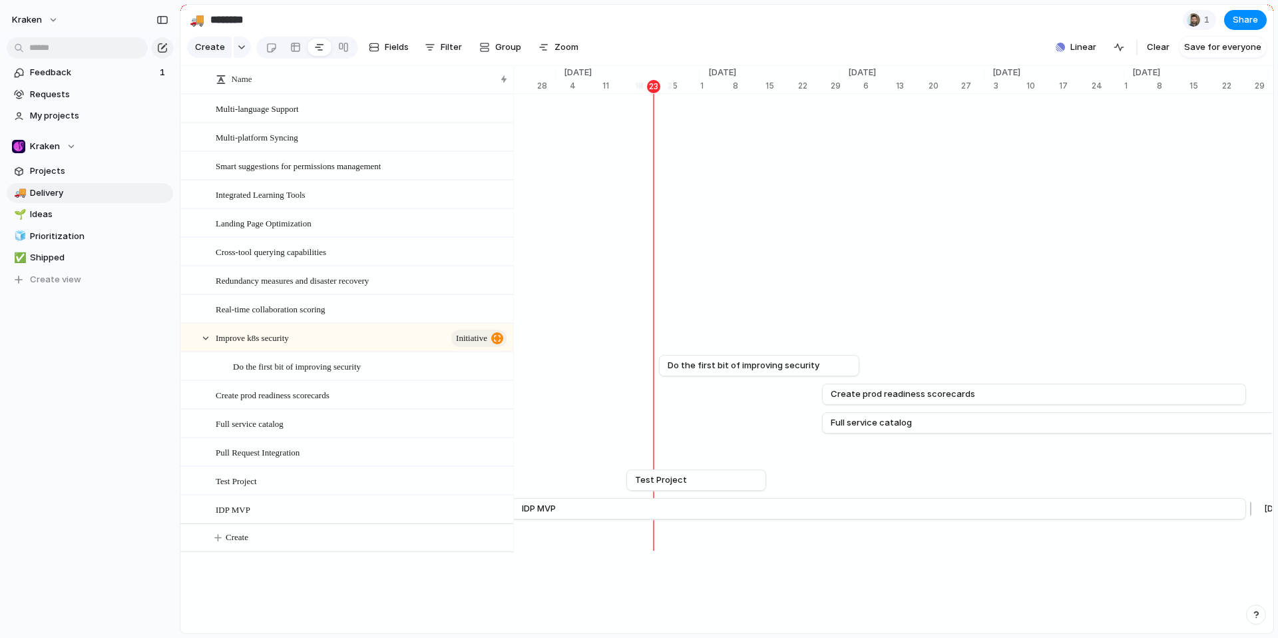
scroll to position [0, 5049]
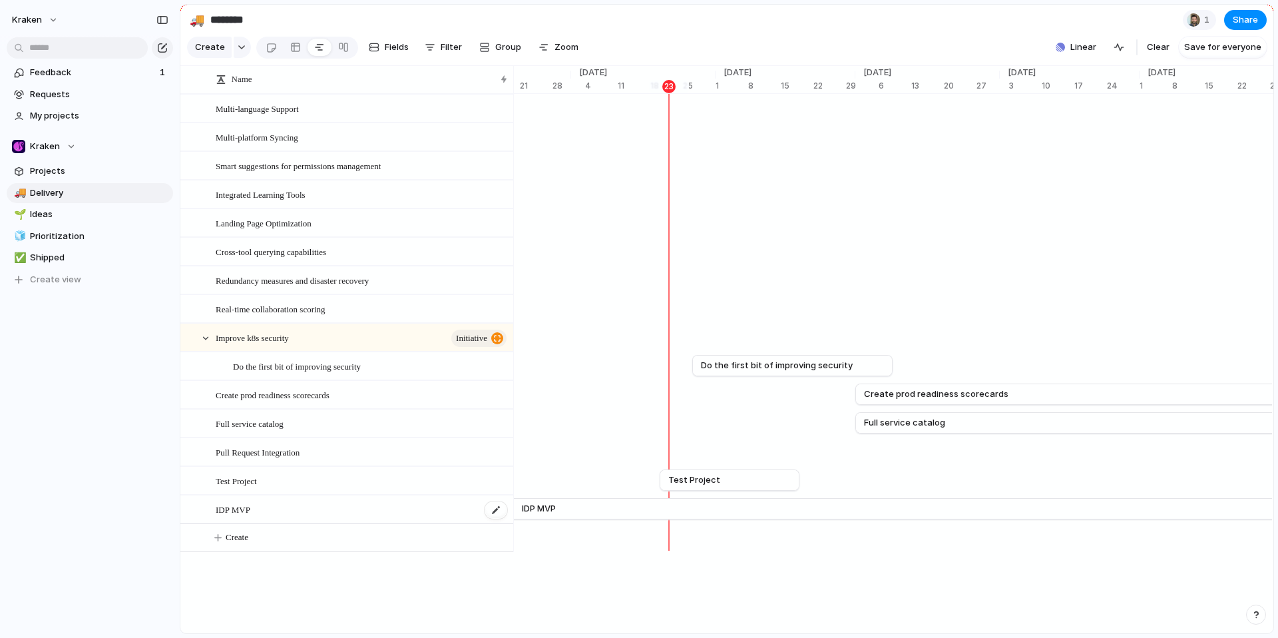
click at [463, 517] on div "IDP MVP" at bounding box center [362, 509] width 293 height 27
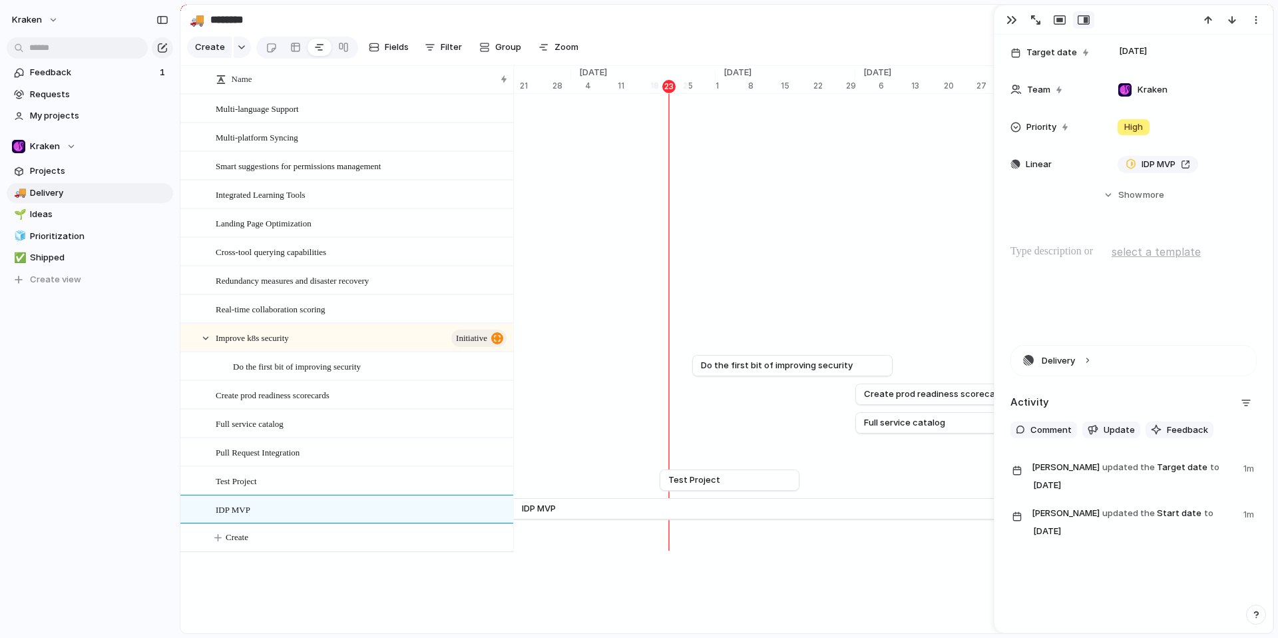
scroll to position [182, 0]
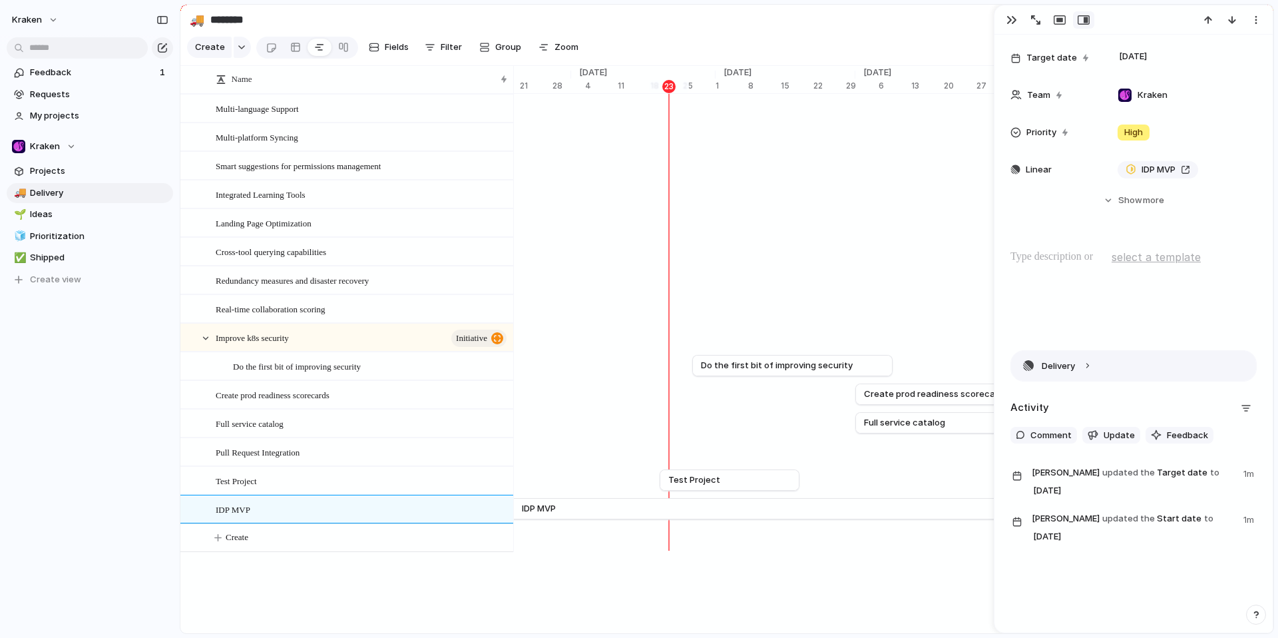
click at [1078, 365] on button "Delivery" at bounding box center [1133, 366] width 245 height 30
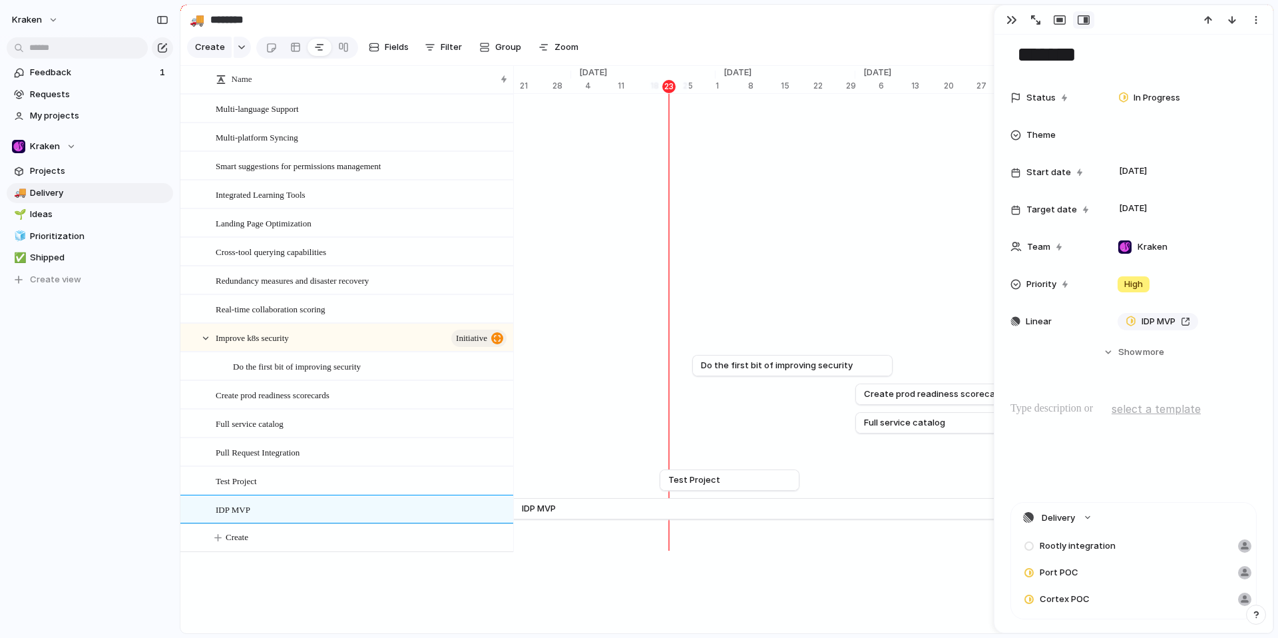
scroll to position [0, 0]
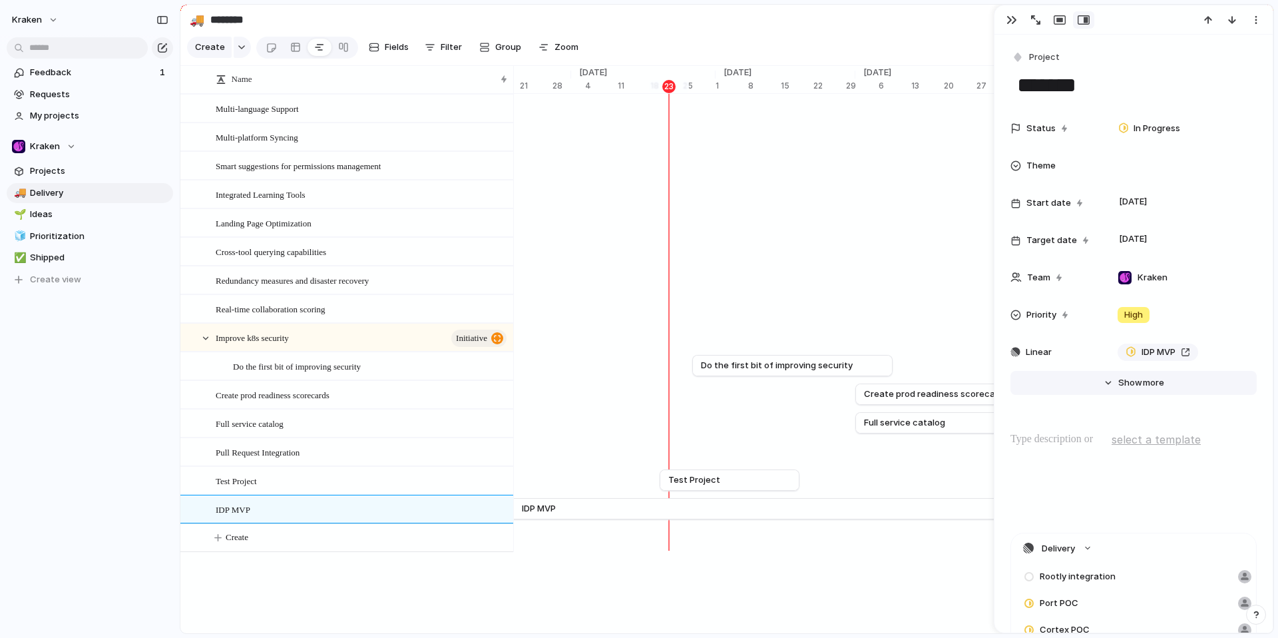
click at [1137, 393] on button "Hide Show more" at bounding box center [1133, 383] width 246 height 24
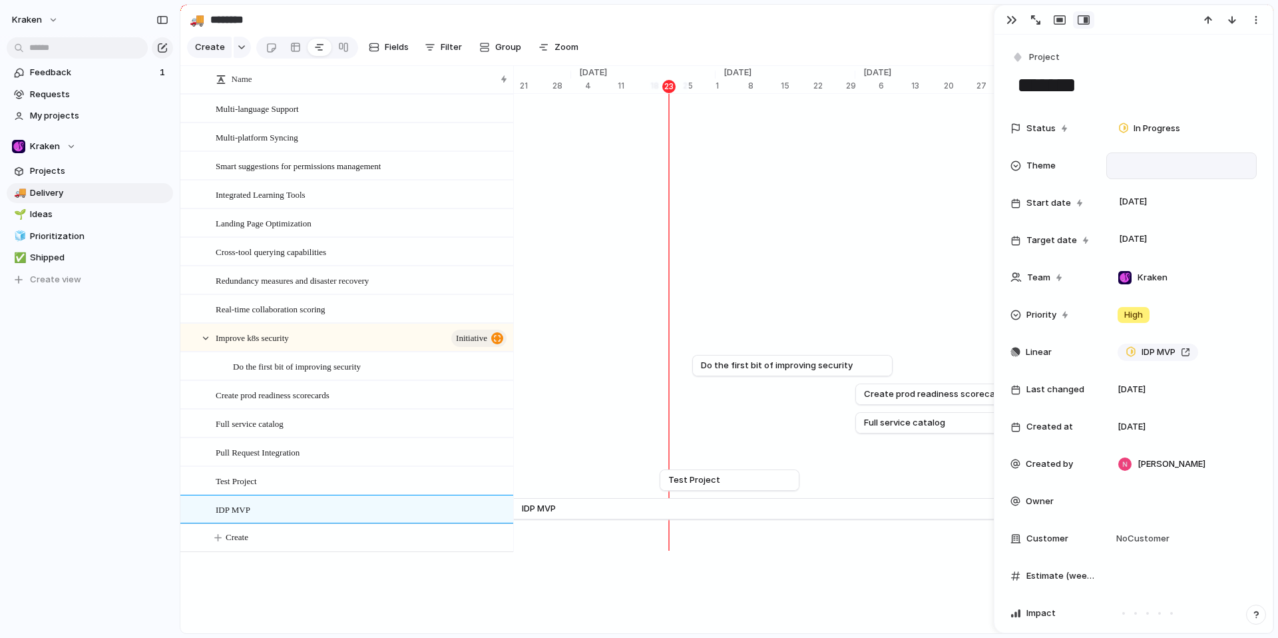
click at [1160, 161] on div at bounding box center [1181, 165] width 138 height 15
click at [1129, 232] on div at bounding box center [1125, 235] width 23 height 23
click at [1237, 133] on div "🌱 Experiment 🔮 Magic 🔨 Infrastructure 🚀 Scale" at bounding box center [639, 319] width 1278 height 638
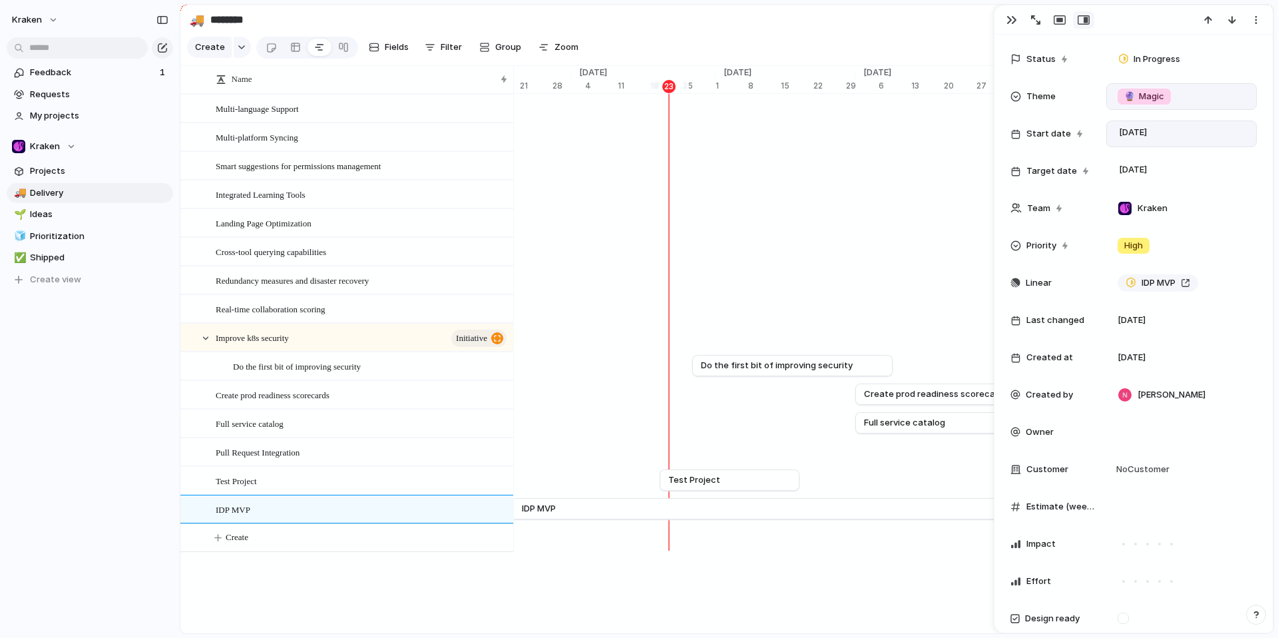
scroll to position [84, 0]
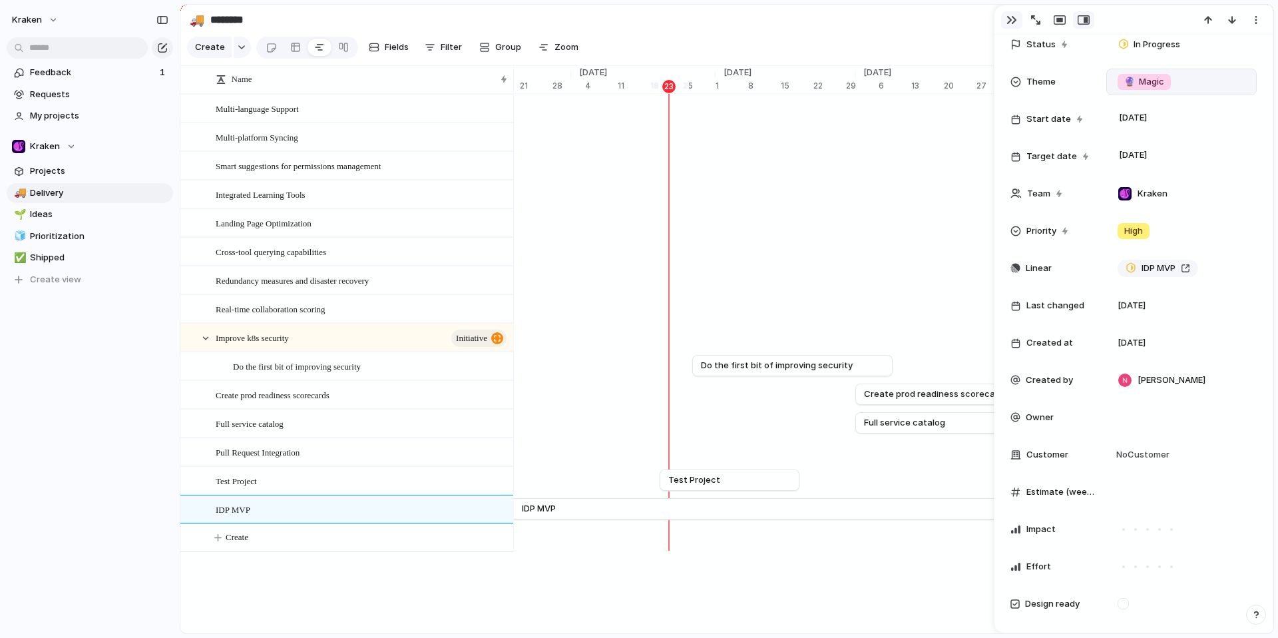
click at [1009, 27] on button "button" at bounding box center [1011, 19] width 21 height 17
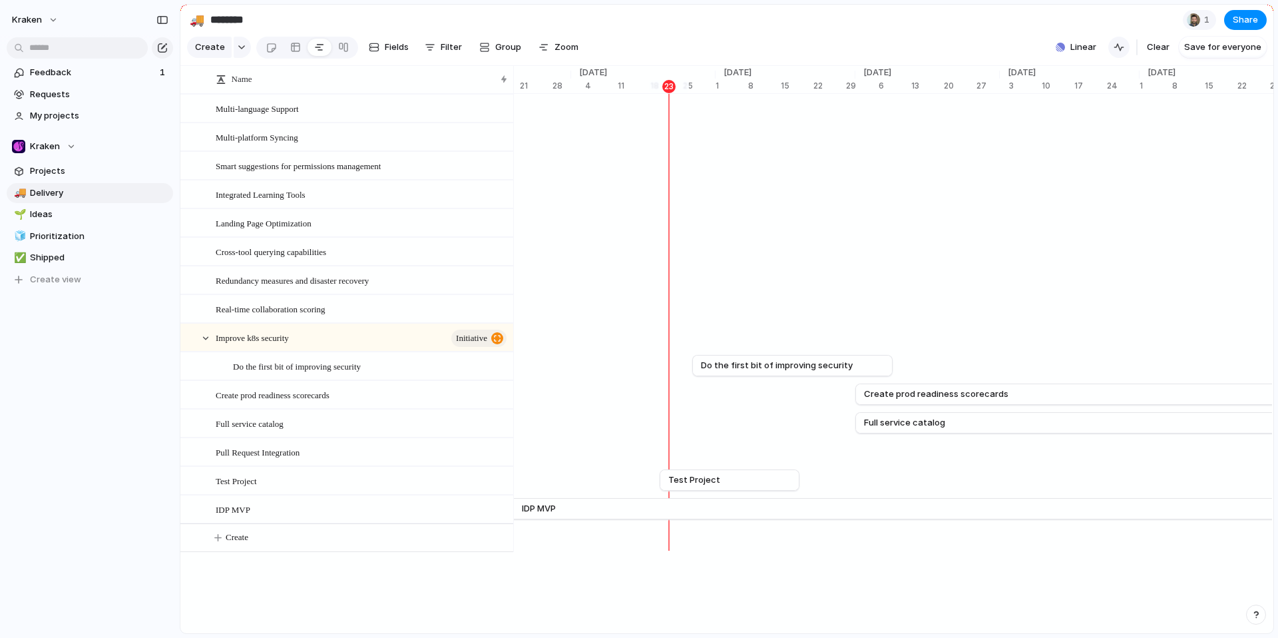
click at [1120, 53] on div "button" at bounding box center [1119, 47] width 11 height 11
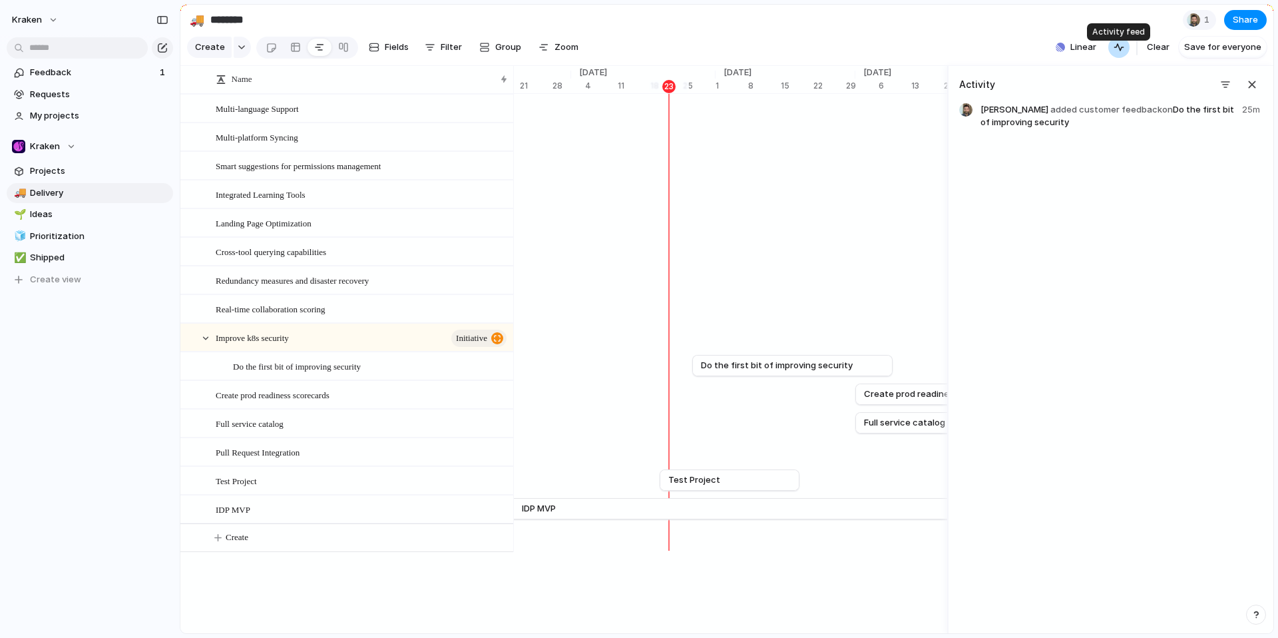
click at [1120, 53] on div "button" at bounding box center [1119, 47] width 11 height 11
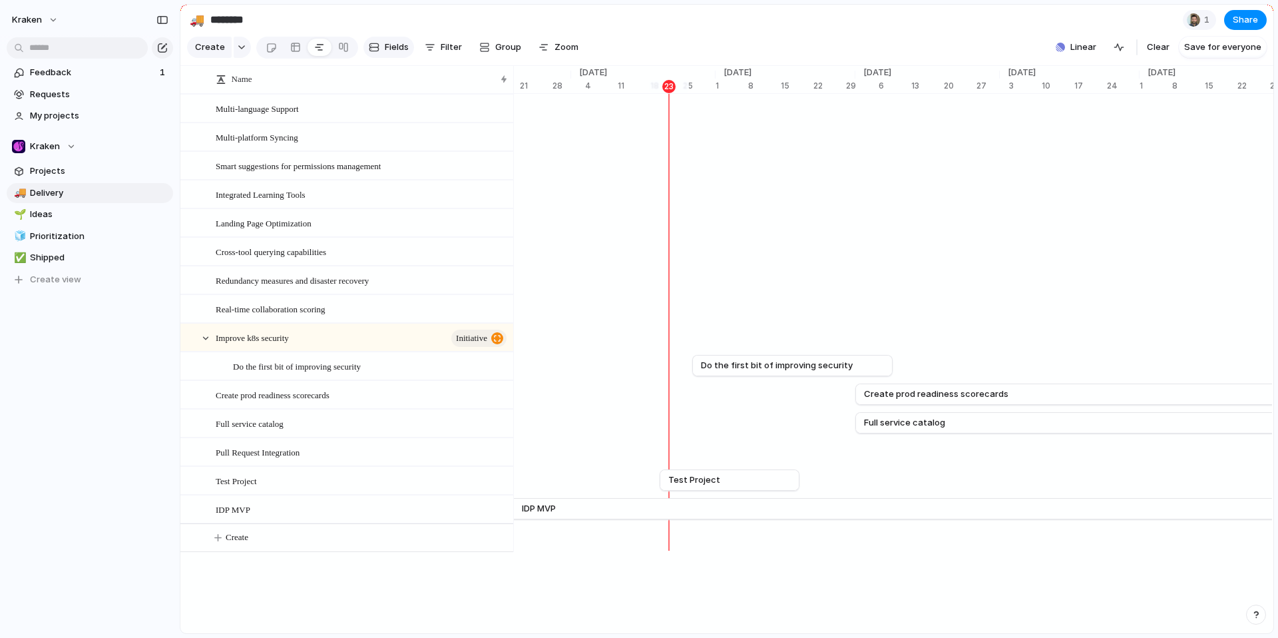
click at [388, 44] on button "Fields" at bounding box center [388, 47] width 51 height 21
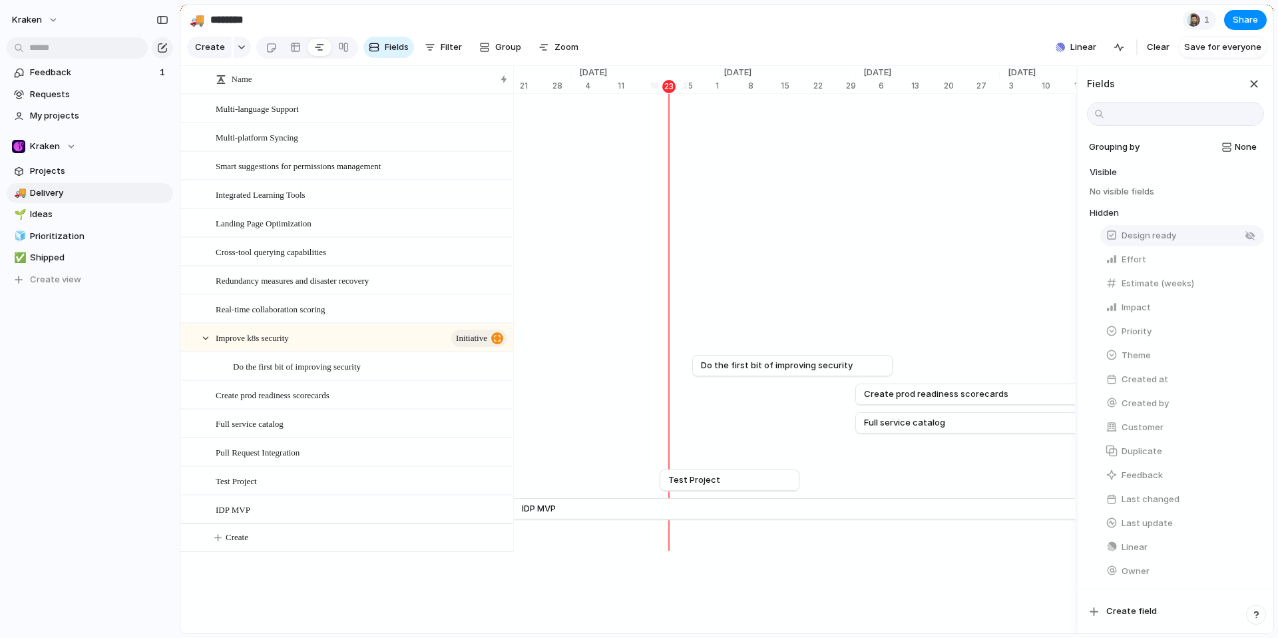
click at [1131, 242] on span "Design ready" at bounding box center [1149, 235] width 55 height 13
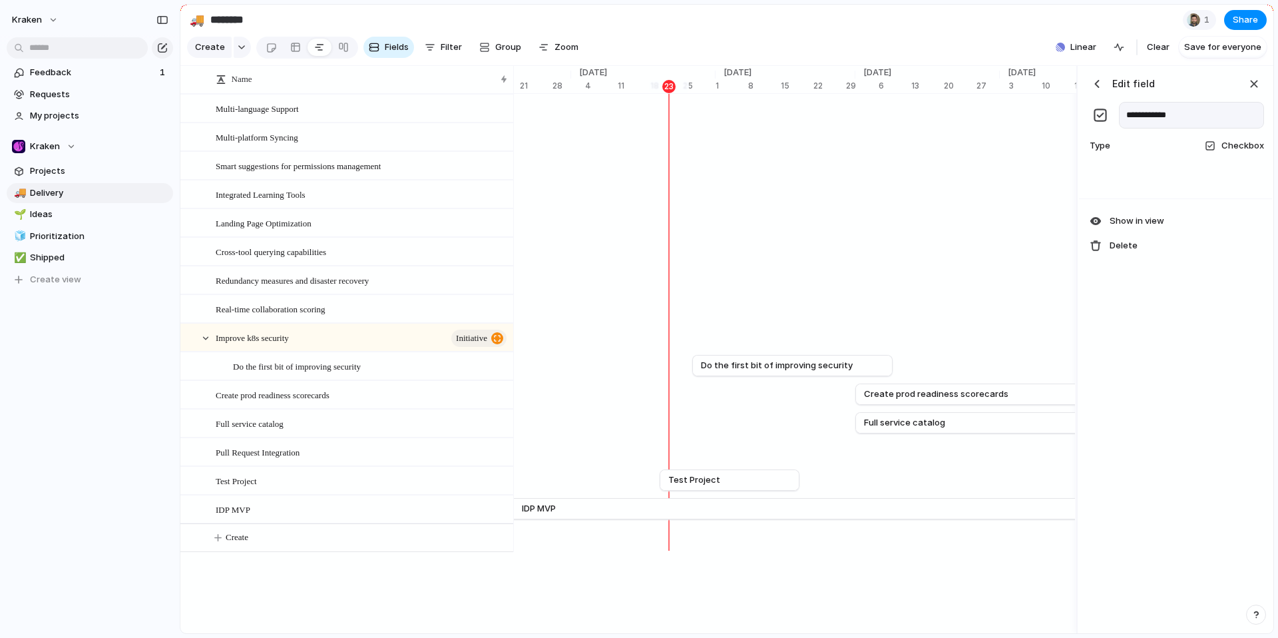
click at [1090, 91] on div "button" at bounding box center [1096, 83] width 13 height 13
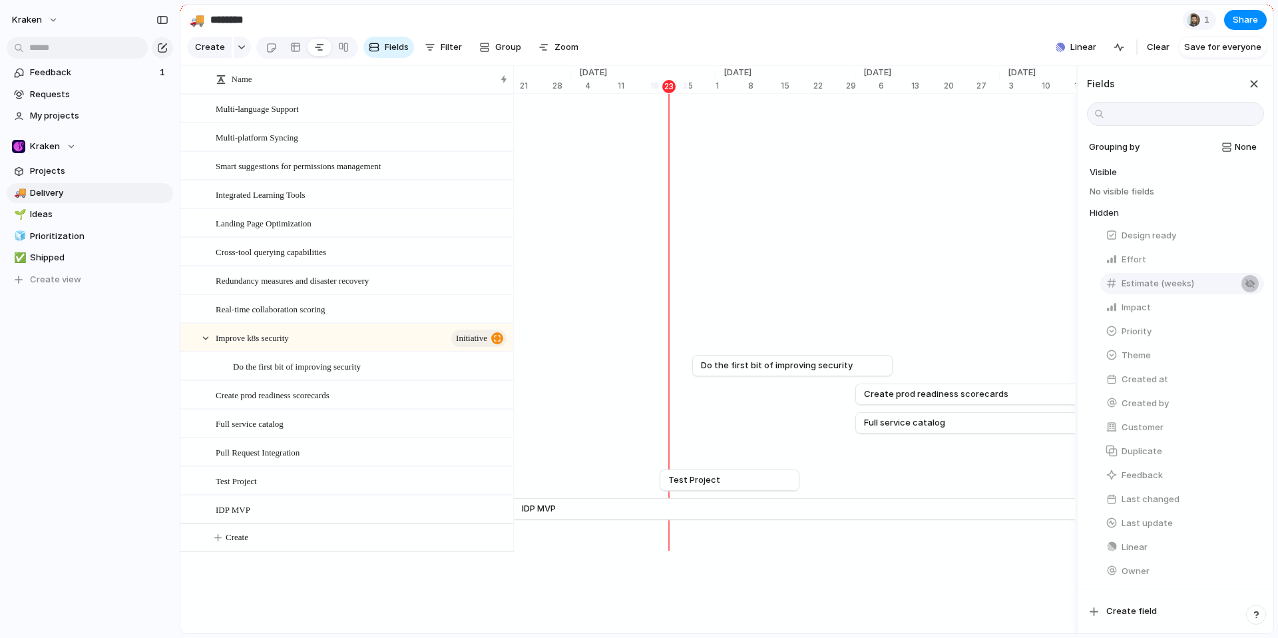
click at [1245, 289] on div "button" at bounding box center [1250, 283] width 11 height 11
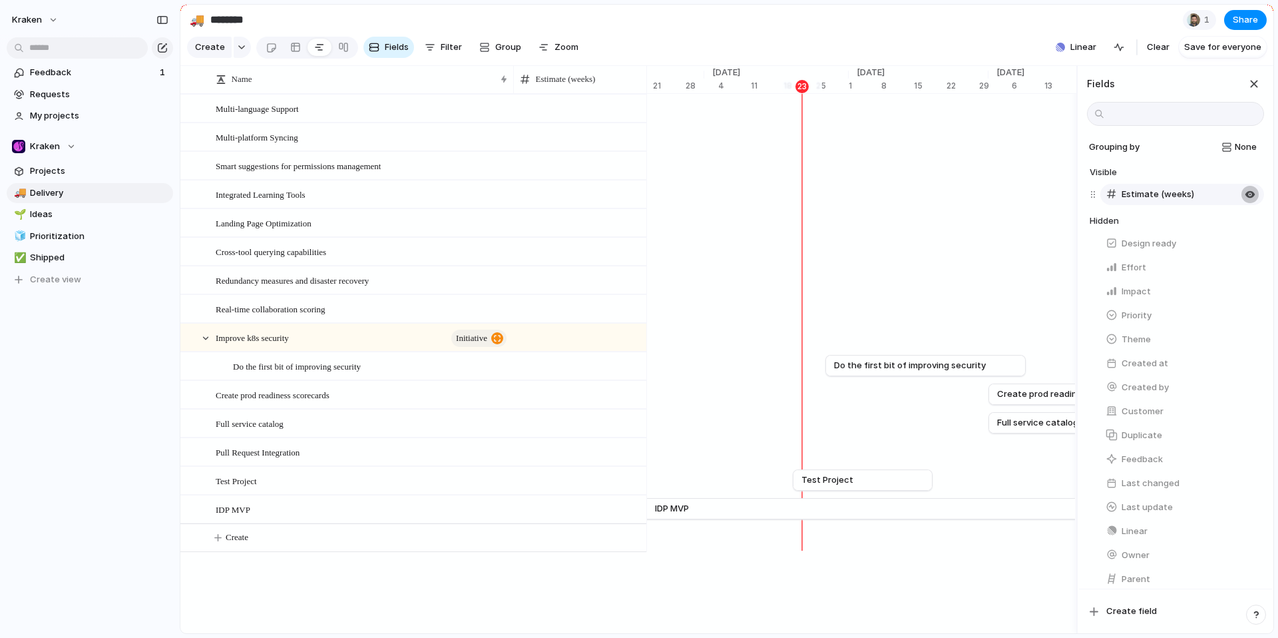
click at [1245, 200] on div "button" at bounding box center [1250, 194] width 11 height 11
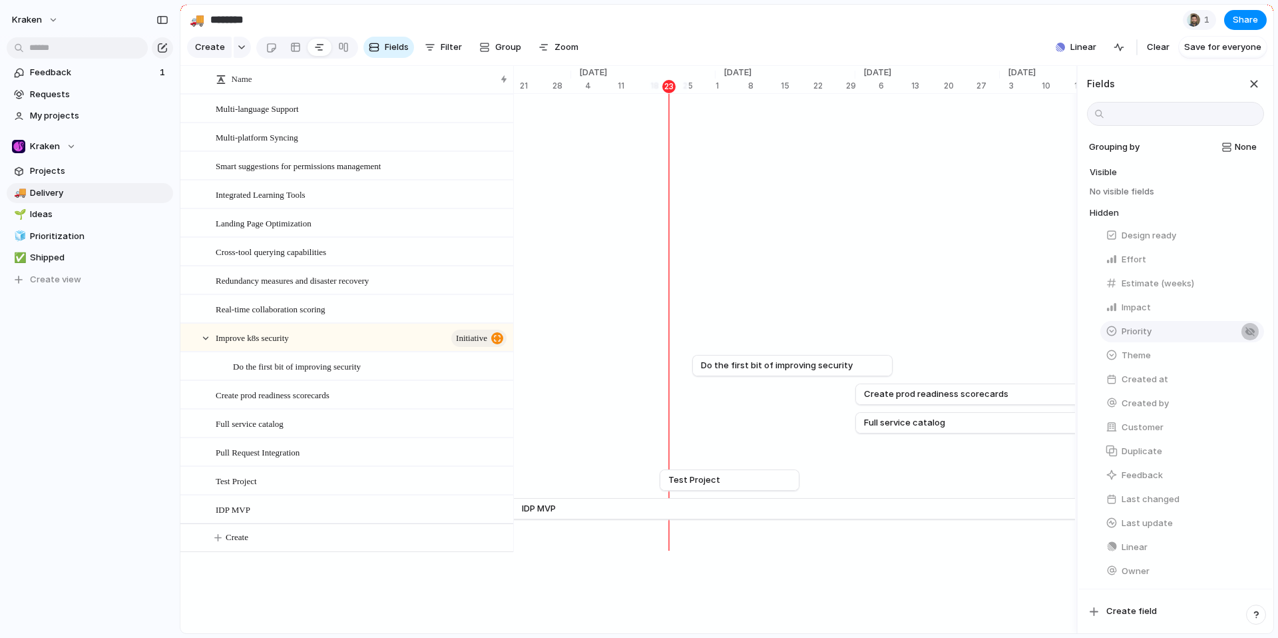
click at [1241, 340] on button "button" at bounding box center [1249, 331] width 17 height 17
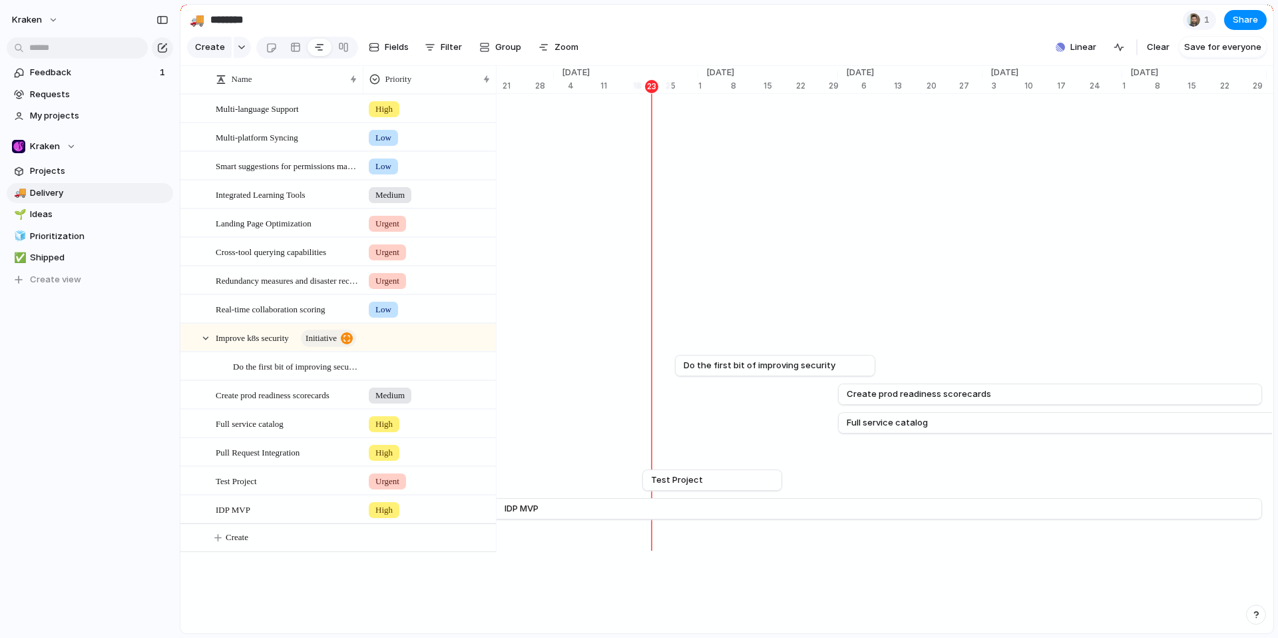
drag, startPoint x: 513, startPoint y: 89, endPoint x: 363, endPoint y: 101, distance: 150.9
click at [363, 93] on div at bounding box center [362, 79] width 7 height 28
click at [265, 86] on div "Name" at bounding box center [280, 79] width 129 height 13
click at [274, 89] on div "Sort ascending Sort descending" at bounding box center [639, 319] width 1278 height 638
click at [355, 89] on div "Name" at bounding box center [286, 79] width 148 height 21
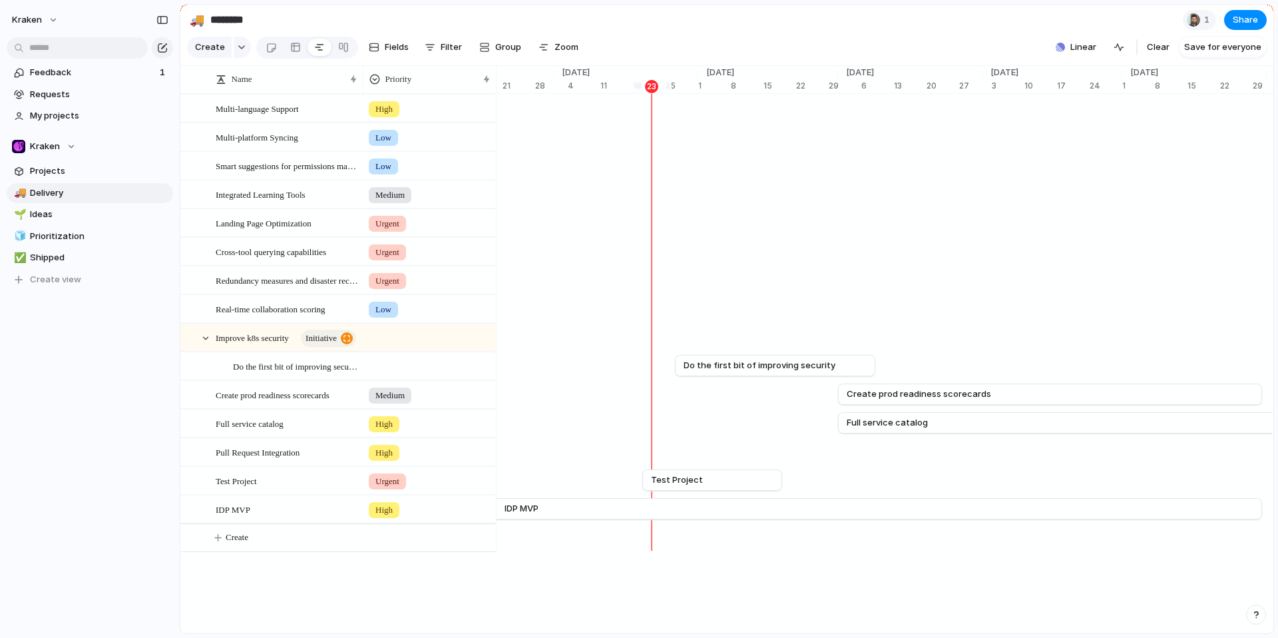
click at [349, 89] on div "Sort ascending Sort descending" at bounding box center [639, 319] width 1278 height 638
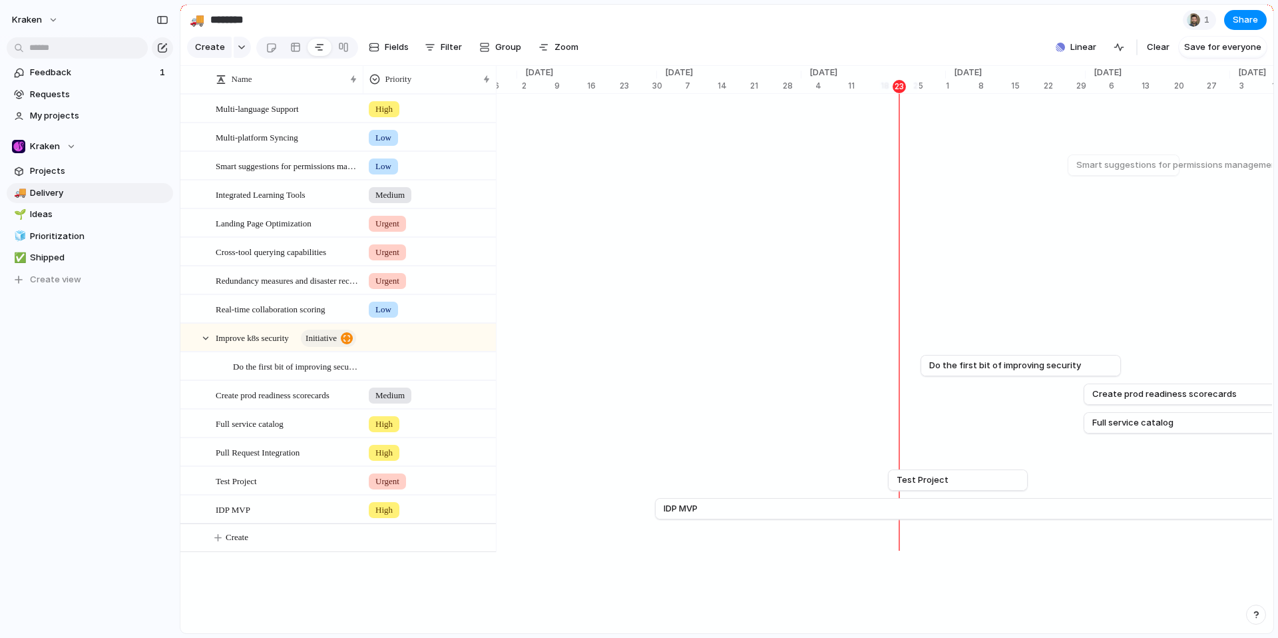
scroll to position [0, 4802]
click at [1088, 53] on span "Linear" at bounding box center [1083, 47] width 26 height 13
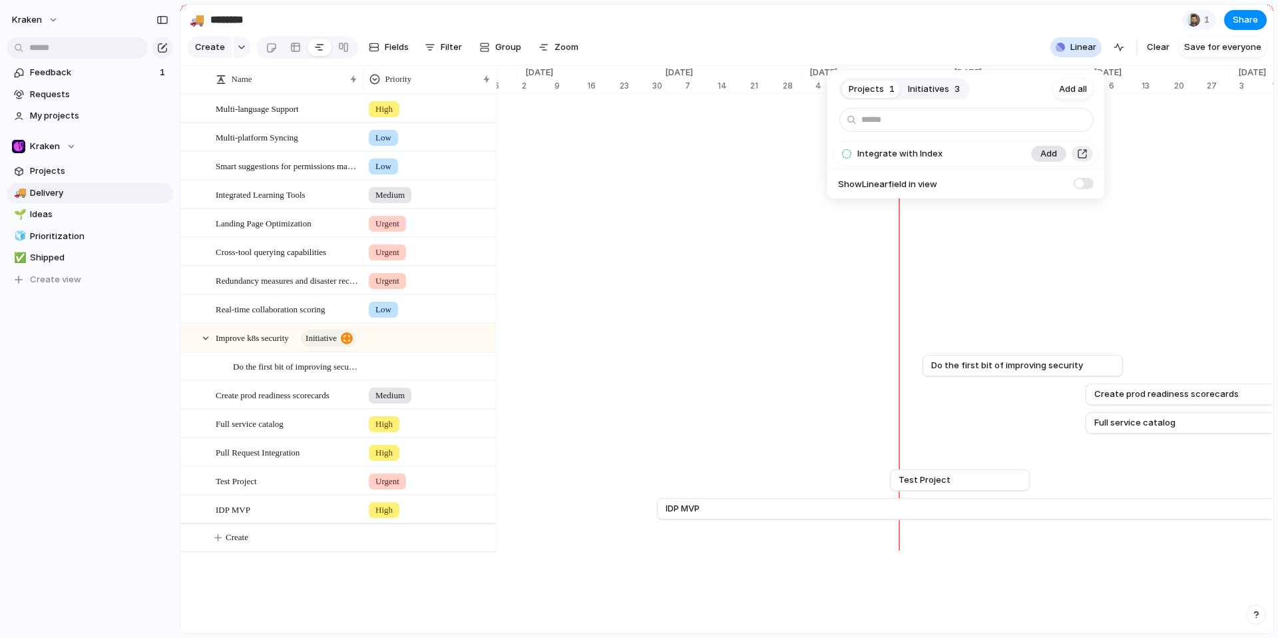
click at [1043, 150] on span "Add" at bounding box center [1048, 153] width 17 height 13
click at [1090, 218] on span at bounding box center [1084, 219] width 20 height 11
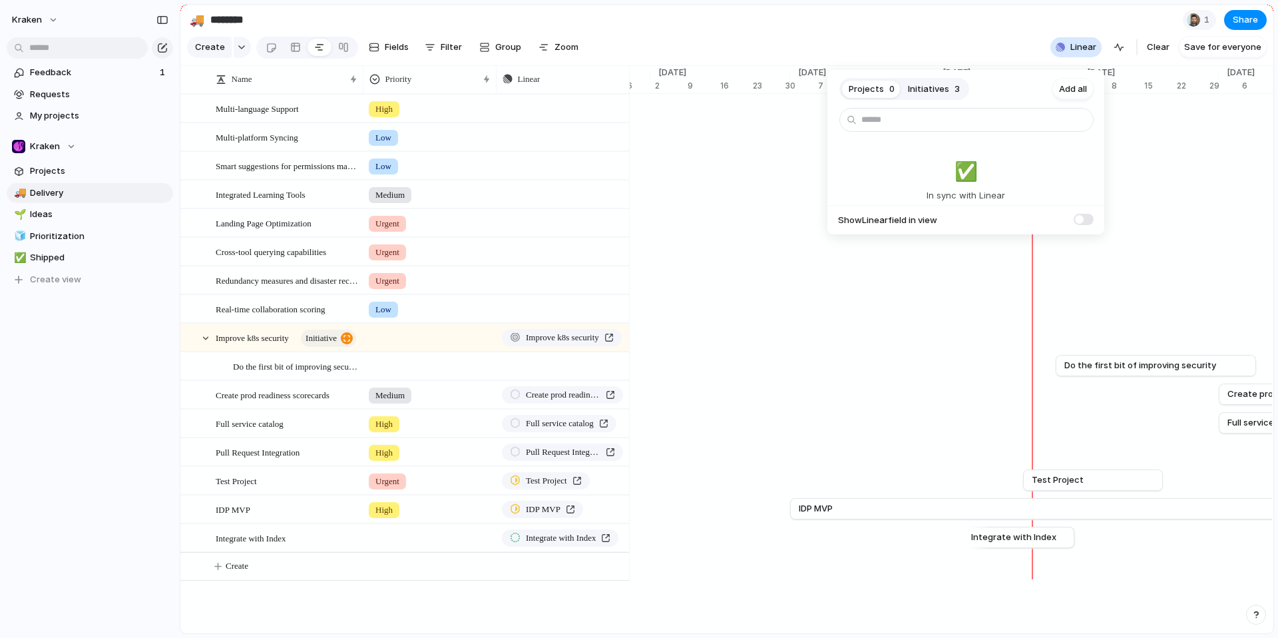
click at [1090, 218] on span at bounding box center [1084, 219] width 20 height 11
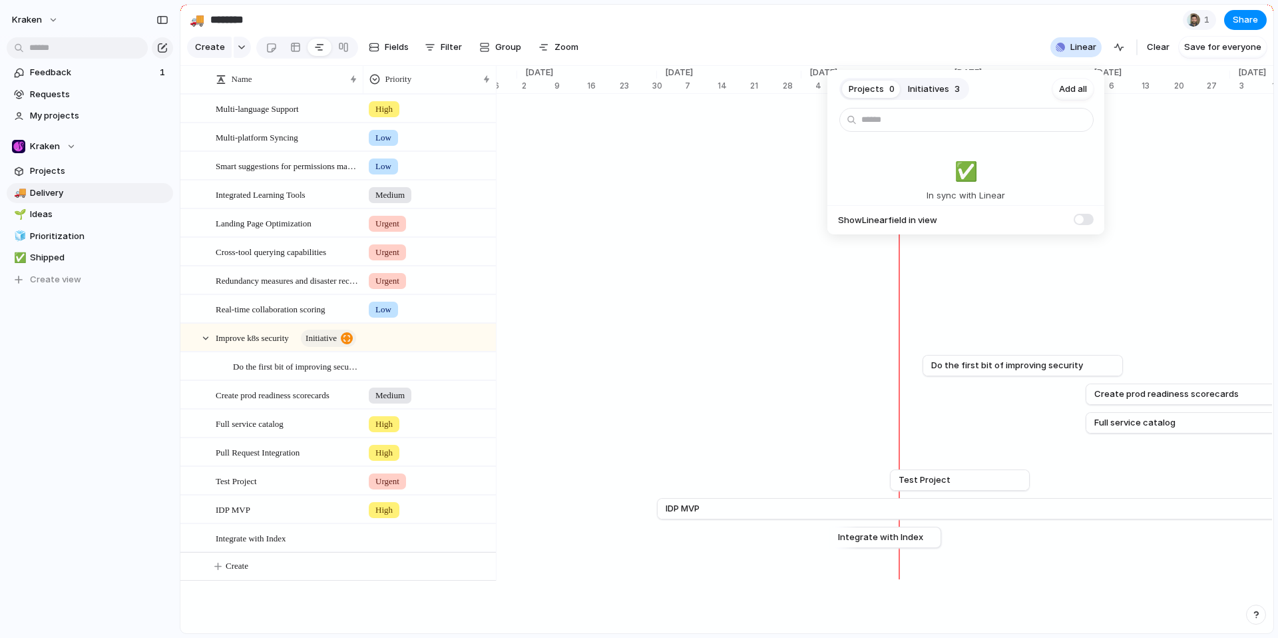
click at [944, 21] on div "Projects 0 Initiatives 3 Add all ✅️ In sync with Linear Show Linear field in vi…" at bounding box center [639, 319] width 1278 height 638
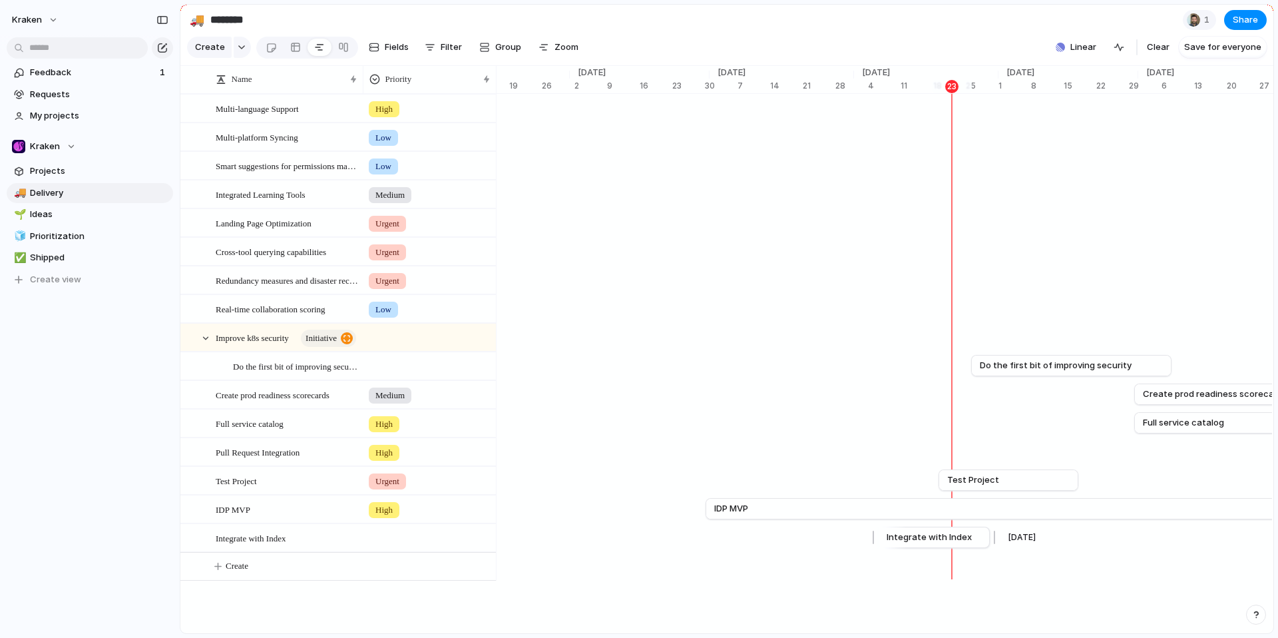
scroll to position [0, 4748]
click at [926, 540] on span "Integrate with Index" at bounding box center [935, 536] width 85 height 13
click at [949, 540] on span "Integrate with Index" at bounding box center [934, 536] width 85 height 13
click at [922, 544] on span "Integrate with Index" at bounding box center [934, 536] width 85 height 13
click at [351, 542] on div at bounding box center [345, 538] width 23 height 17
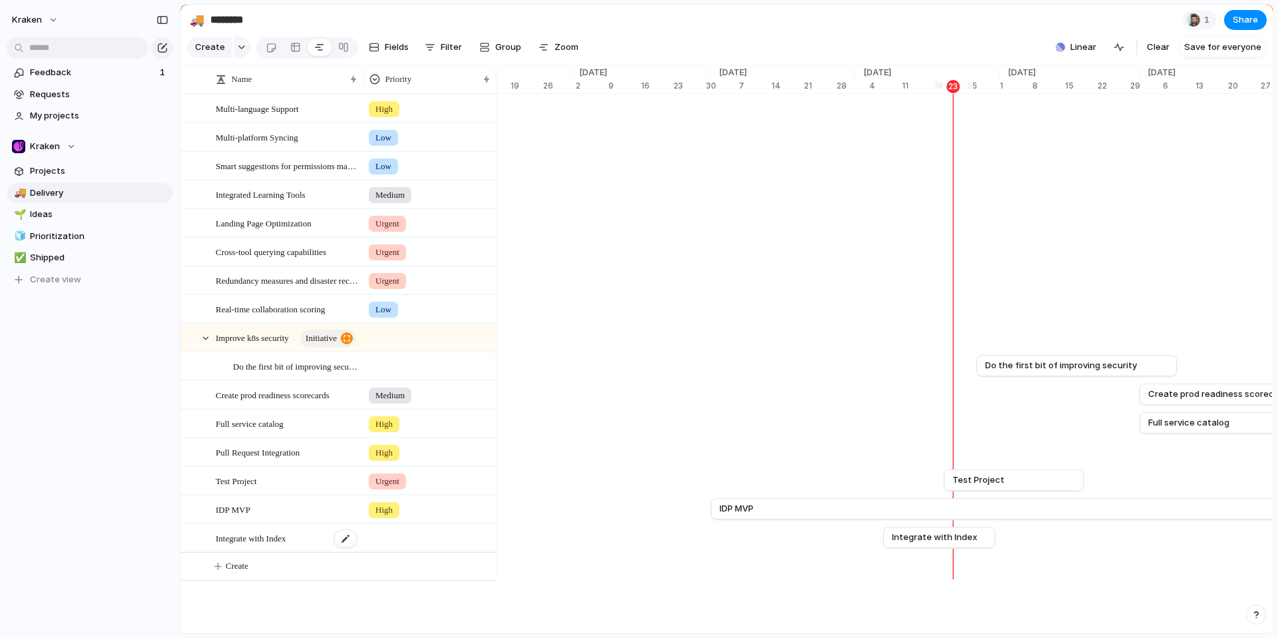
click at [253, 545] on span "Integrate with Index" at bounding box center [251, 537] width 70 height 15
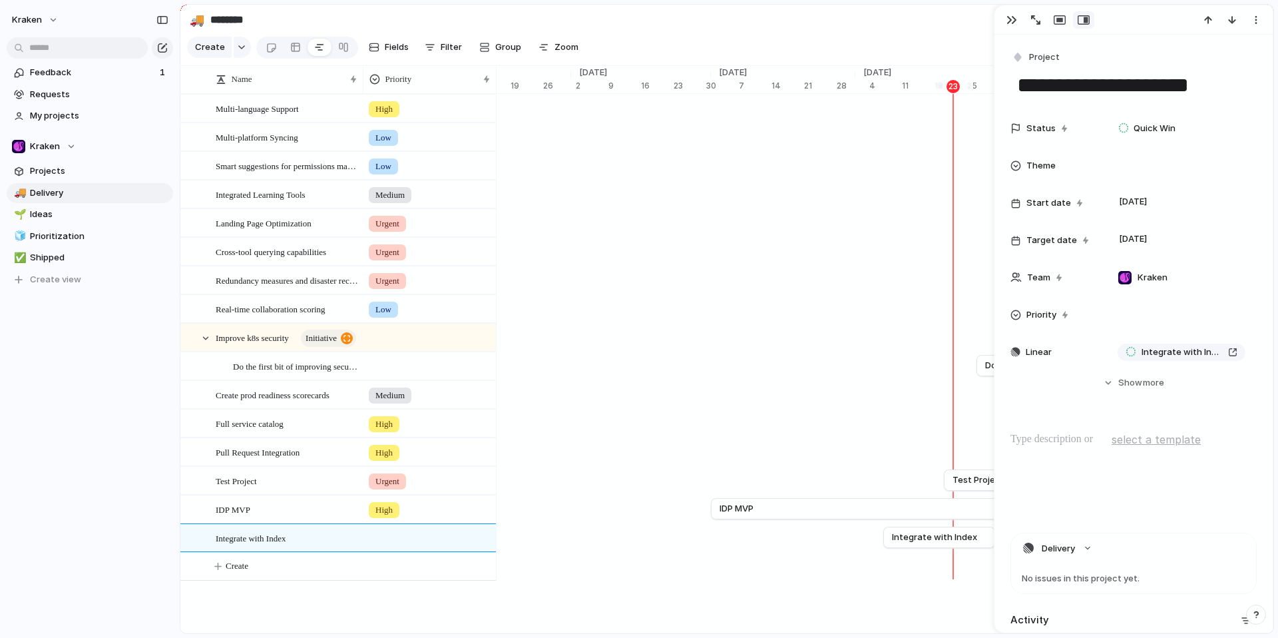
click at [966, 24] on section "🚚 ******** 1 Share" at bounding box center [726, 20] width 1093 height 30
click at [1010, 25] on button "button" at bounding box center [1011, 19] width 21 height 17
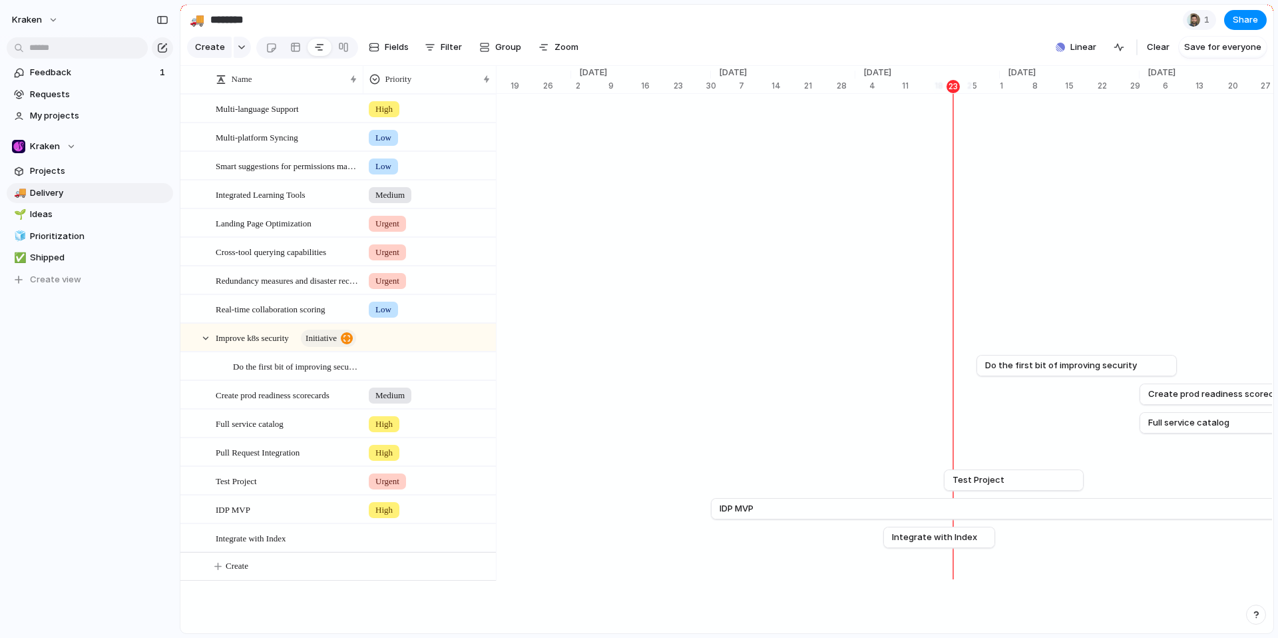
click at [1084, 65] on section "Create Fields Filter Group Zoom Linear Clear Save for everyone" at bounding box center [726, 50] width 1093 height 32
click at [1085, 54] on span "Linear" at bounding box center [1083, 47] width 26 height 13
click at [892, 47] on div "Projects 0 Initiatives 3 Add all ✅️ In sync with Linear Show Linear field in vi…" at bounding box center [639, 319] width 1278 height 638
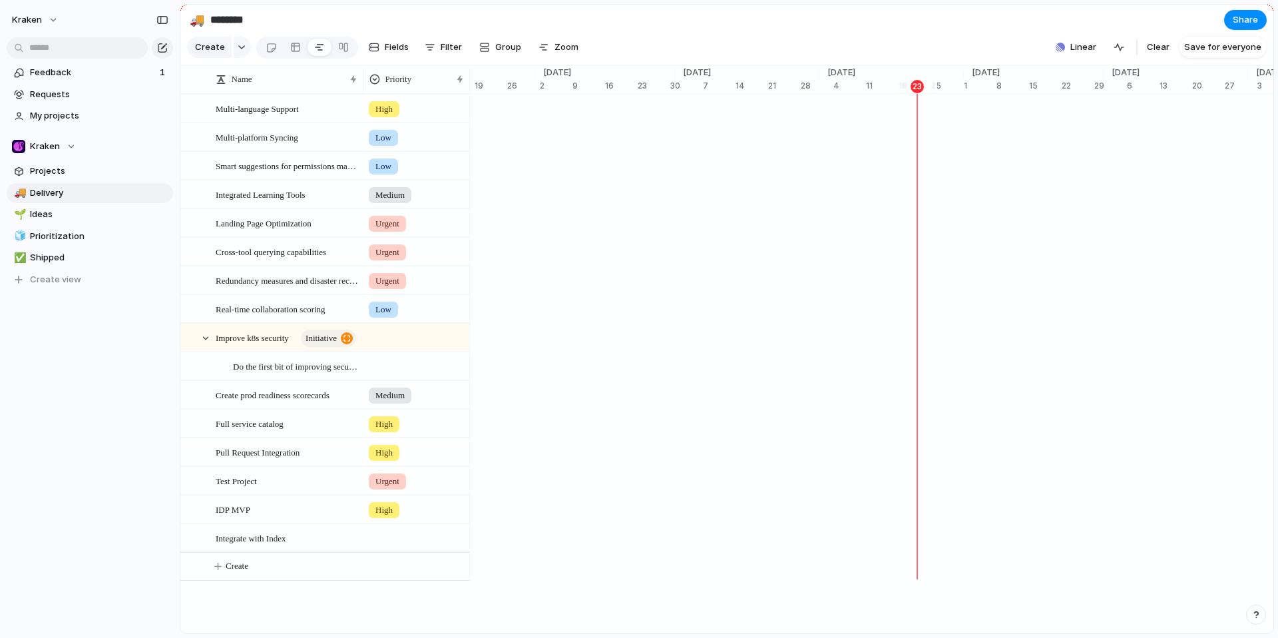
scroll to position [0, 4757]
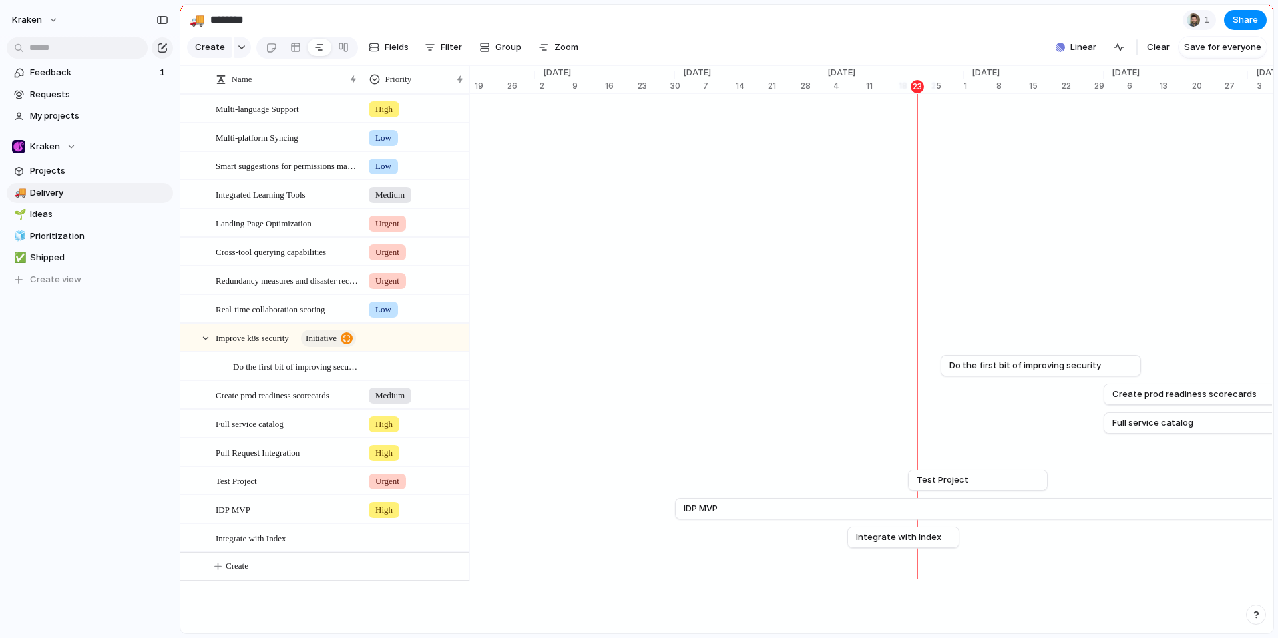
click at [386, 546] on div at bounding box center [415, 535] width 105 height 22
click at [319, 547] on div "Urgent High Medium Low" at bounding box center [639, 319] width 1278 height 638
click at [48, 207] on link "🌱 Ideas" at bounding box center [90, 214] width 166 height 20
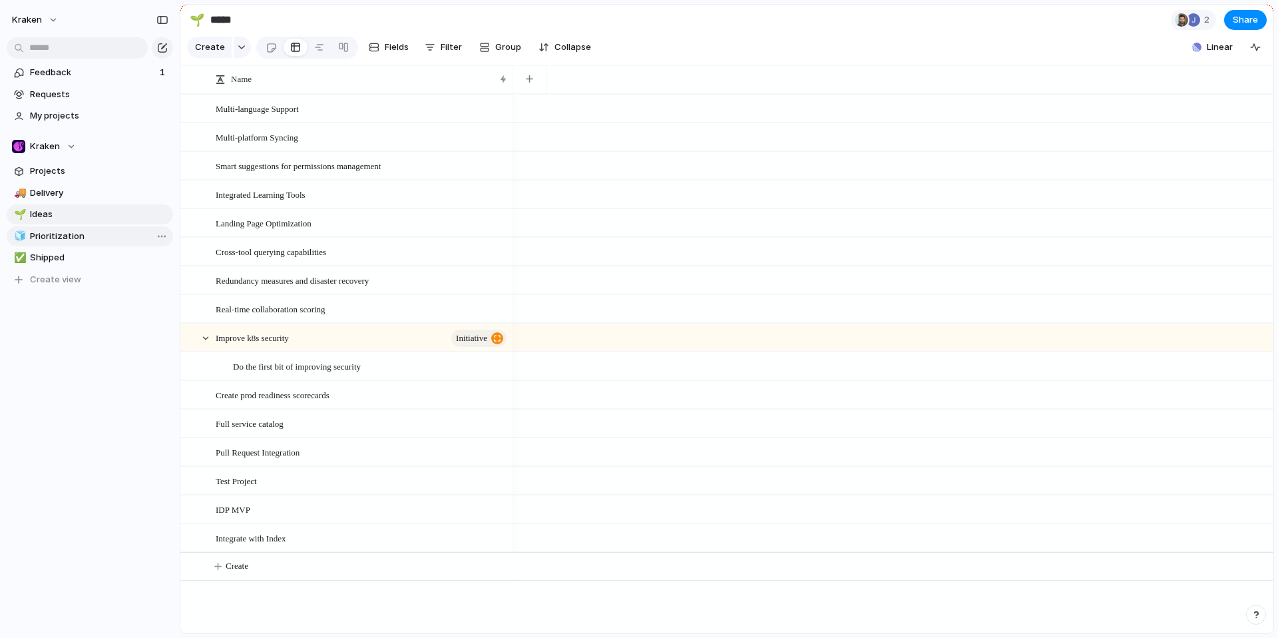
click at [59, 230] on span "Prioritization" at bounding box center [99, 236] width 138 height 13
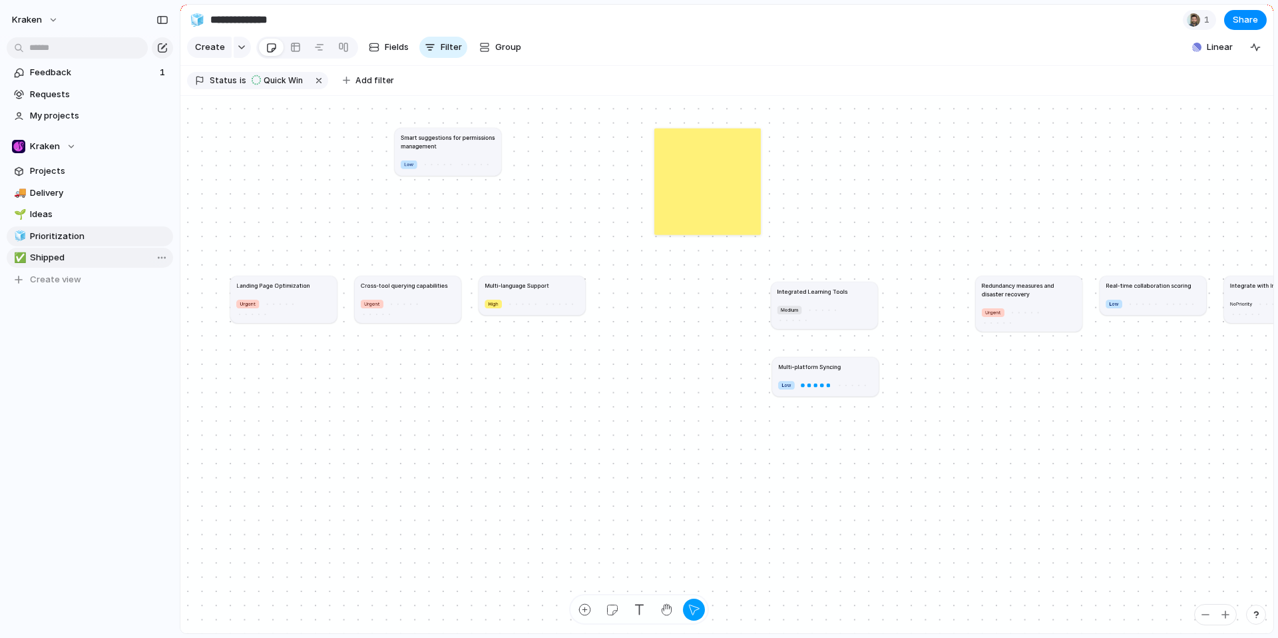
click at [41, 255] on span "Shipped" at bounding box center [99, 257] width 138 height 13
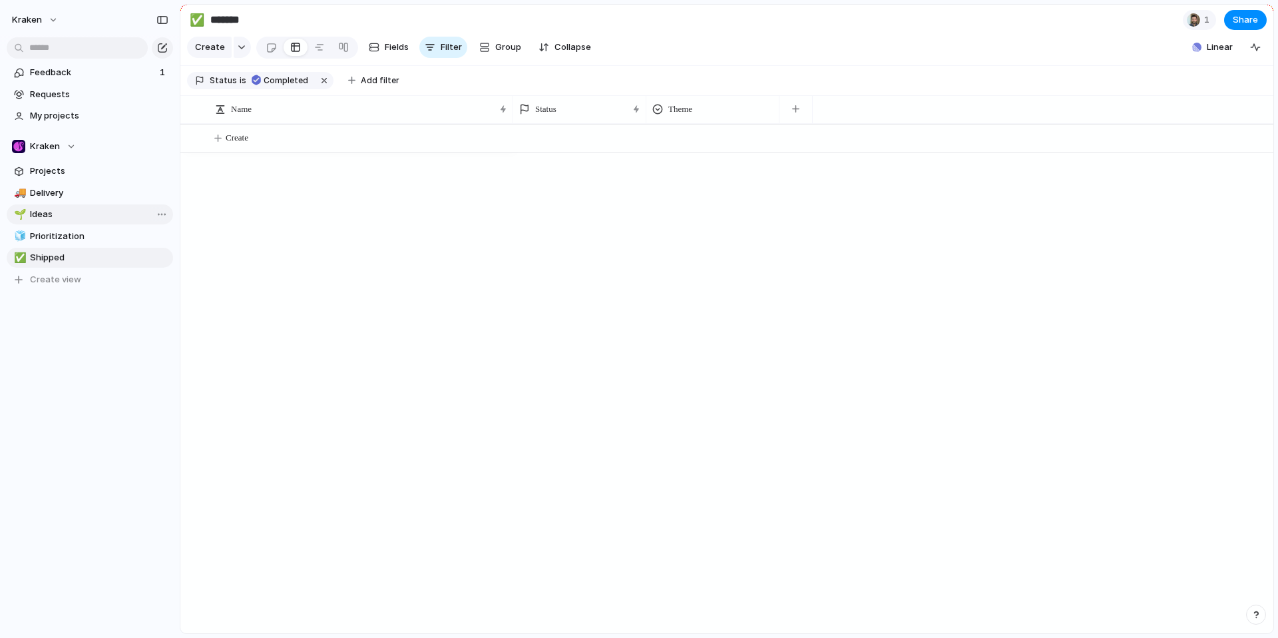
click at [45, 214] on span "Ideas" at bounding box center [99, 214] width 138 height 13
type input "*****"
